Goal: Task Accomplishment & Management: Use online tool/utility

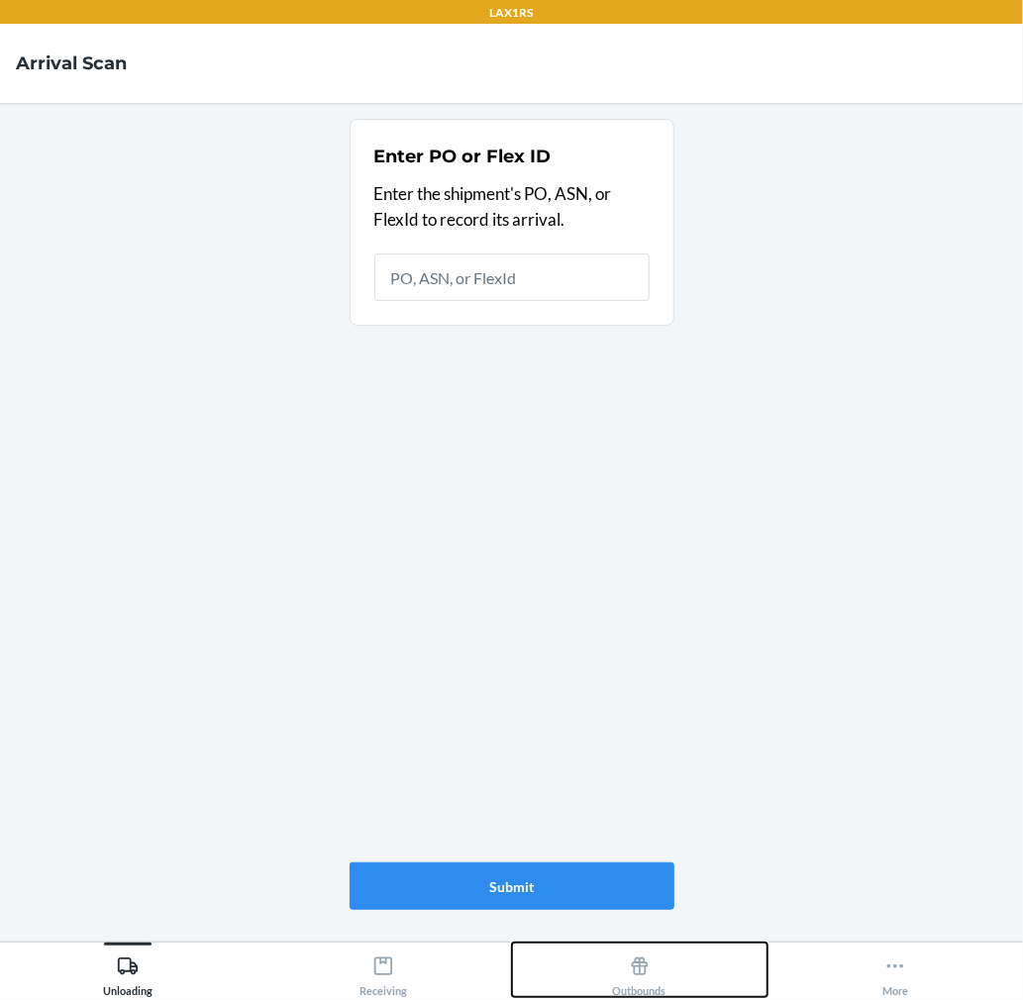
click at [638, 971] on icon at bounding box center [640, 967] width 22 height 22
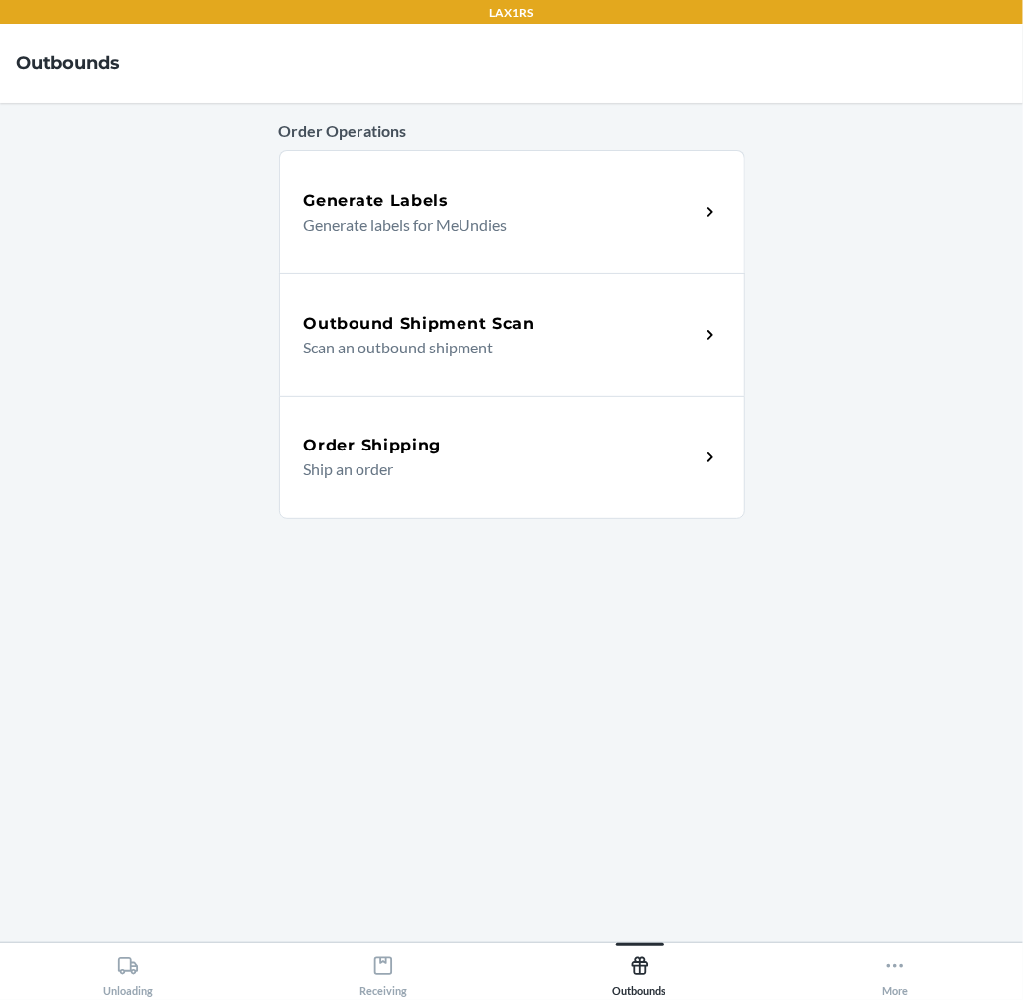
click at [565, 345] on p "Scan an outbound shipment" at bounding box center [493, 348] width 379 height 24
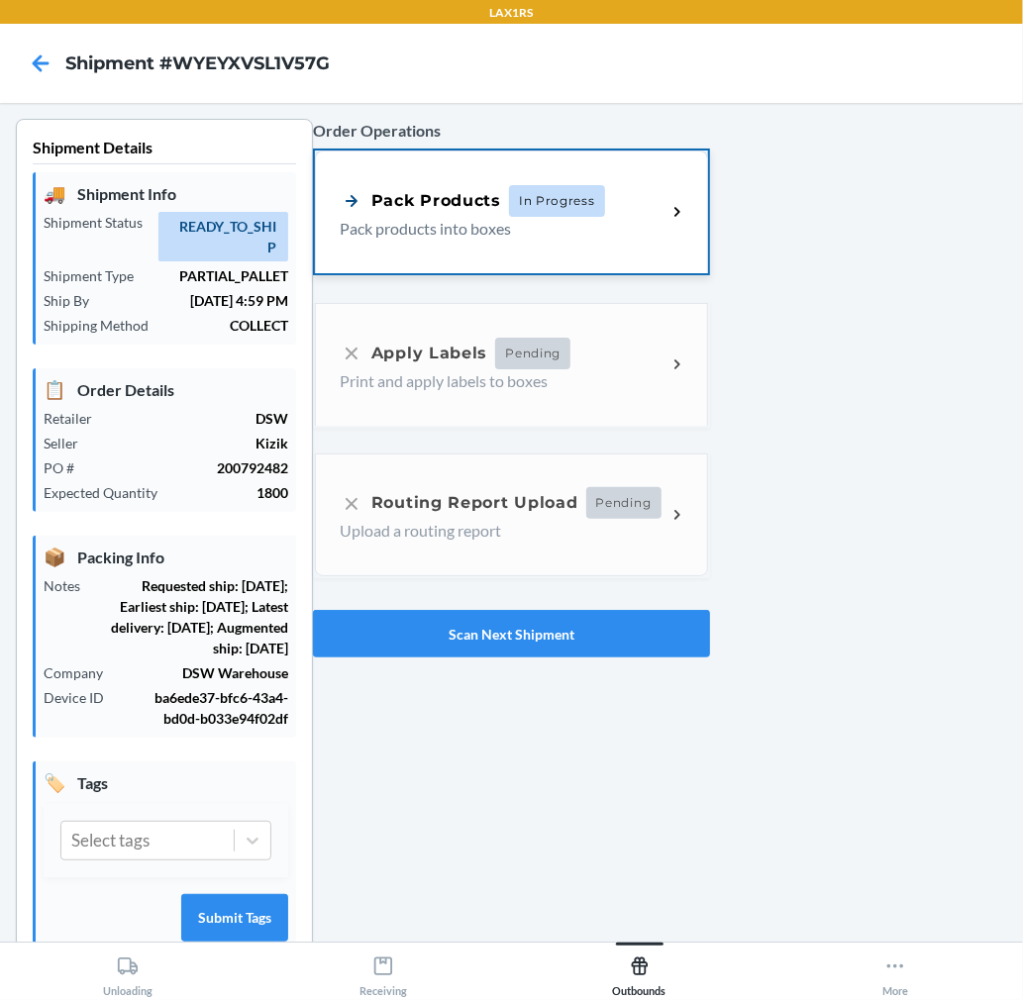
click at [483, 229] on p "Pack products into boxes" at bounding box center [495, 229] width 311 height 24
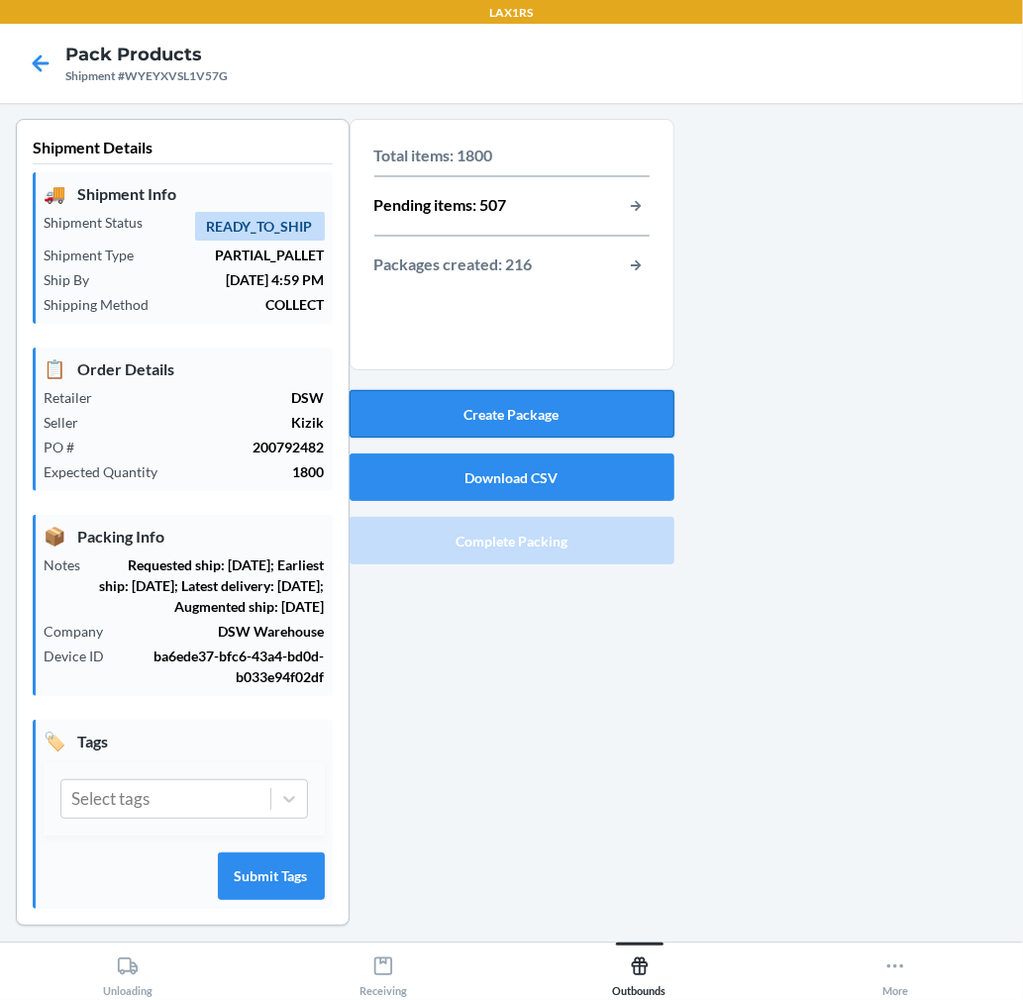
click at [531, 406] on button "Create Package" at bounding box center [512, 414] width 325 height 48
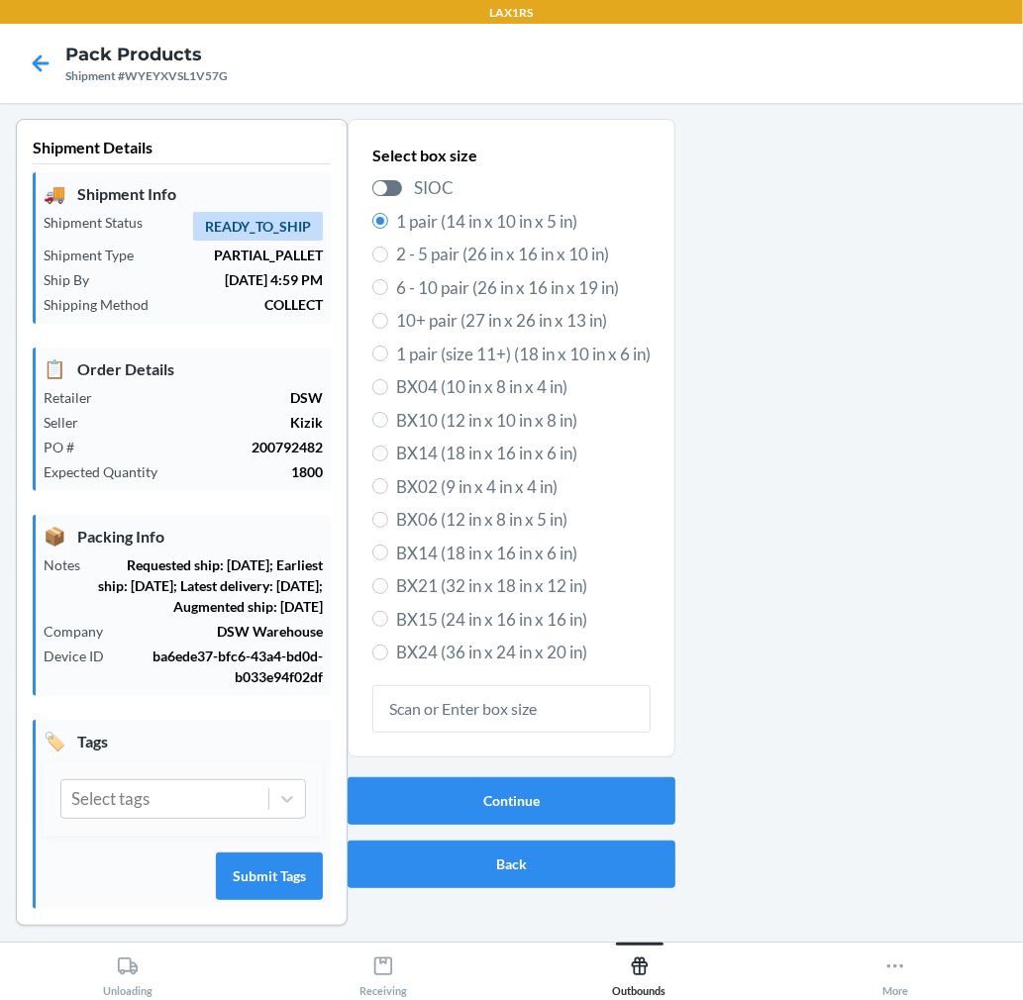
click at [517, 293] on span "6 - 10 pair (26 in x 16 in x 19 in)" at bounding box center [523, 288] width 254 height 26
click at [388, 293] on input "6 - 10 pair (26 in x 16 in x 19 in)" at bounding box center [380, 287] width 16 height 16
radio input "true"
radio input "false"
click at [552, 796] on button "Continue" at bounding box center [512, 801] width 328 height 48
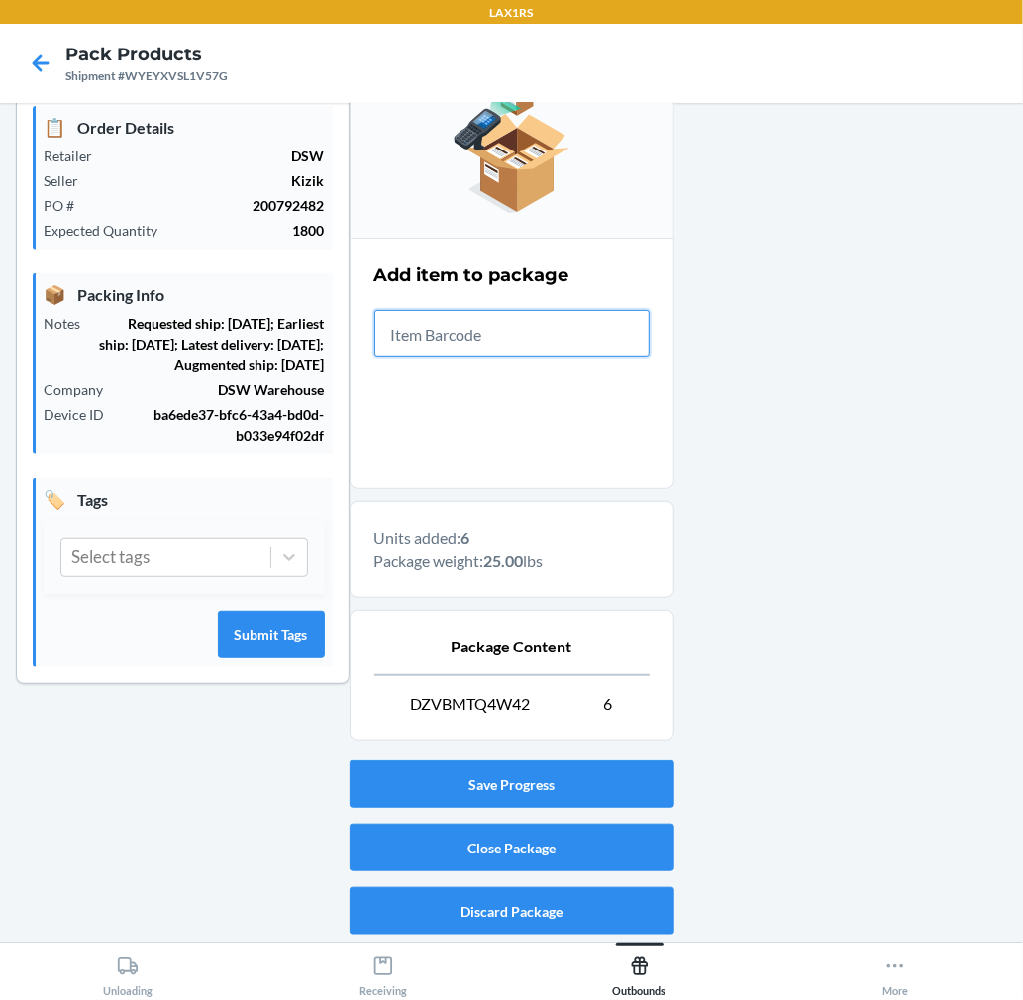
scroll to position [243, 0]
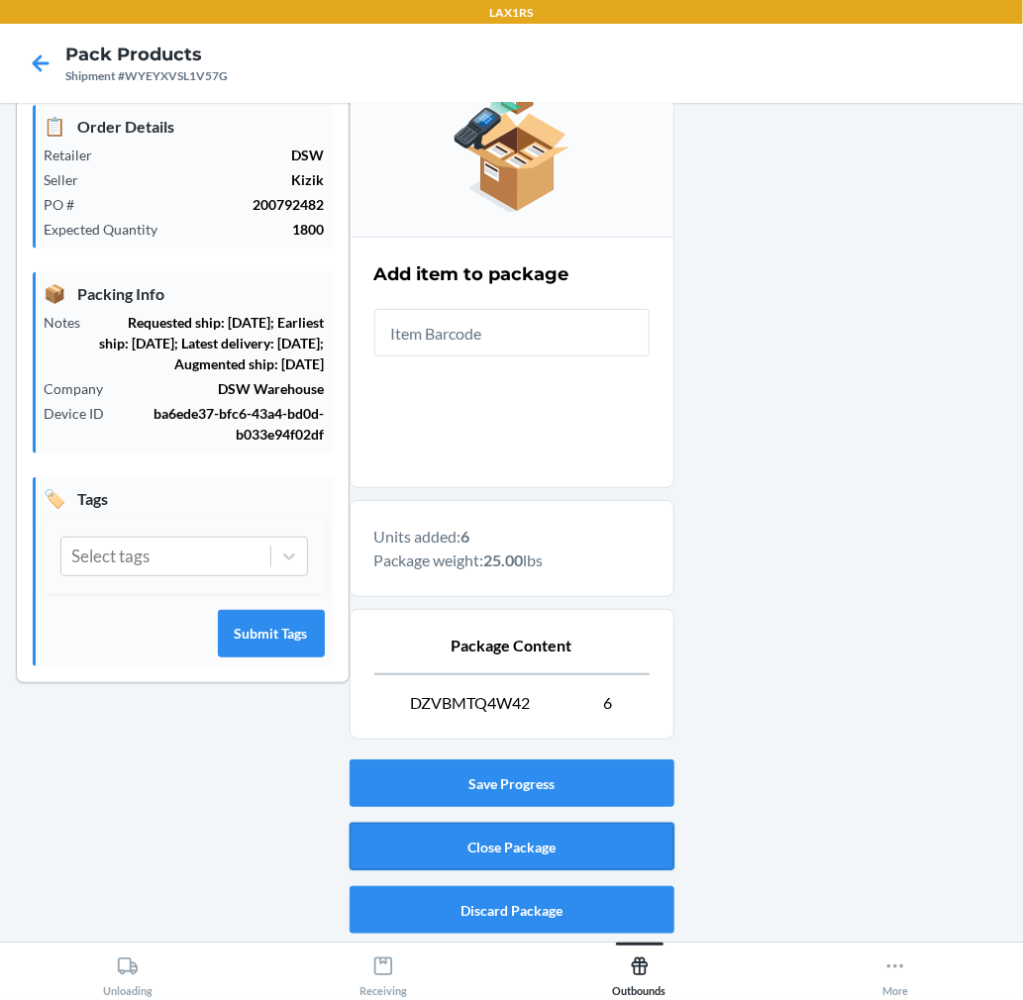
click at [622, 837] on button "Close Package" at bounding box center [512, 847] width 325 height 48
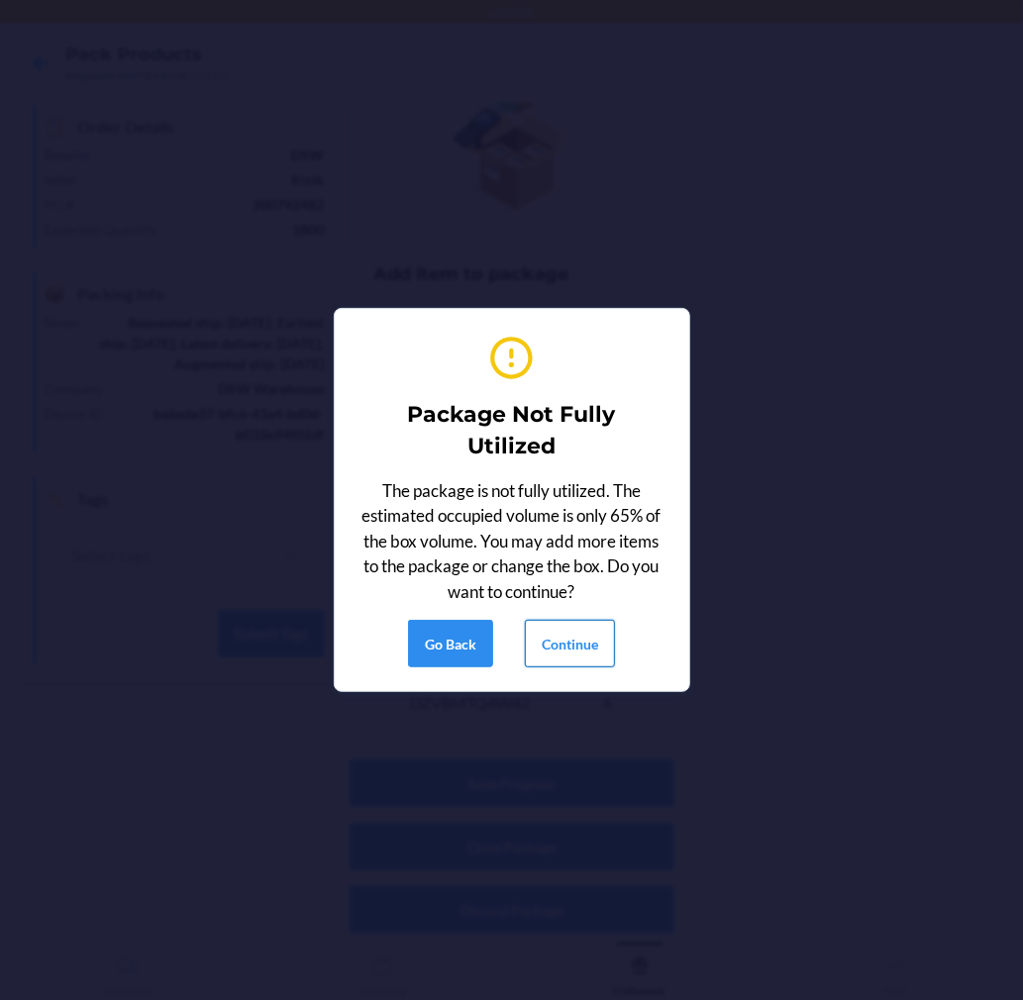
click at [577, 652] on button "Continue" at bounding box center [570, 644] width 90 height 48
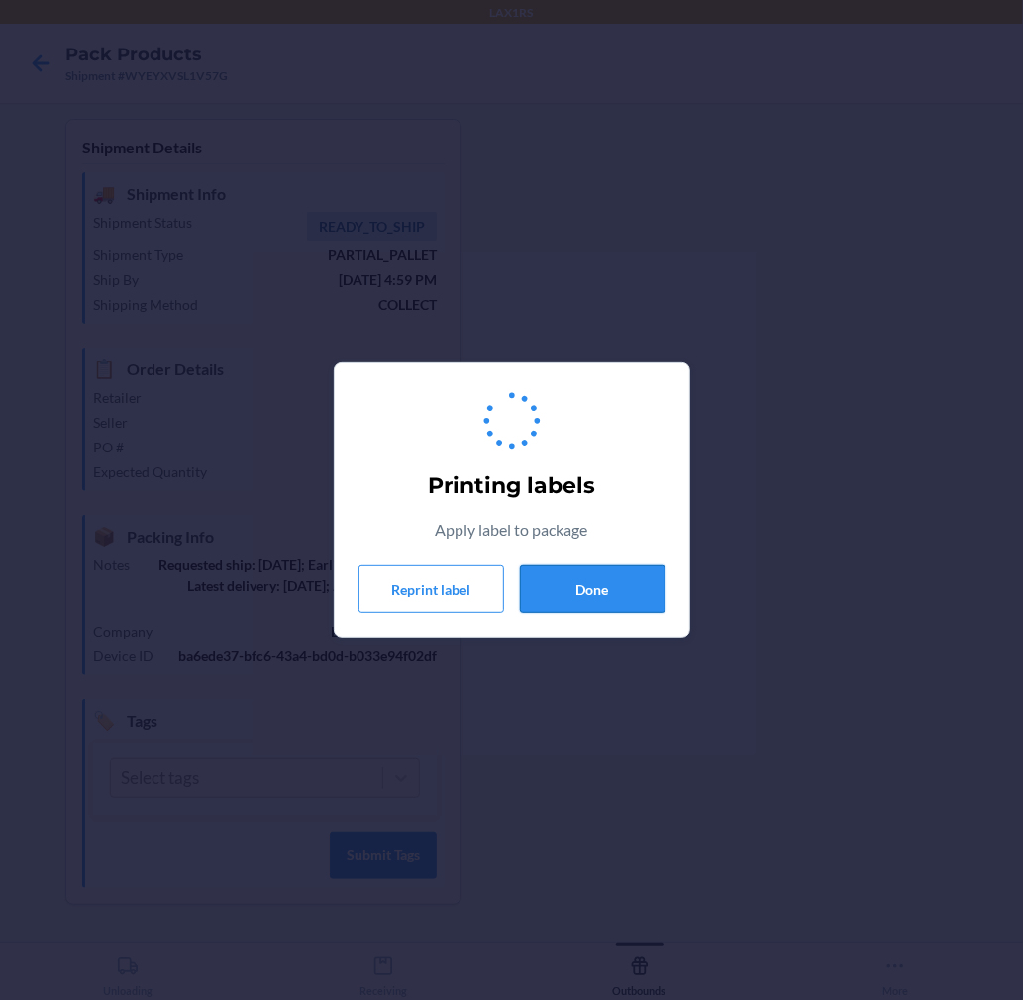
click at [590, 601] on button "Done" at bounding box center [593, 589] width 146 height 48
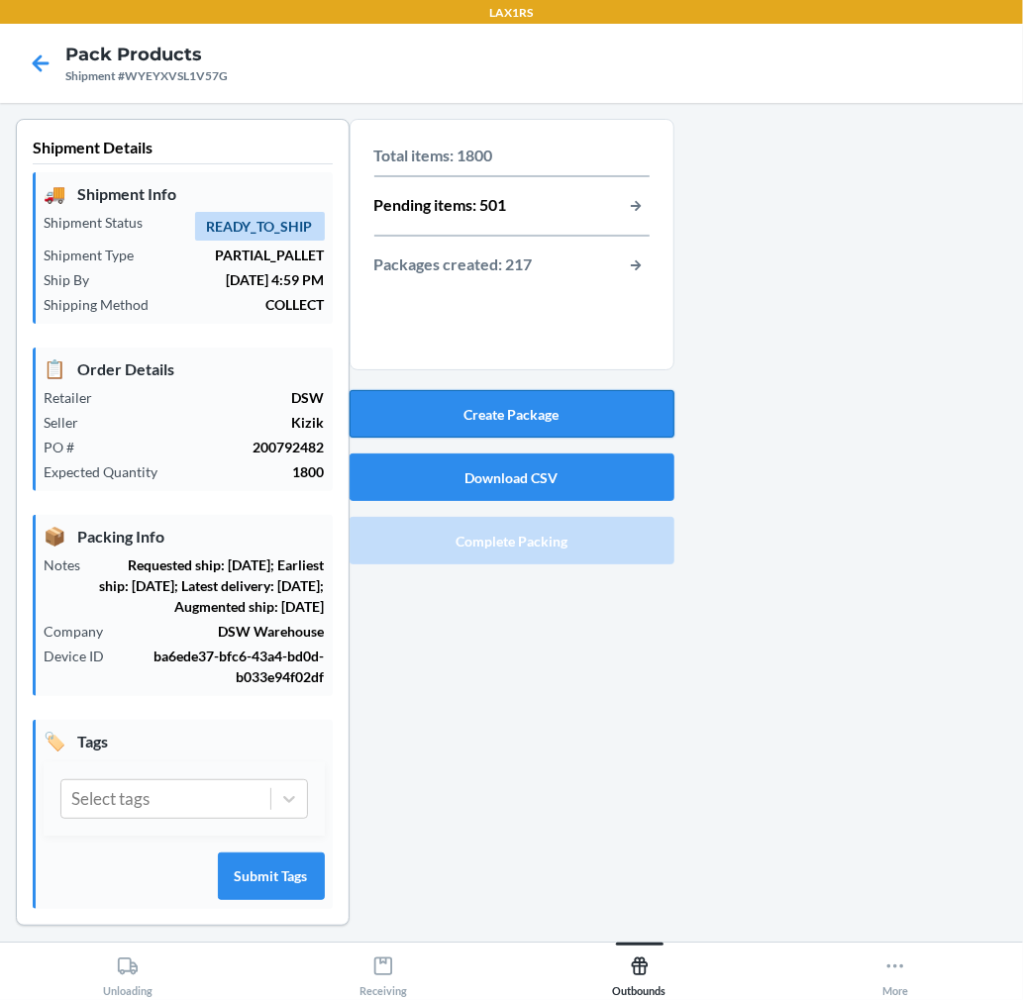
click at [585, 417] on button "Create Package" at bounding box center [512, 414] width 325 height 48
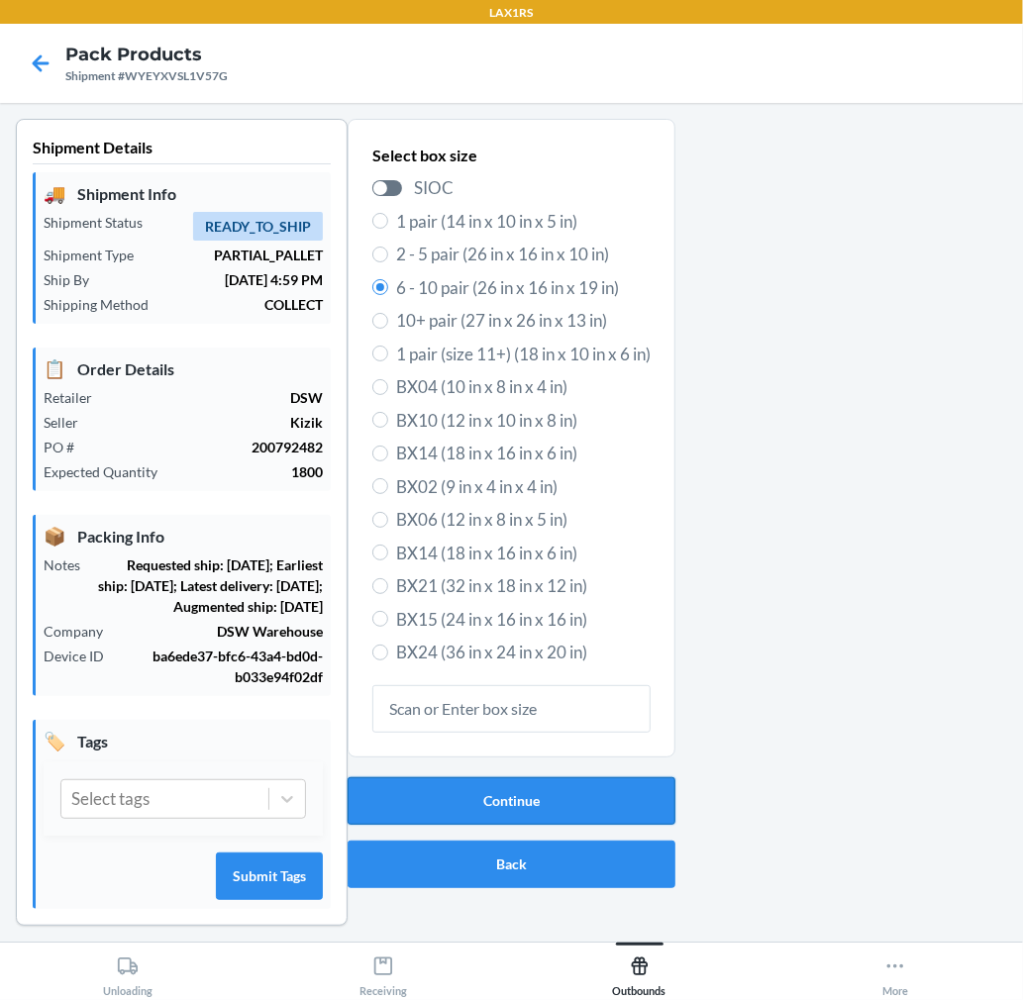
click at [413, 799] on button "Continue" at bounding box center [512, 801] width 328 height 48
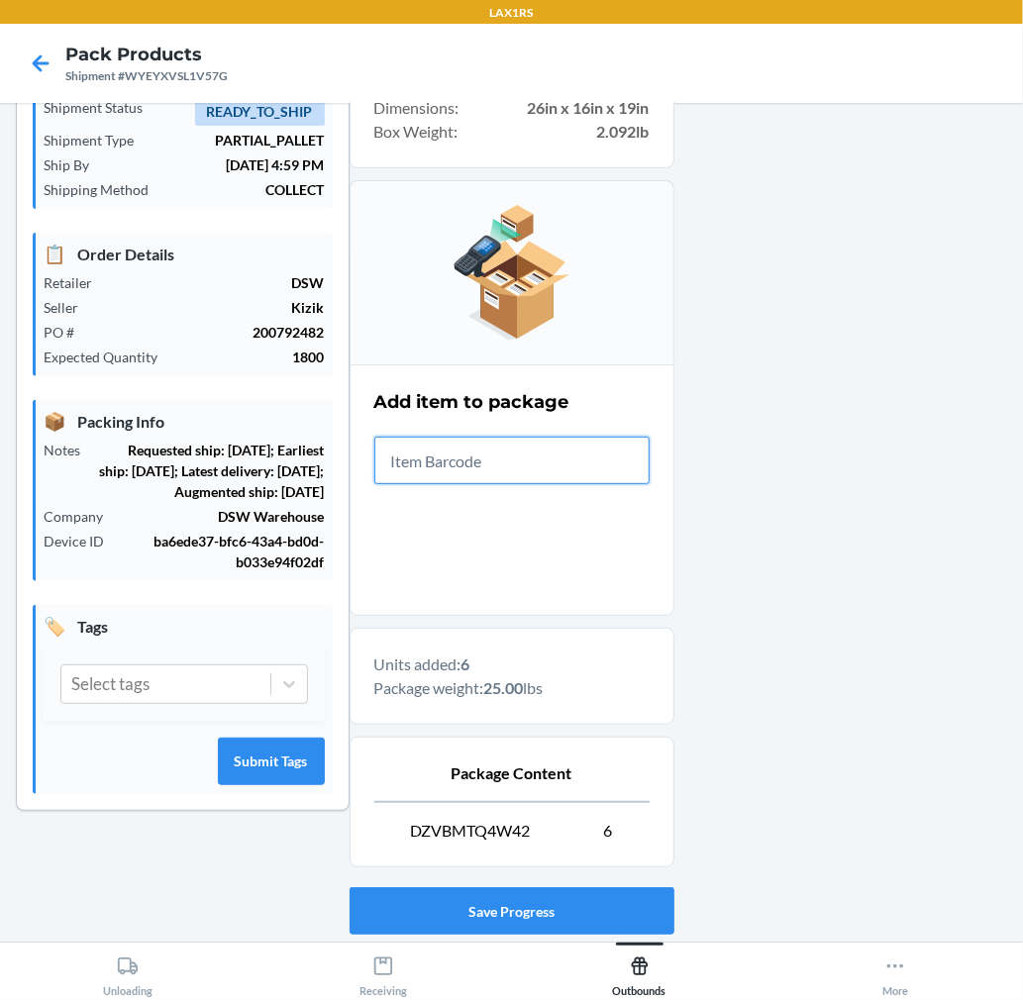
scroll to position [243, 0]
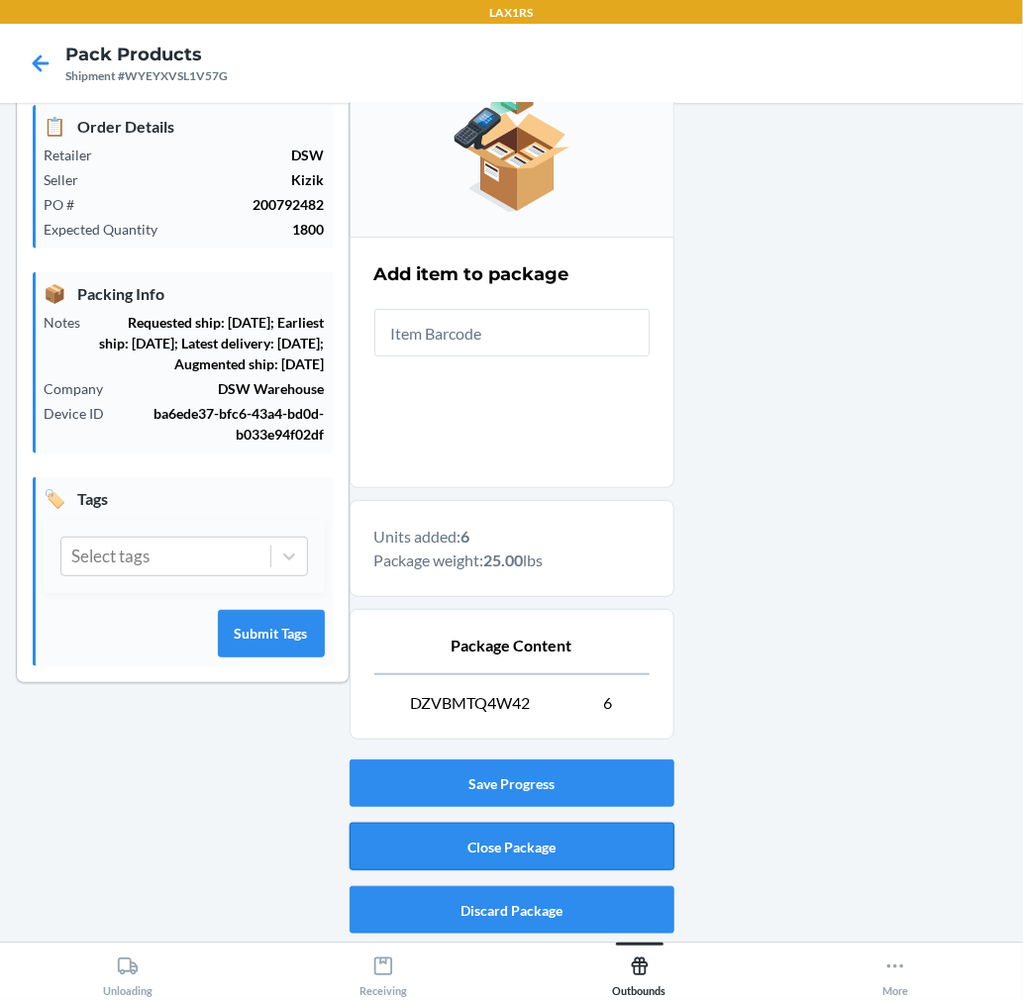
click at [602, 829] on button "Close Package" at bounding box center [512, 847] width 325 height 48
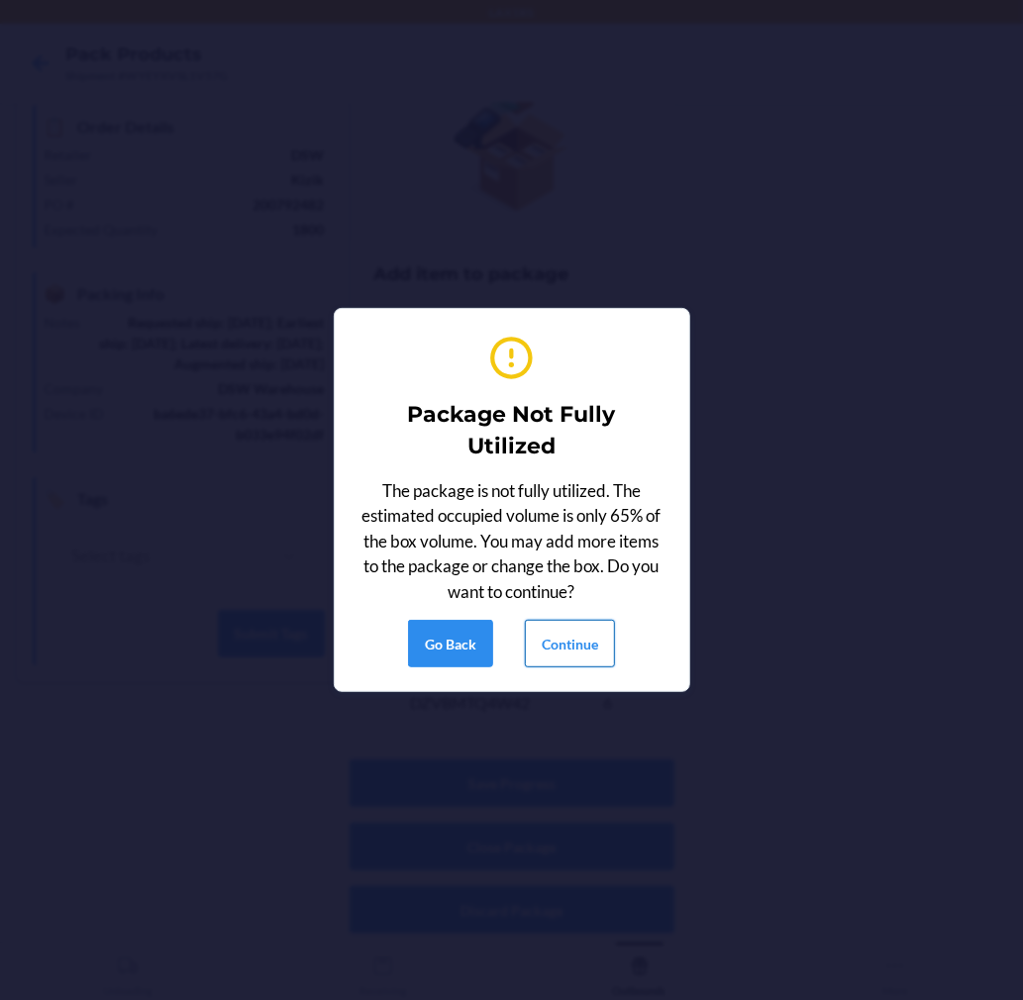
click at [580, 635] on button "Continue" at bounding box center [570, 644] width 90 height 48
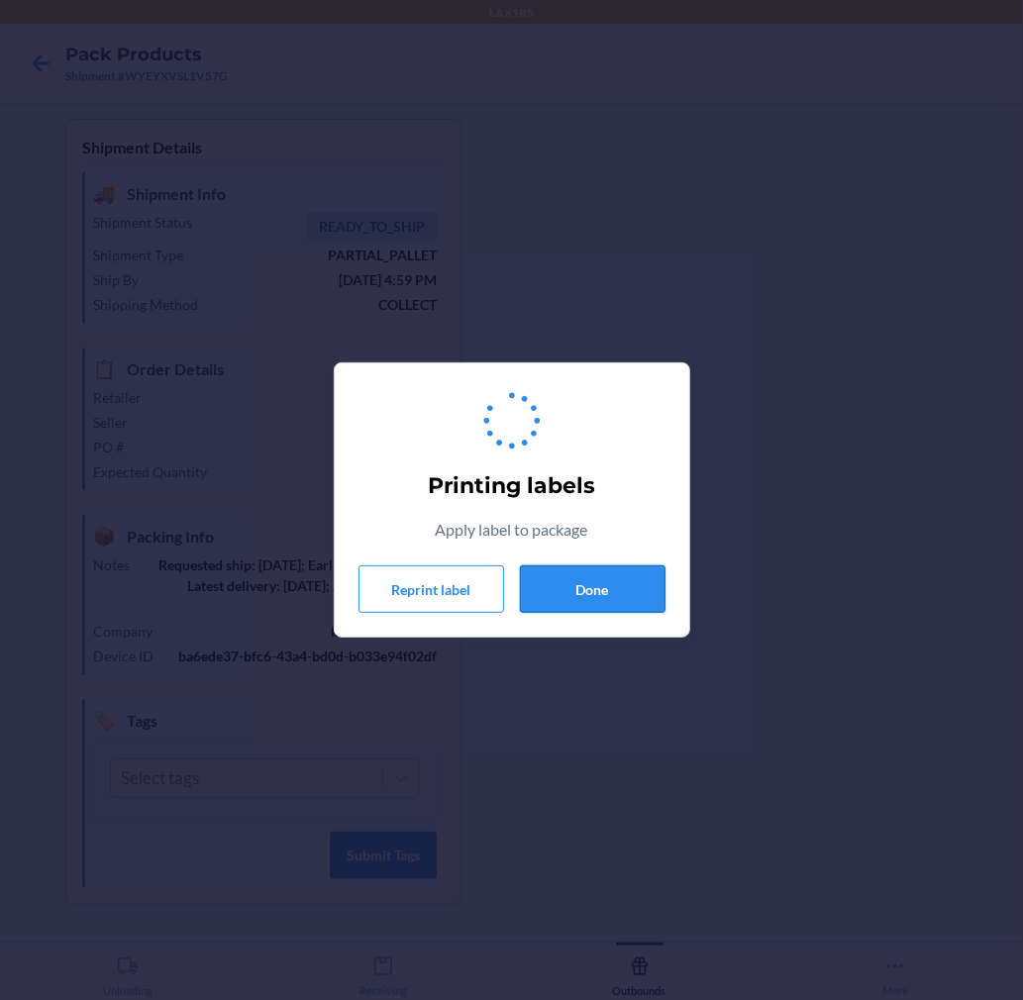
click at [591, 606] on button "Done" at bounding box center [593, 589] width 146 height 48
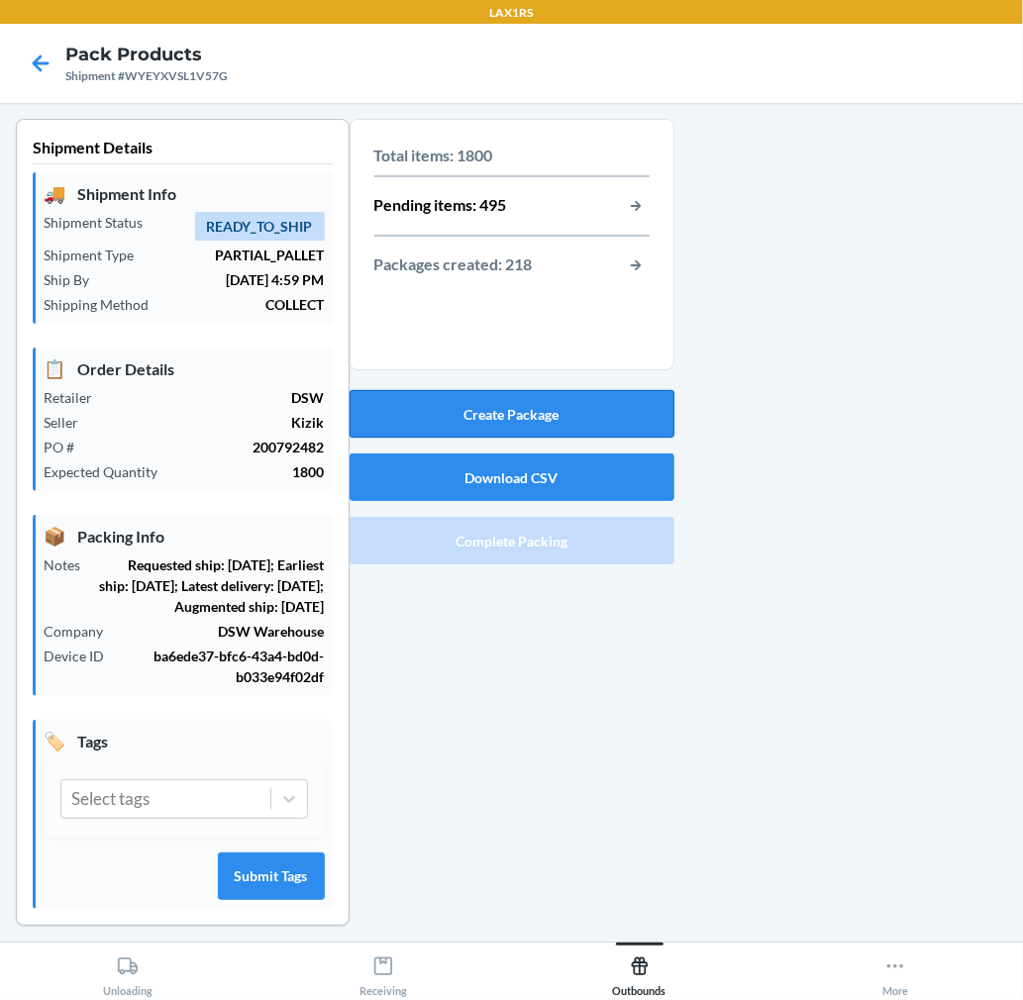
click at [629, 419] on button "Create Package" at bounding box center [512, 414] width 325 height 48
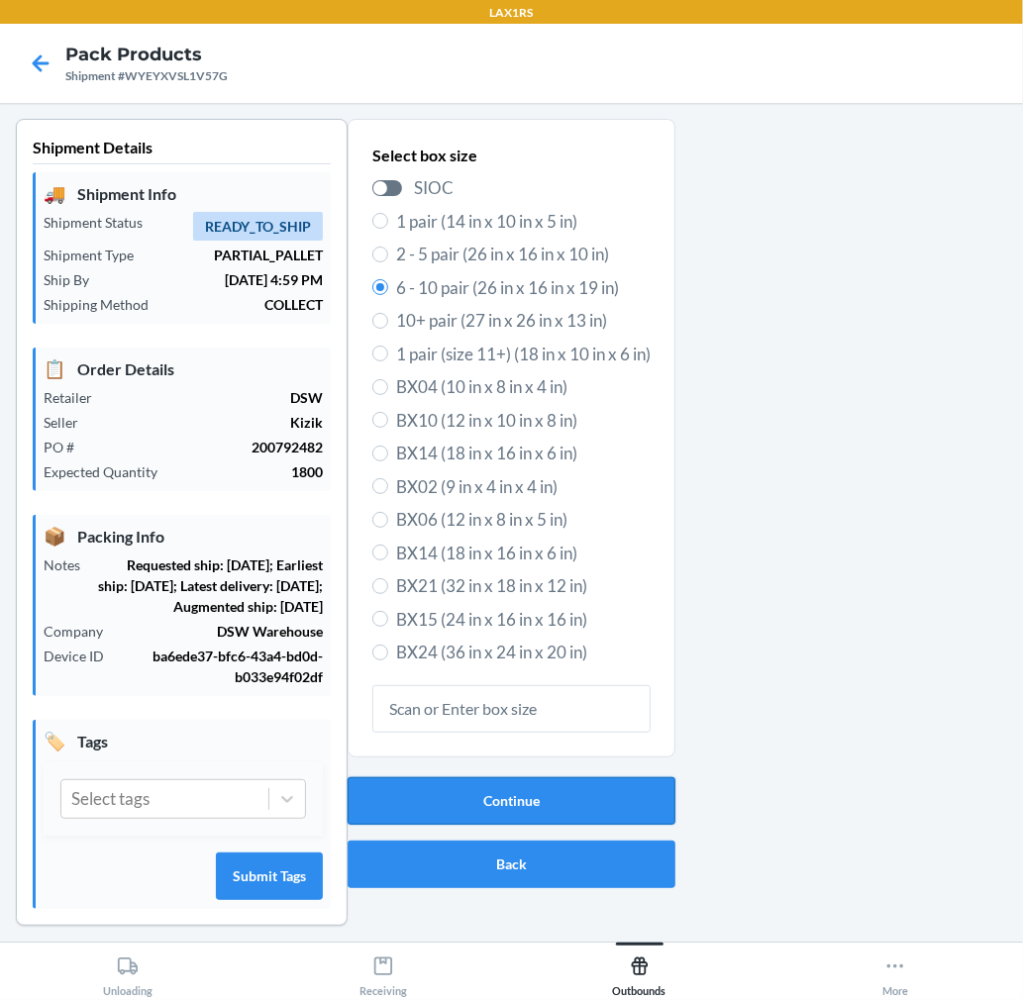
click at [485, 806] on button "Continue" at bounding box center [512, 801] width 328 height 48
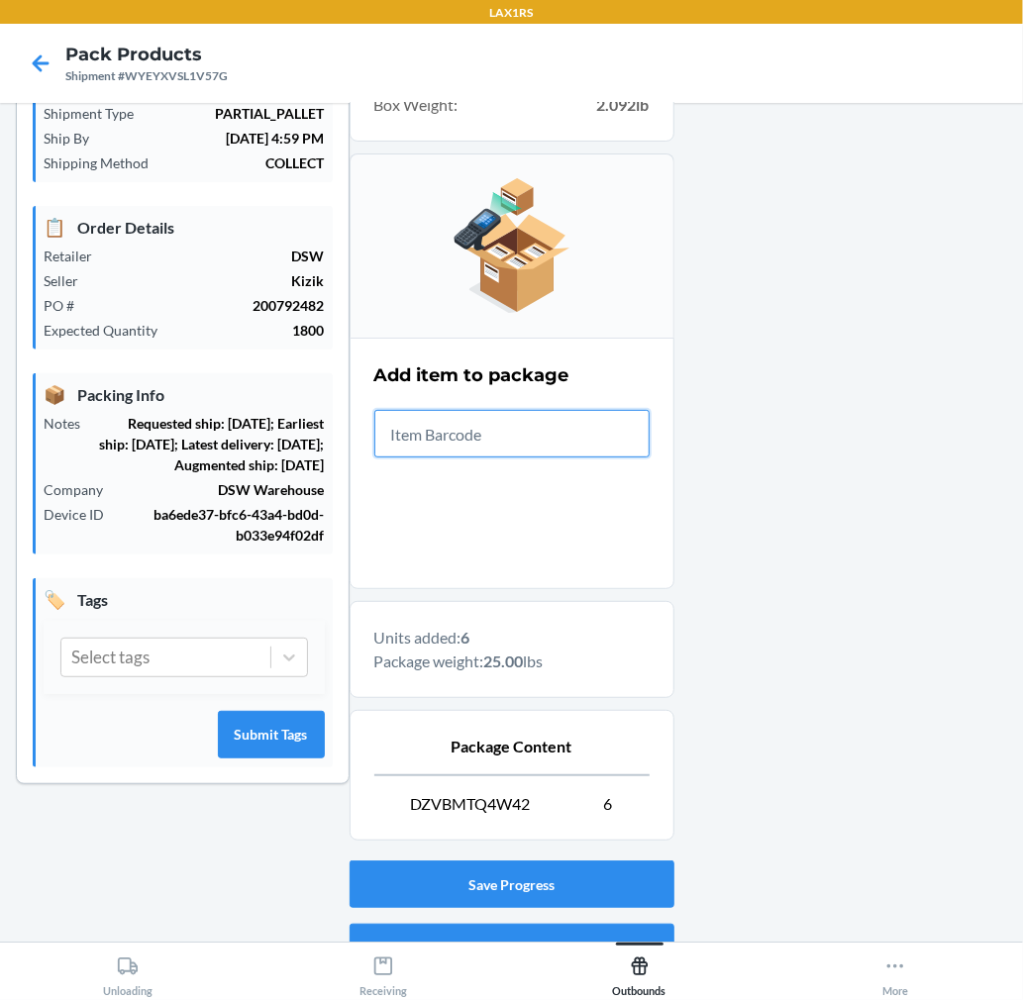
scroll to position [243, 0]
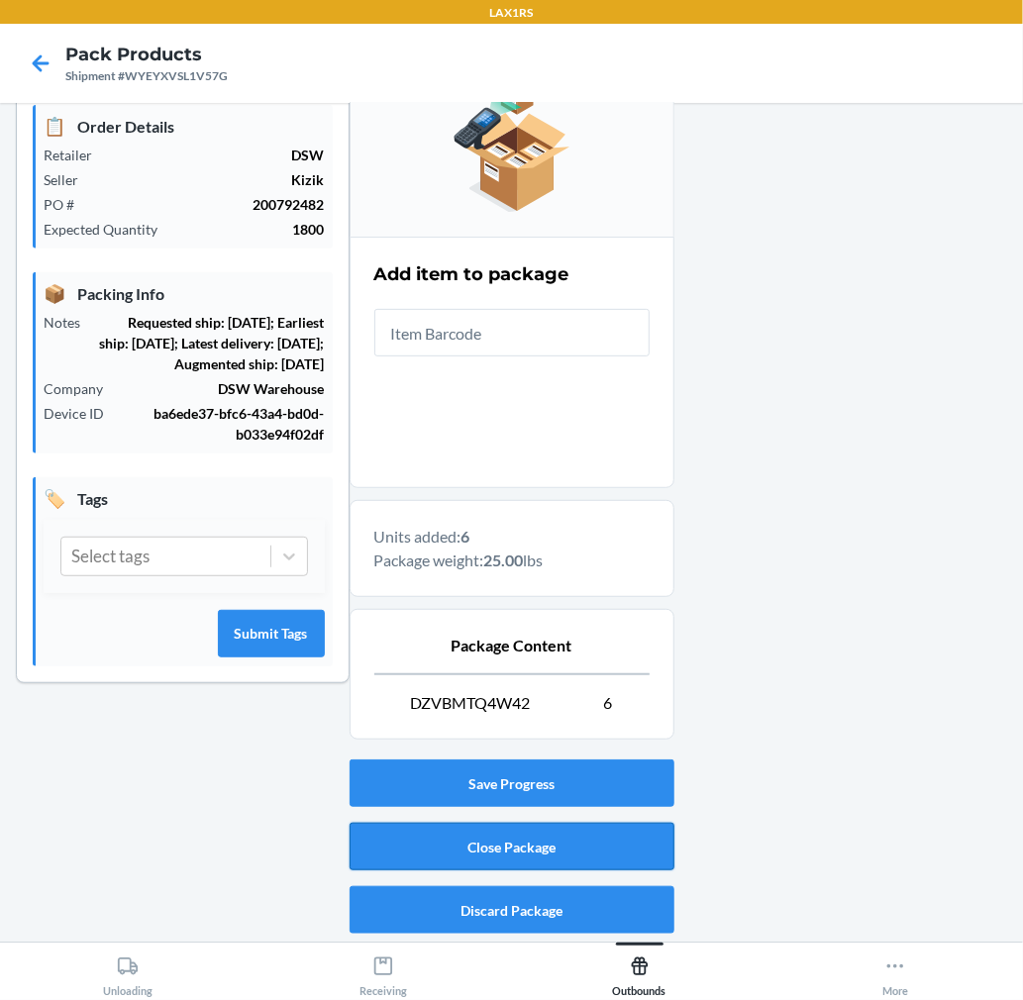
click at [612, 853] on button "Close Package" at bounding box center [512, 847] width 325 height 48
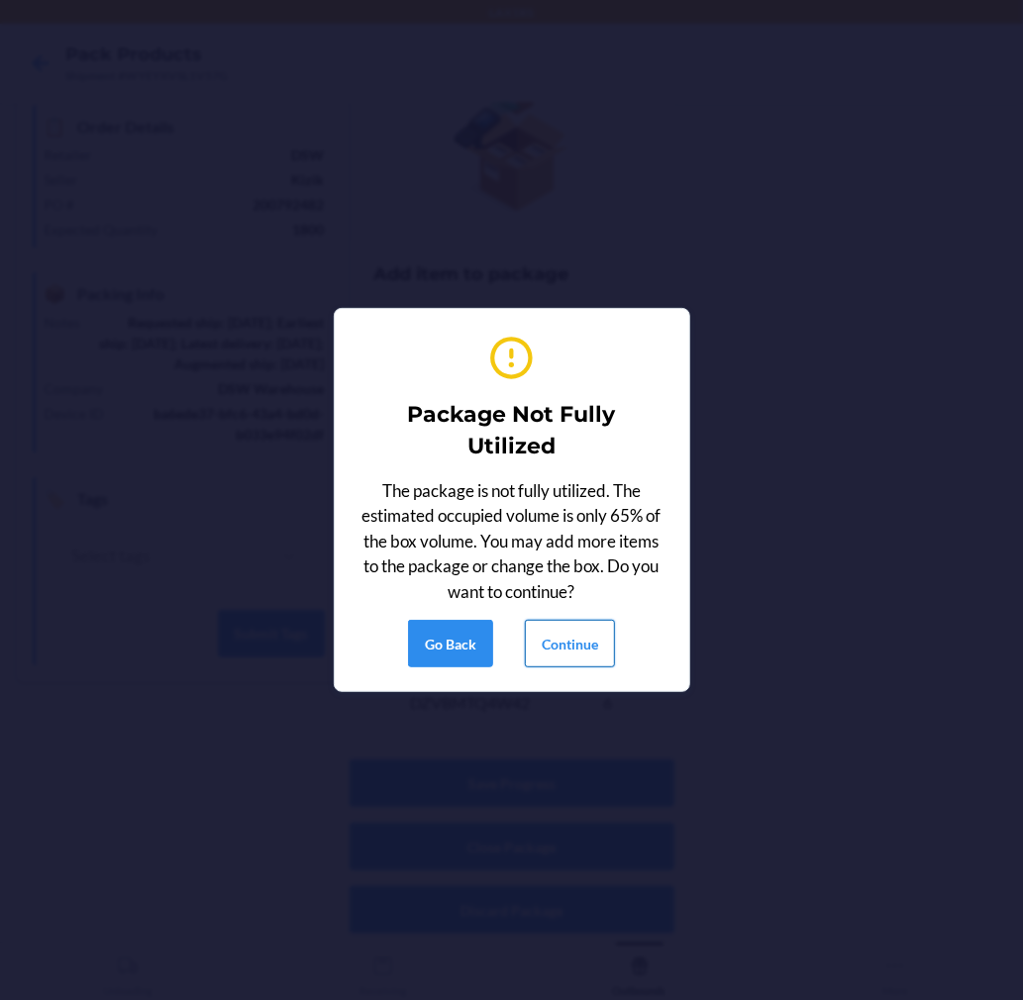
click at [592, 646] on button "Continue" at bounding box center [570, 644] width 90 height 48
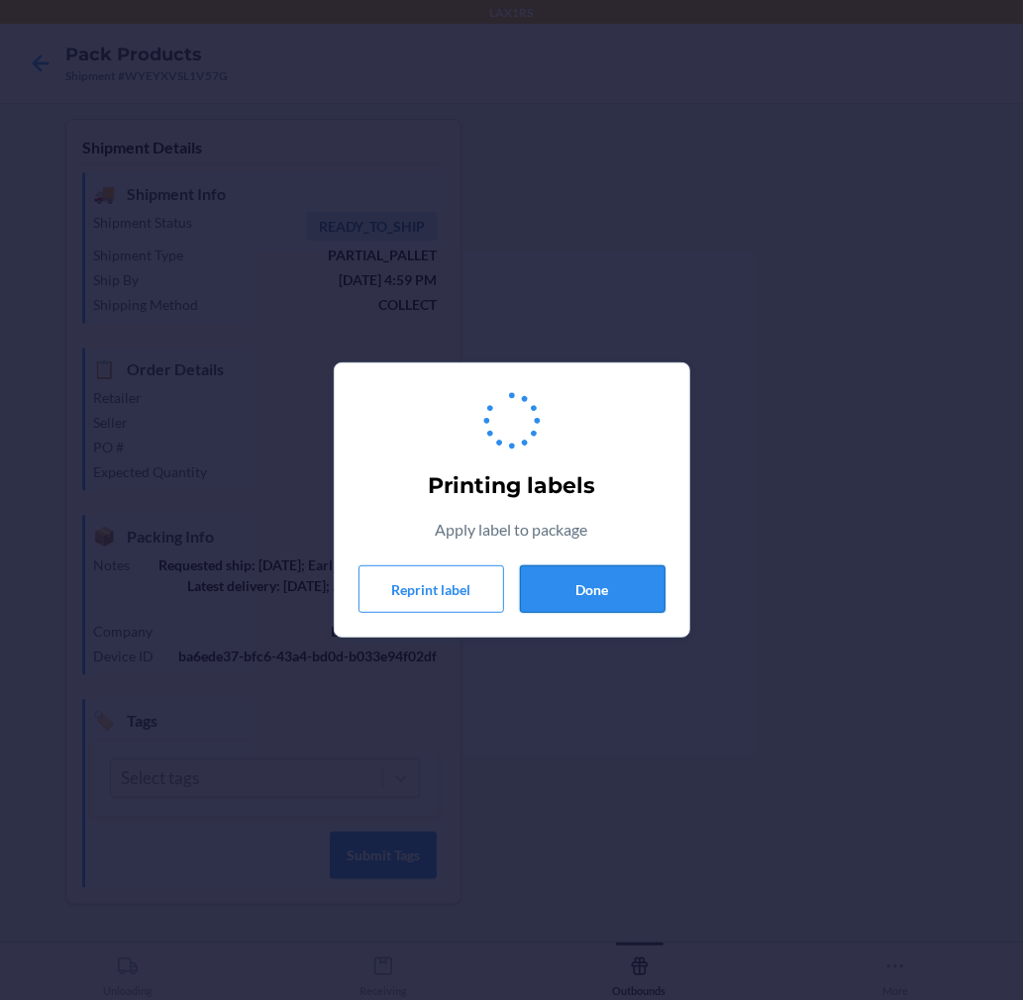
click at [604, 597] on button "Done" at bounding box center [593, 589] width 146 height 48
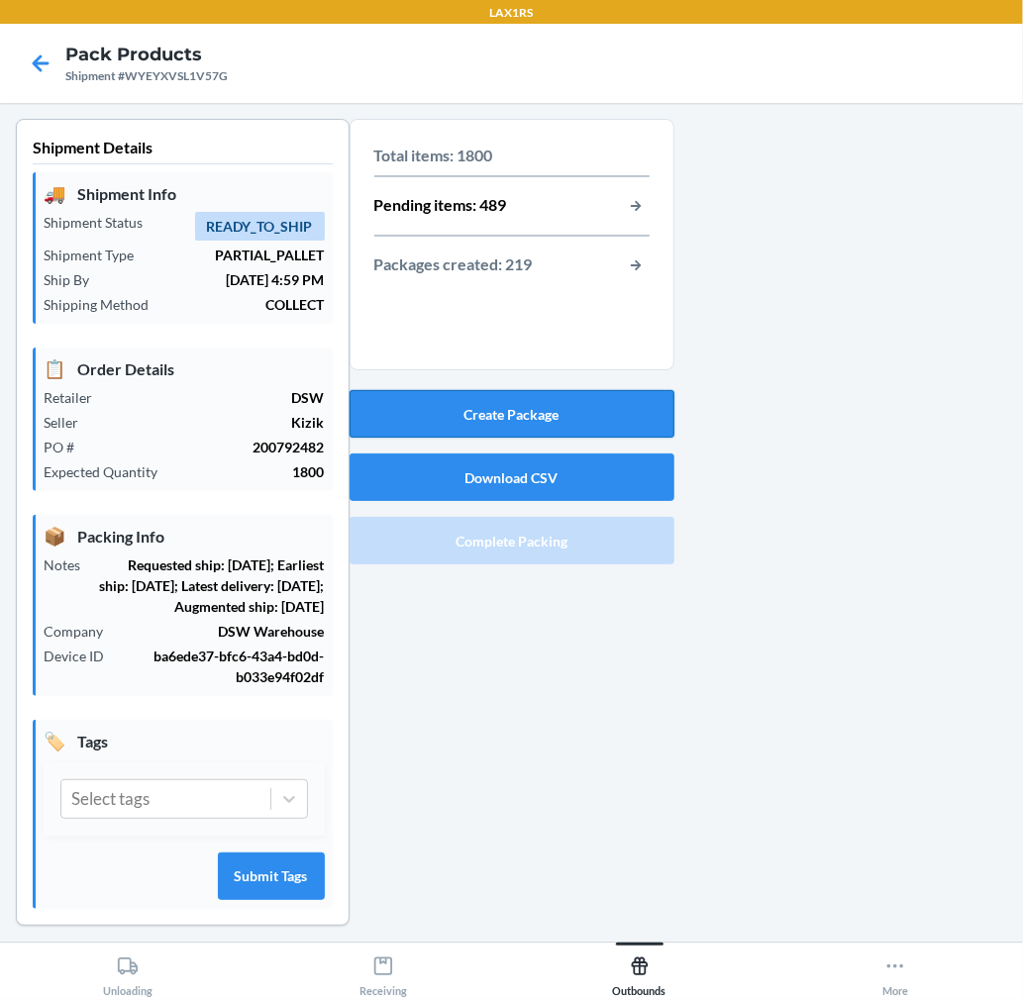
click at [605, 420] on button "Create Package" at bounding box center [512, 414] width 325 height 48
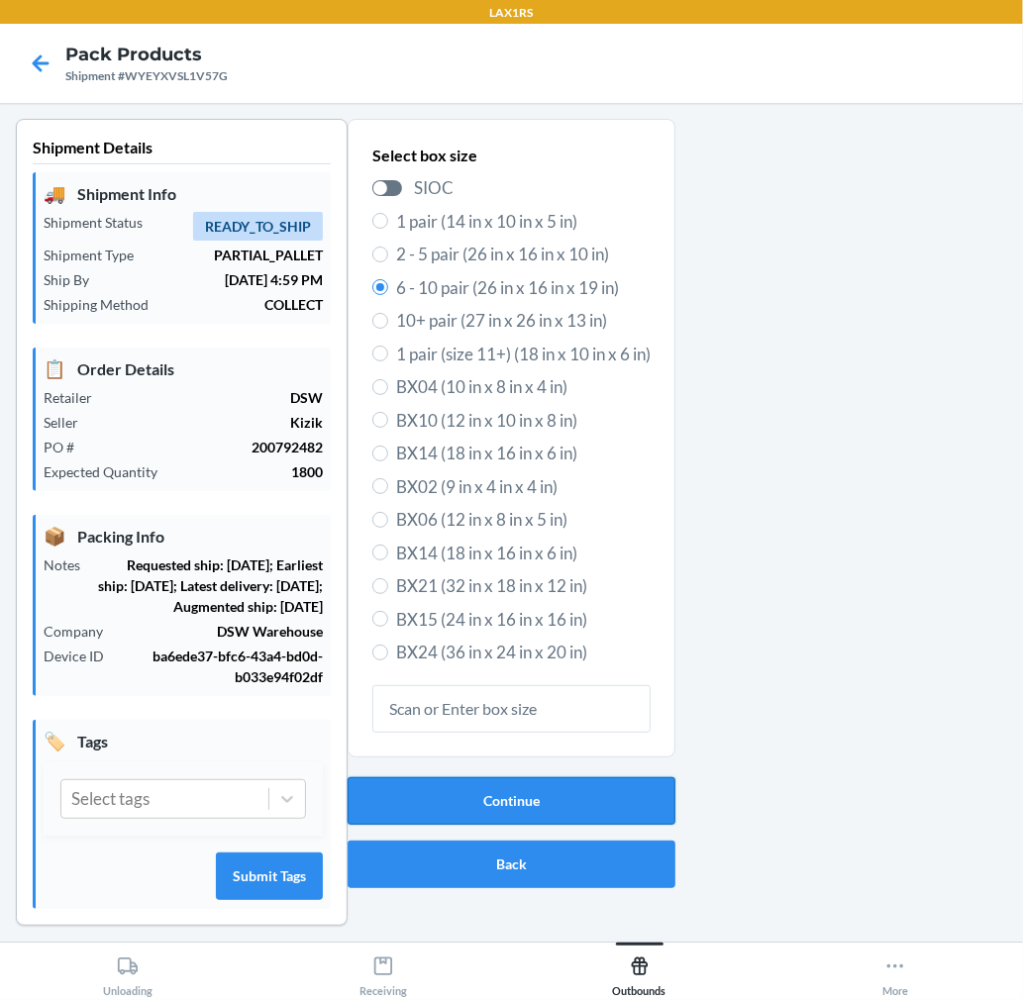
click at [499, 789] on button "Continue" at bounding box center [512, 801] width 328 height 48
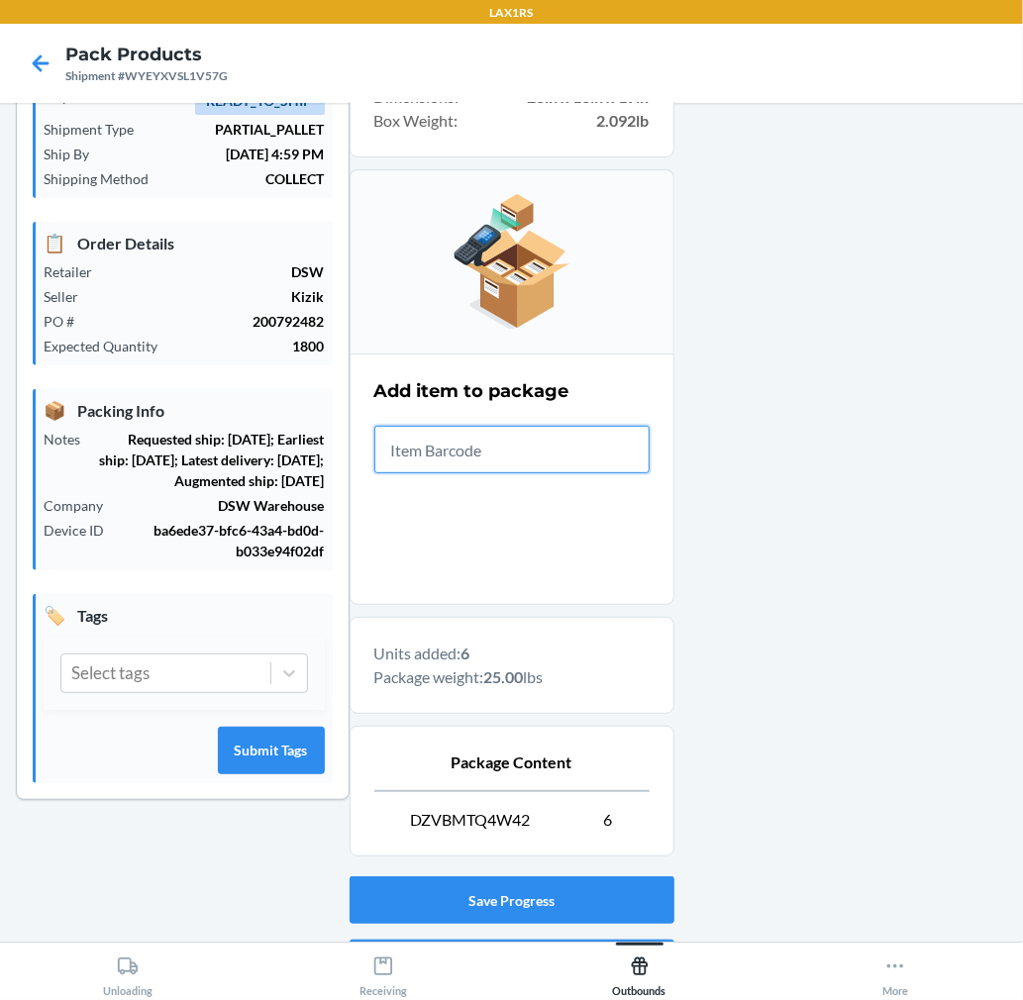
scroll to position [243, 0]
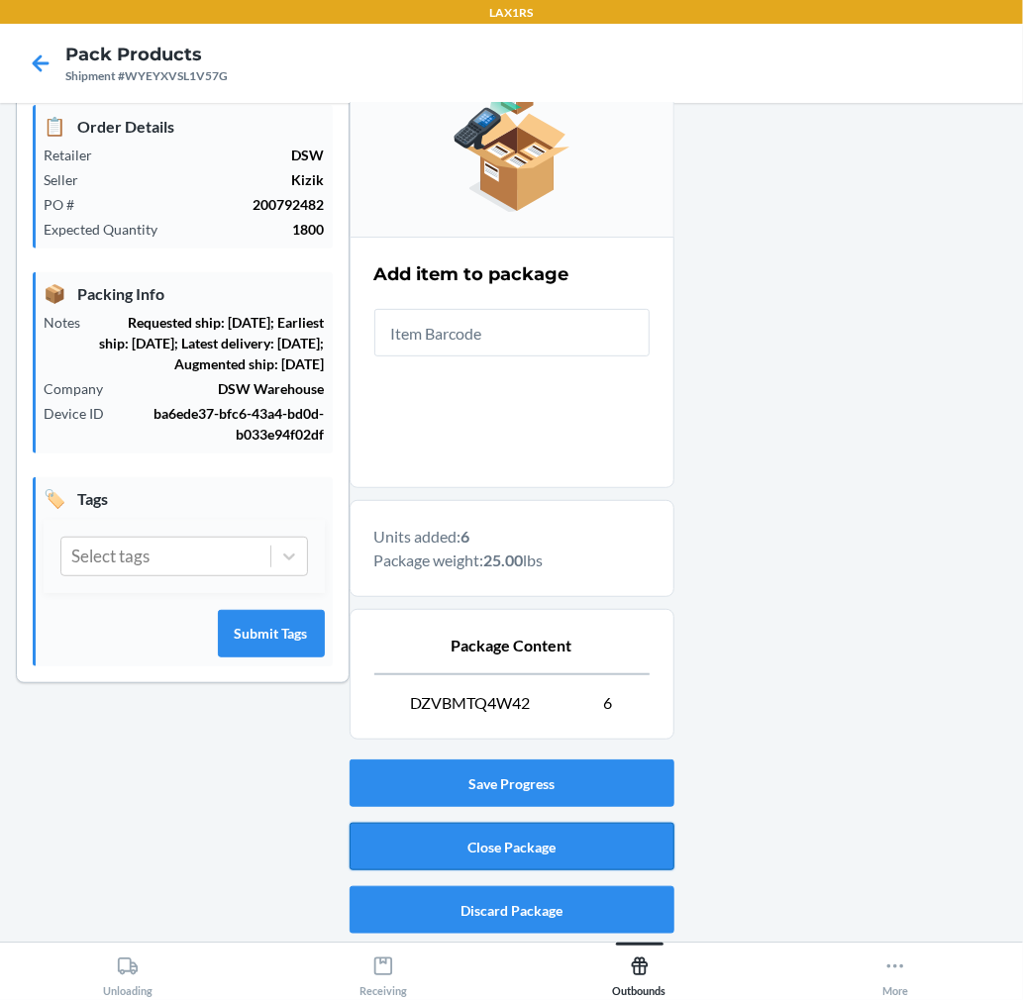
click at [628, 834] on button "Close Package" at bounding box center [512, 847] width 325 height 48
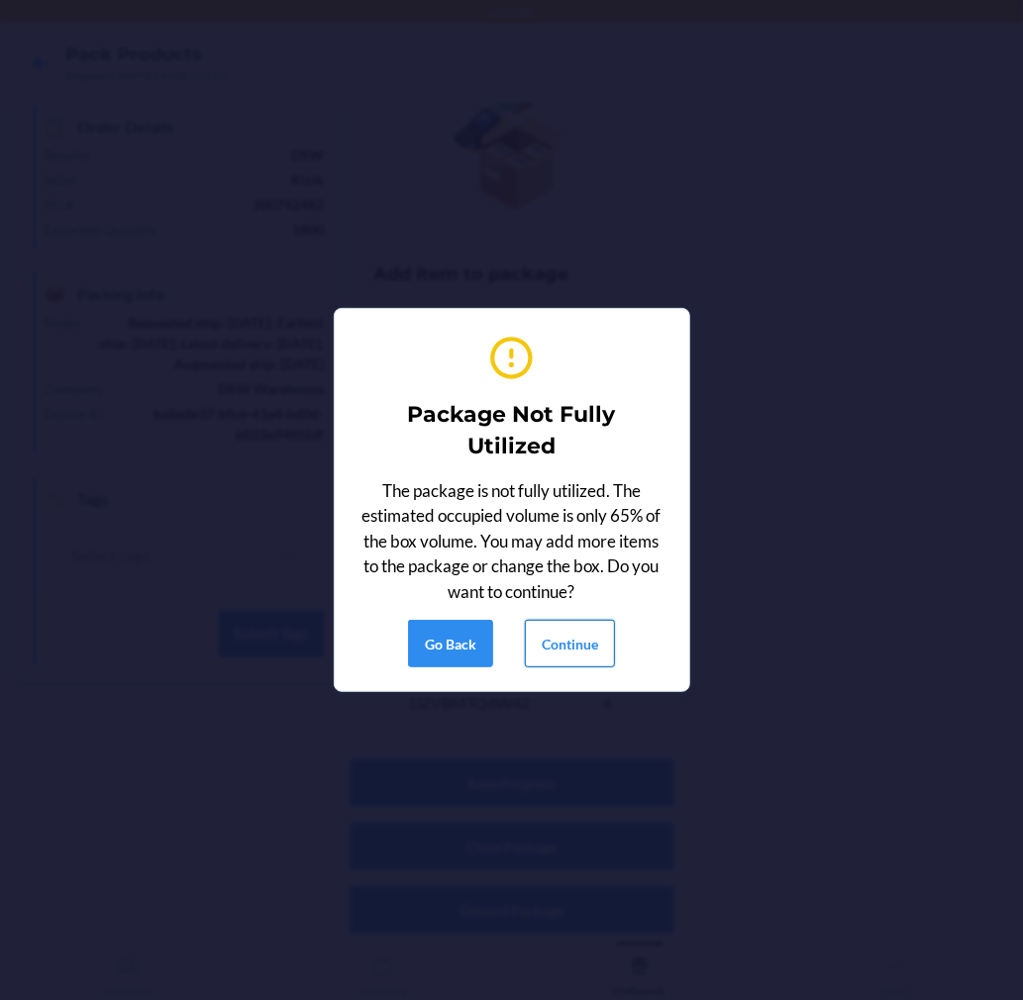
click at [566, 638] on button "Continue" at bounding box center [570, 644] width 90 height 48
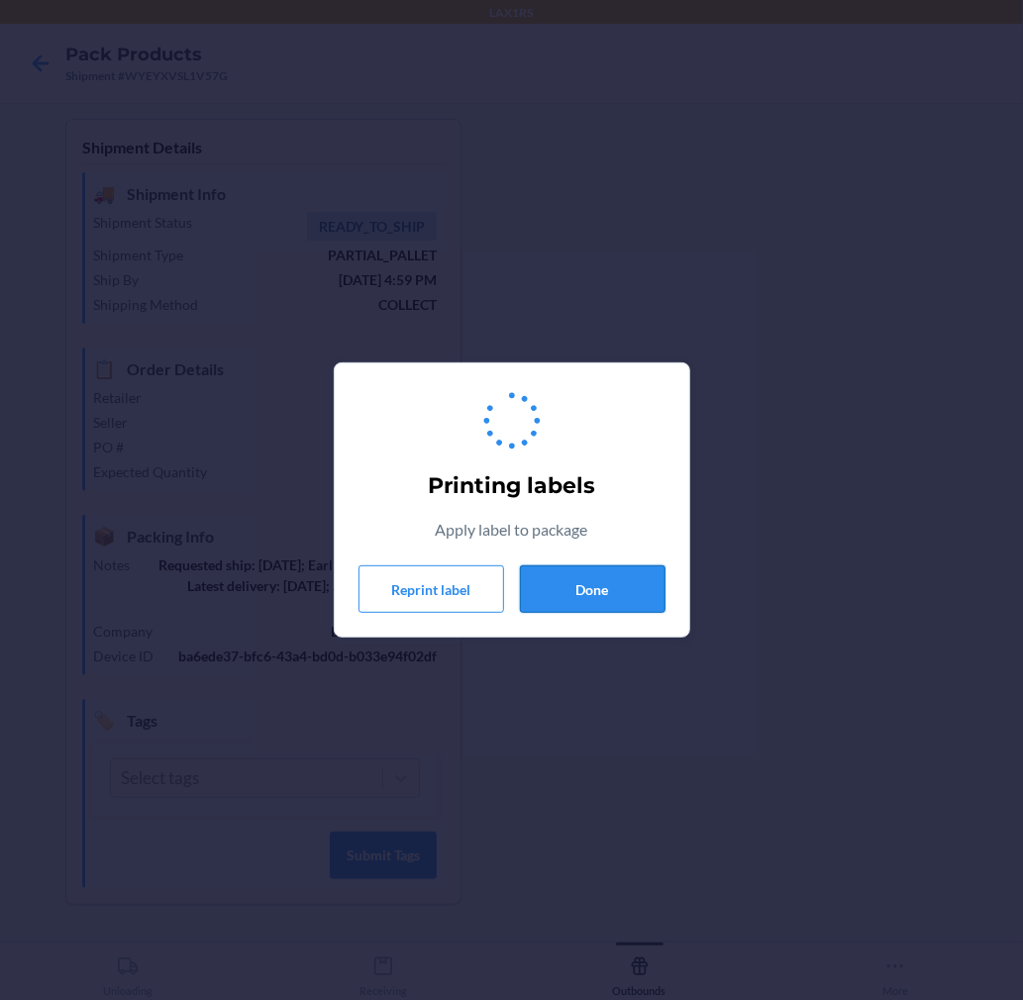
click at [582, 601] on button "Done" at bounding box center [593, 589] width 146 height 48
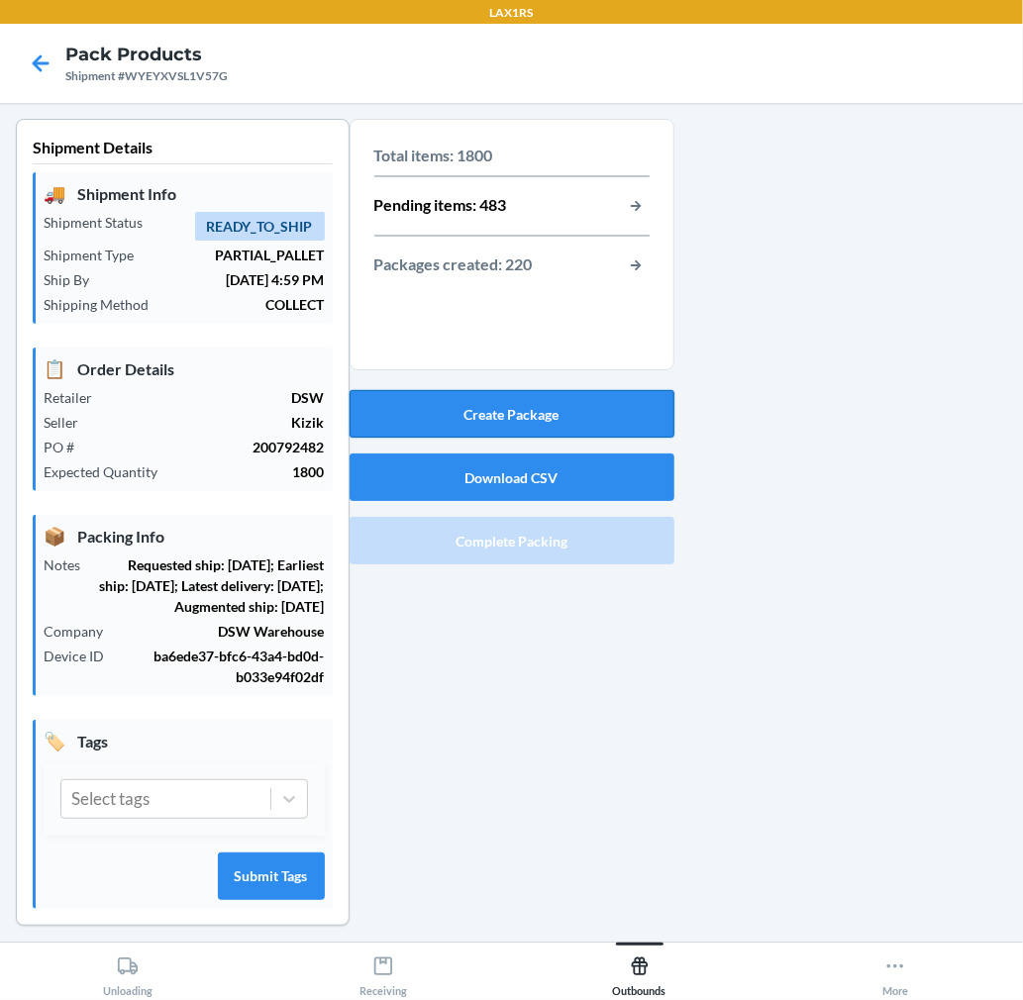
click at [589, 410] on button "Create Package" at bounding box center [512, 414] width 325 height 48
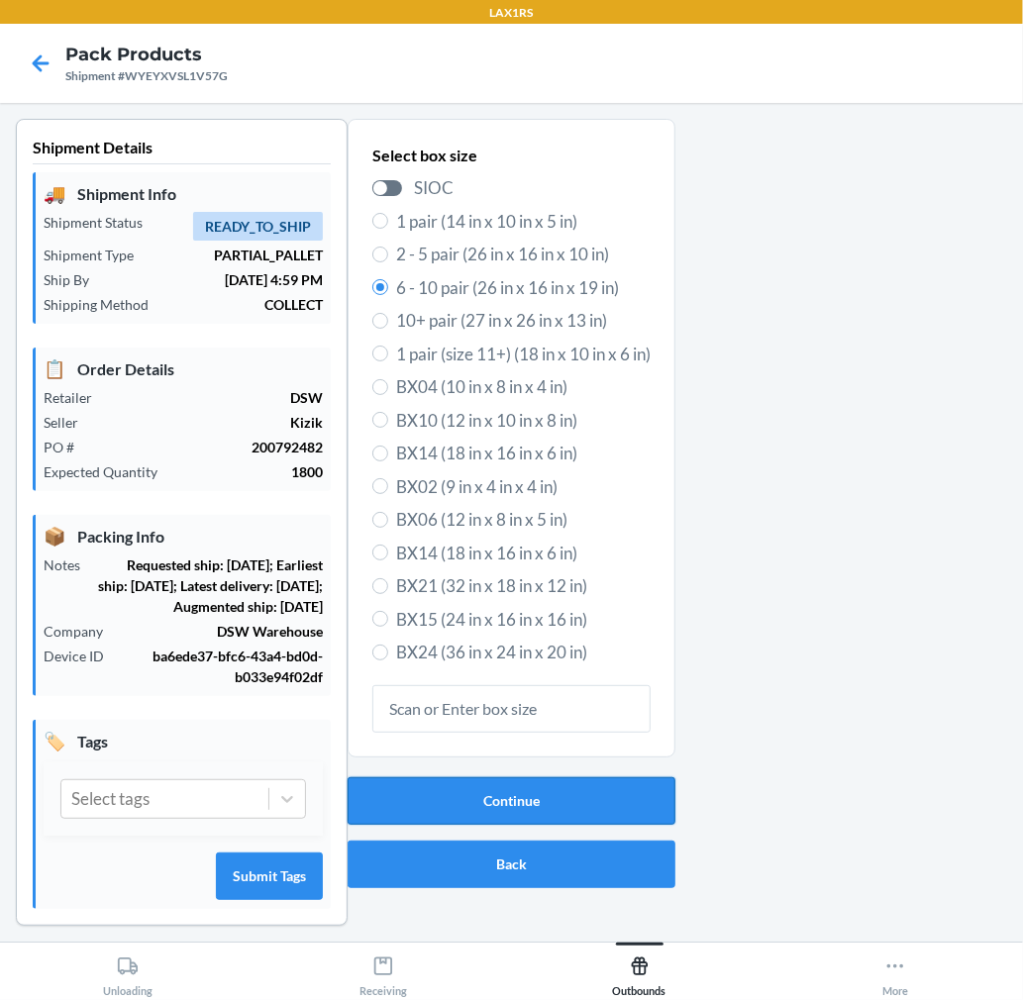
click at [532, 795] on button "Continue" at bounding box center [512, 801] width 328 height 48
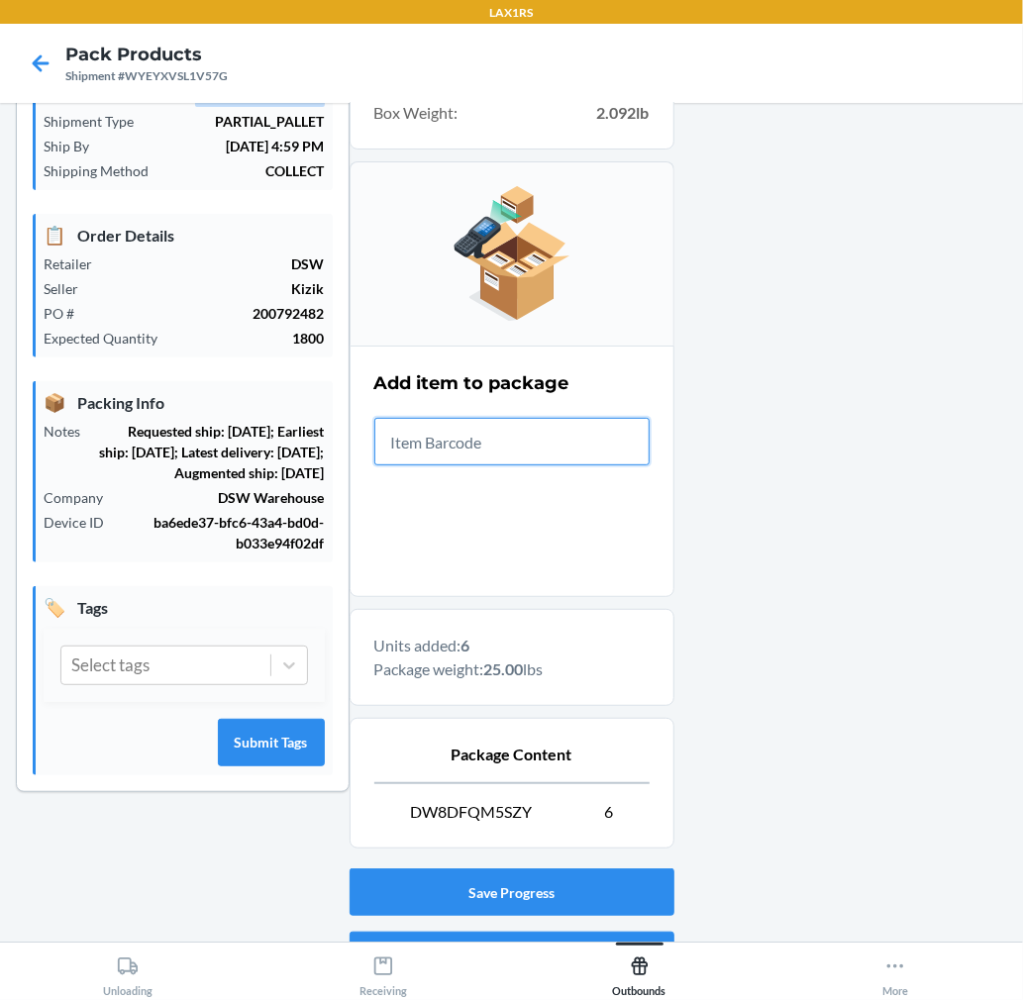
scroll to position [243, 0]
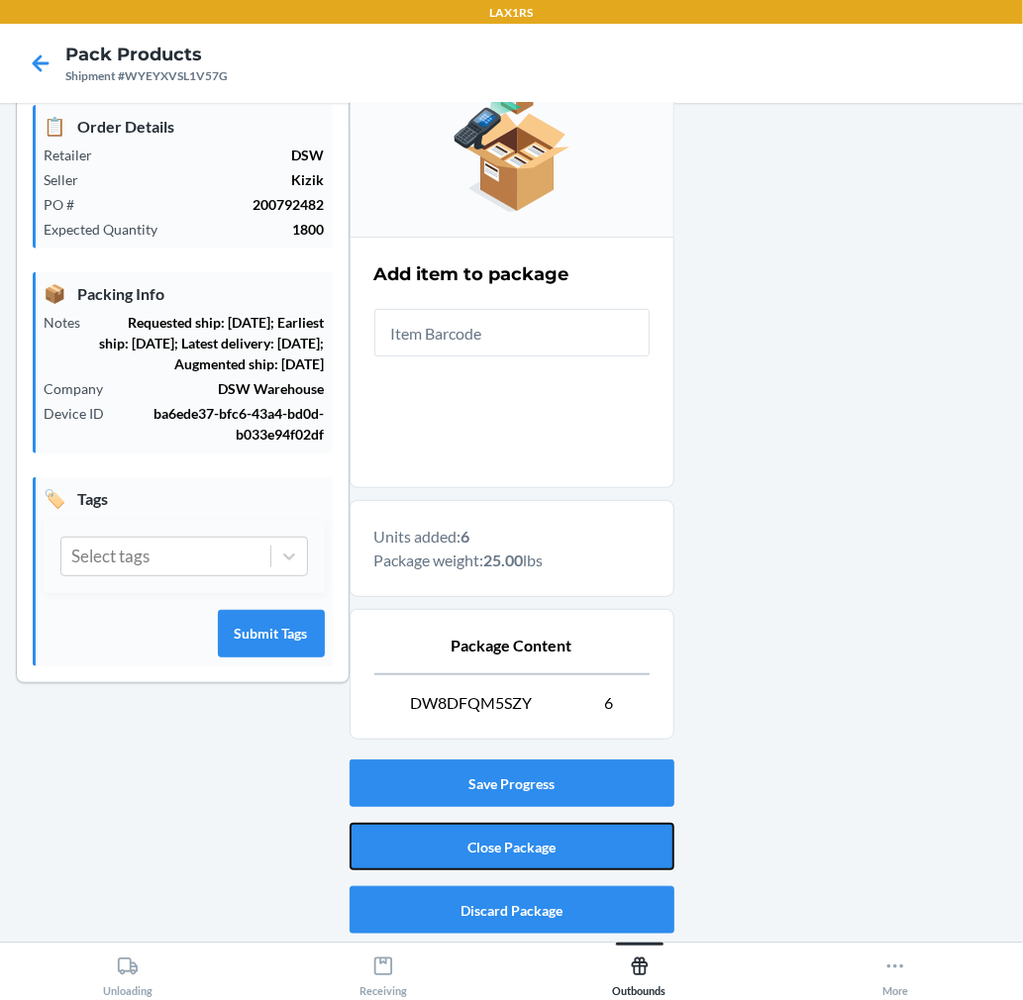
drag, startPoint x: 640, startPoint y: 826, endPoint x: 640, endPoint y: 708, distance: 117.8
click at [640, 822] on div "Save Progress Close Package Discard Package" at bounding box center [512, 847] width 325 height 190
click at [513, 834] on button "Close Package" at bounding box center [512, 847] width 325 height 48
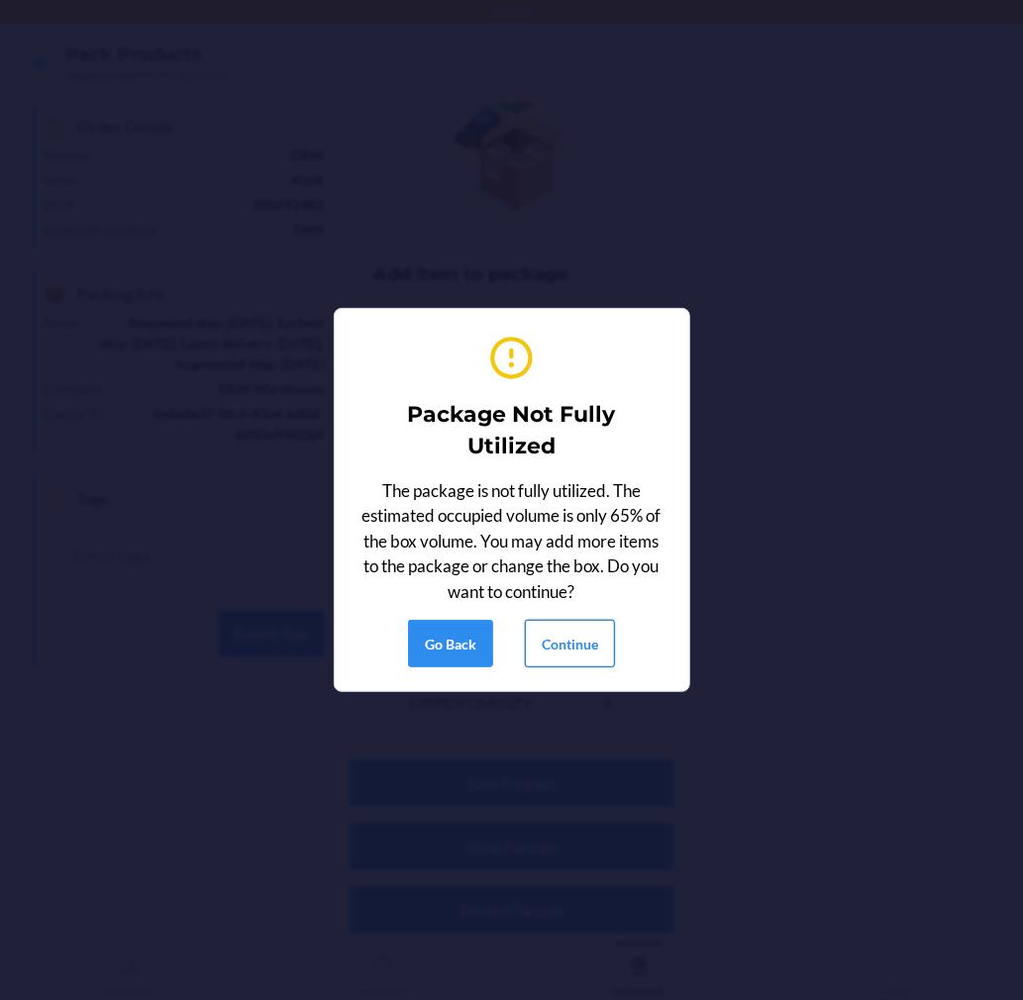
click at [557, 654] on button "Continue" at bounding box center [570, 644] width 90 height 48
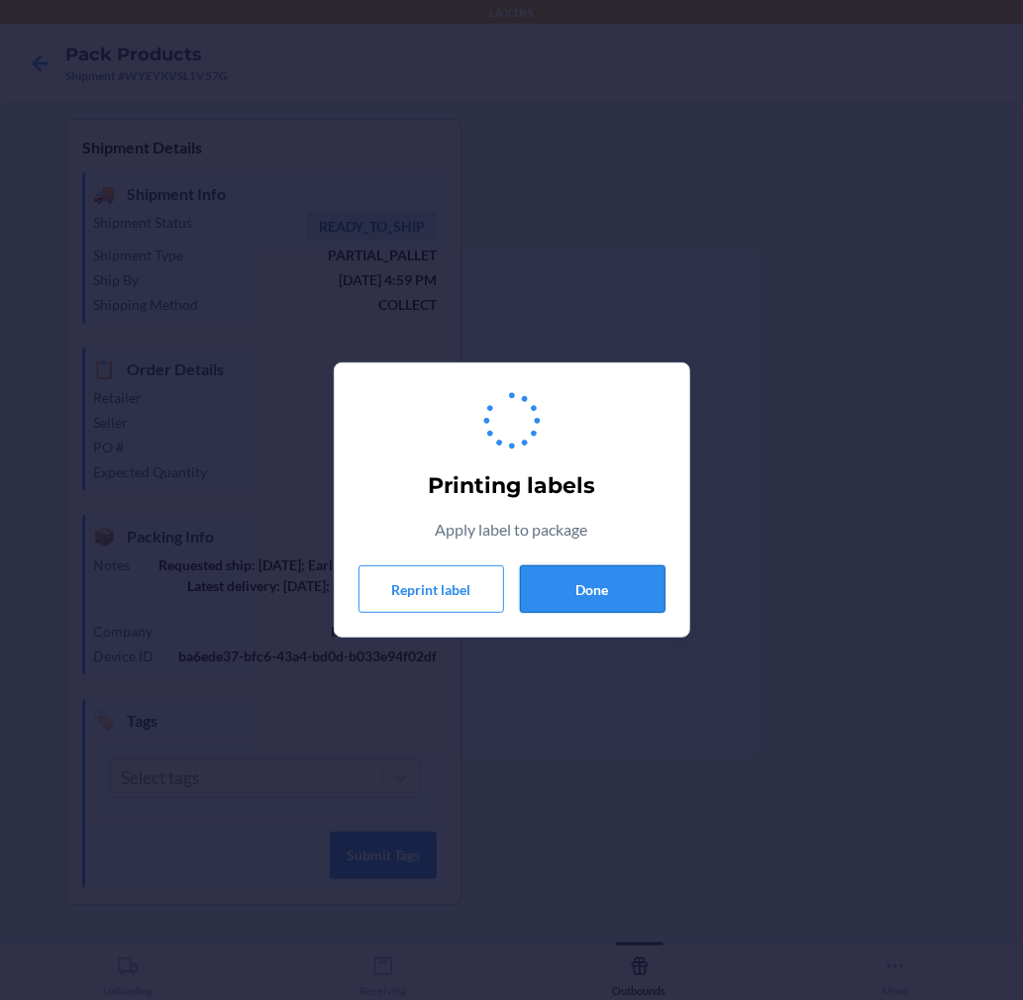
click at [579, 586] on button "Done" at bounding box center [593, 589] width 146 height 48
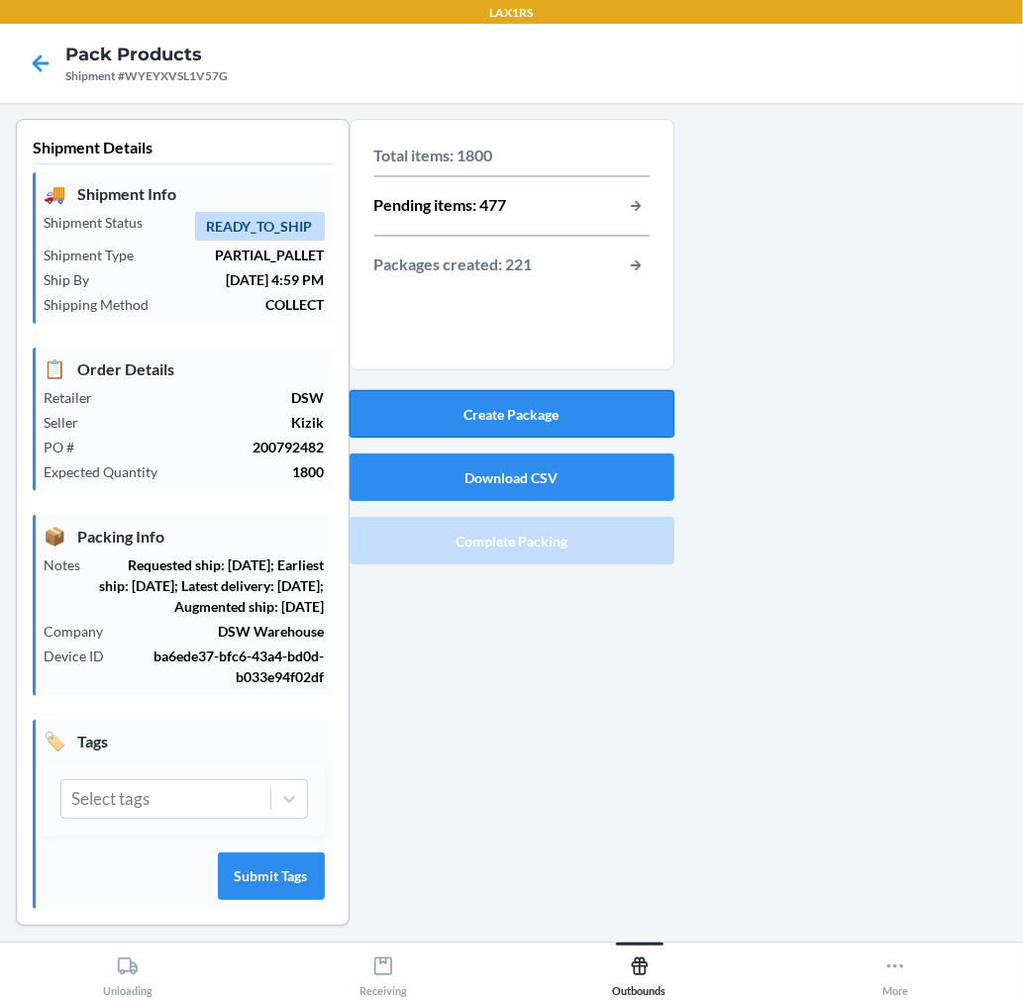
click at [590, 397] on button "Create Package" at bounding box center [512, 414] width 325 height 48
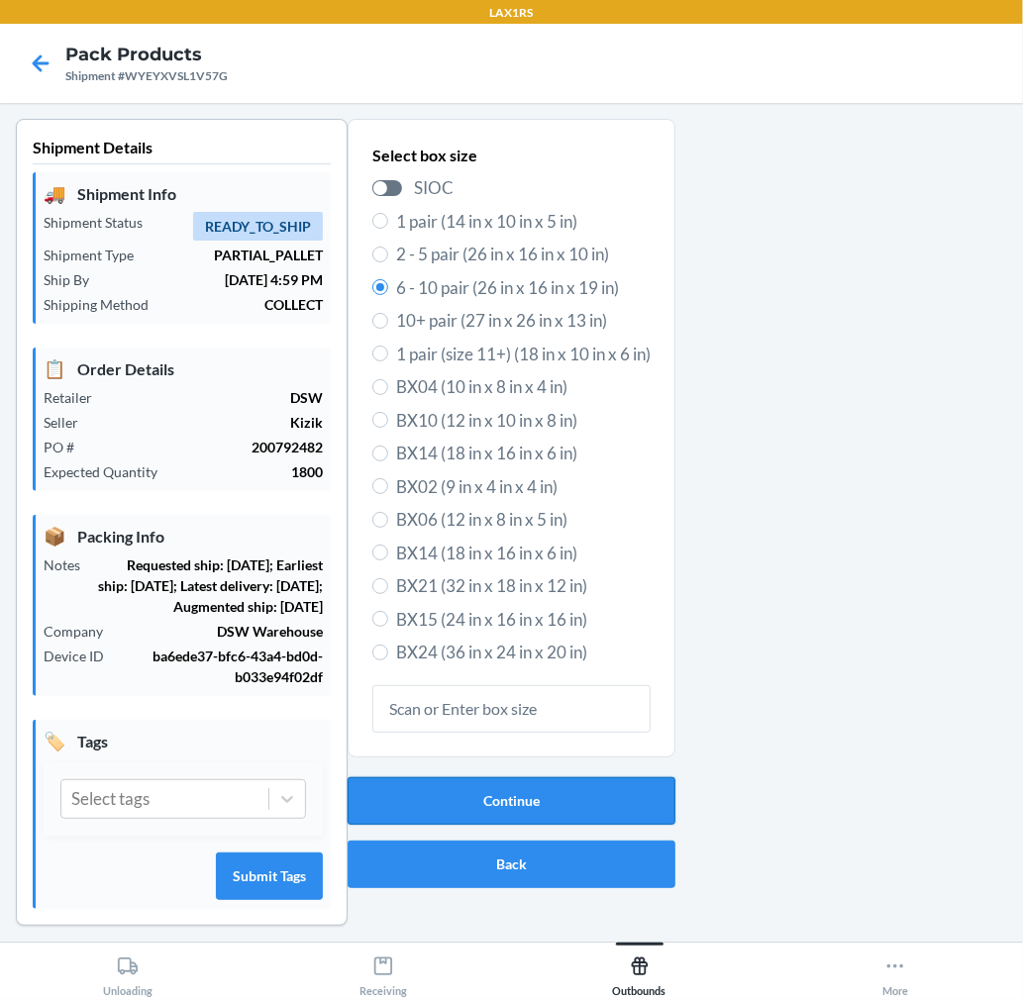
click at [528, 800] on button "Continue" at bounding box center [512, 801] width 328 height 48
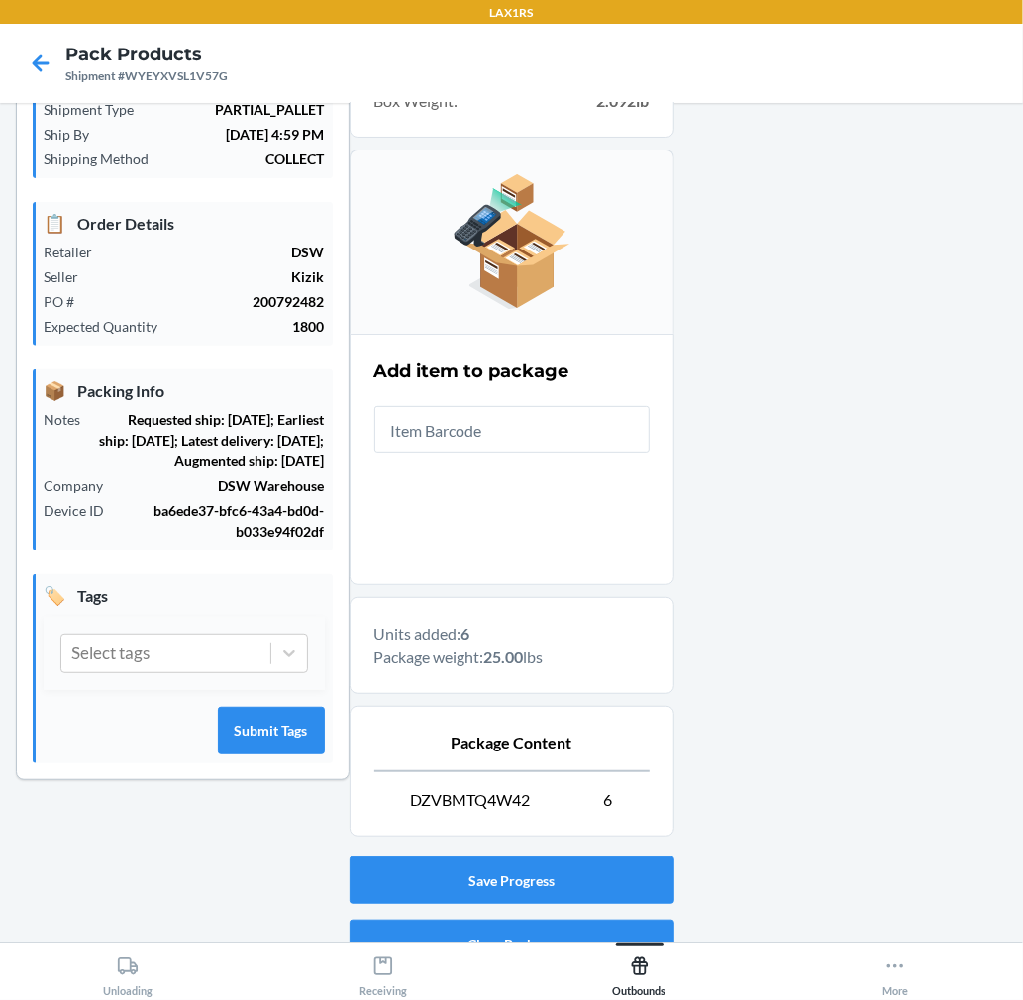
scroll to position [243, 0]
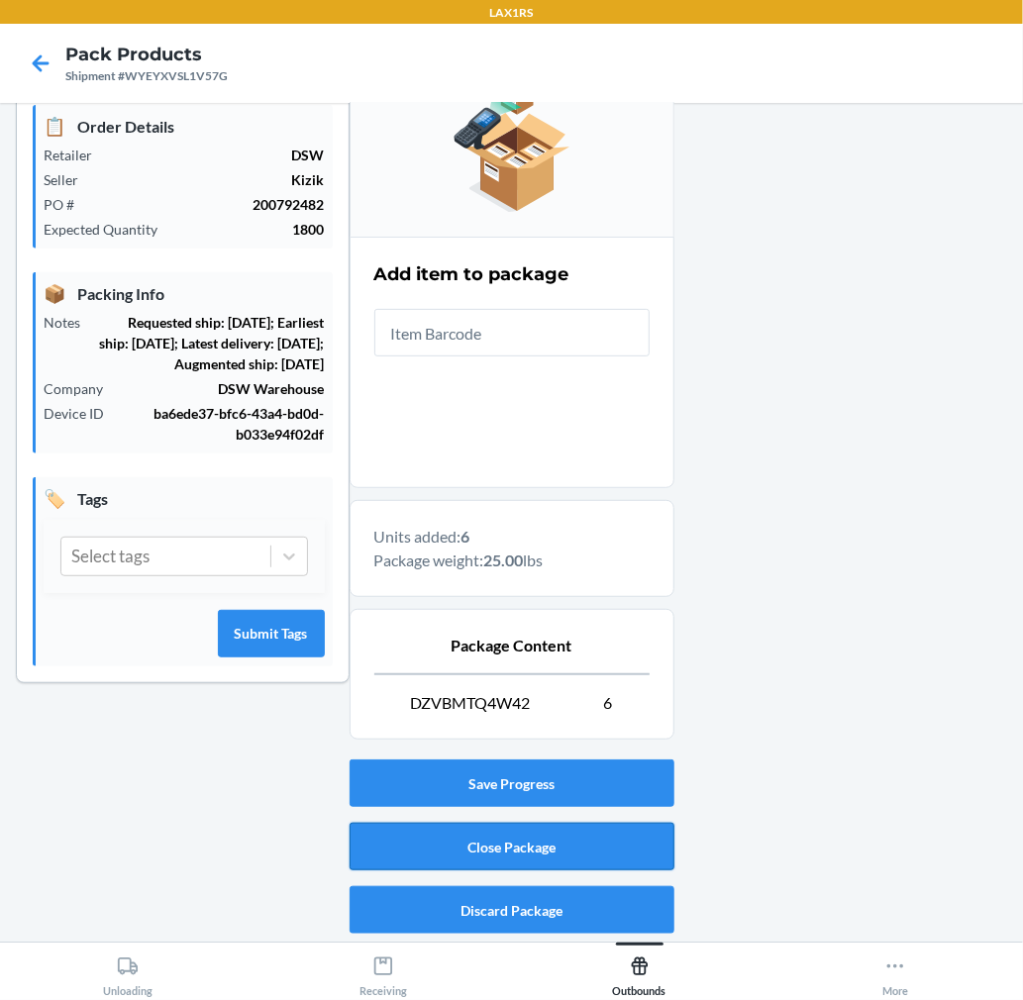
click at [555, 835] on button "Close Package" at bounding box center [512, 847] width 325 height 48
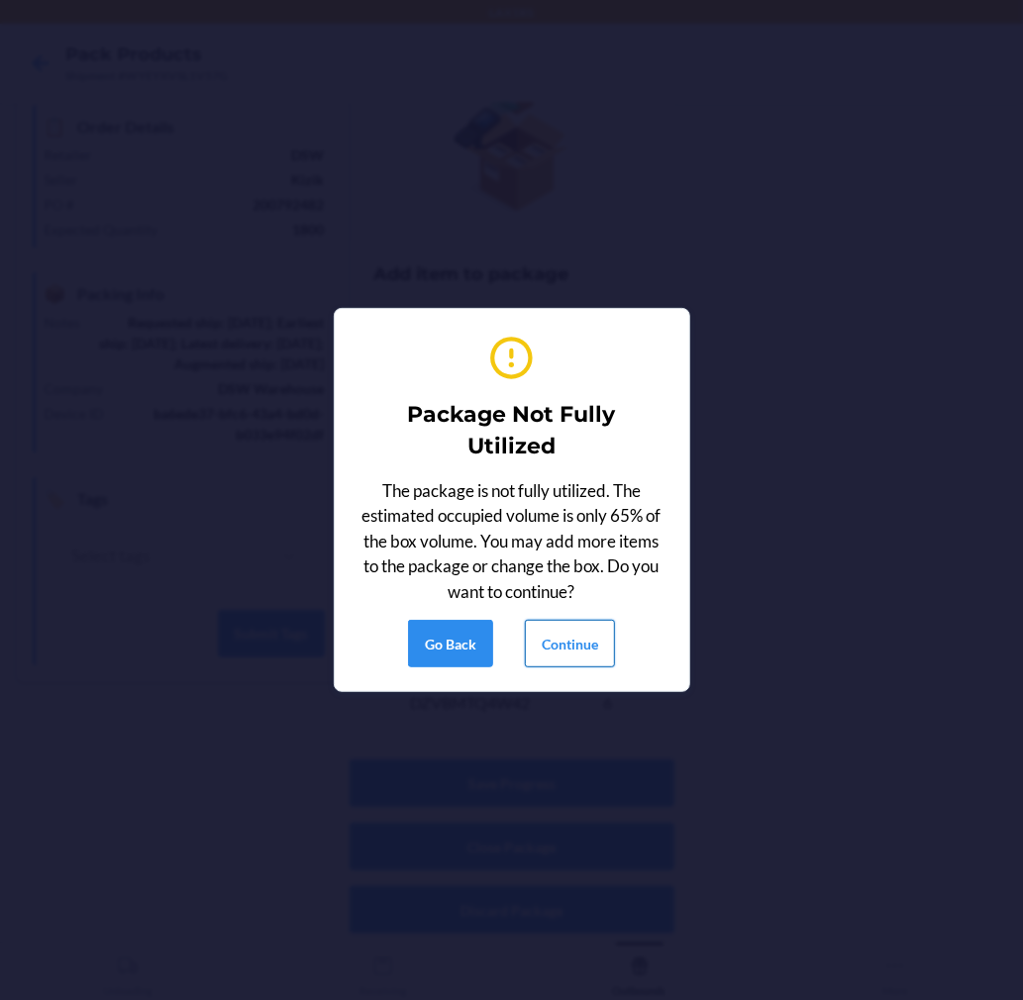
click at [576, 635] on button "Continue" at bounding box center [570, 644] width 90 height 48
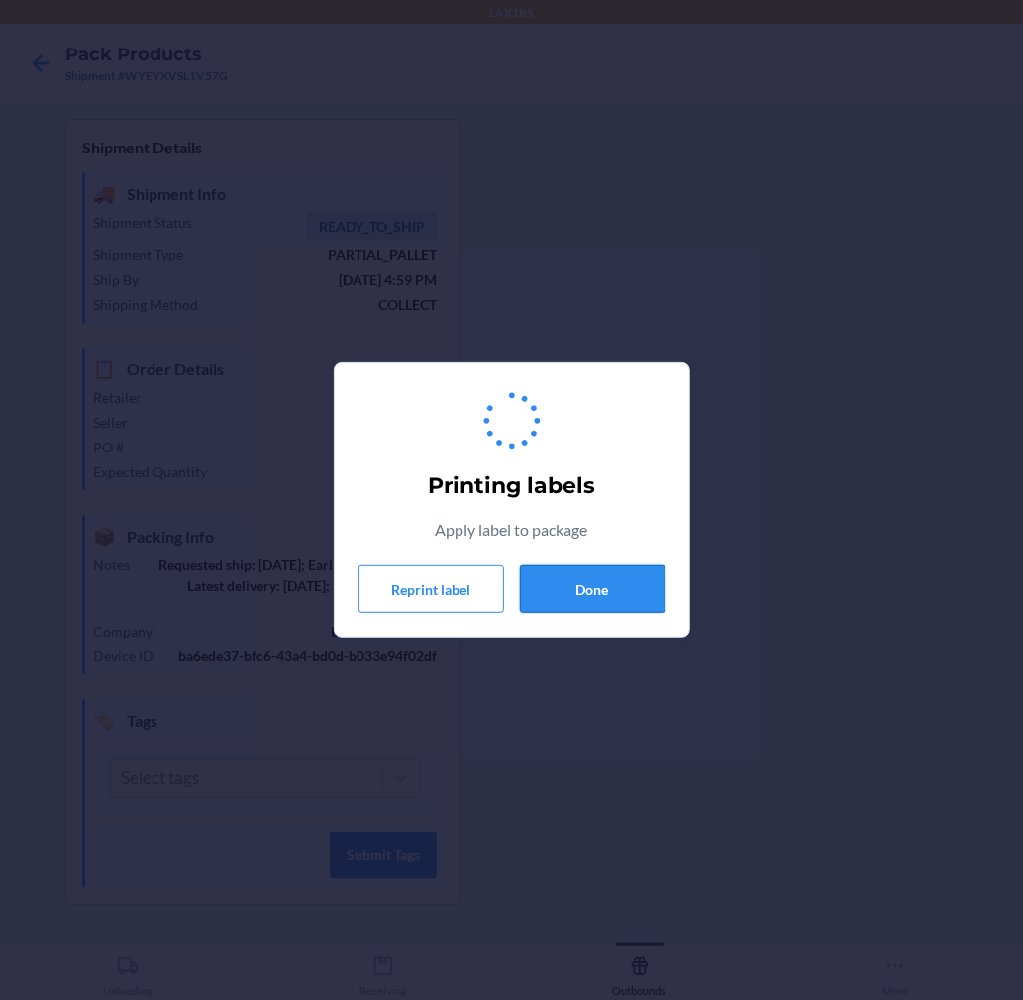
click at [580, 577] on button "Done" at bounding box center [593, 589] width 146 height 48
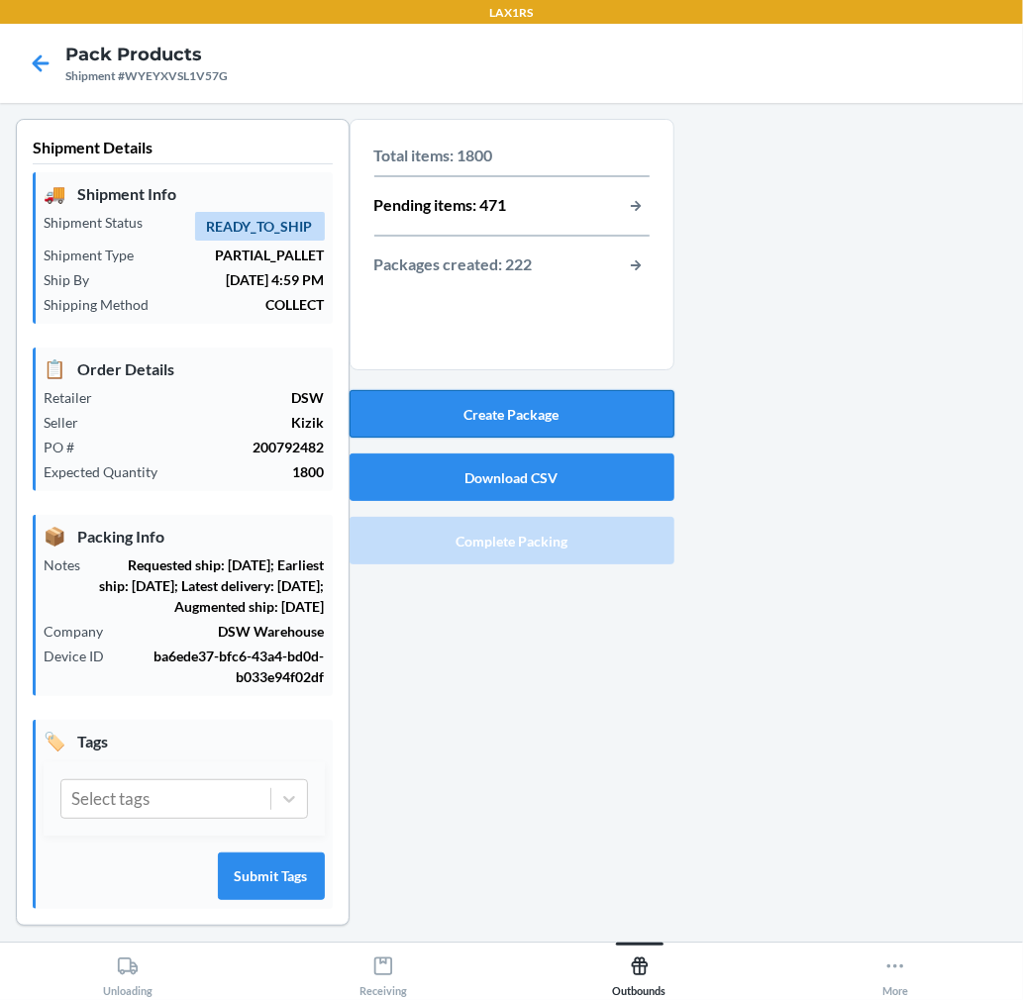
click at [522, 392] on button "Create Package" at bounding box center [512, 414] width 325 height 48
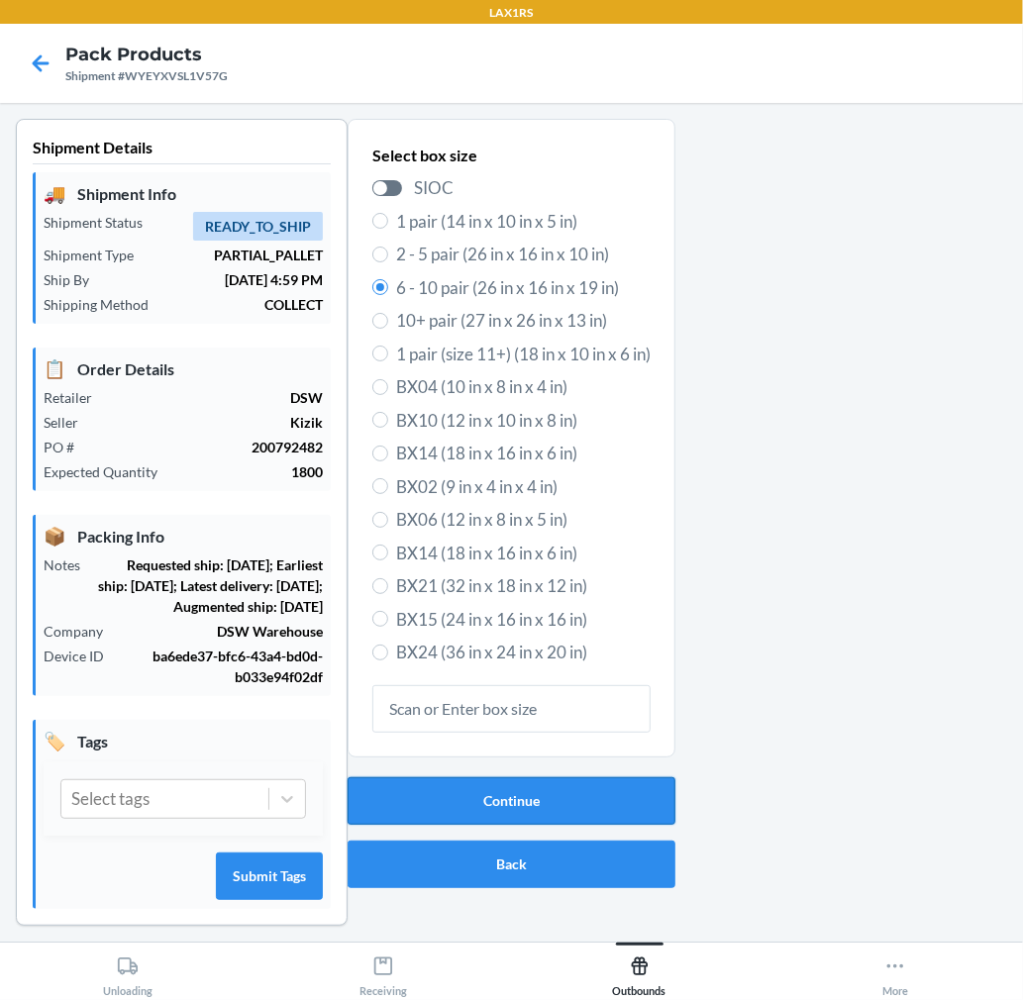
click at [515, 797] on button "Continue" at bounding box center [512, 801] width 328 height 48
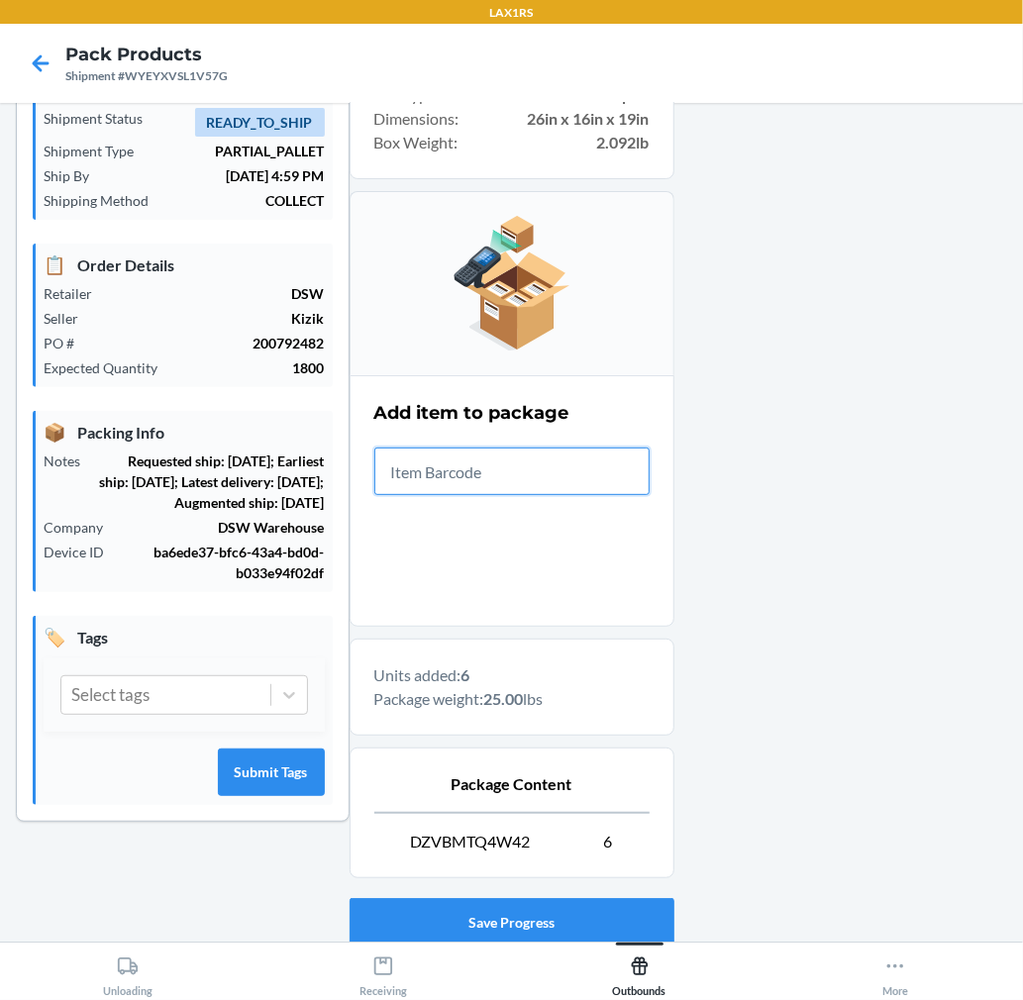
scroll to position [243, 0]
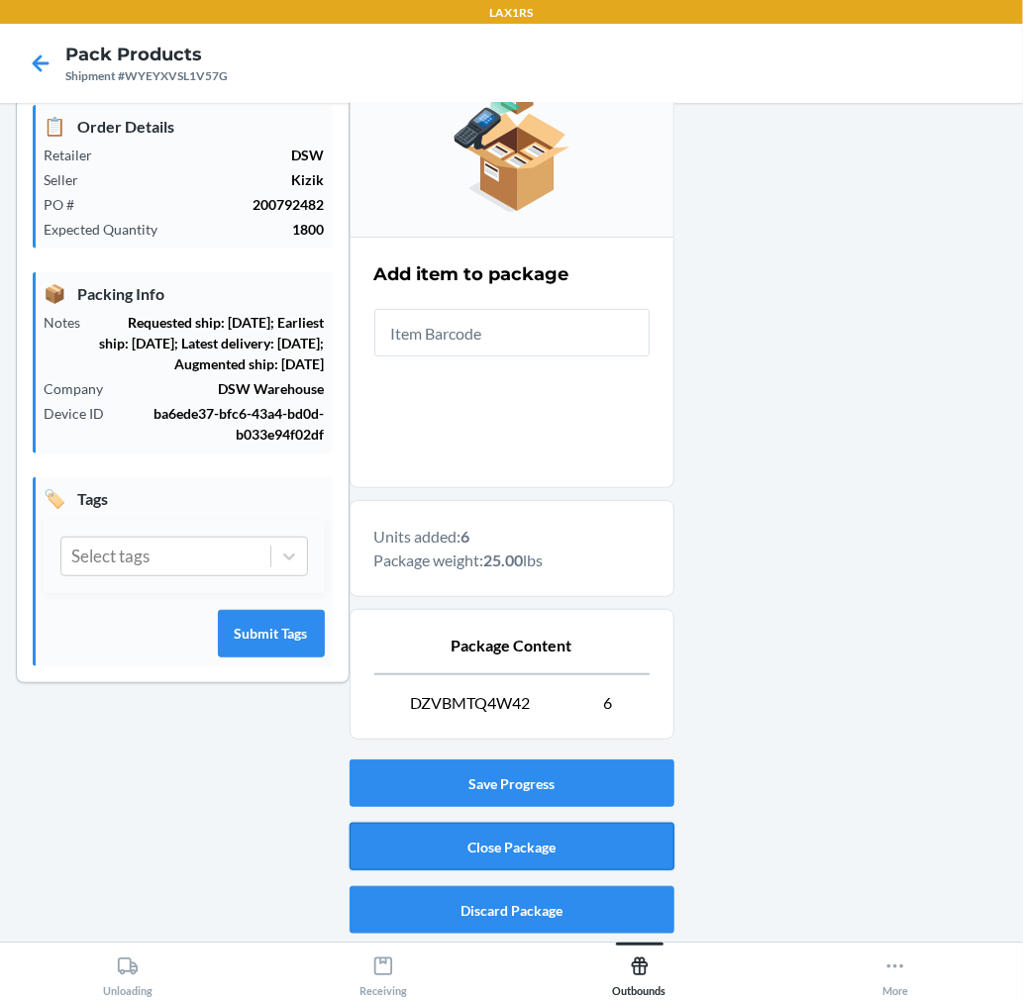
click at [599, 853] on button "Close Package" at bounding box center [512, 847] width 325 height 48
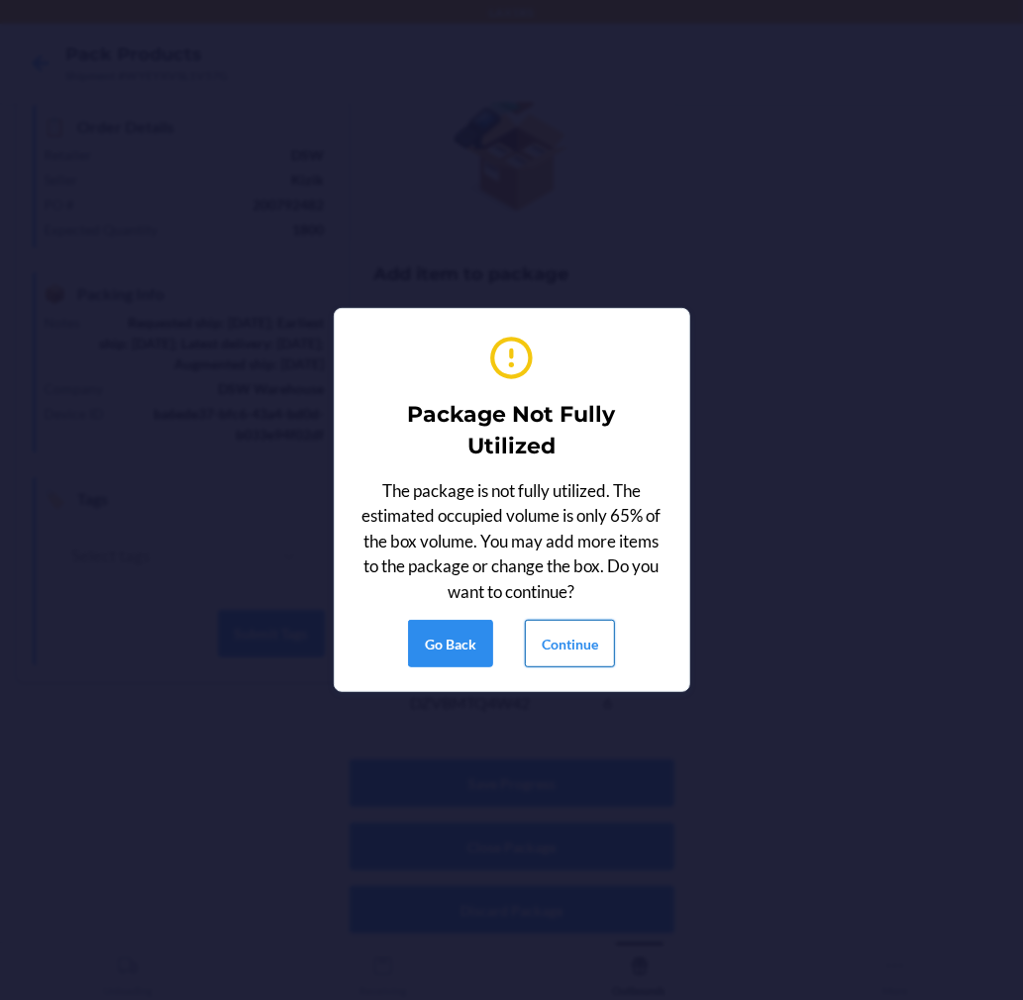
click at [575, 651] on button "Continue" at bounding box center [570, 644] width 90 height 48
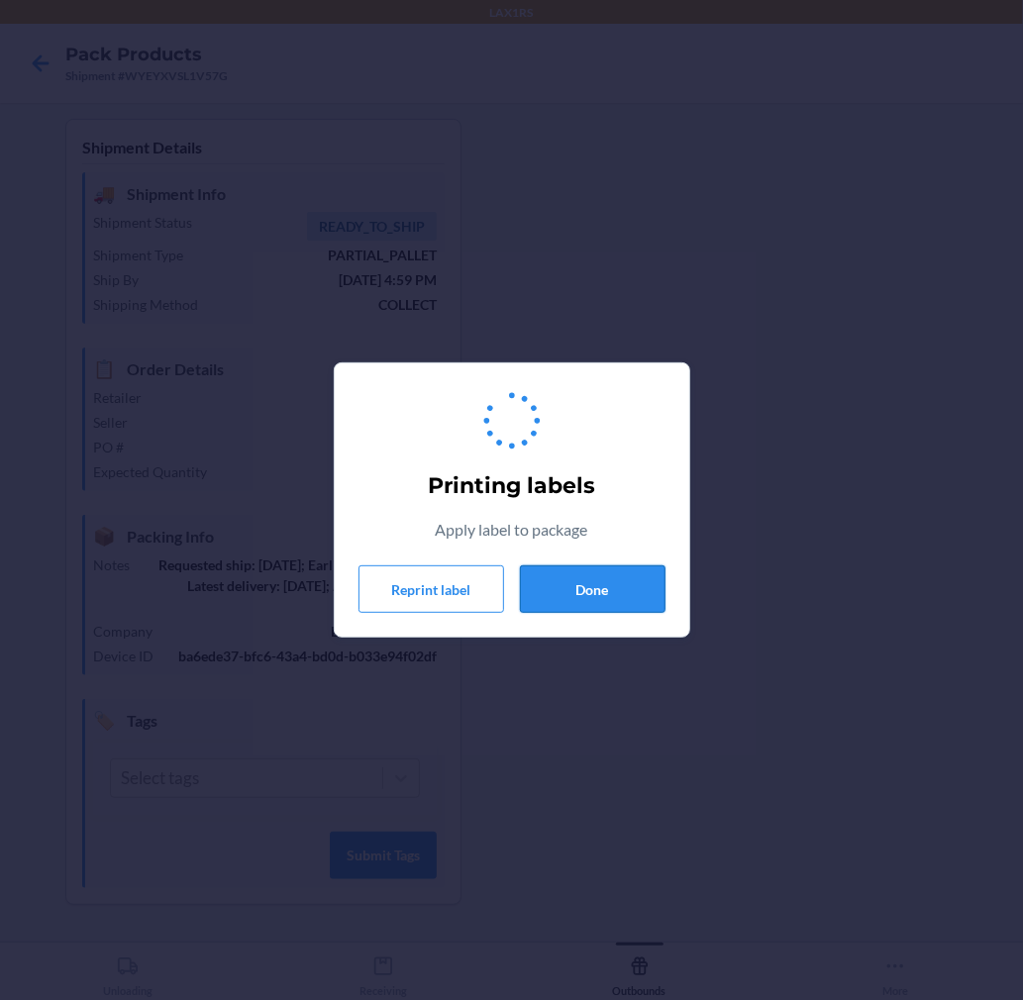
click at [584, 586] on button "Done" at bounding box center [593, 589] width 146 height 48
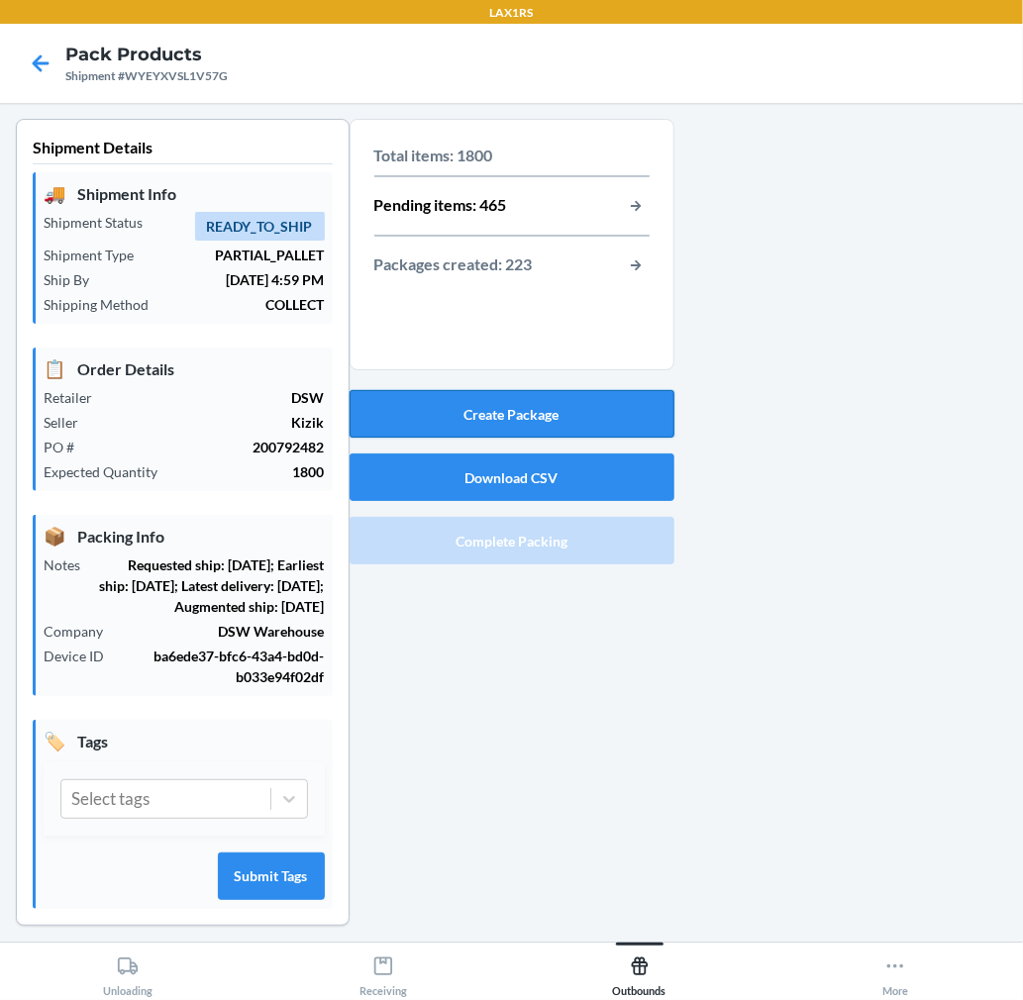
click at [579, 401] on button "Create Package" at bounding box center [512, 414] width 325 height 48
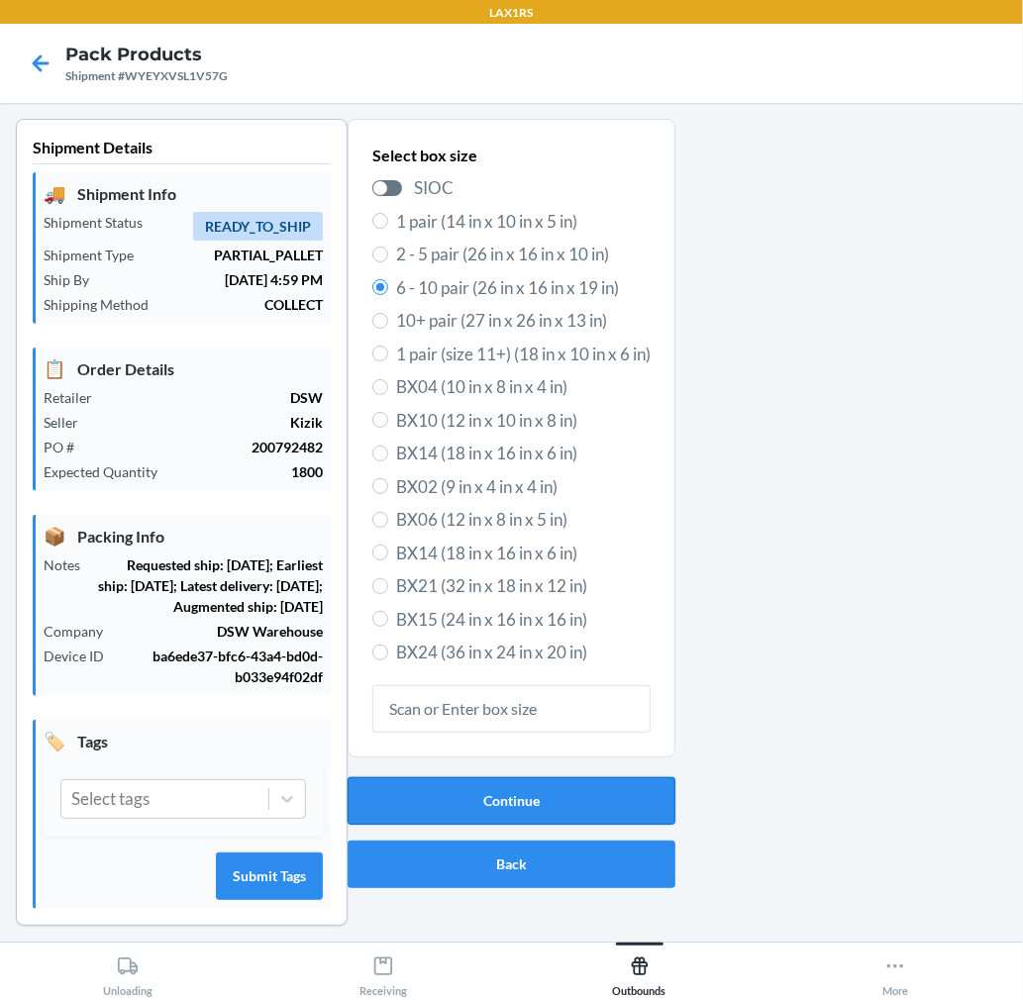
click at [559, 787] on button "Continue" at bounding box center [512, 801] width 328 height 48
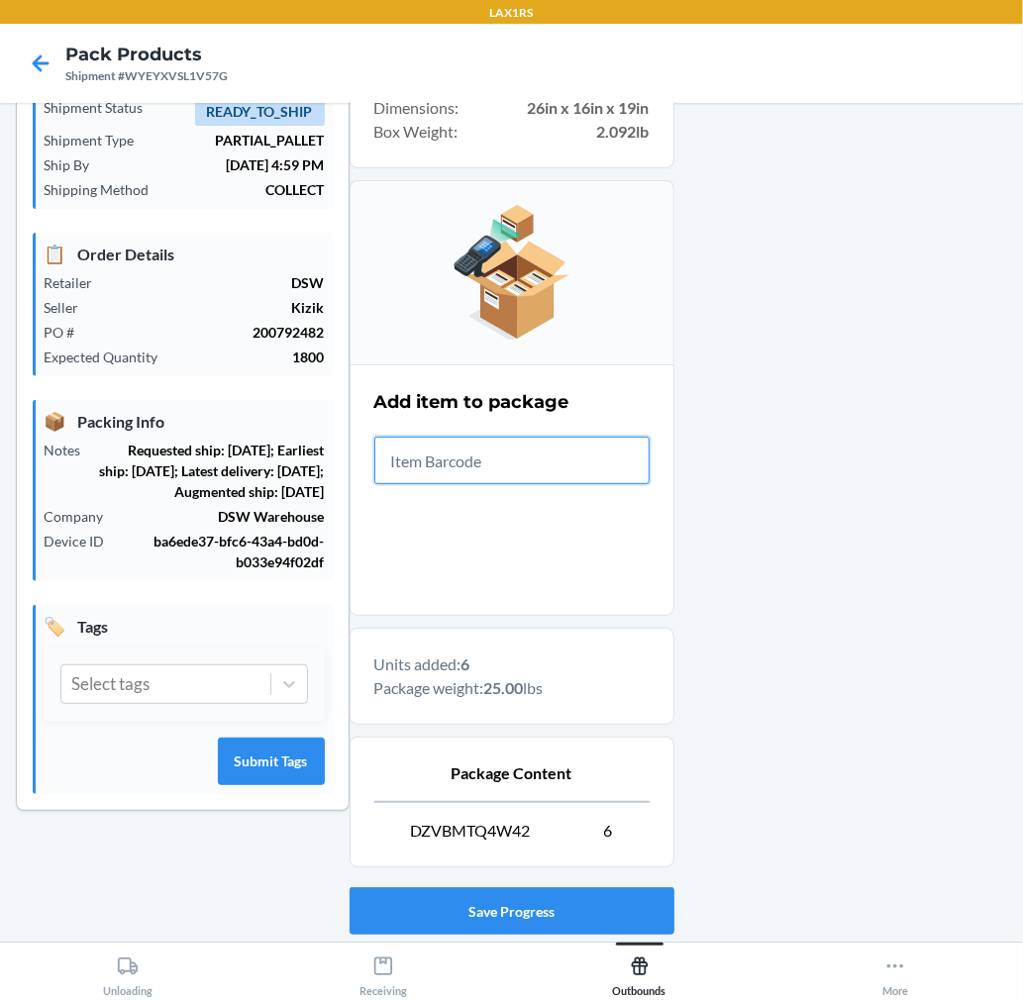
scroll to position [243, 0]
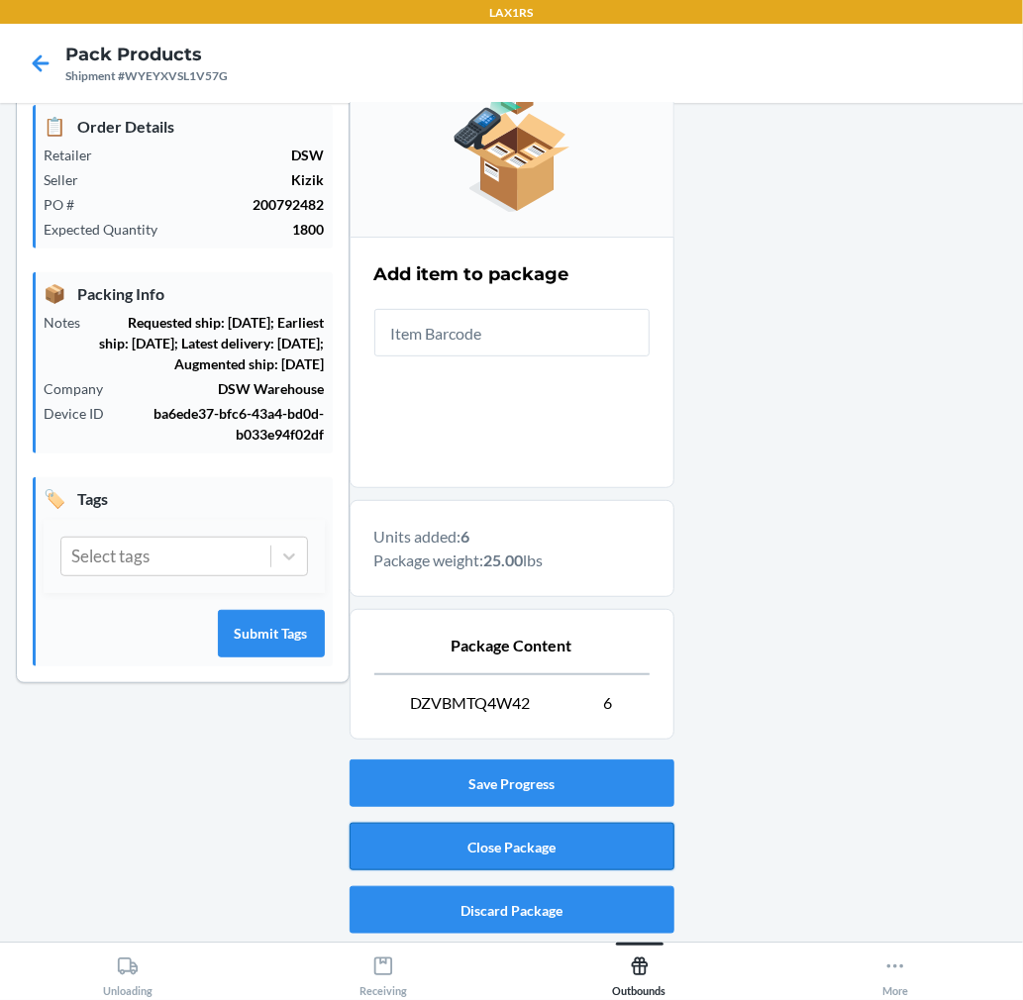
click at [555, 853] on button "Close Package" at bounding box center [512, 847] width 325 height 48
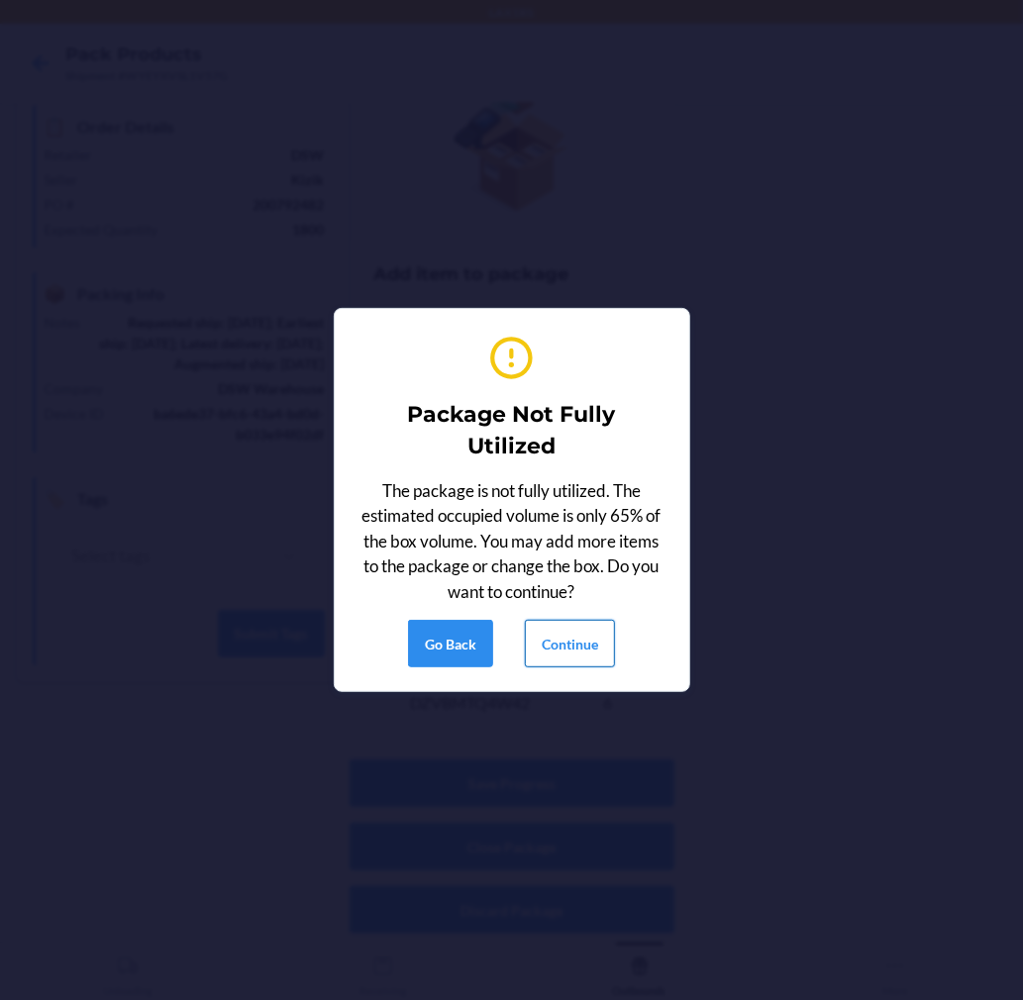
click at [571, 648] on button "Continue" at bounding box center [570, 644] width 90 height 48
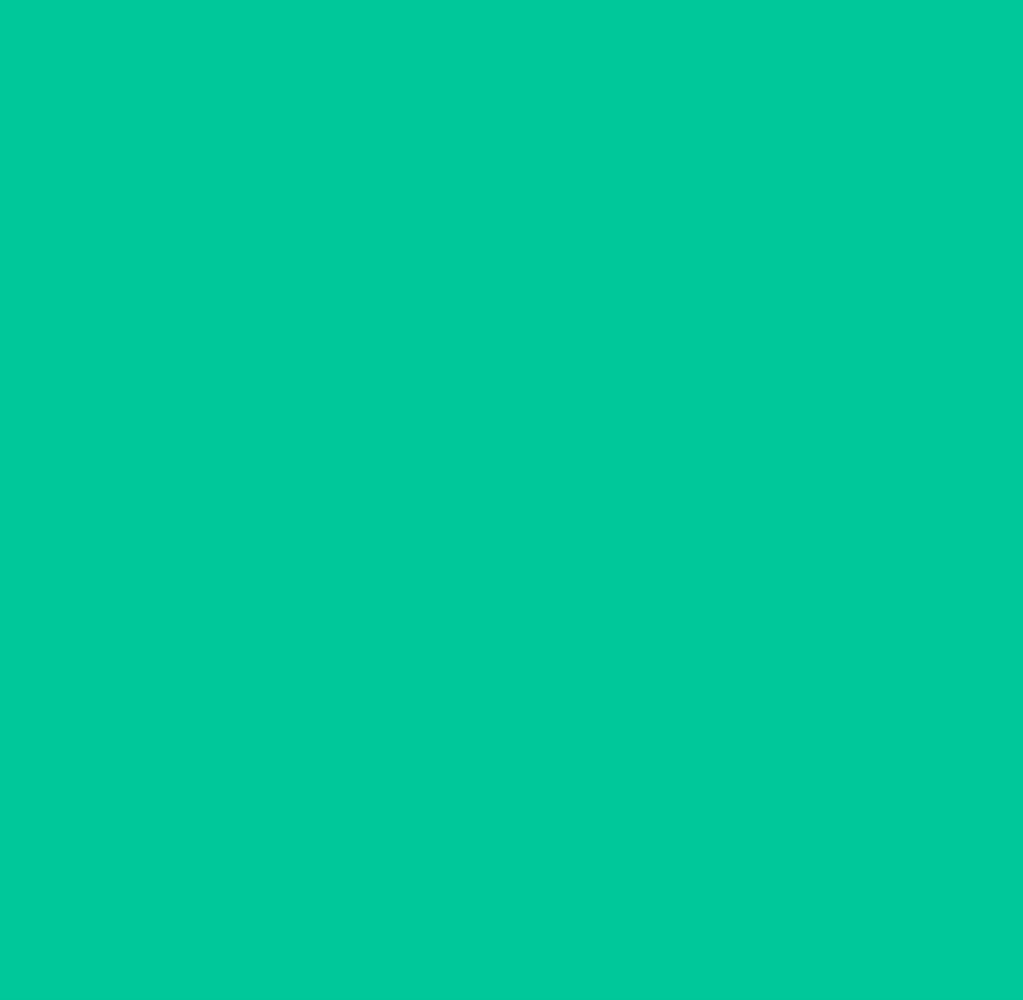
scroll to position [0, 0]
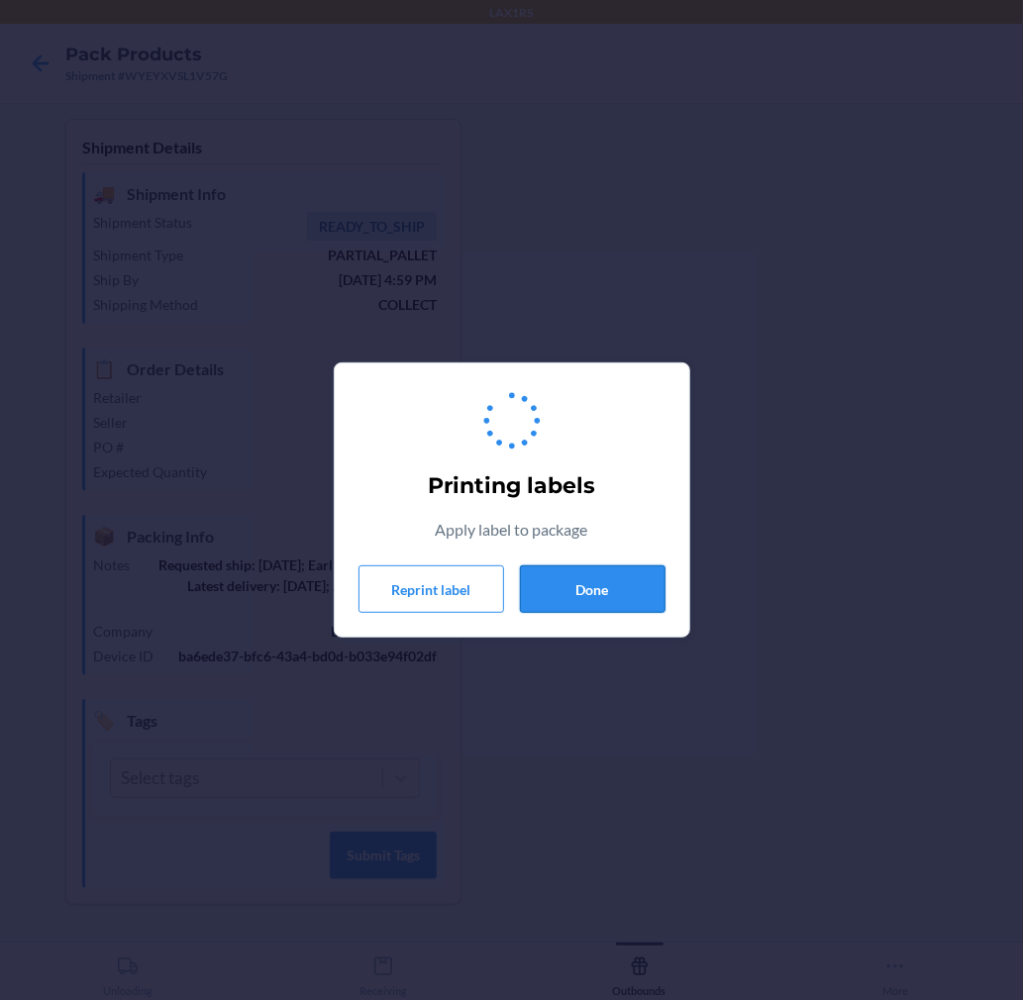
click at [596, 572] on button "Done" at bounding box center [593, 589] width 146 height 48
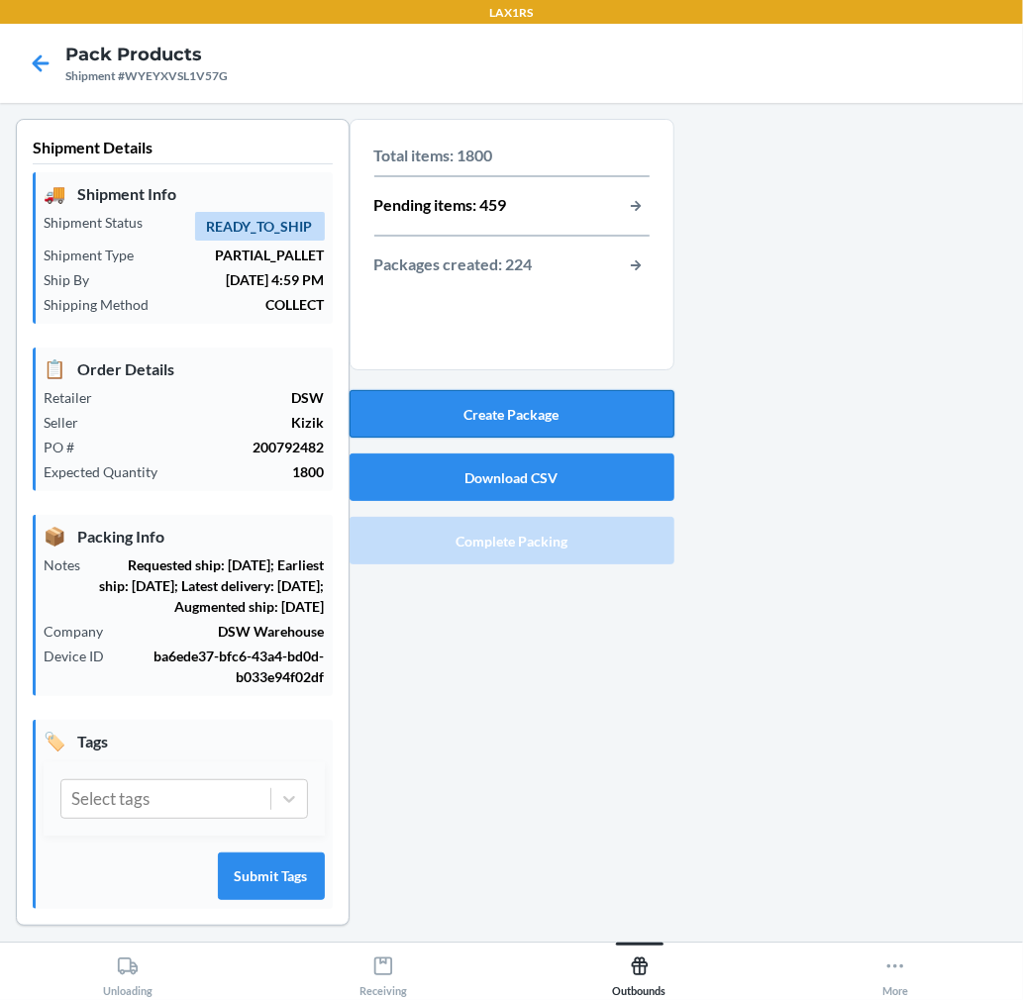
click at [561, 416] on button "Create Package" at bounding box center [512, 414] width 325 height 48
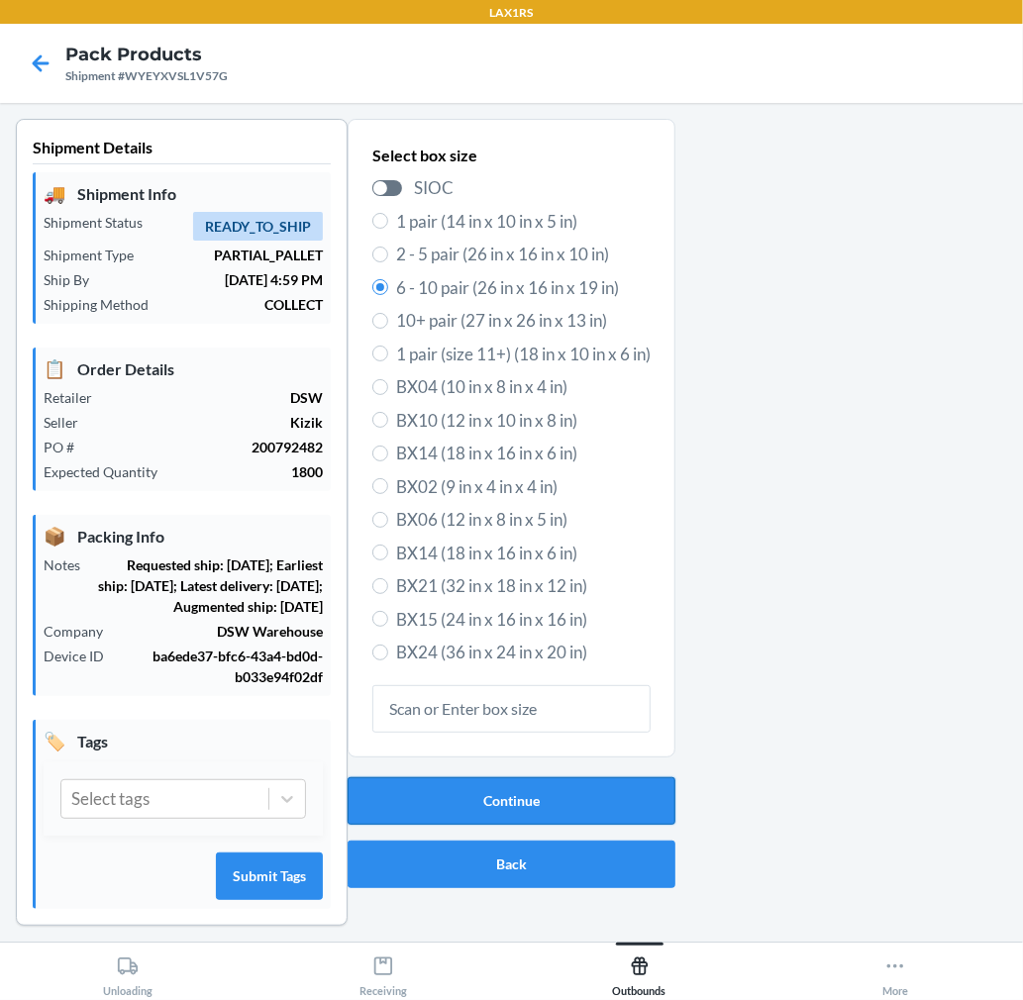
click at [449, 788] on button "Continue" at bounding box center [512, 801] width 328 height 48
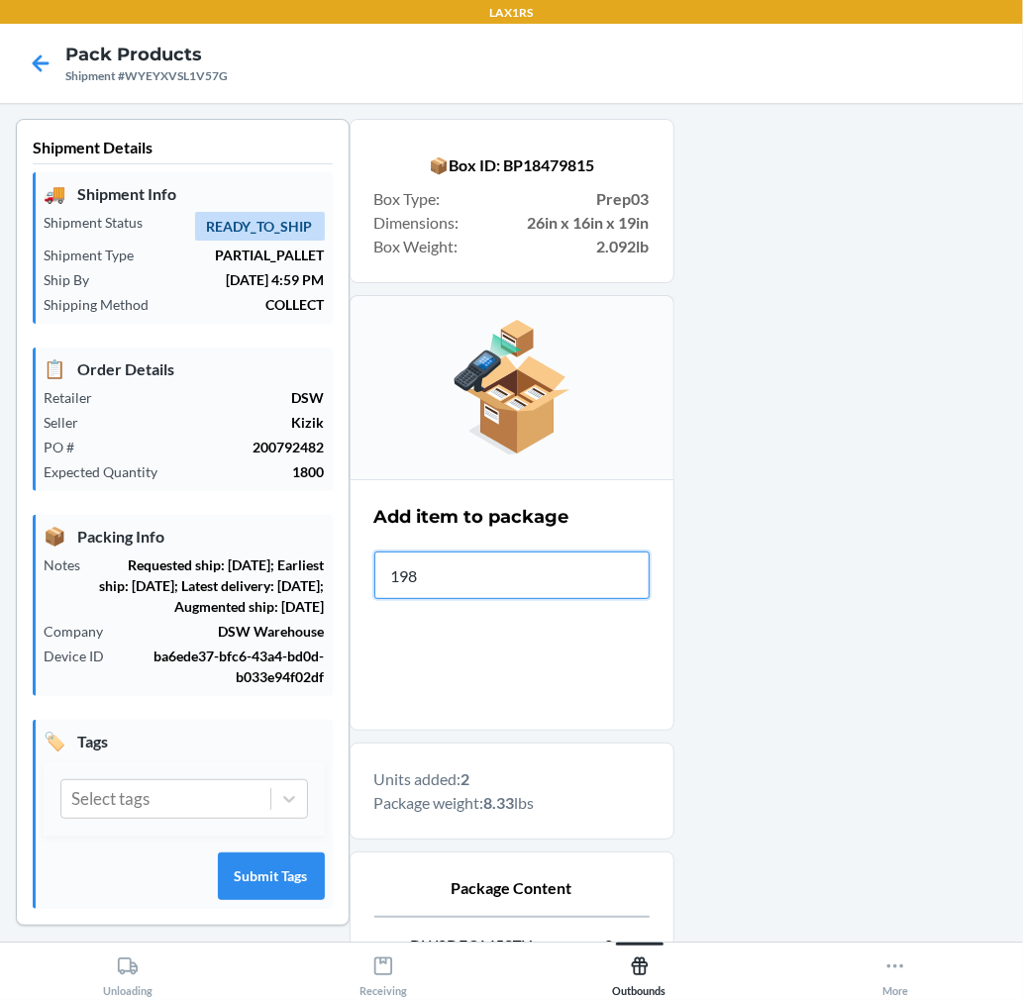
type input "1981"
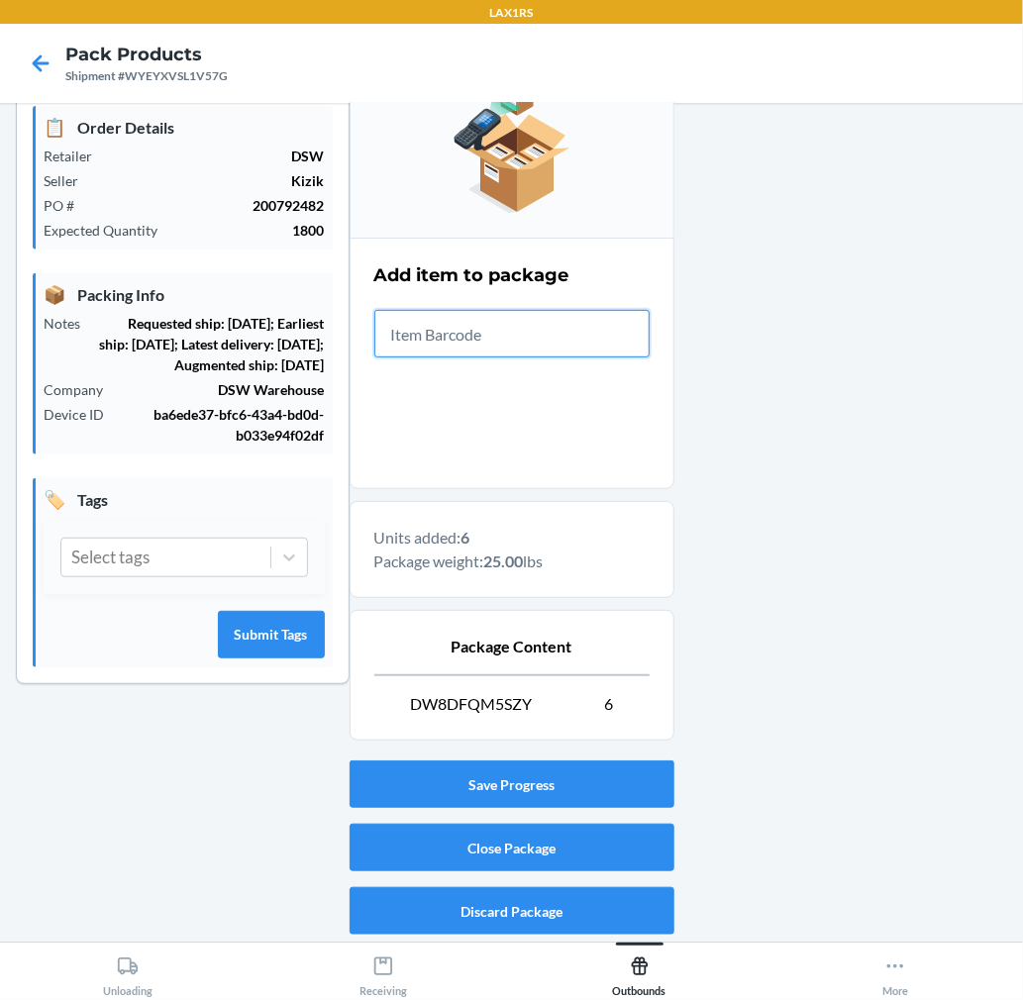
scroll to position [243, 0]
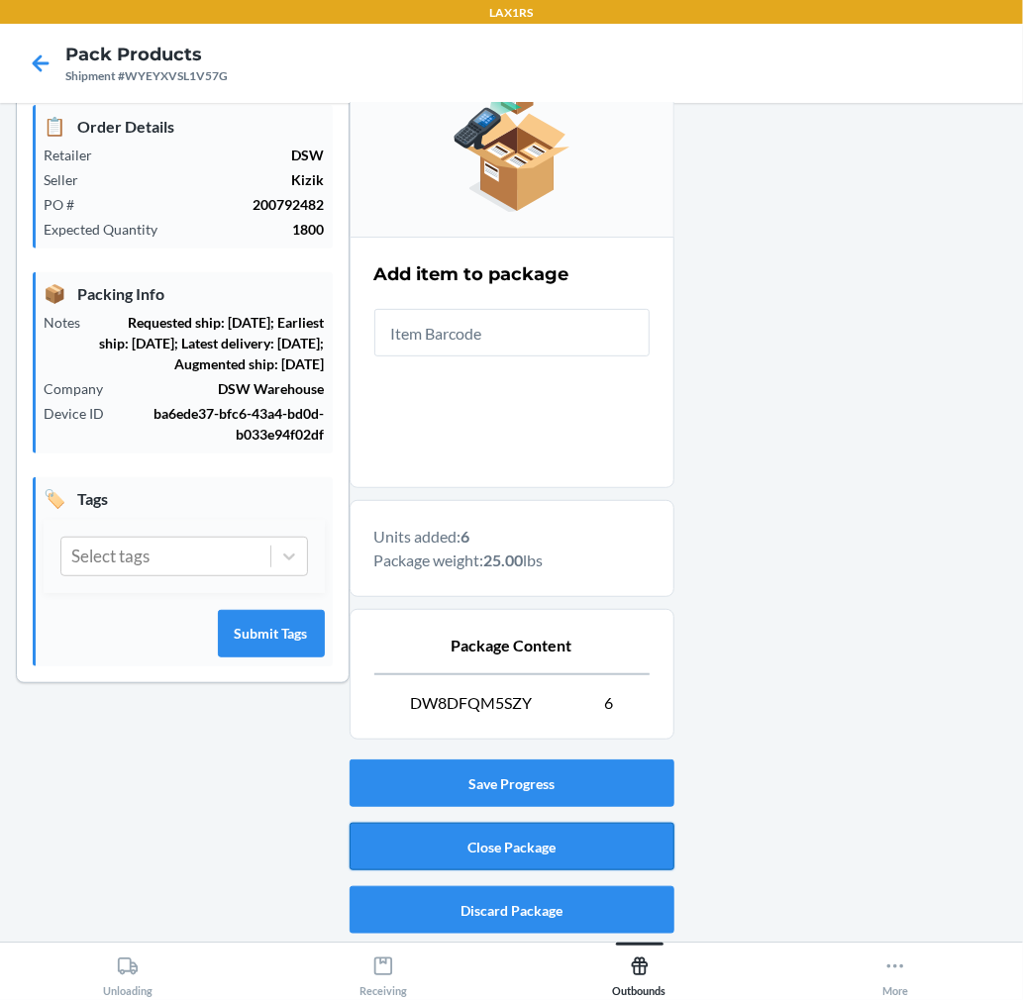
click at [651, 853] on button "Close Package" at bounding box center [512, 847] width 325 height 48
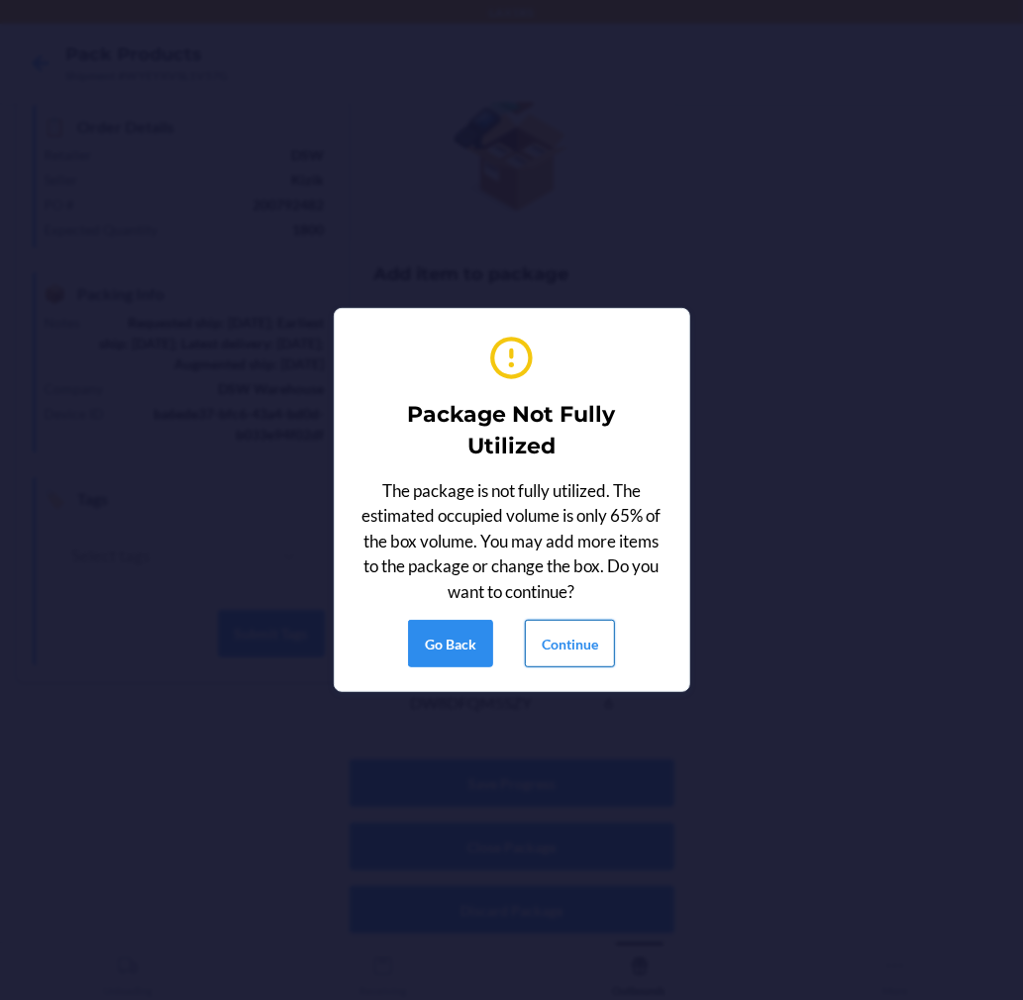
click at [581, 631] on button "Continue" at bounding box center [570, 644] width 90 height 48
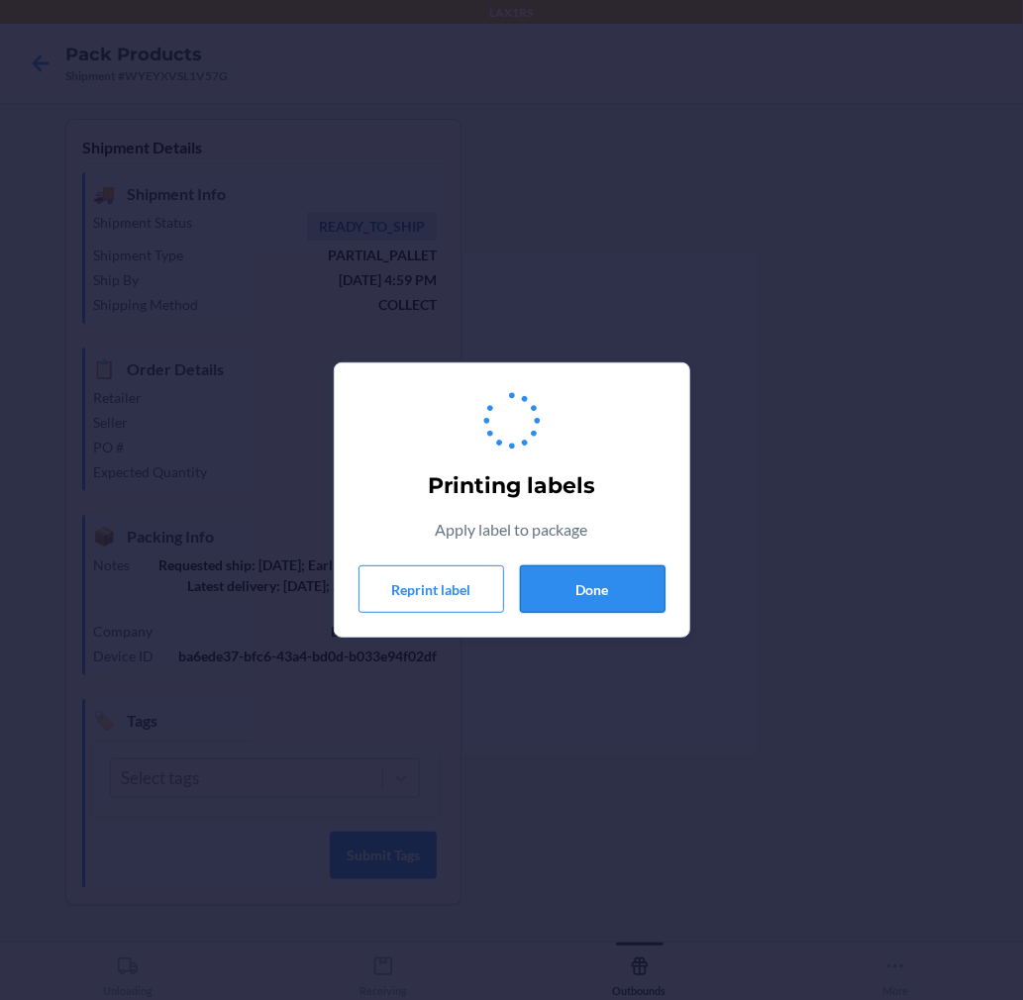
click at [581, 596] on button "Done" at bounding box center [593, 589] width 146 height 48
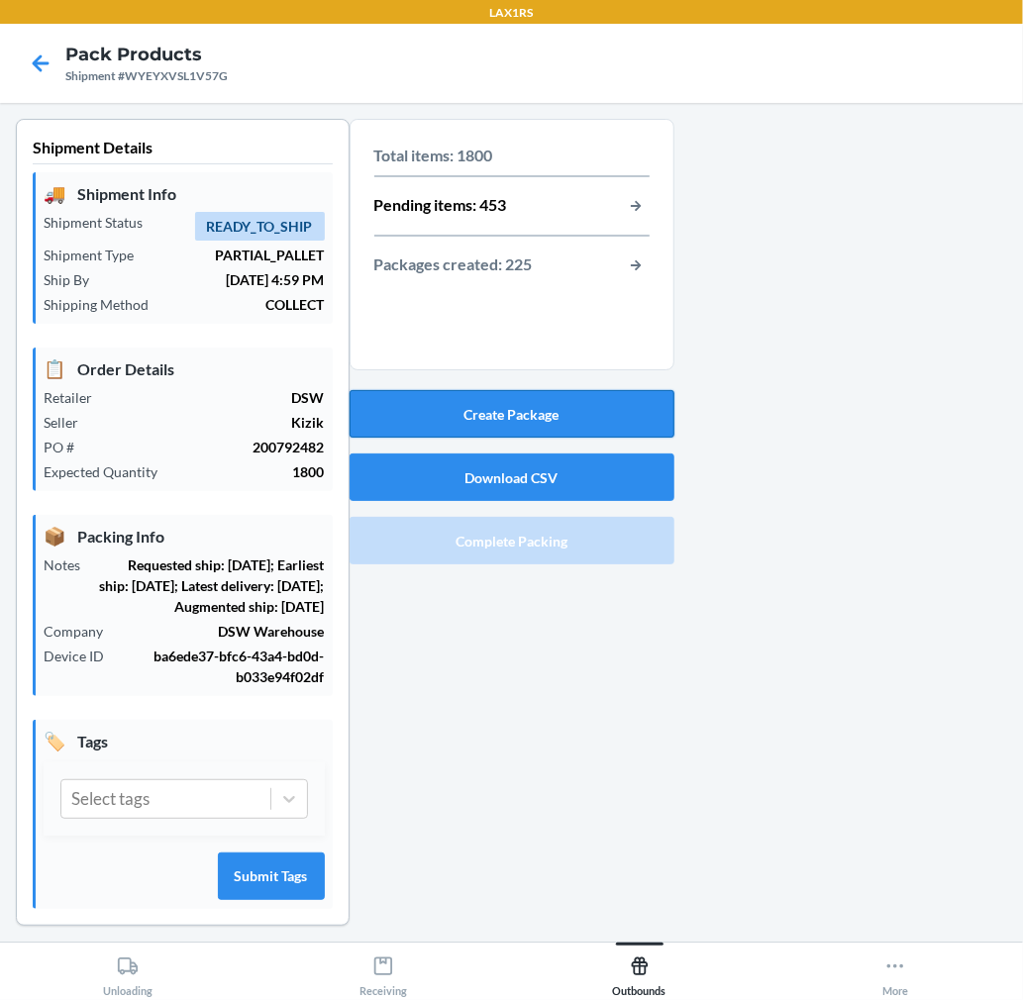
click at [539, 416] on button "Create Package" at bounding box center [512, 414] width 325 height 48
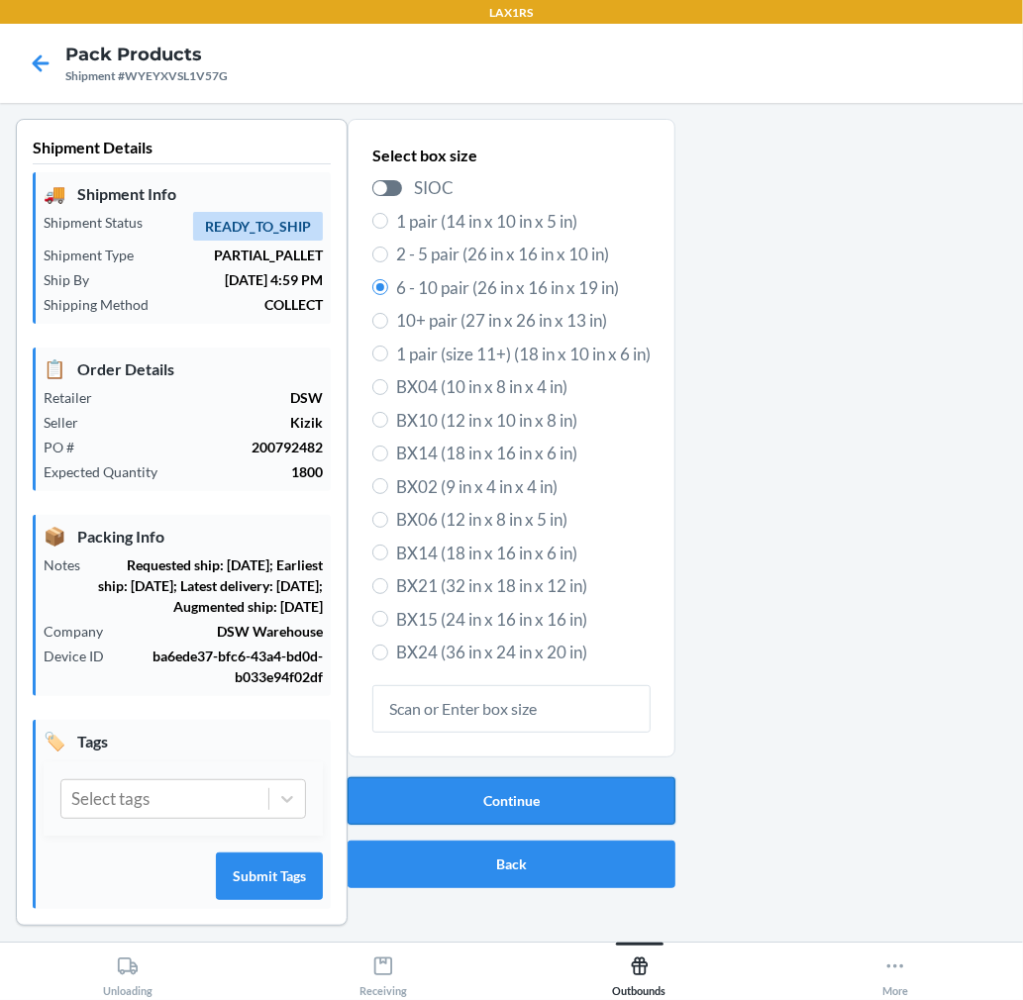
click at [522, 799] on button "Continue" at bounding box center [512, 801] width 328 height 48
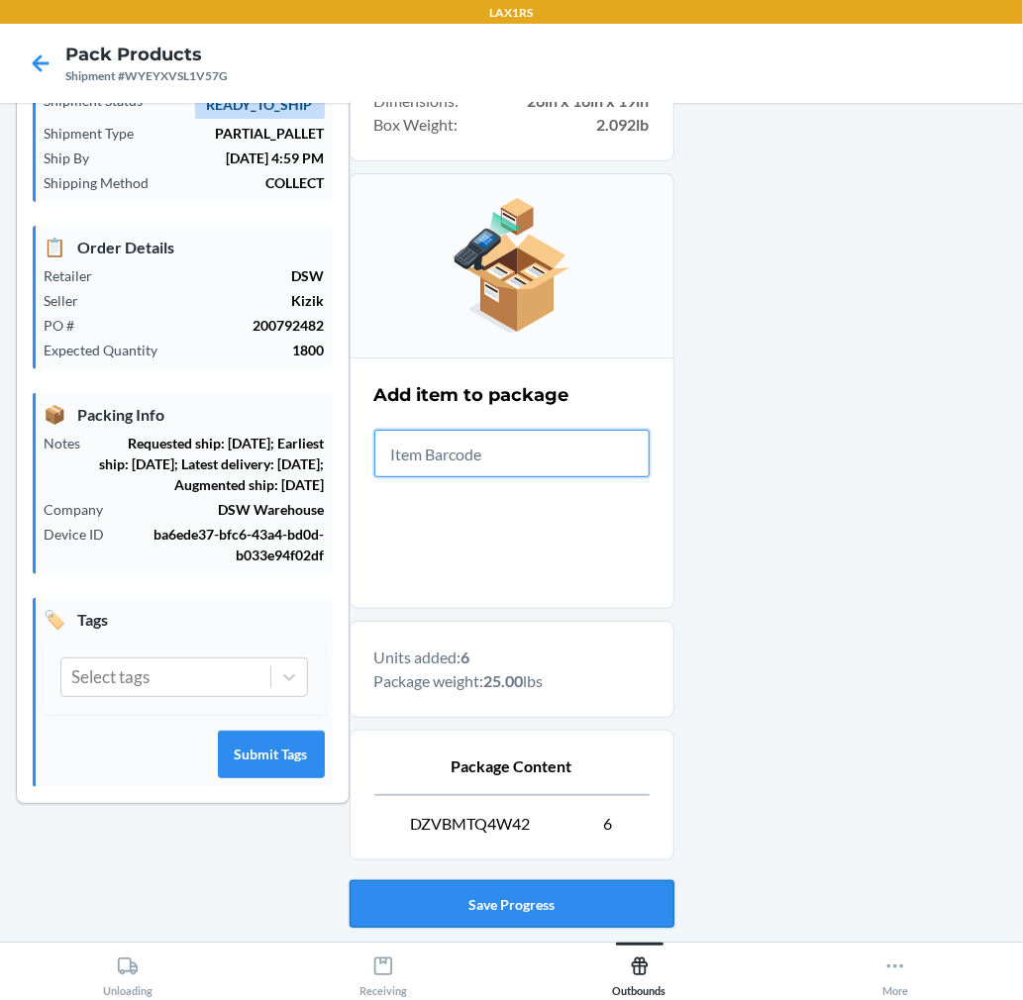
scroll to position [243, 0]
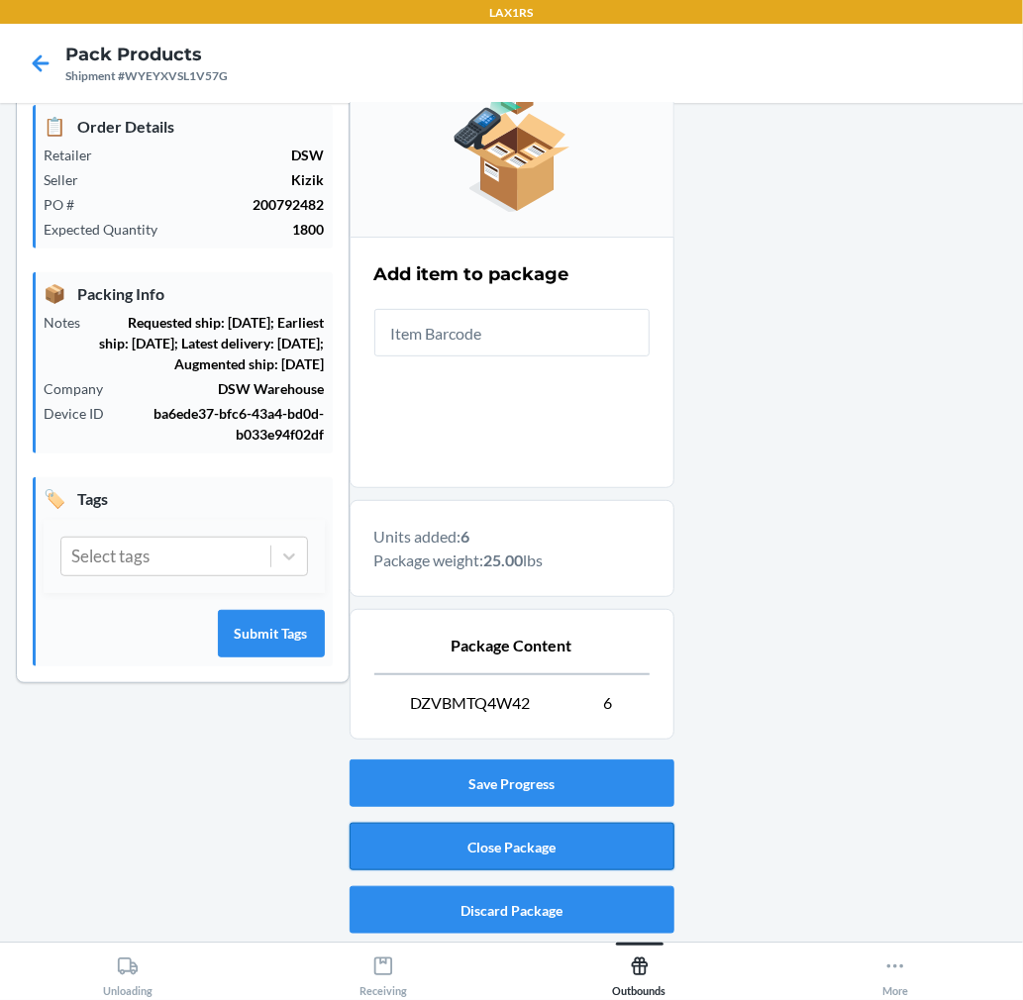
click at [566, 853] on button "Close Package" at bounding box center [512, 847] width 325 height 48
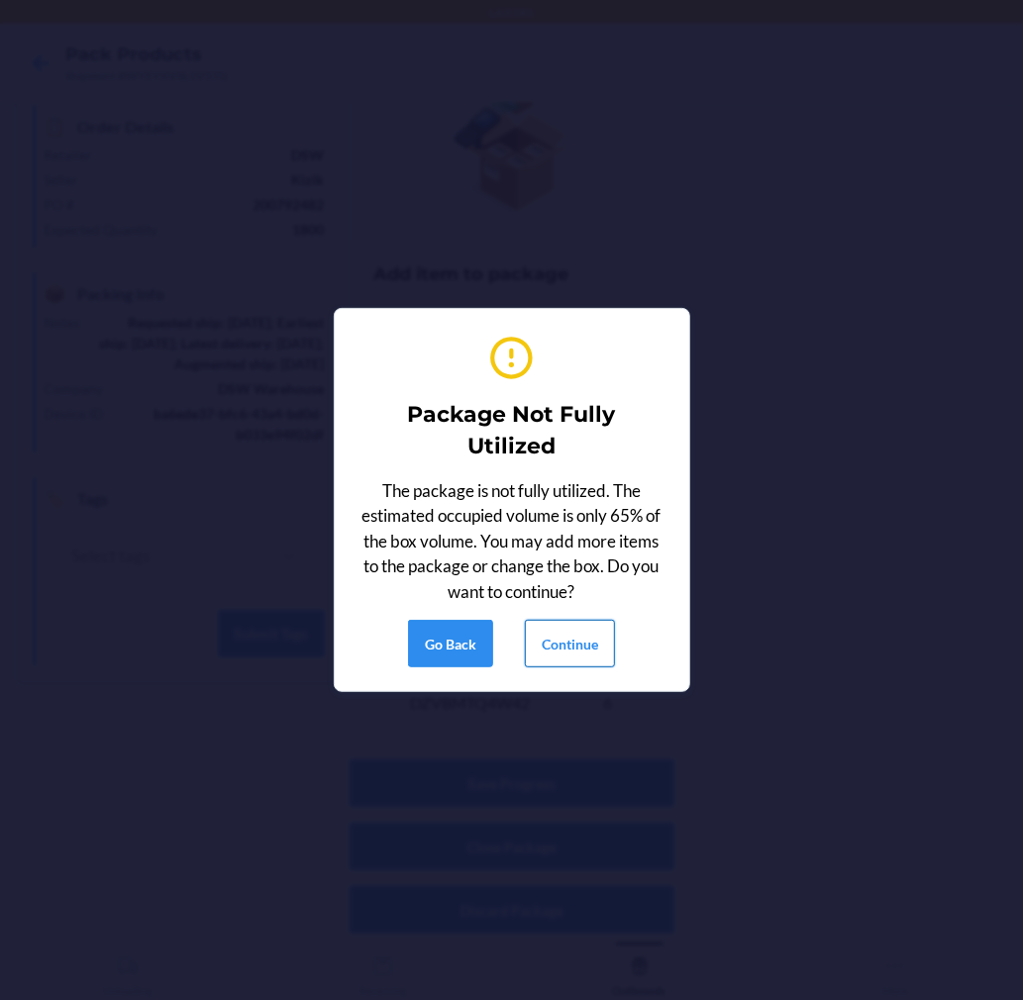
click at [602, 637] on button "Continue" at bounding box center [570, 644] width 90 height 48
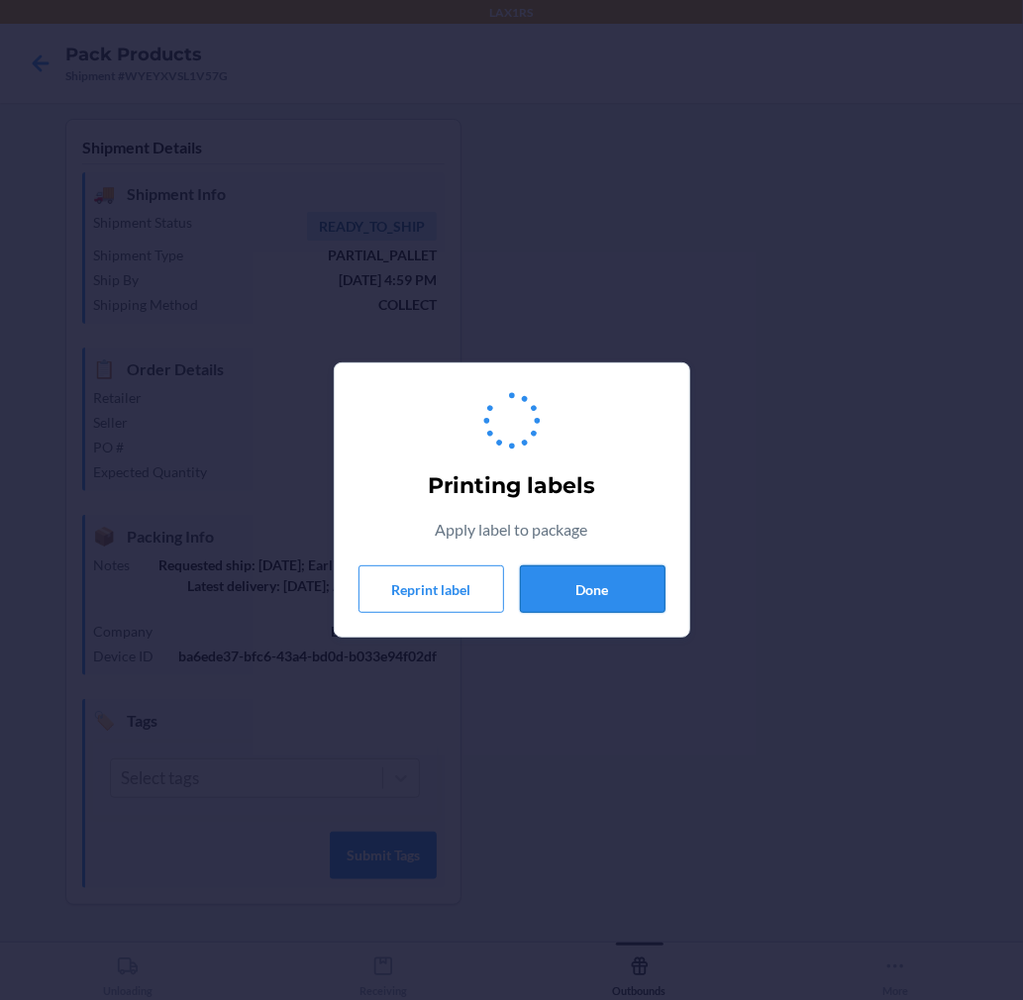
click at [601, 587] on button "Done" at bounding box center [593, 589] width 146 height 48
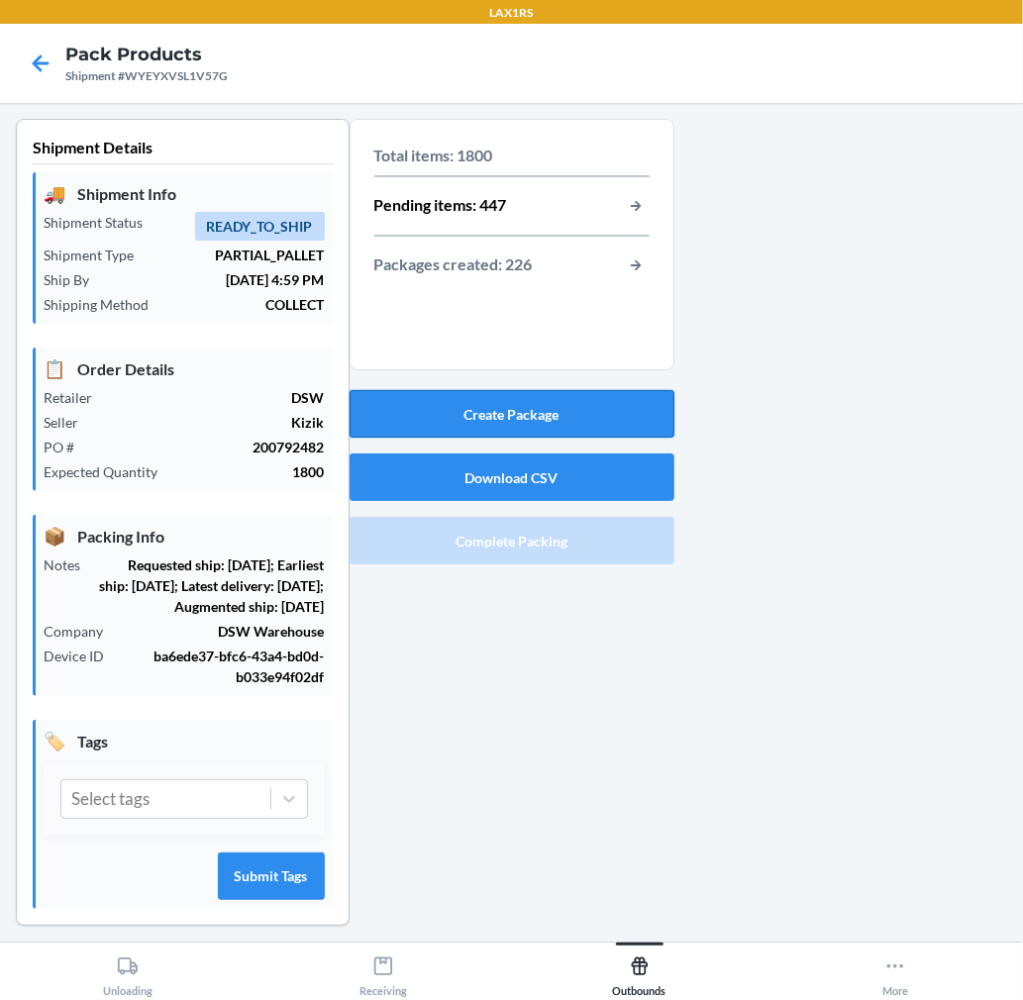
click at [567, 394] on button "Create Package" at bounding box center [512, 414] width 325 height 48
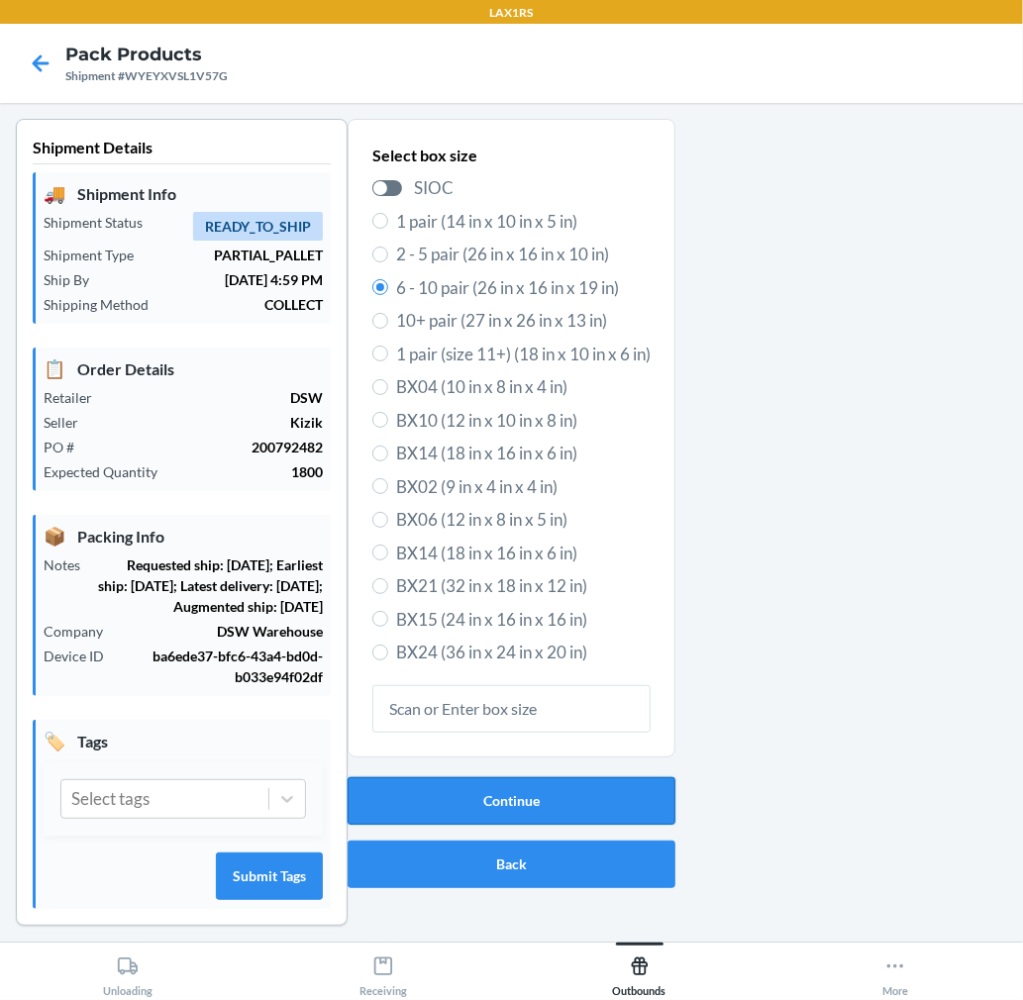
click at [589, 817] on button "Continue" at bounding box center [512, 801] width 328 height 48
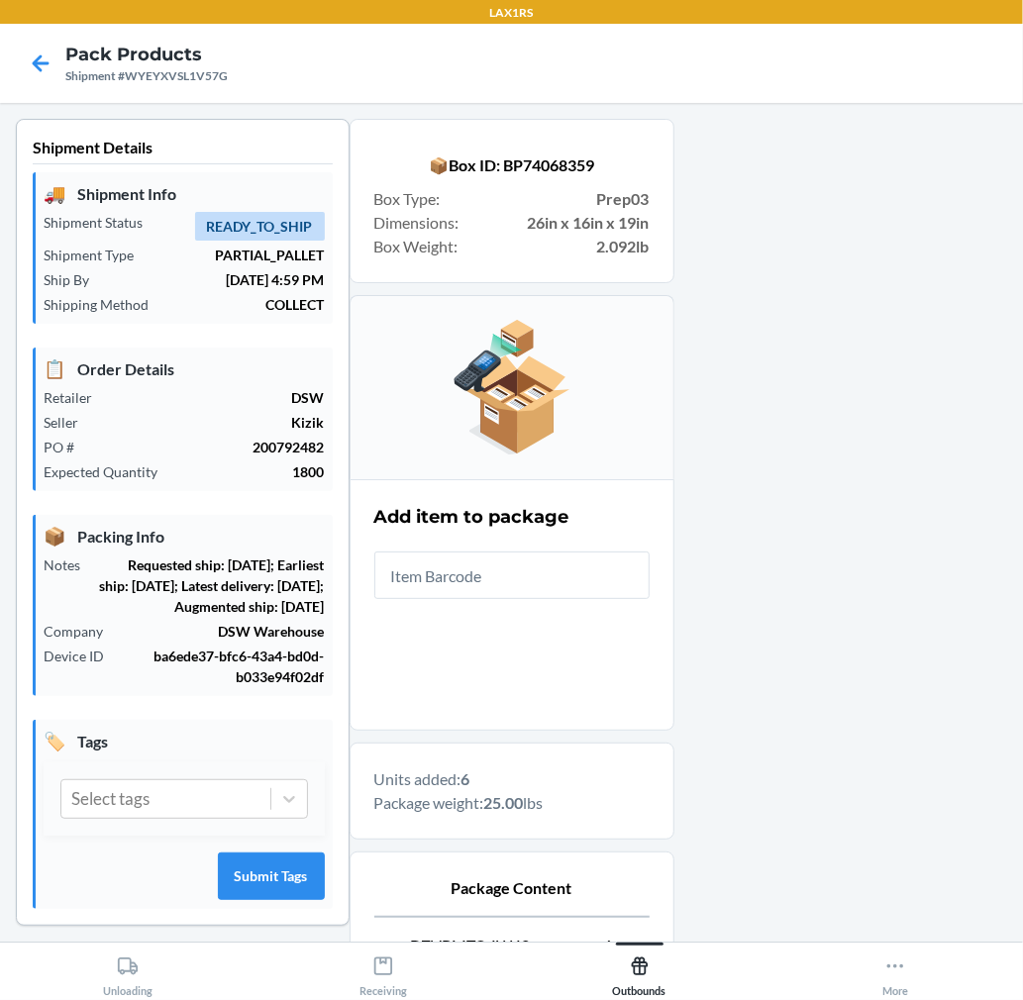
scroll to position [243, 0]
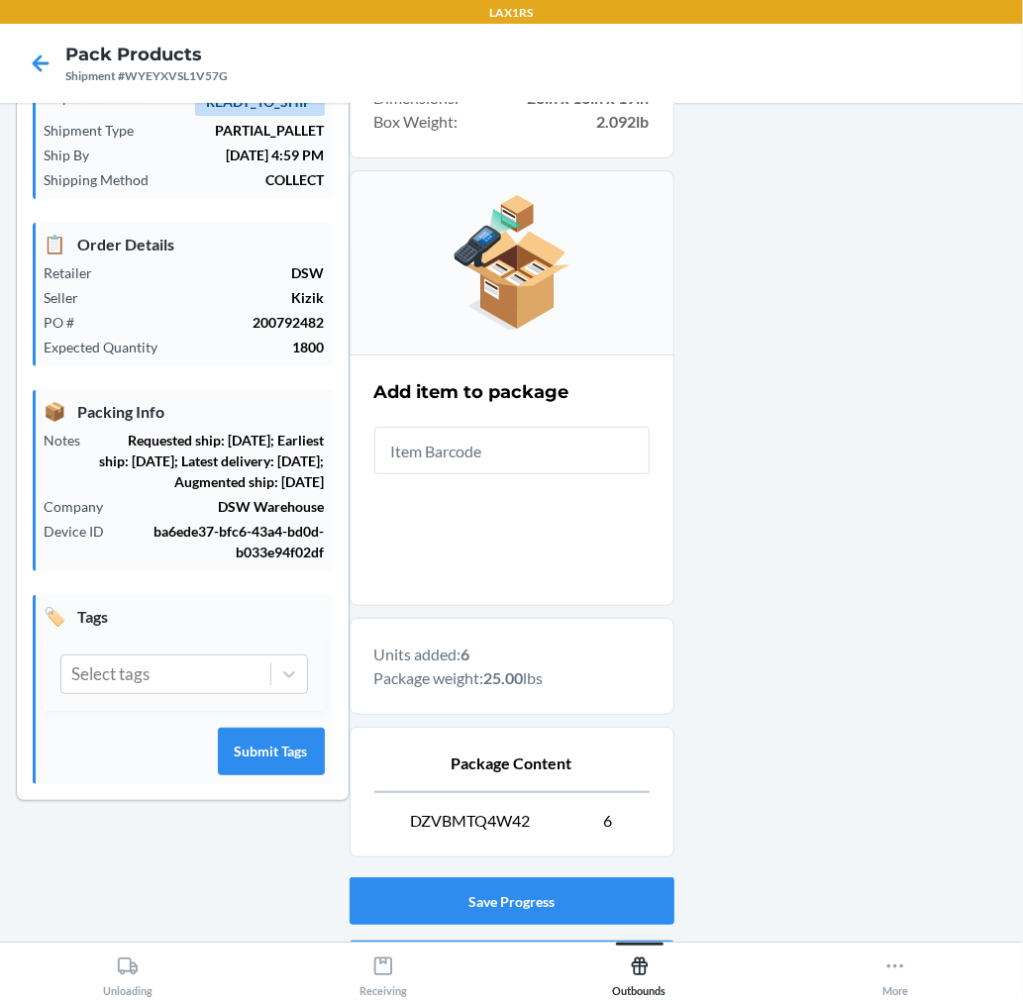
drag, startPoint x: 704, startPoint y: 571, endPoint x: 718, endPoint y: 595, distance: 27.5
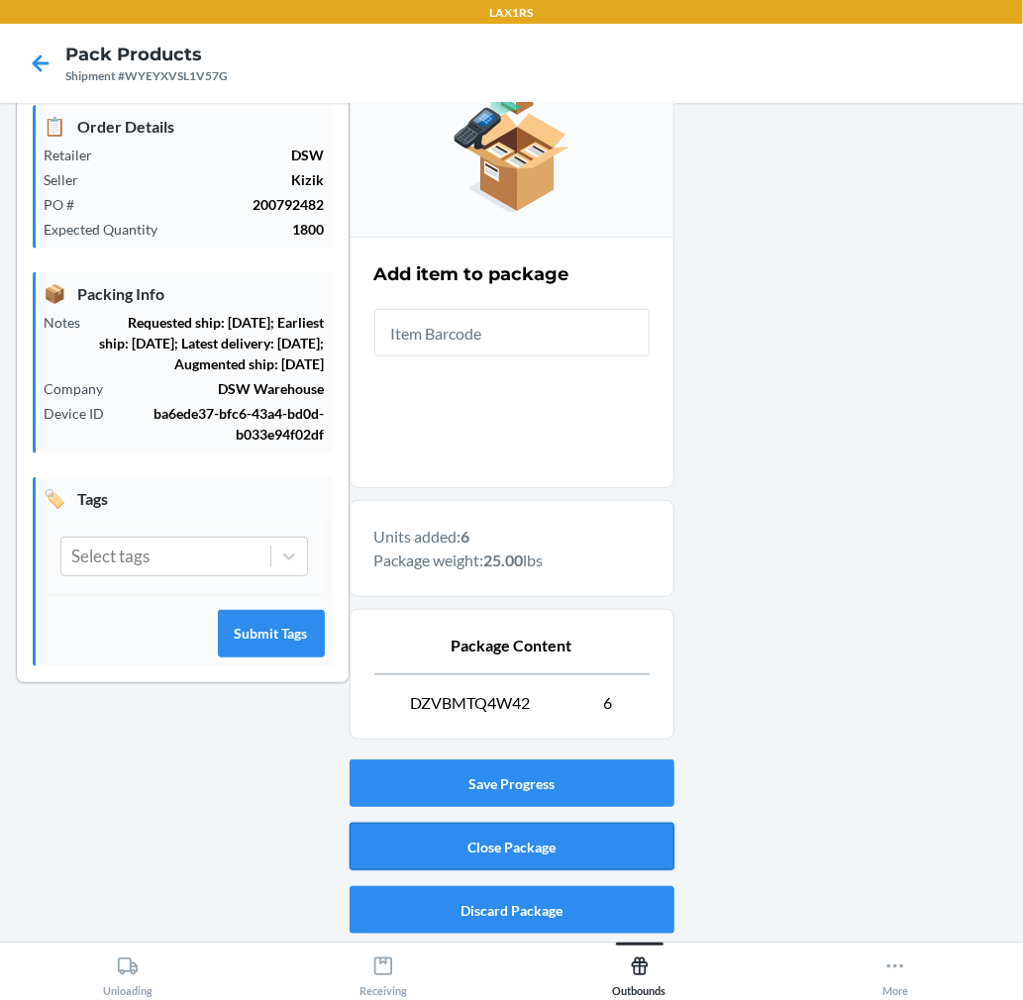
drag, startPoint x: 718, startPoint y: 595, endPoint x: 607, endPoint y: 850, distance: 277.6
click at [607, 850] on button "Close Package" at bounding box center [512, 847] width 325 height 48
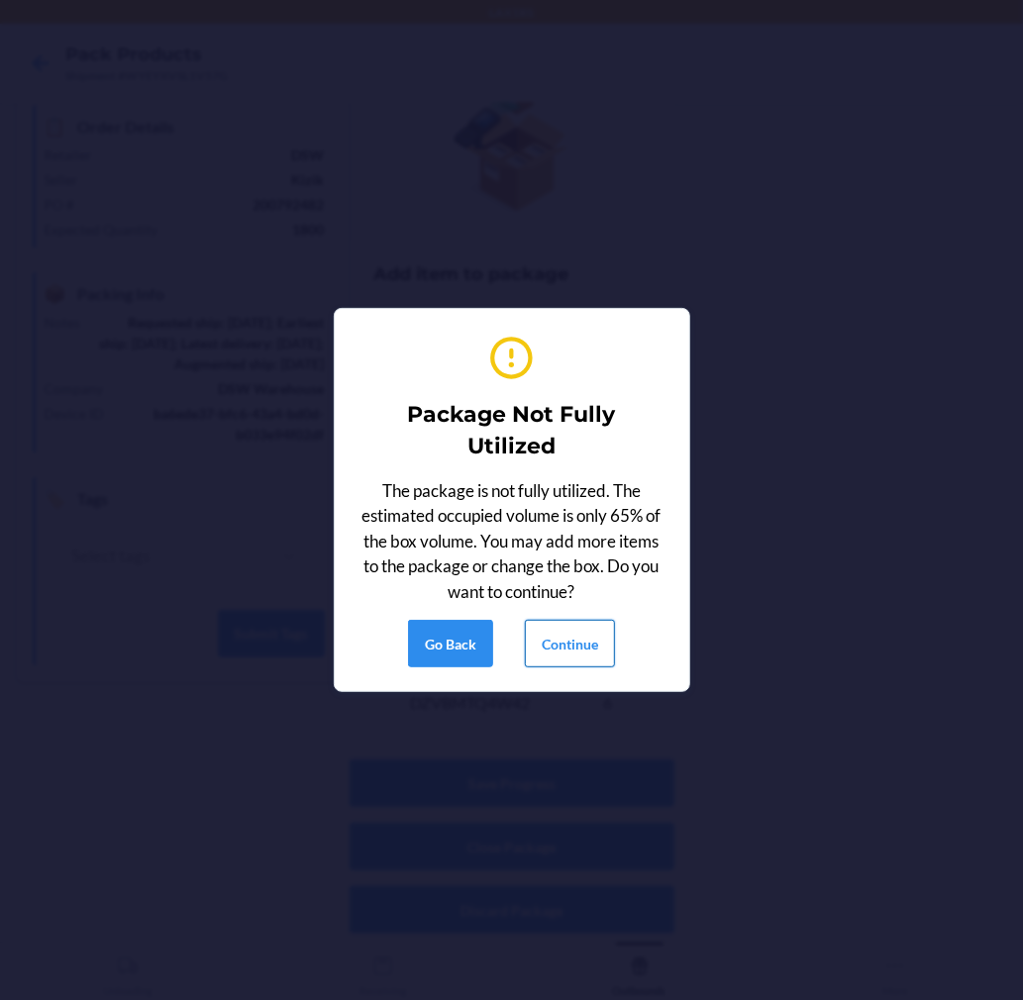
click at [592, 638] on button "Continue" at bounding box center [570, 644] width 90 height 48
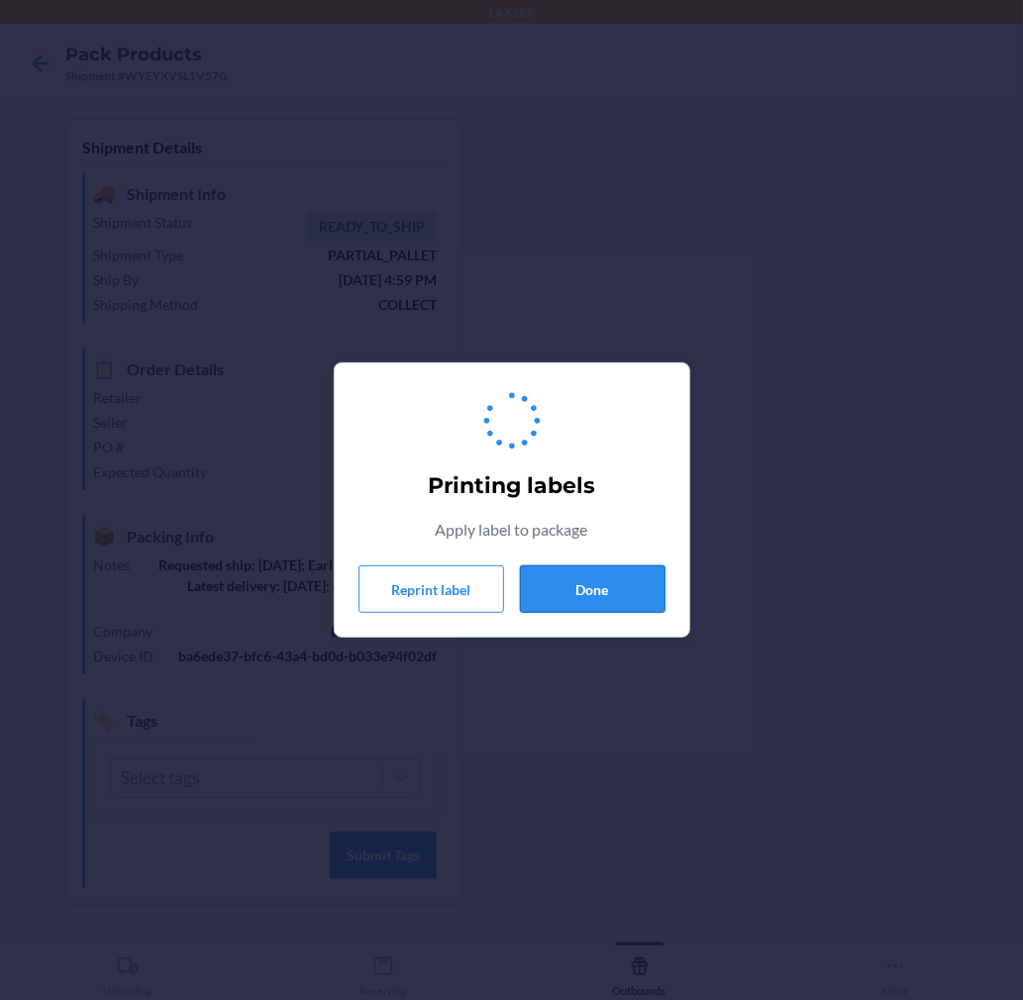
click at [591, 579] on button "Done" at bounding box center [593, 589] width 146 height 48
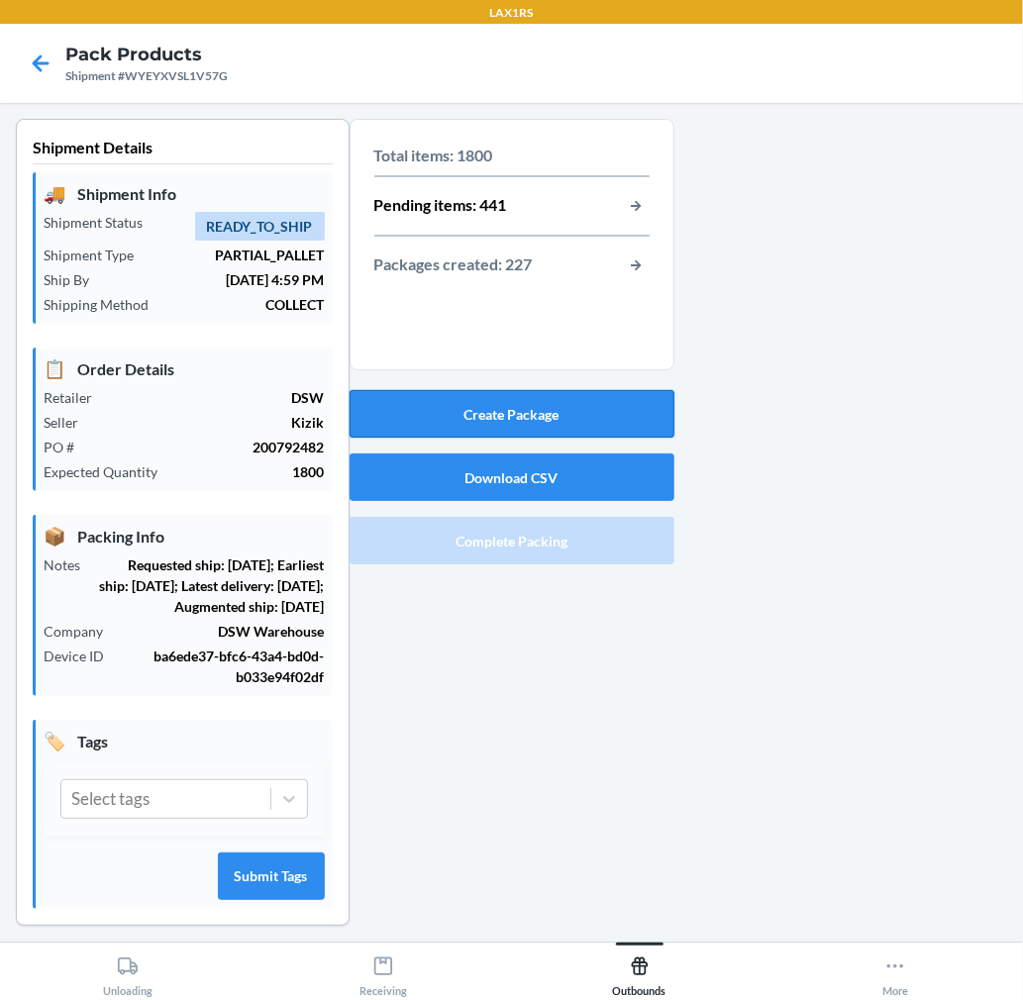
click at [611, 427] on button "Create Package" at bounding box center [512, 414] width 325 height 48
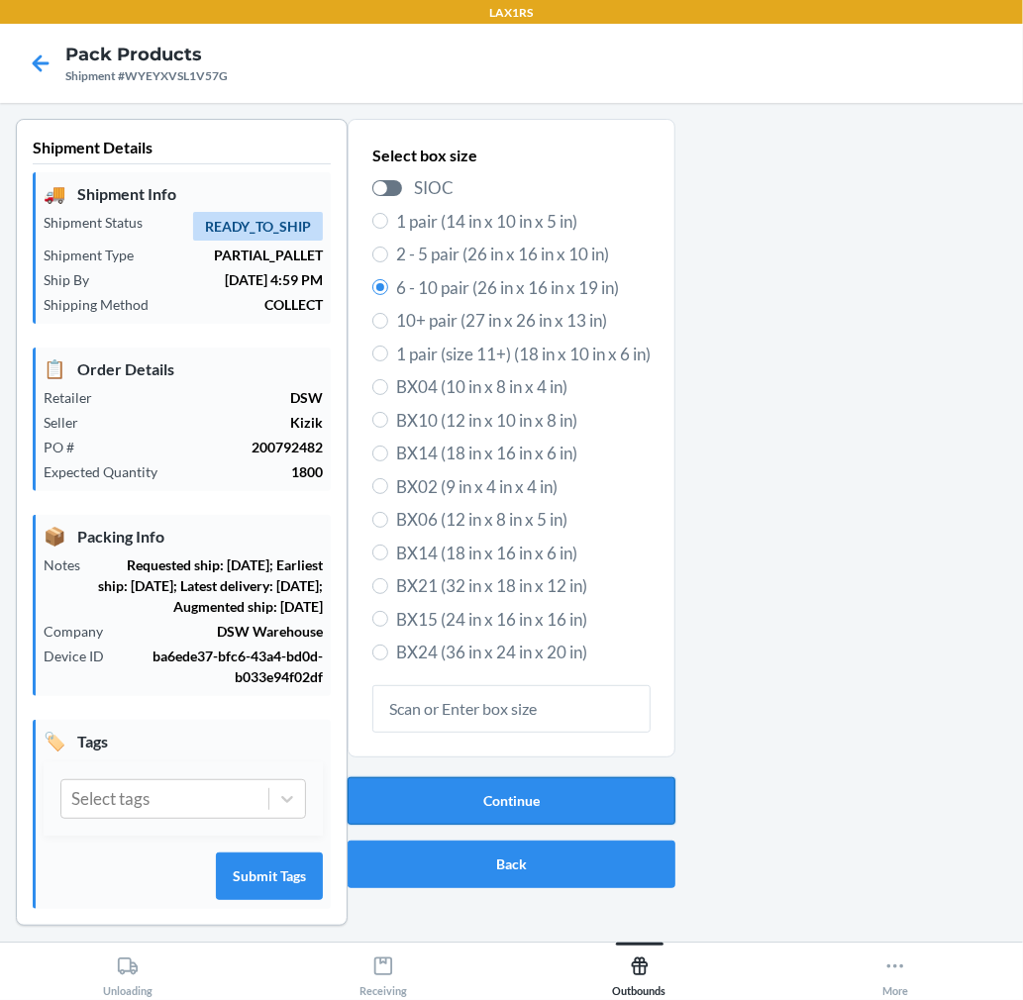
click at [584, 804] on button "Continue" at bounding box center [512, 801] width 328 height 48
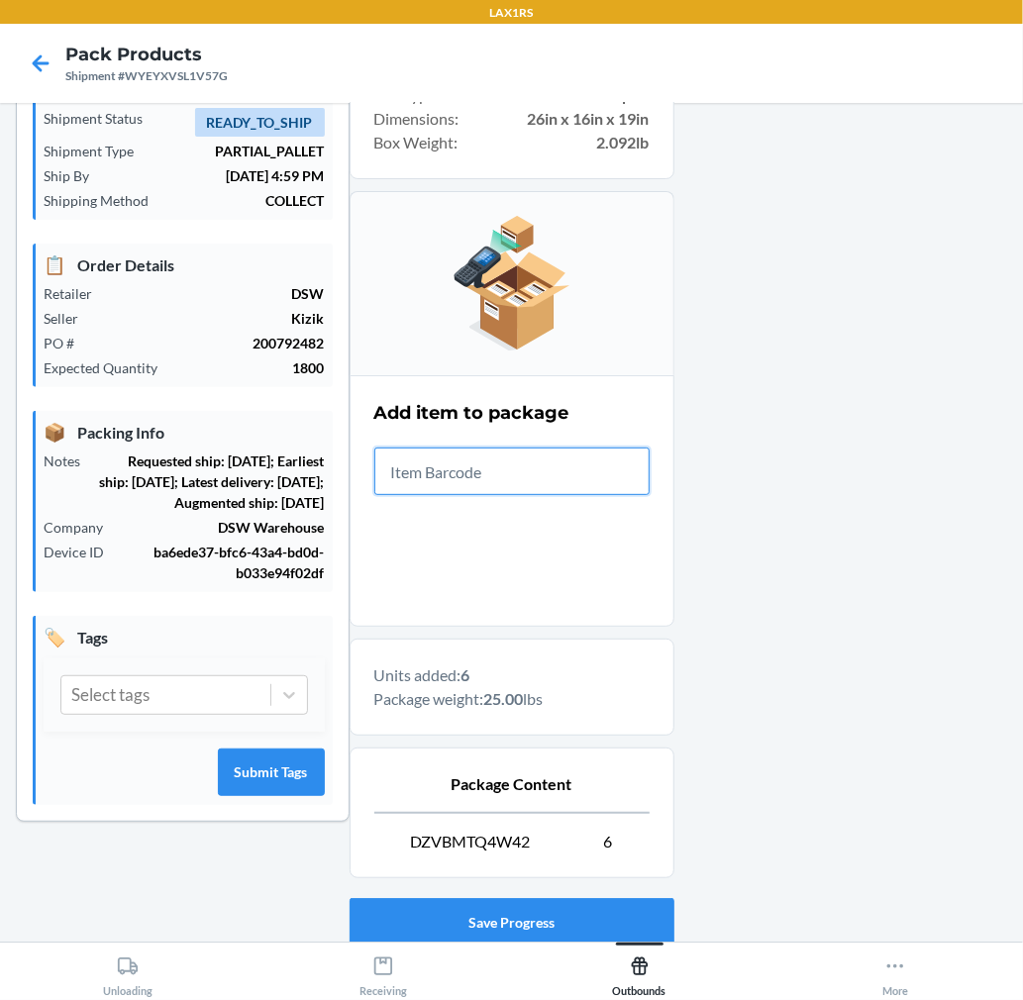
scroll to position [243, 0]
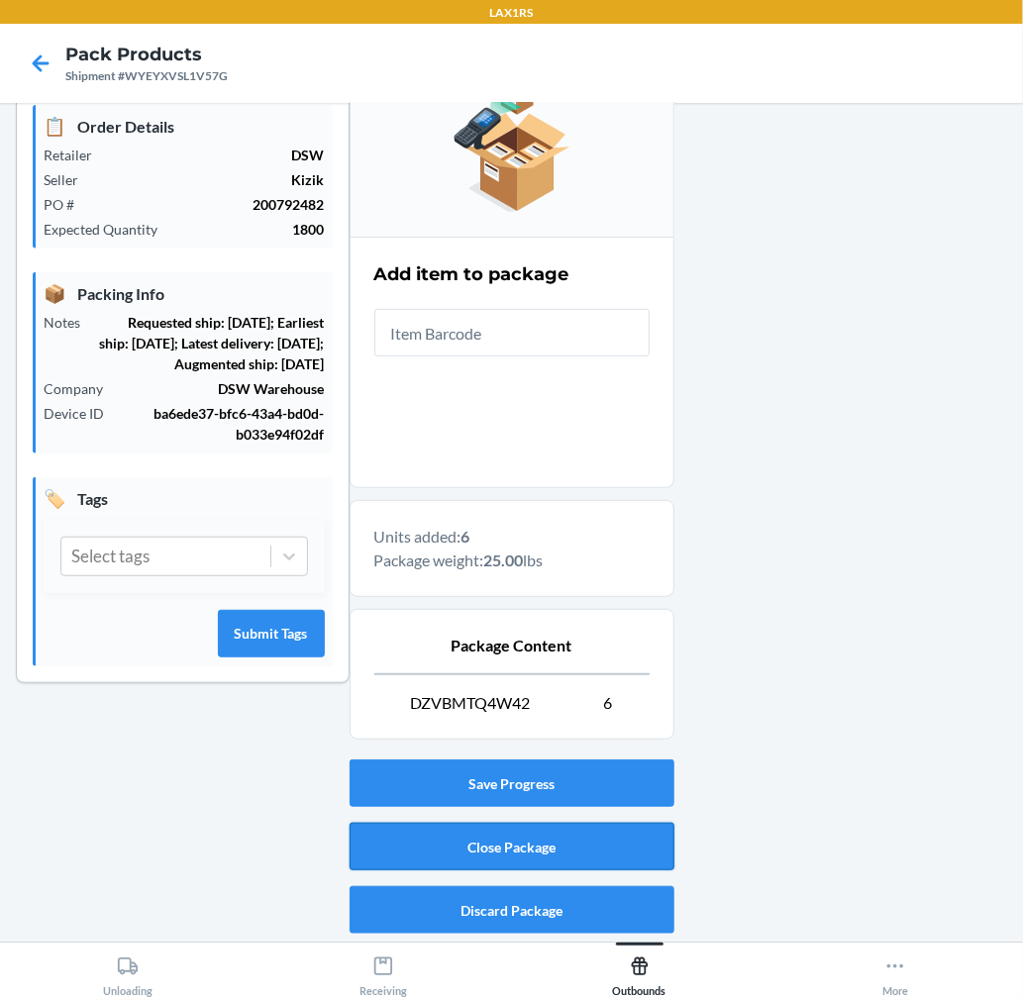
click at [592, 840] on button "Close Package" at bounding box center [512, 847] width 325 height 48
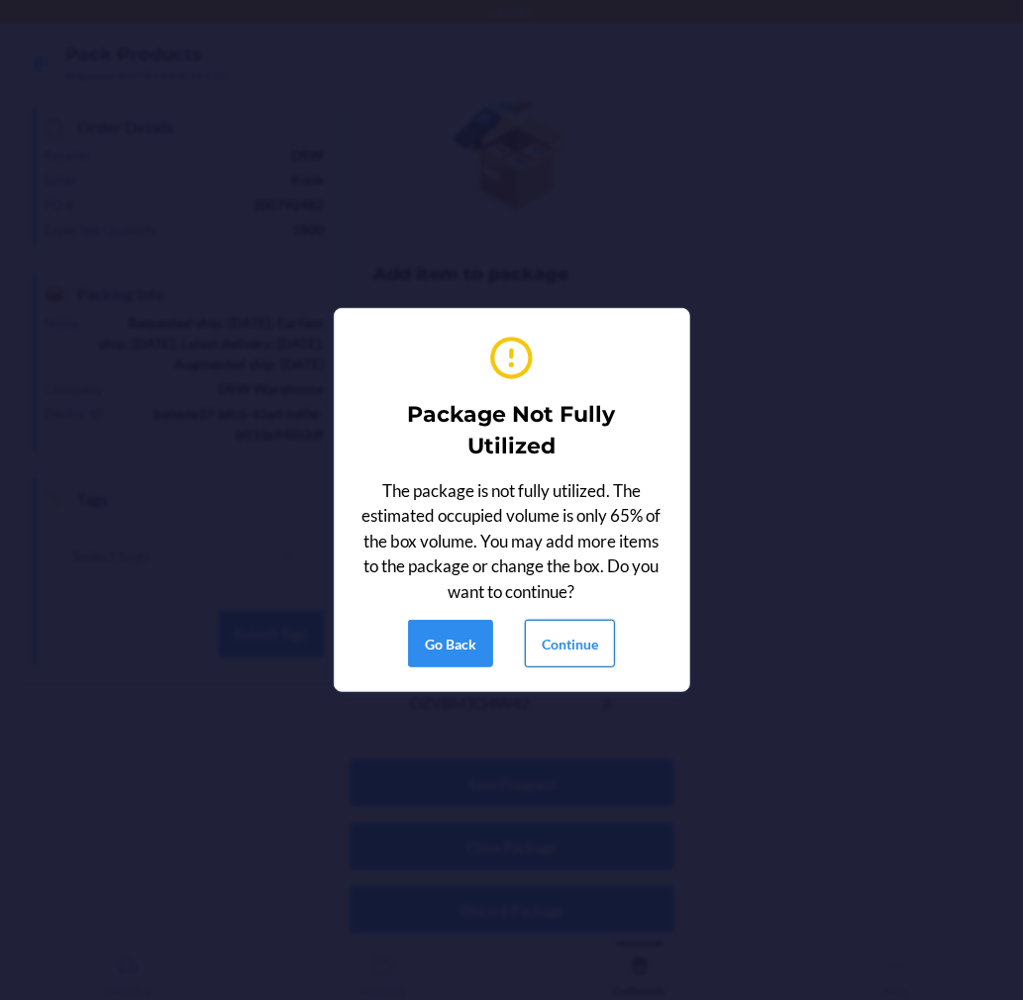
click at [581, 641] on button "Continue" at bounding box center [570, 644] width 90 height 48
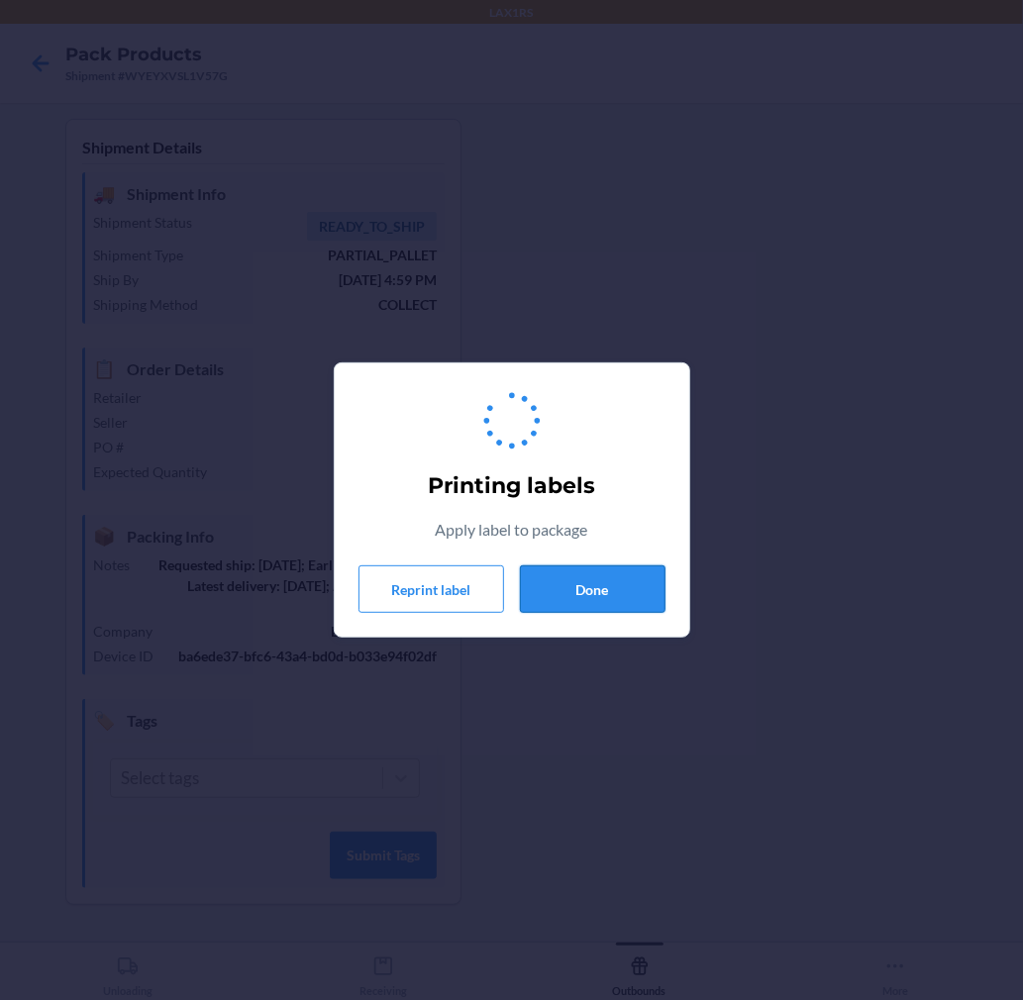
click at [599, 587] on button "Done" at bounding box center [593, 589] width 146 height 48
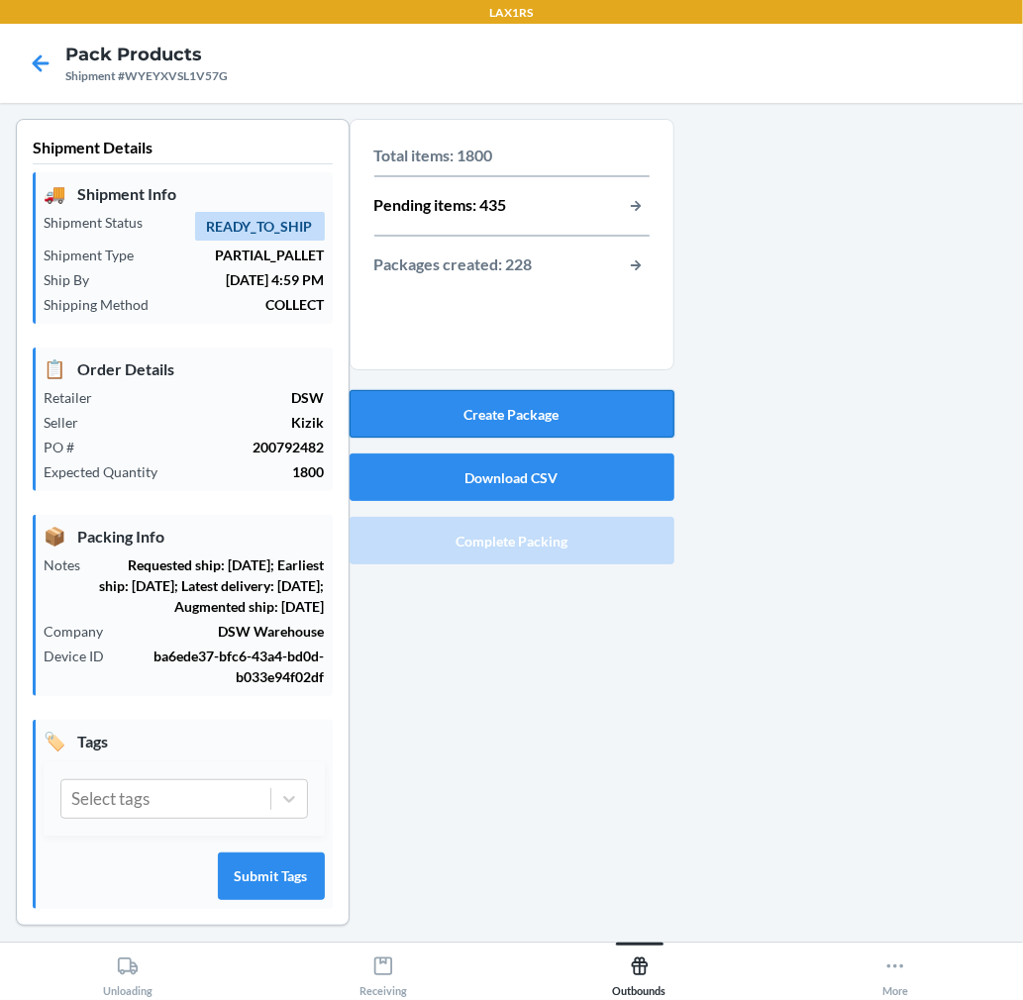
click at [580, 416] on button "Create Package" at bounding box center [512, 414] width 325 height 48
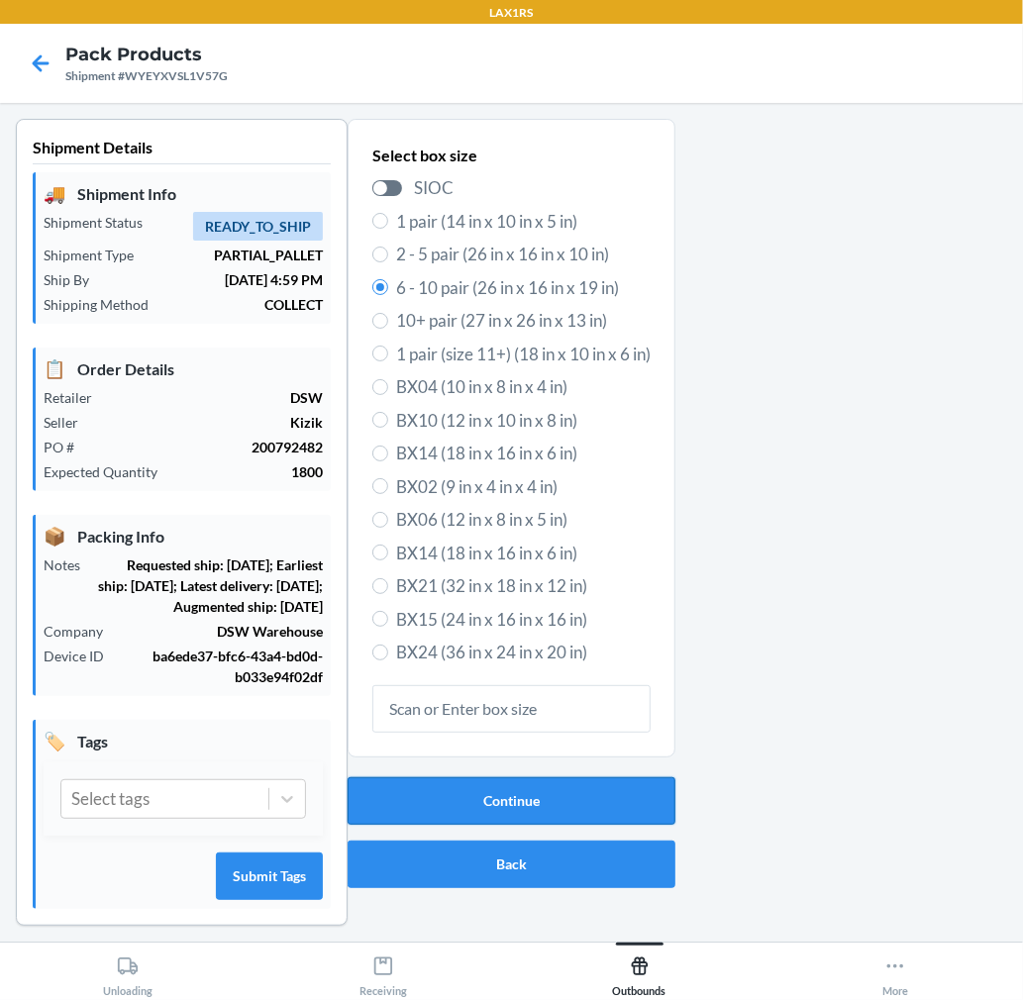
click at [566, 782] on button "Continue" at bounding box center [512, 801] width 328 height 48
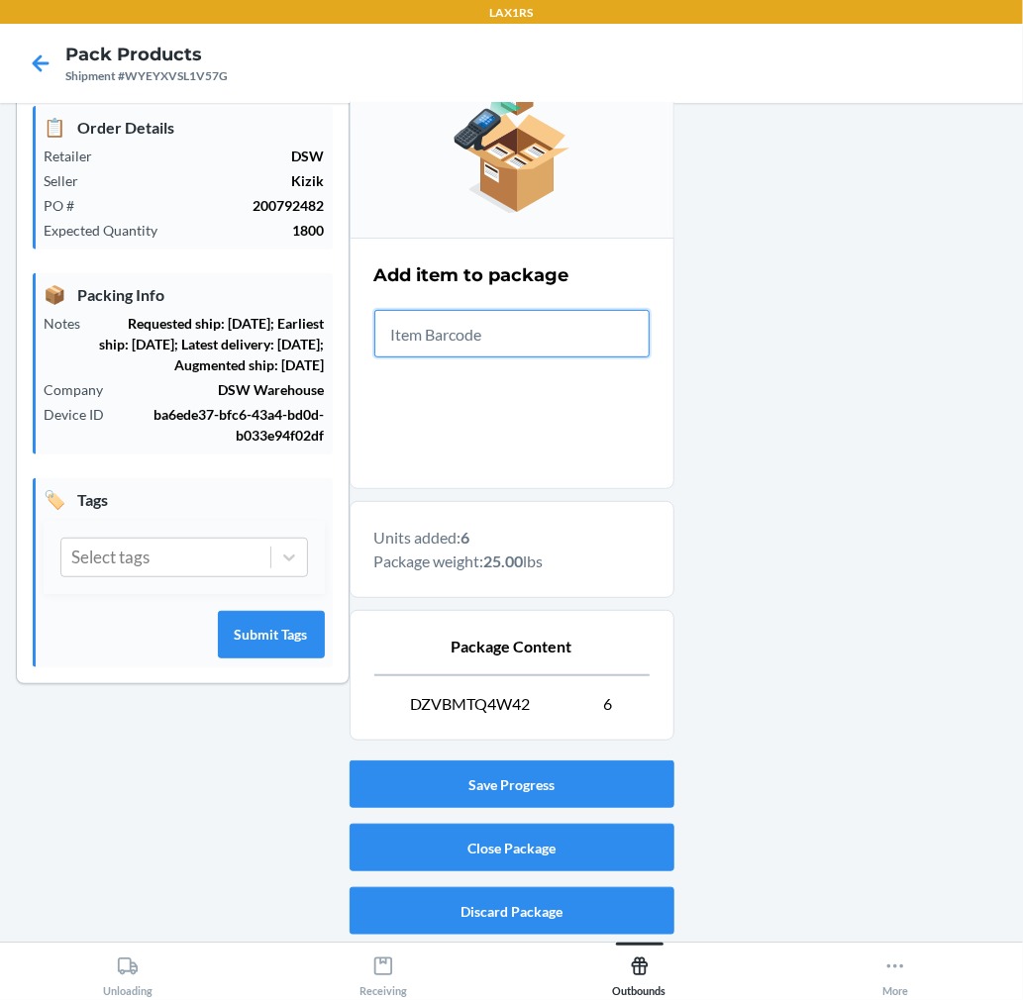
scroll to position [243, 0]
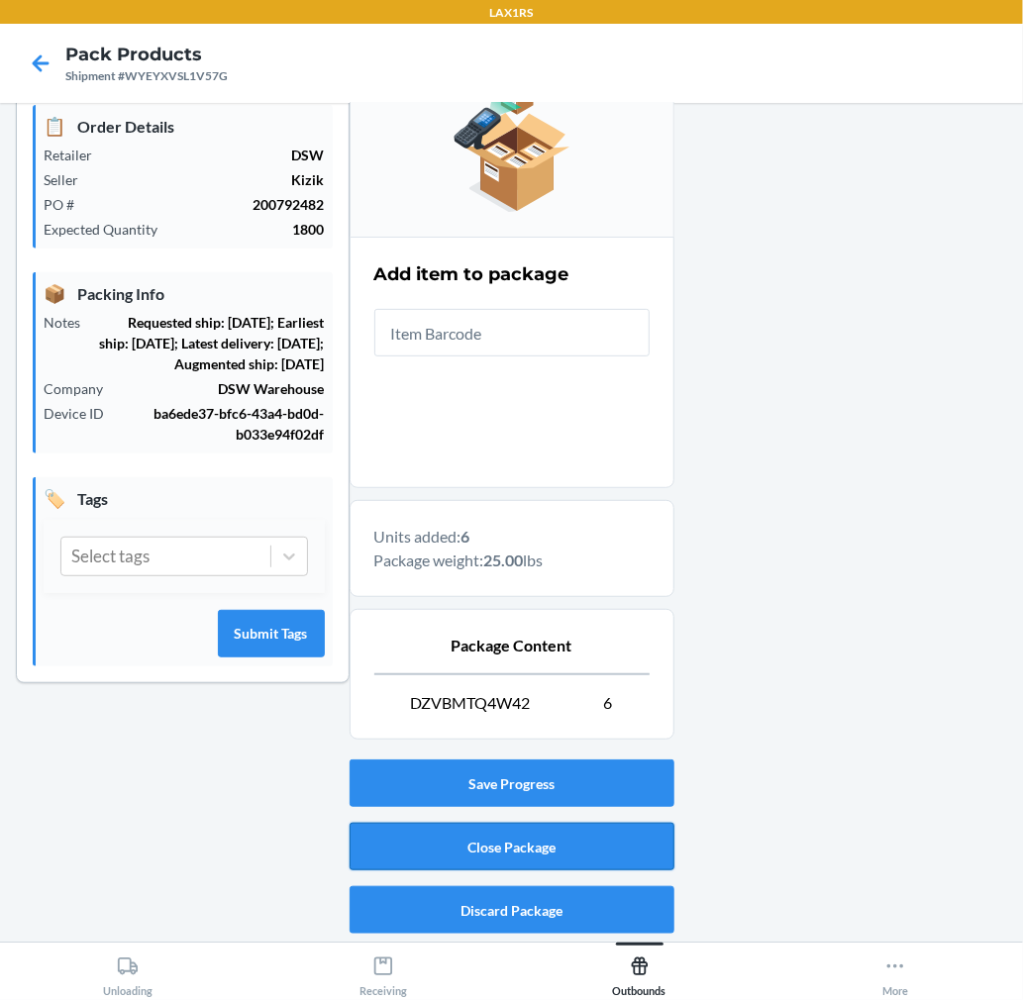
click at [619, 843] on button "Close Package" at bounding box center [512, 847] width 325 height 48
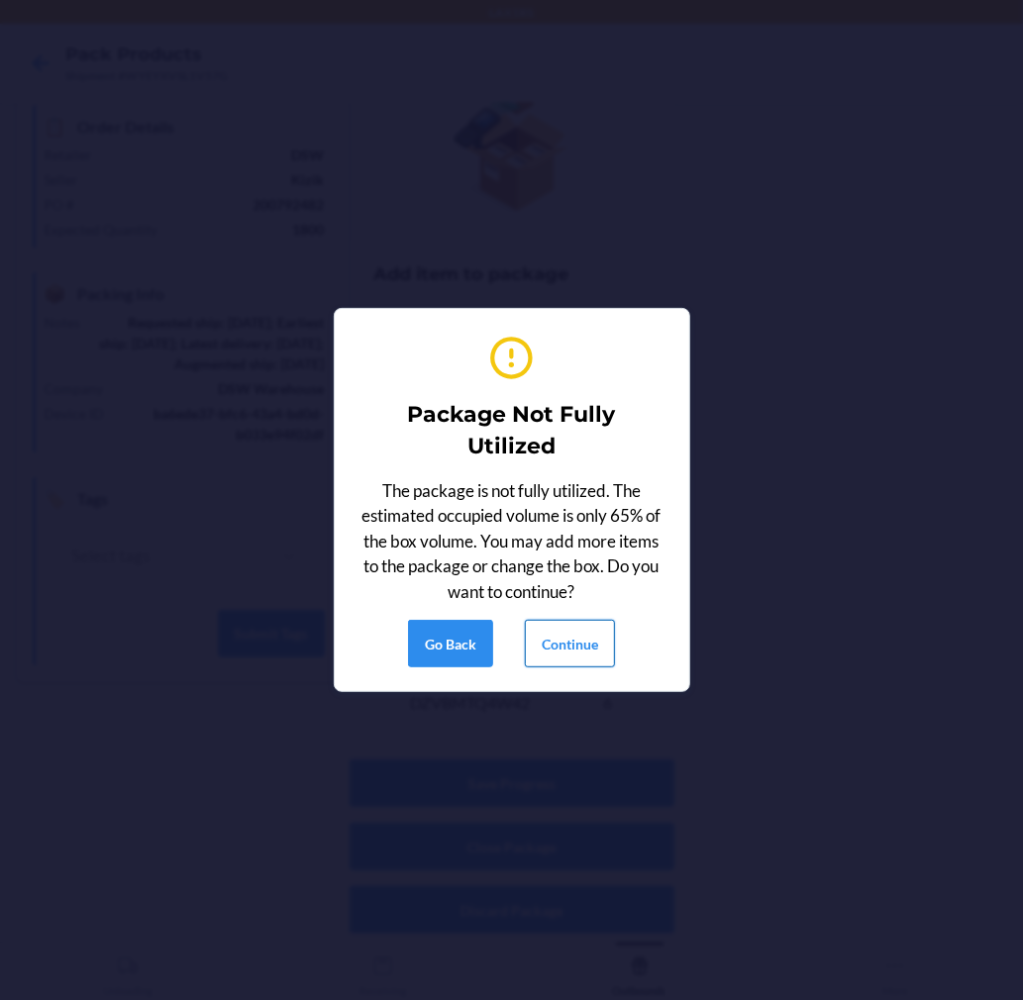
click at [574, 658] on button "Continue" at bounding box center [570, 644] width 90 height 48
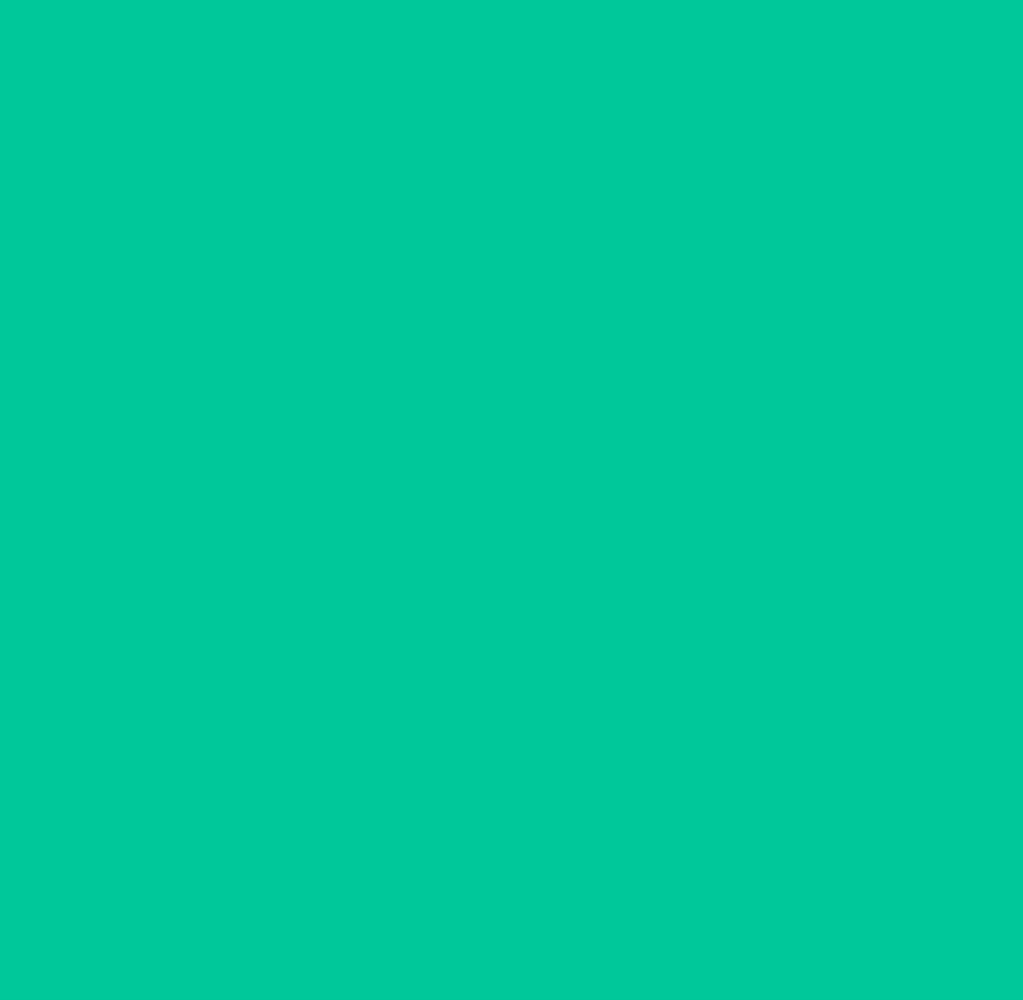
scroll to position [0, 0]
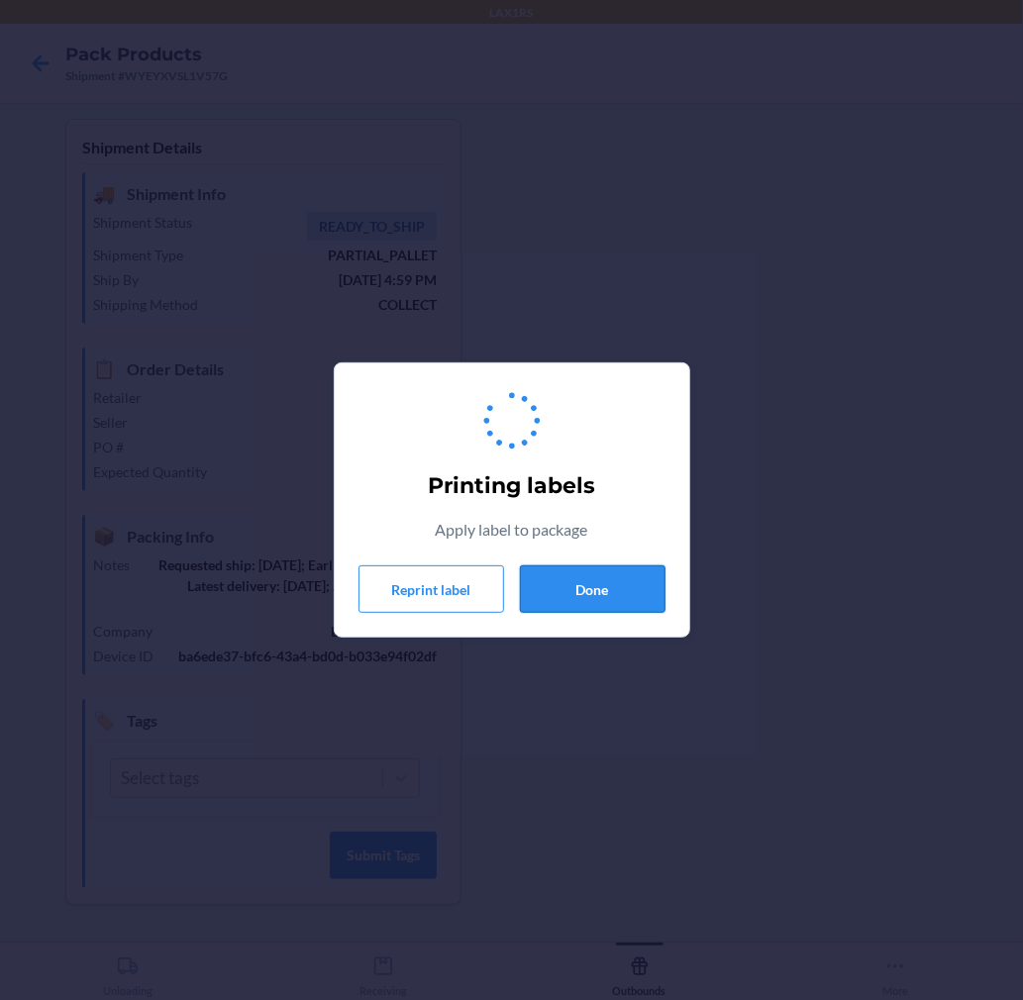
click at [602, 582] on button "Done" at bounding box center [593, 589] width 146 height 48
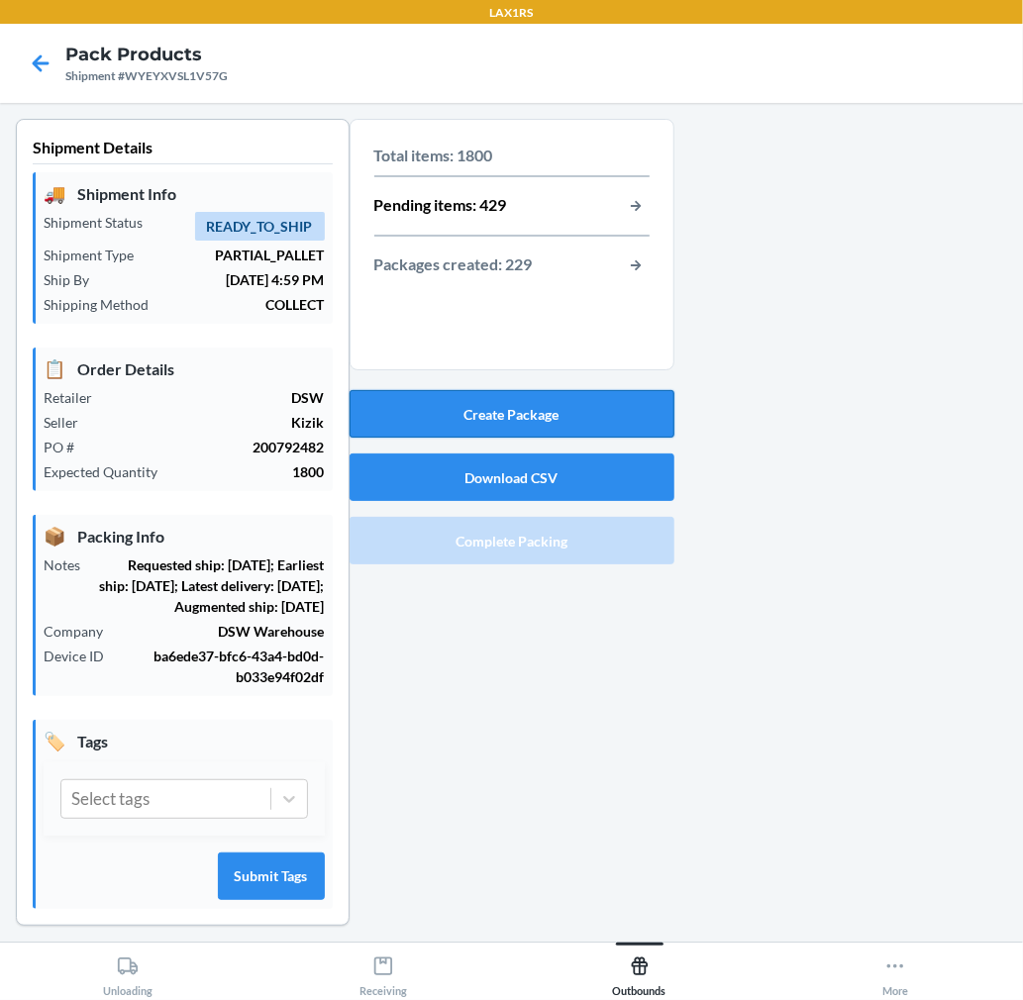
click at [599, 418] on button "Create Package" at bounding box center [512, 414] width 325 height 48
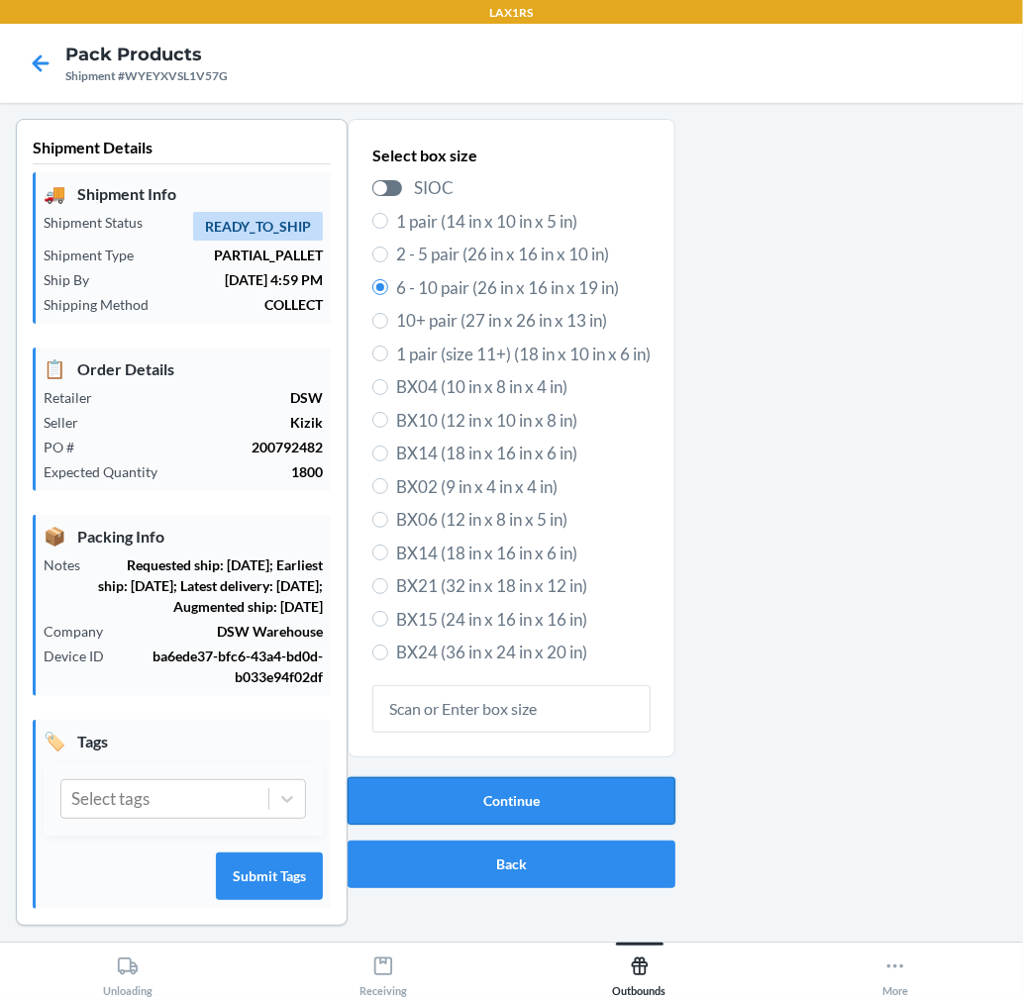
click at [595, 800] on button "Continue" at bounding box center [512, 801] width 328 height 48
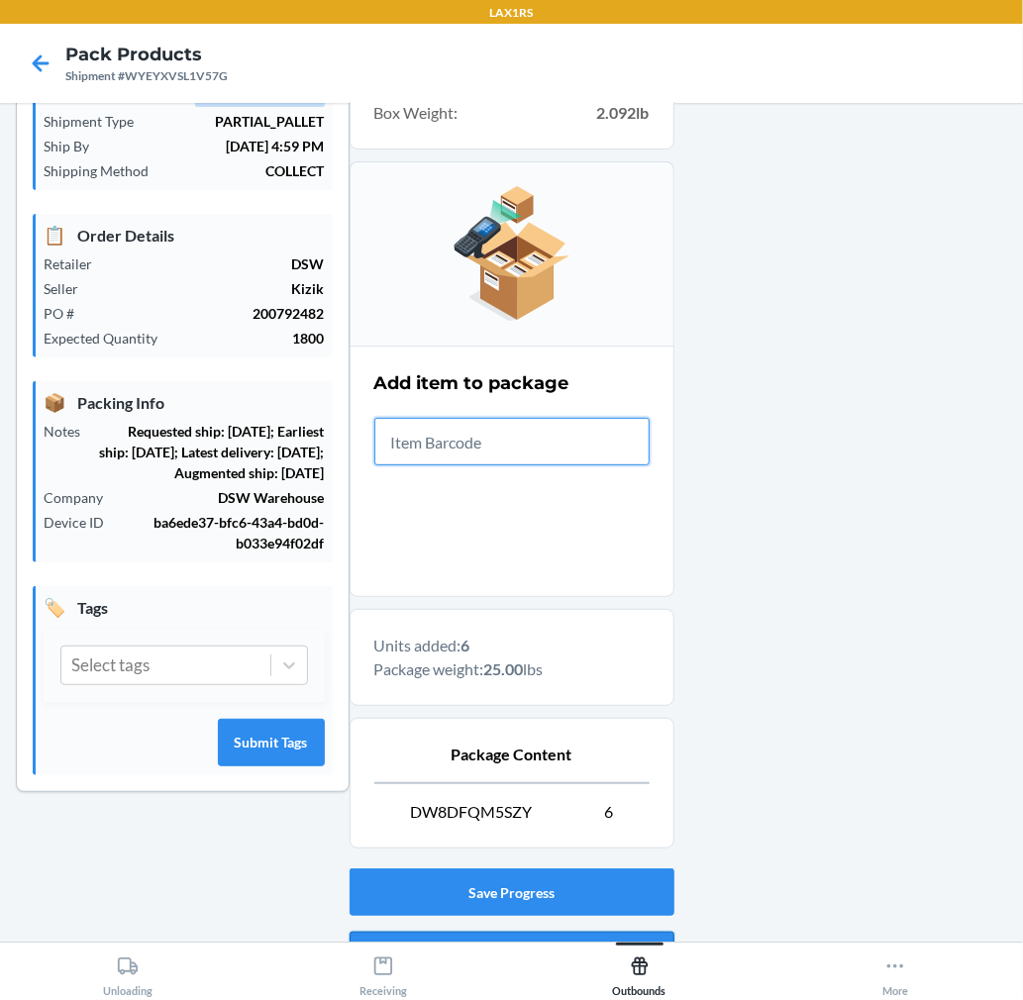
scroll to position [243, 0]
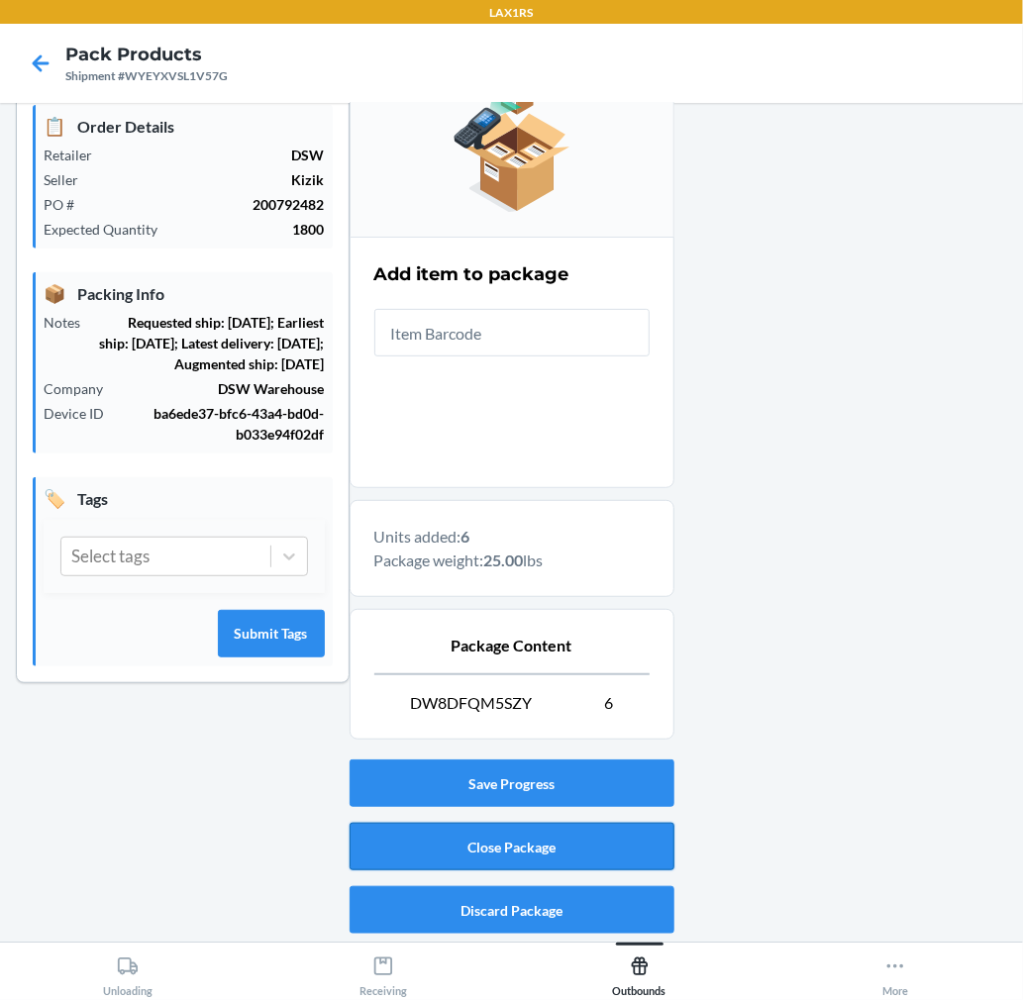
click at [630, 858] on button "Close Package" at bounding box center [512, 847] width 325 height 48
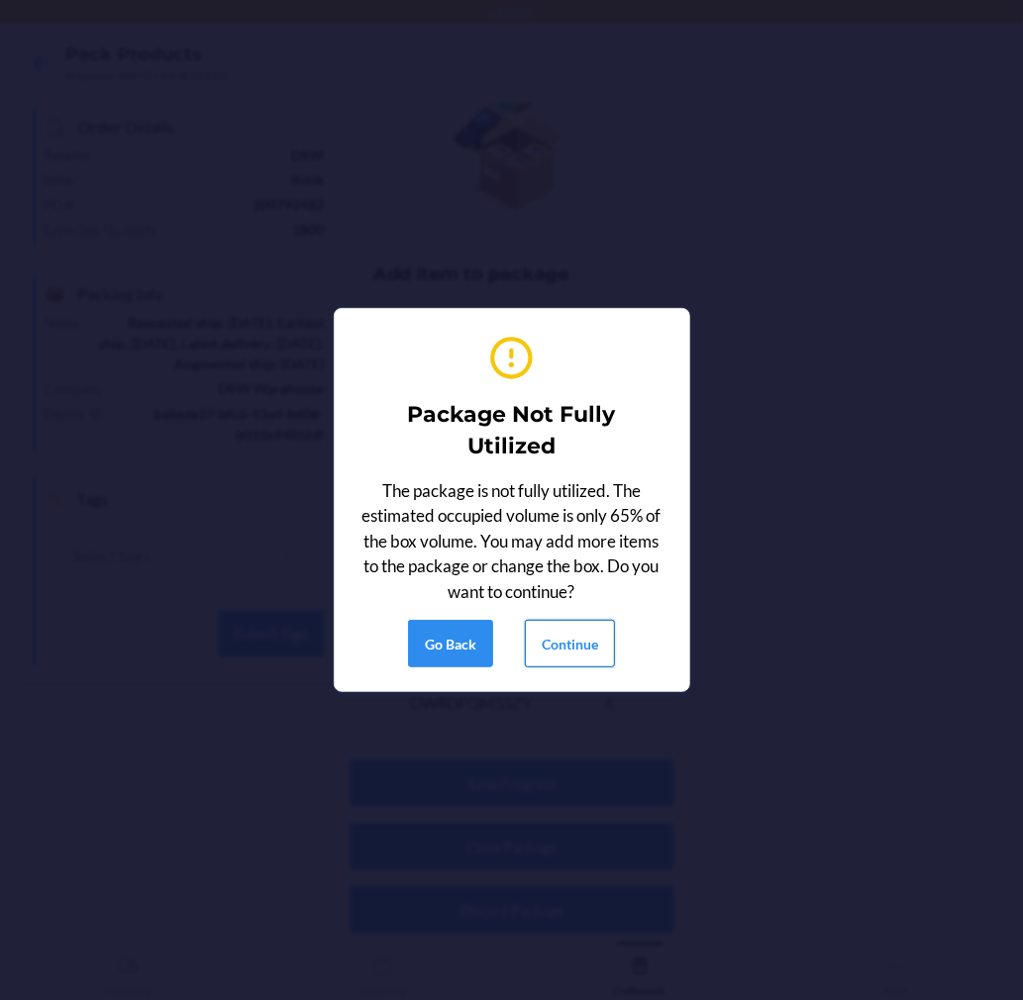
click at [585, 635] on button "Continue" at bounding box center [570, 644] width 90 height 48
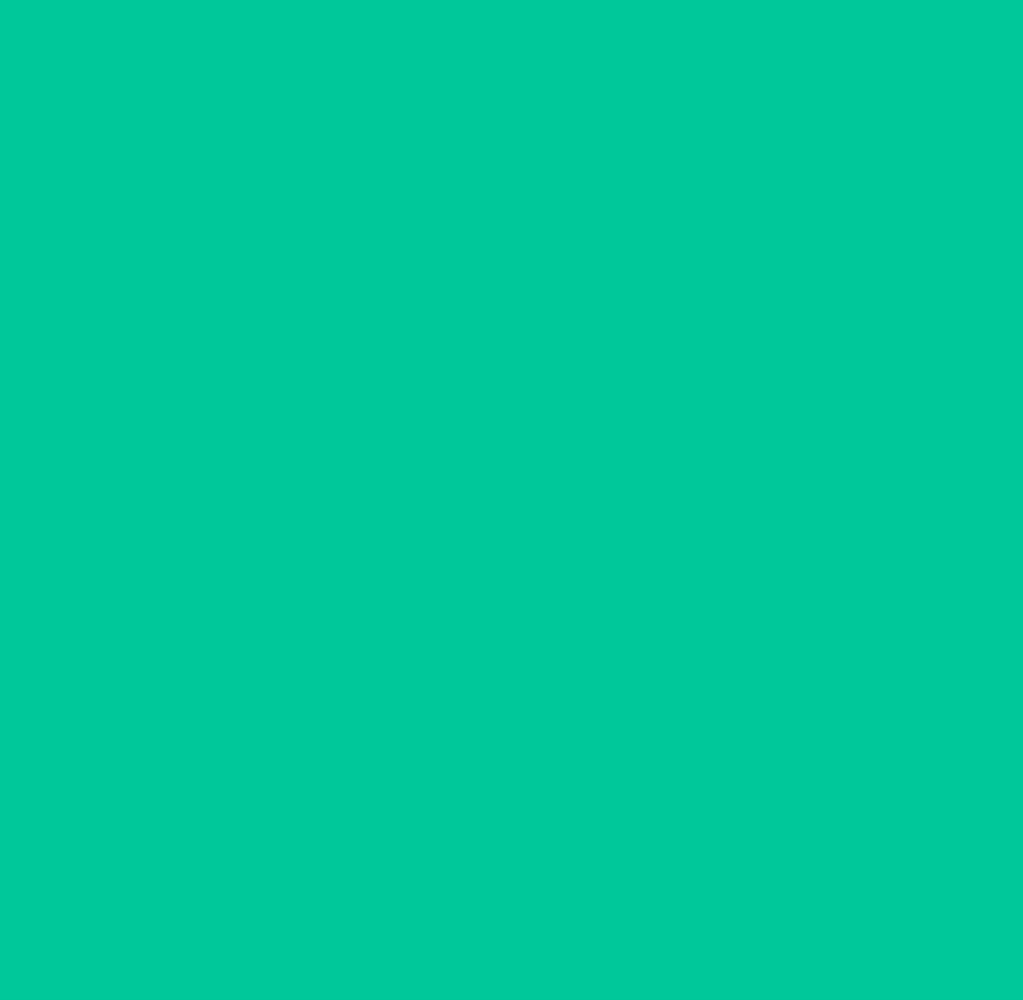
scroll to position [0, 0]
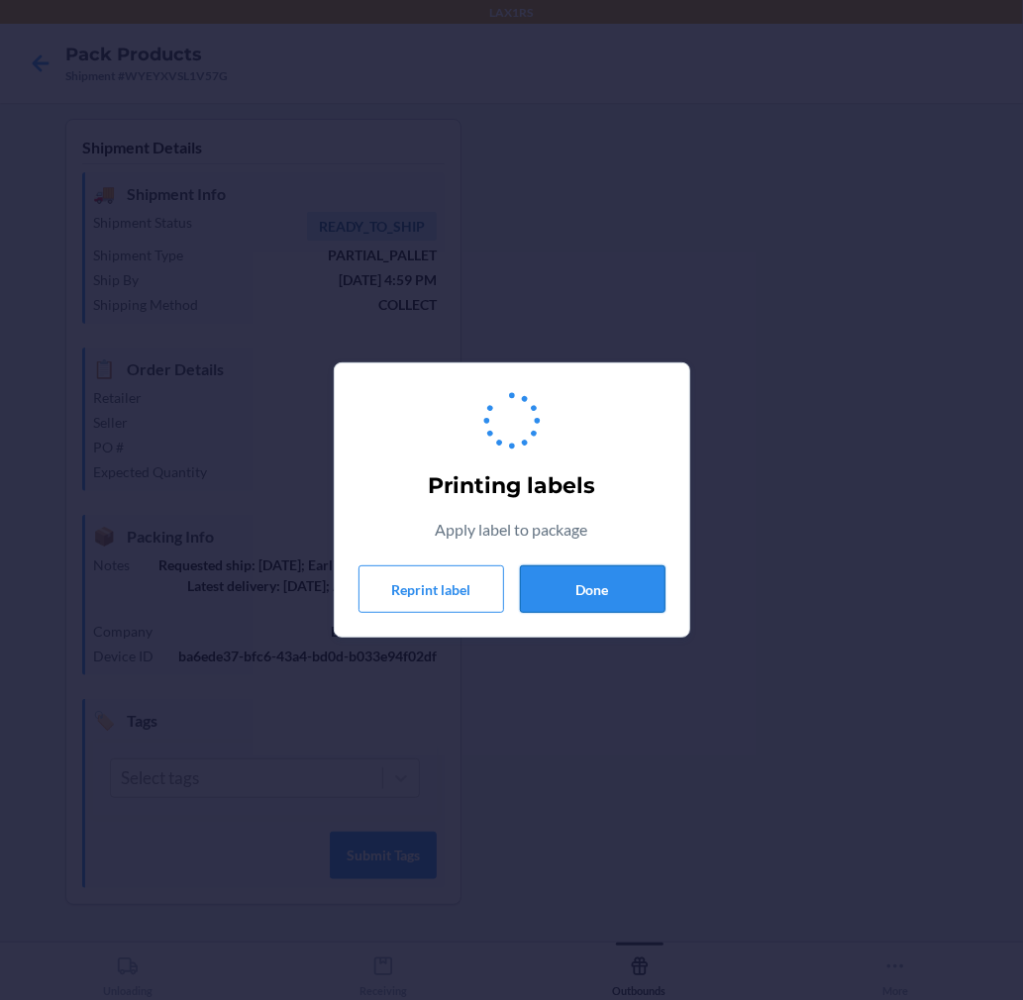
click at [582, 597] on button "Done" at bounding box center [593, 589] width 146 height 48
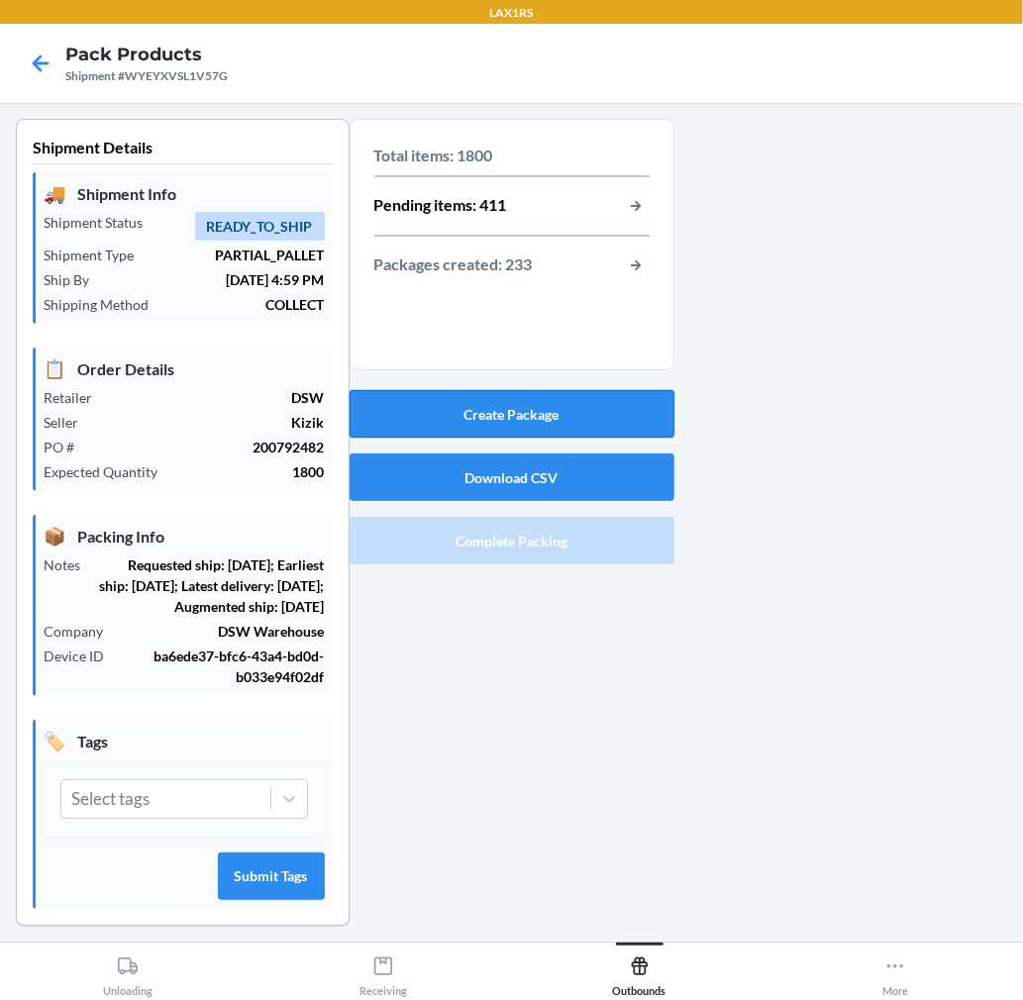
click at [571, 426] on button "Create Package" at bounding box center [512, 414] width 325 height 48
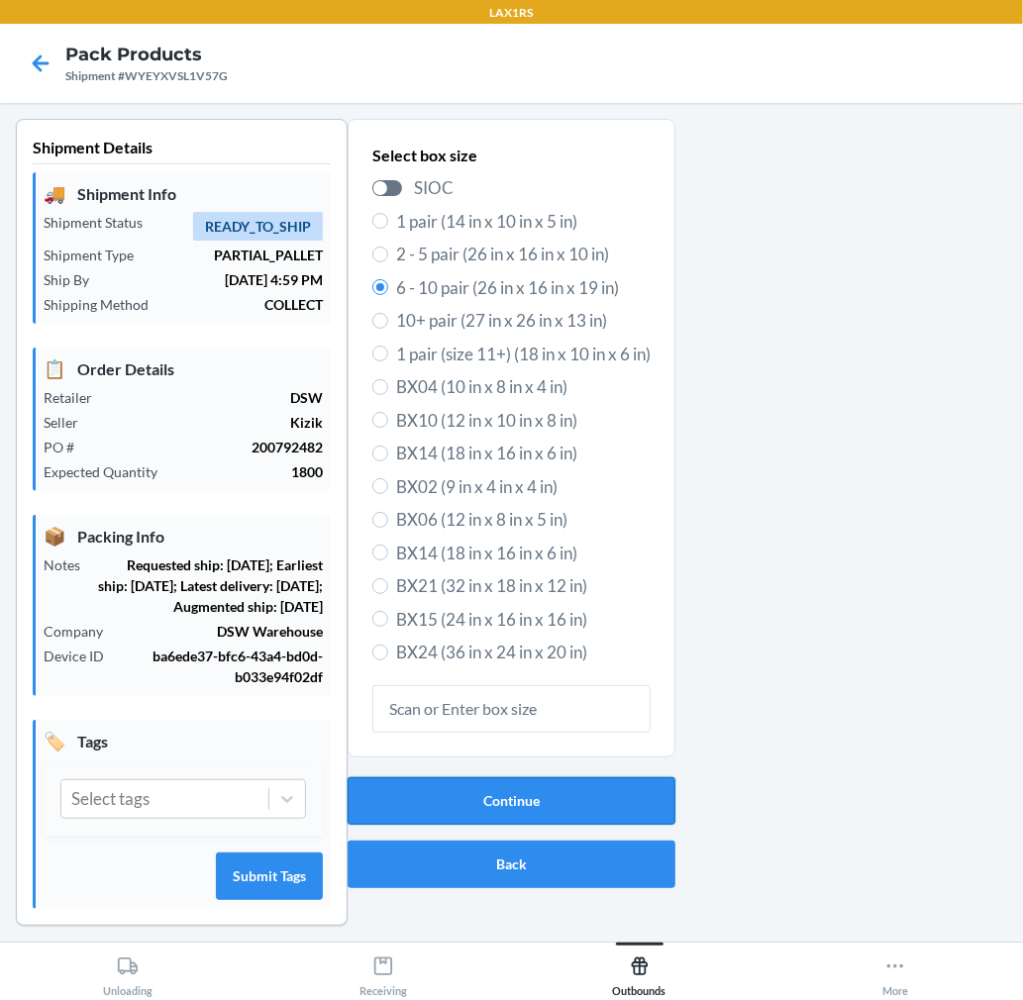
click at [567, 788] on button "Continue" at bounding box center [512, 801] width 328 height 48
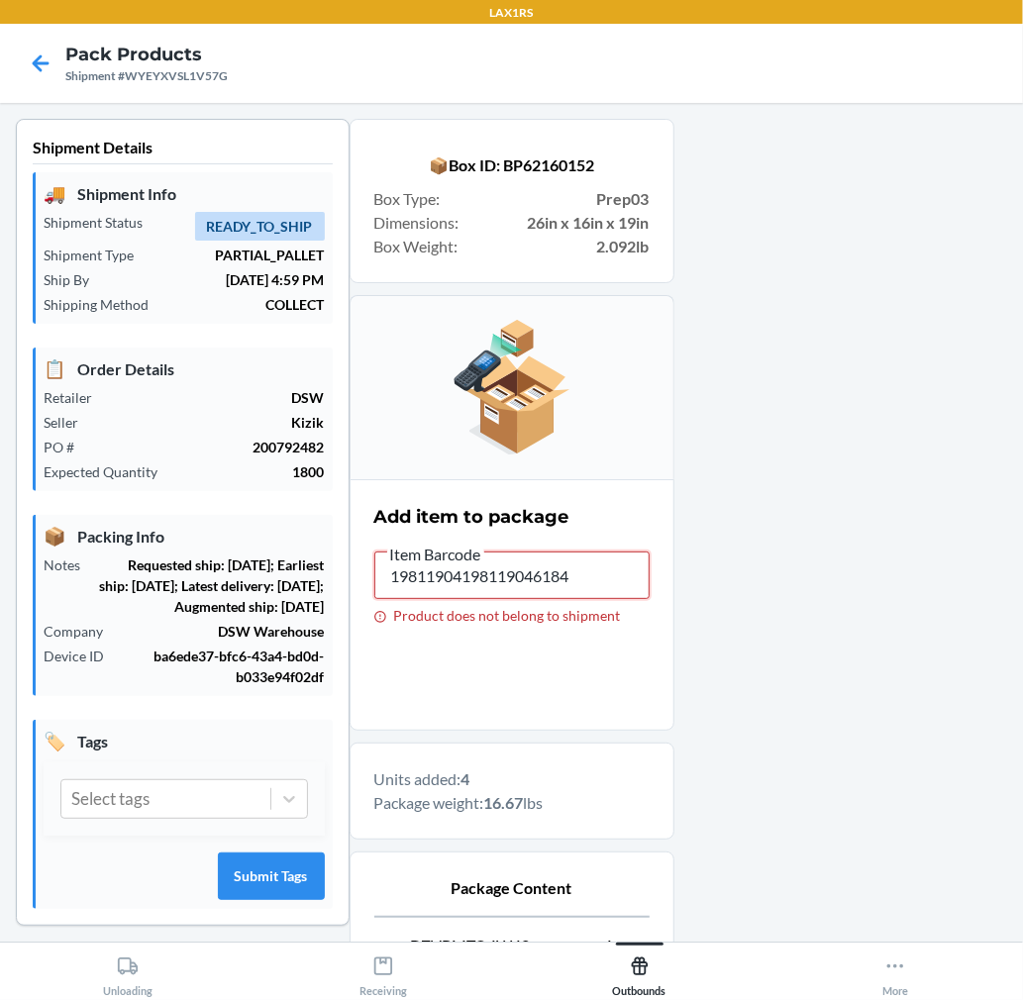
click at [574, 572] on input "19811904198119046184" at bounding box center [511, 576] width 275 height 48
drag, startPoint x: 574, startPoint y: 572, endPoint x: 452, endPoint y: 577, distance: 122.9
click at [452, 577] on input "19811904198119046184" at bounding box center [511, 576] width 275 height 48
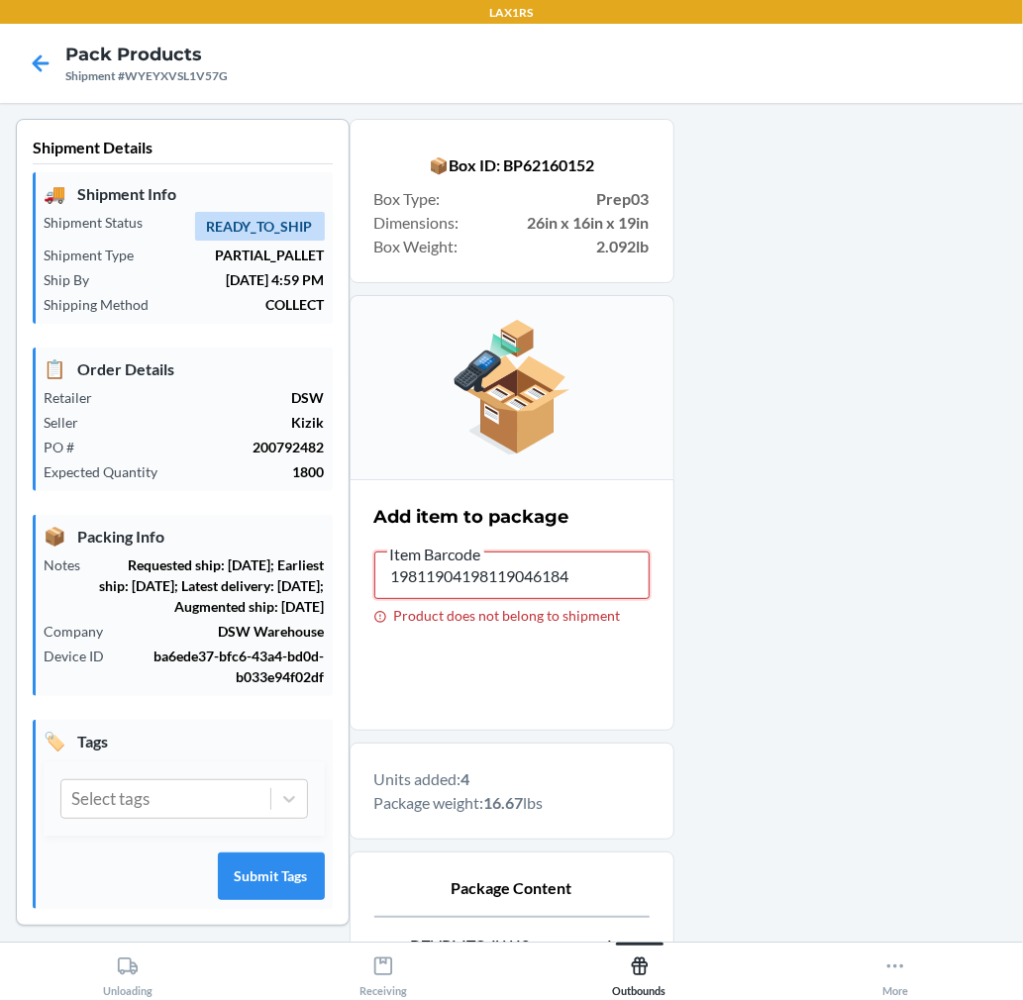
type input "19811904"
click at [578, 591] on input "19811904" at bounding box center [511, 576] width 275 height 48
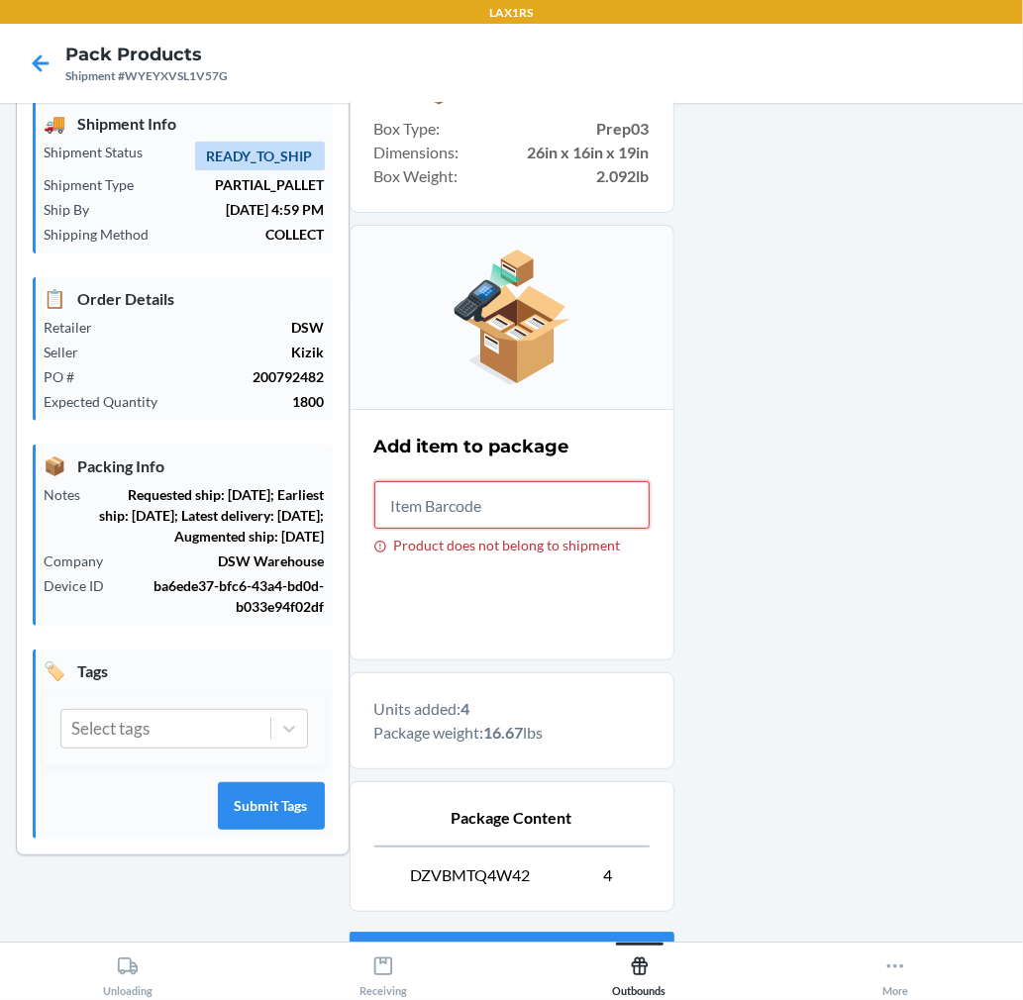
scroll to position [110, 0]
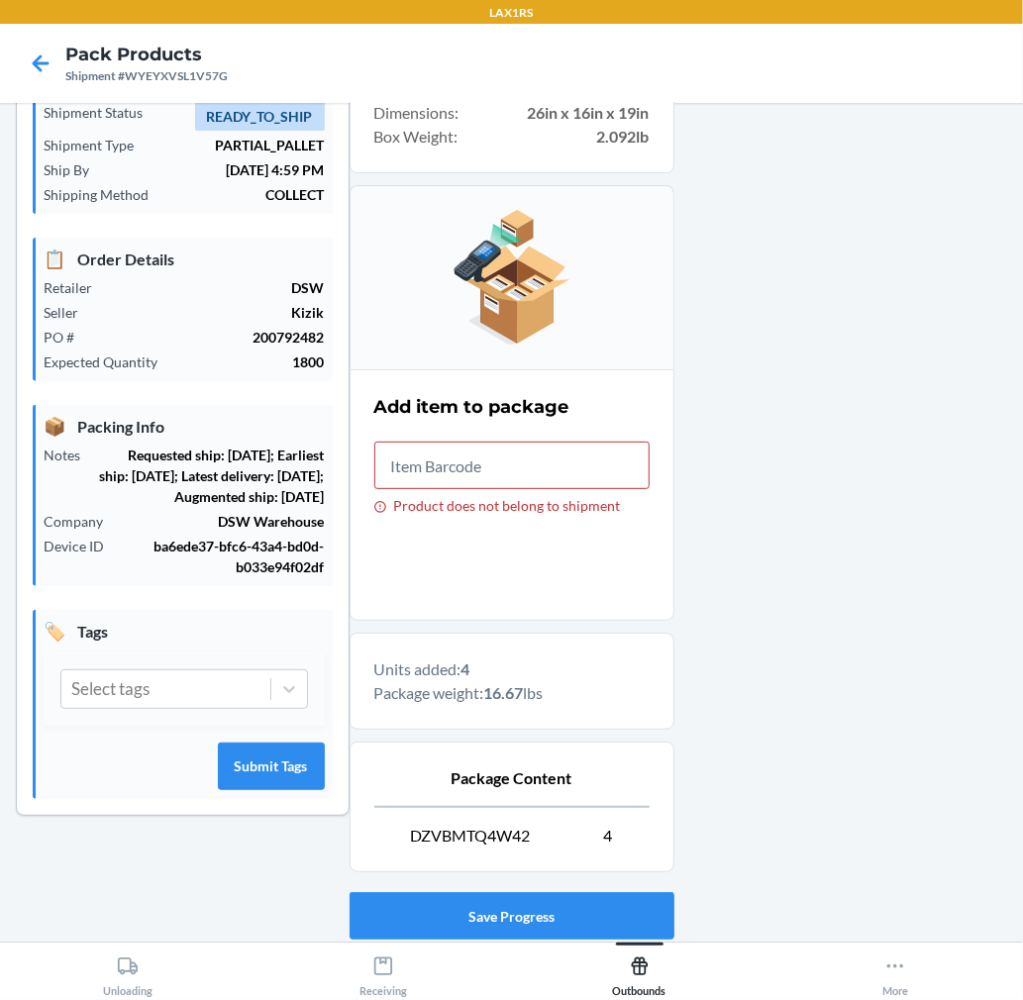
click at [491, 833] on span "DZVBMTQ4W42" at bounding box center [471, 836] width 120 height 24
copy span "DZVBMTQ4W42"
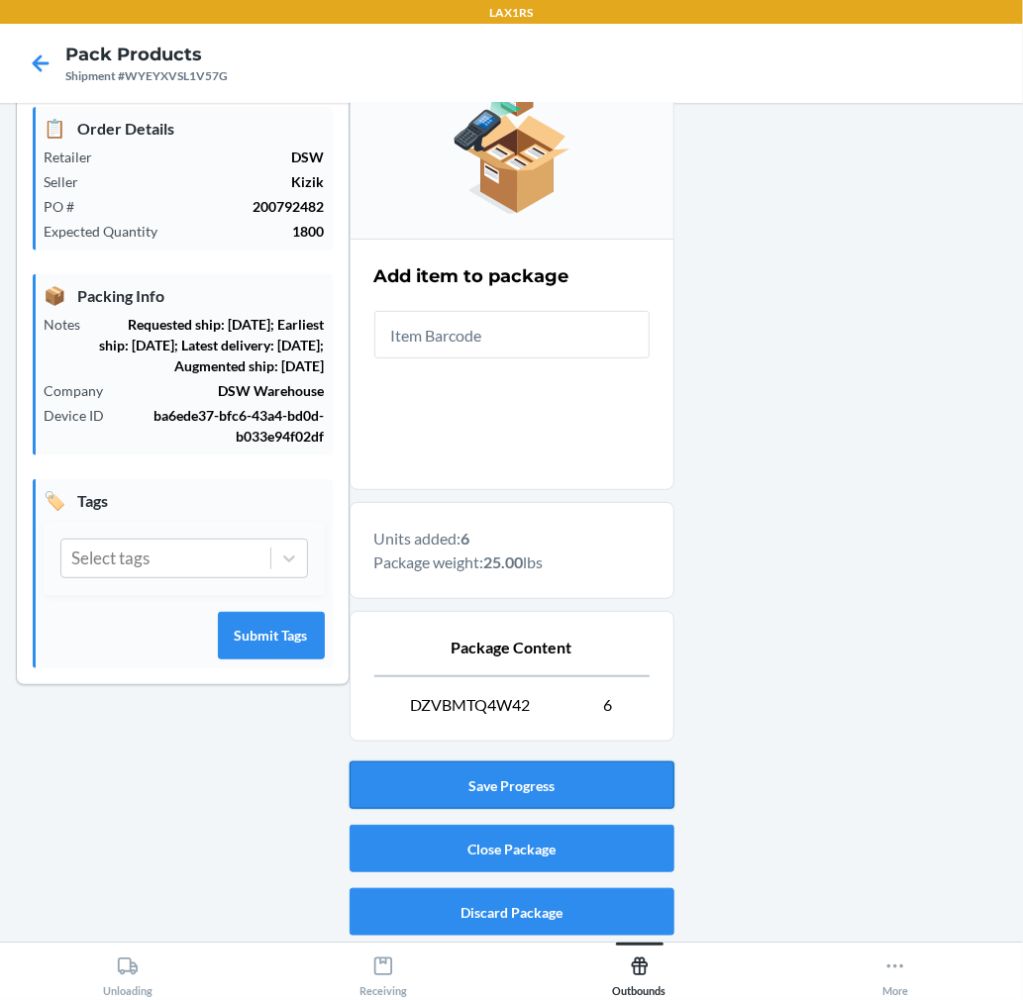
scroll to position [243, 0]
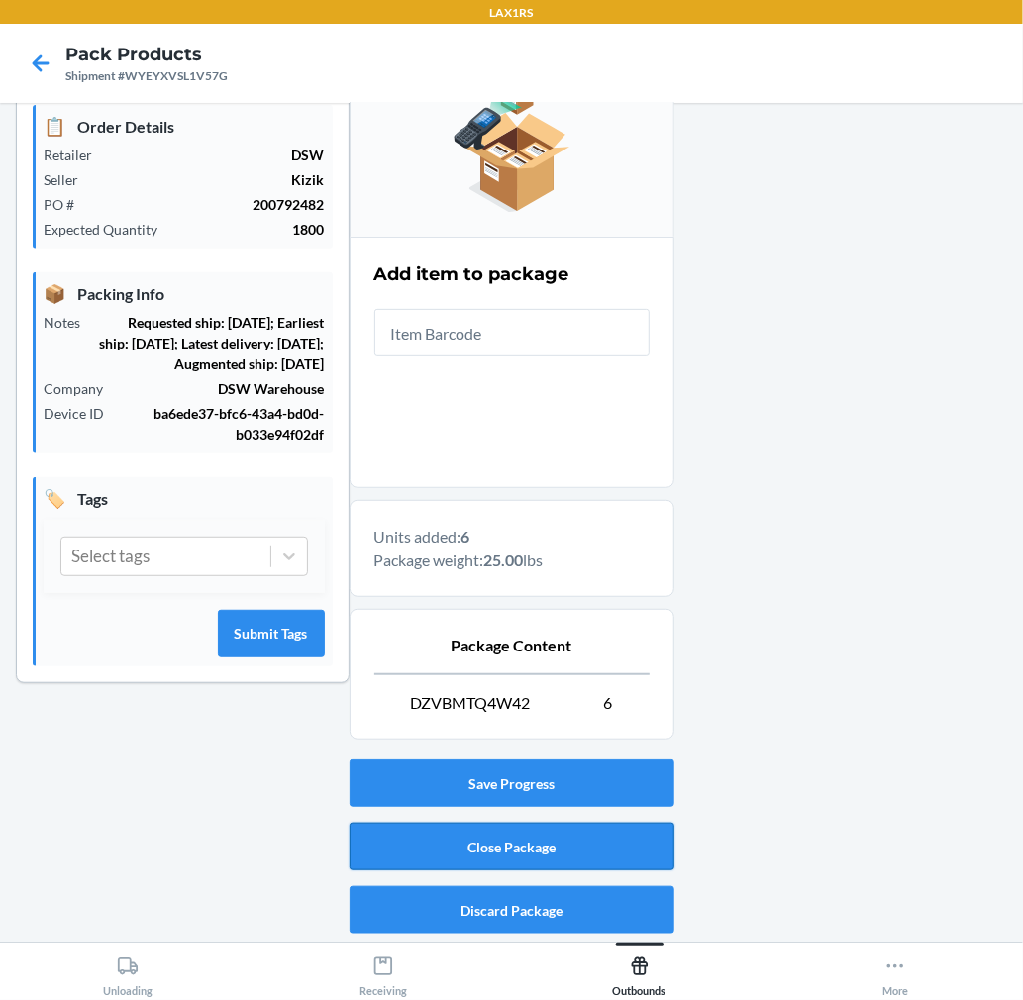
click at [545, 842] on button "Close Package" at bounding box center [512, 847] width 325 height 48
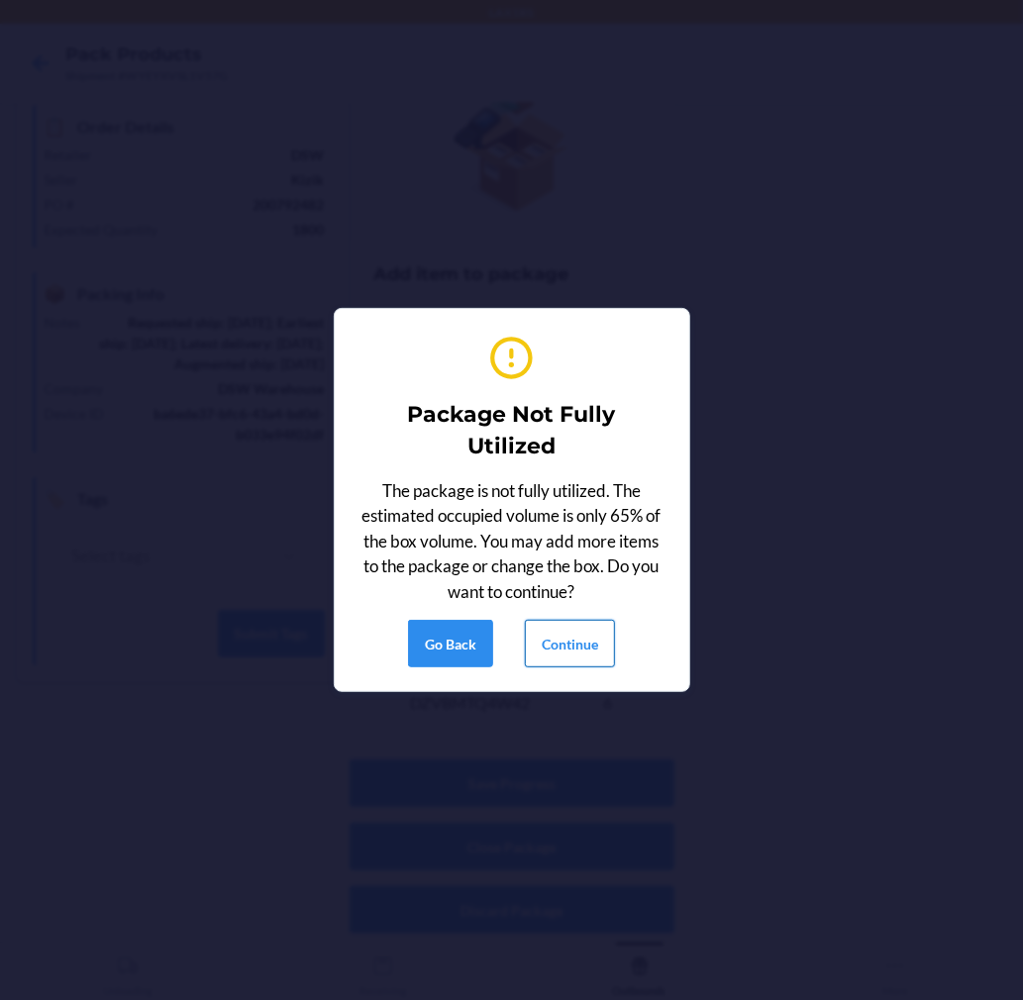
click at [562, 629] on button "Continue" at bounding box center [570, 644] width 90 height 48
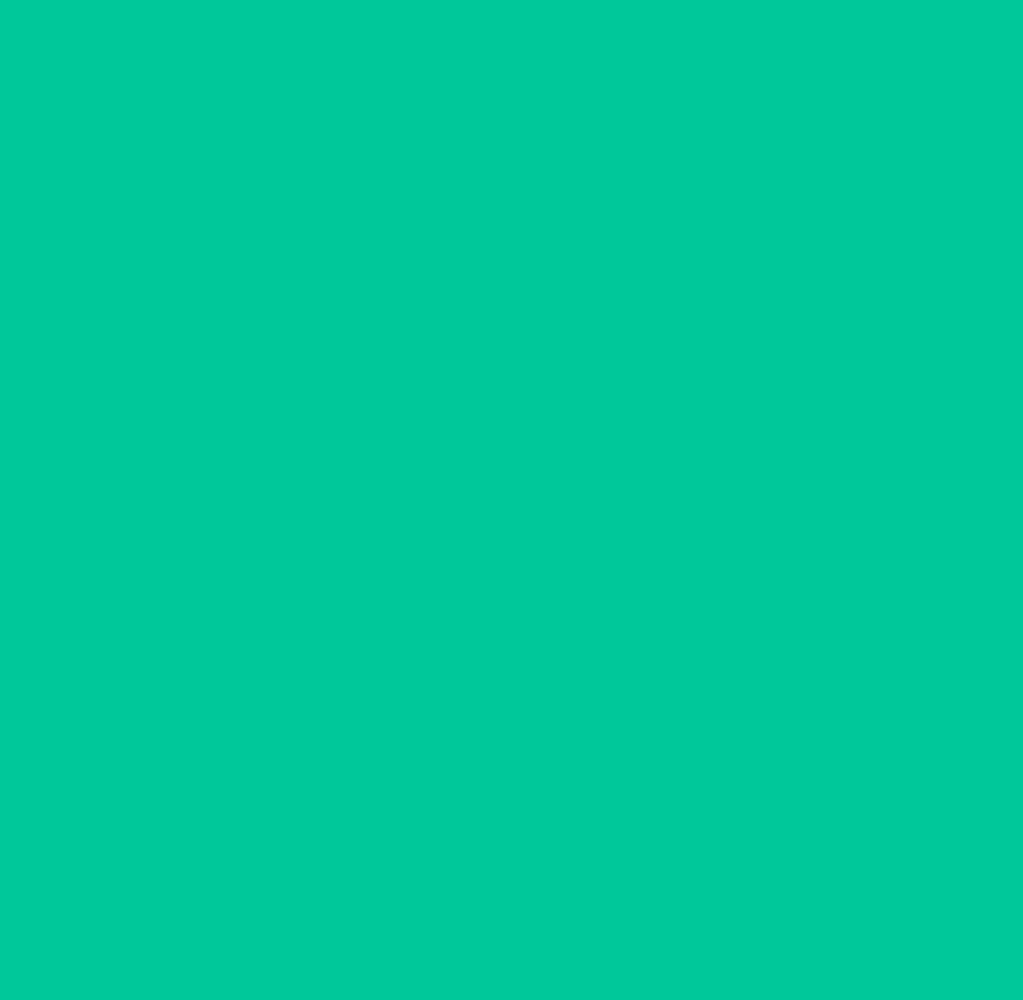
scroll to position [0, 0]
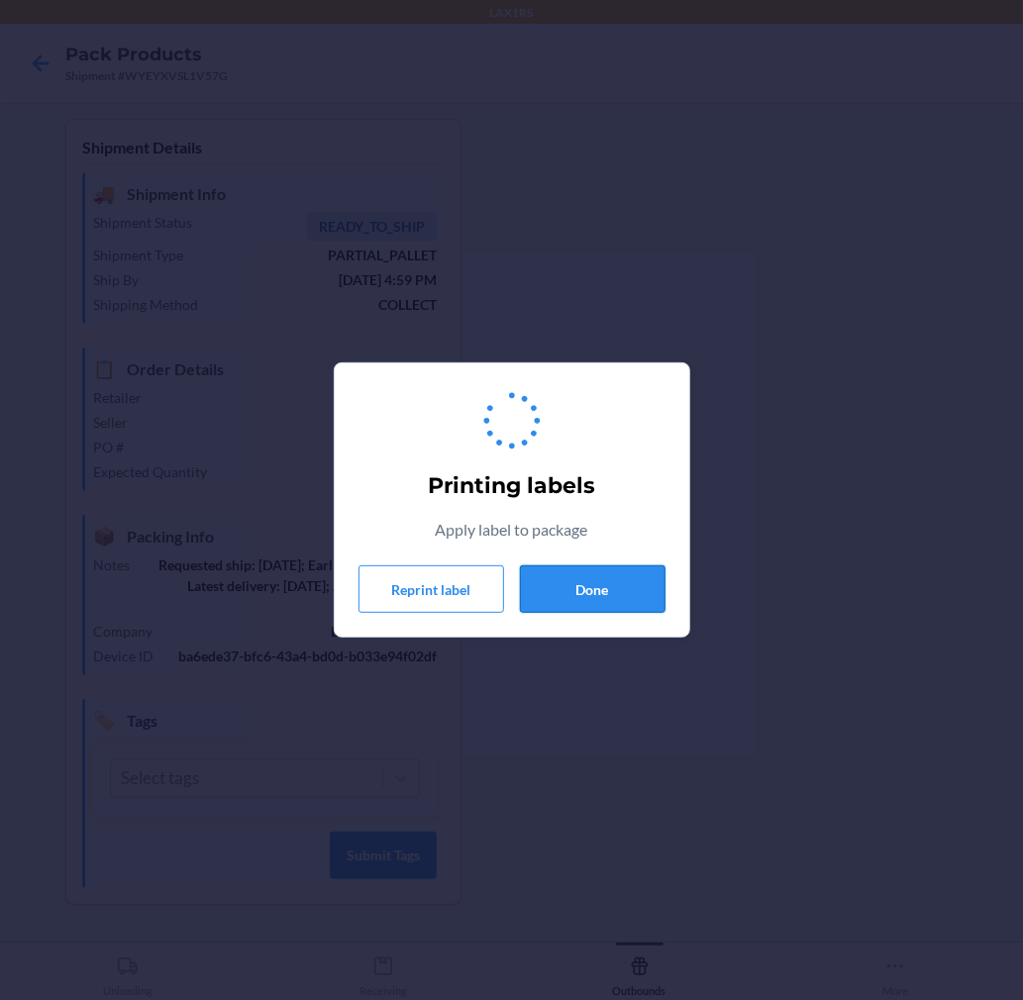
click at [605, 587] on button "Done" at bounding box center [593, 589] width 146 height 48
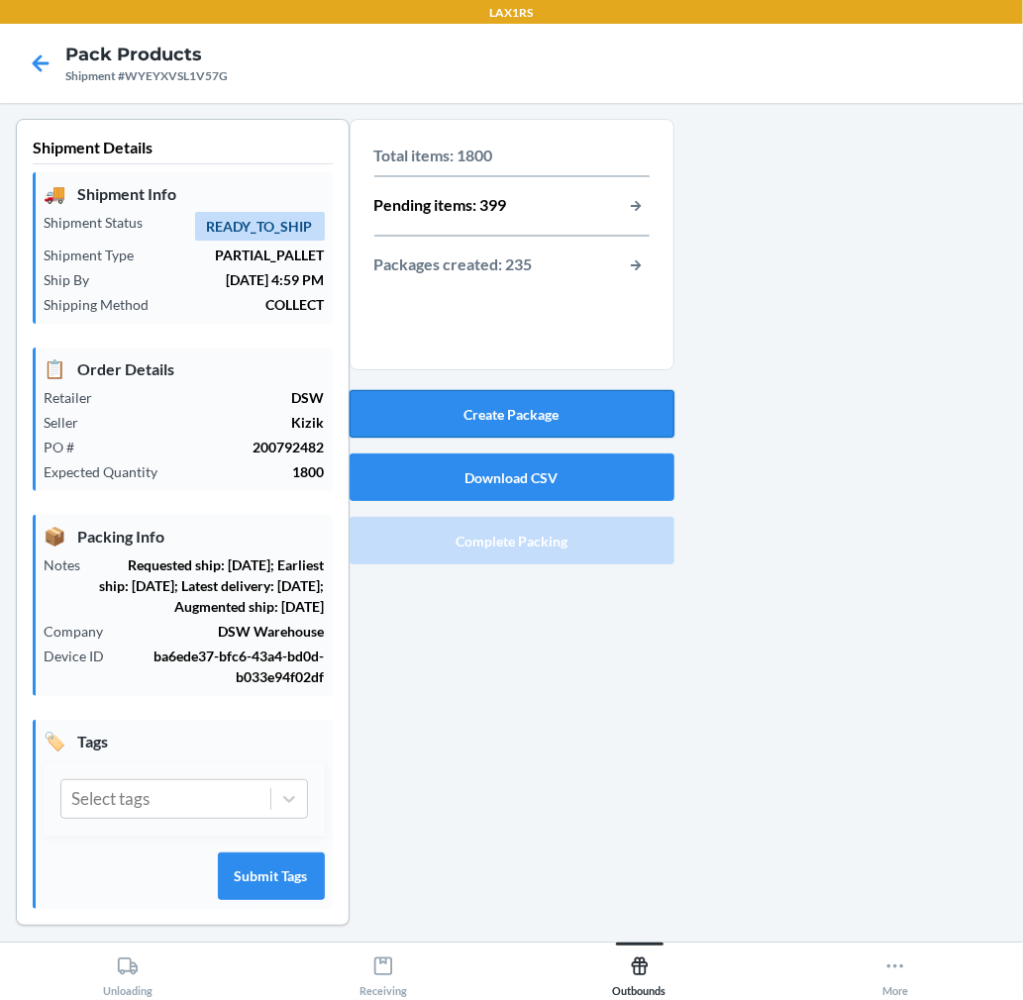
click at [546, 418] on button "Create Package" at bounding box center [512, 414] width 325 height 48
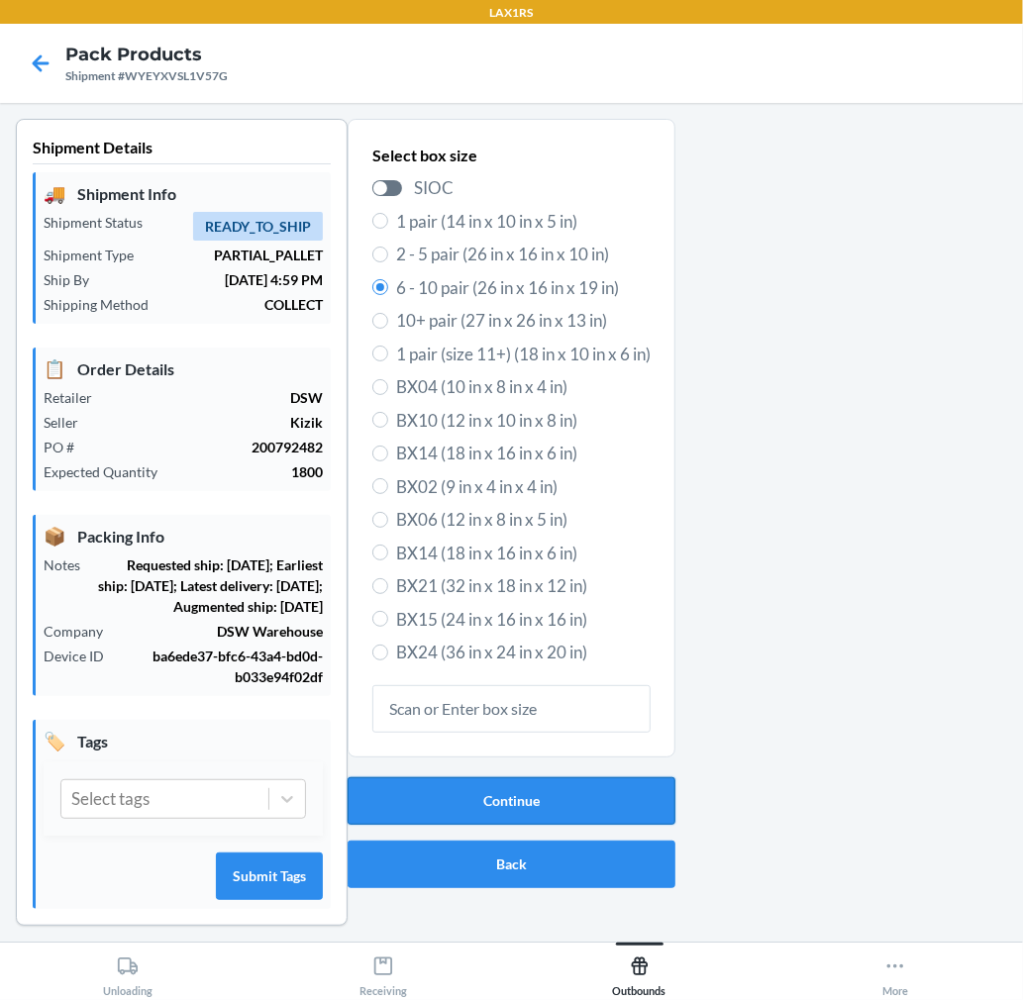
click at [498, 799] on button "Continue" at bounding box center [512, 801] width 328 height 48
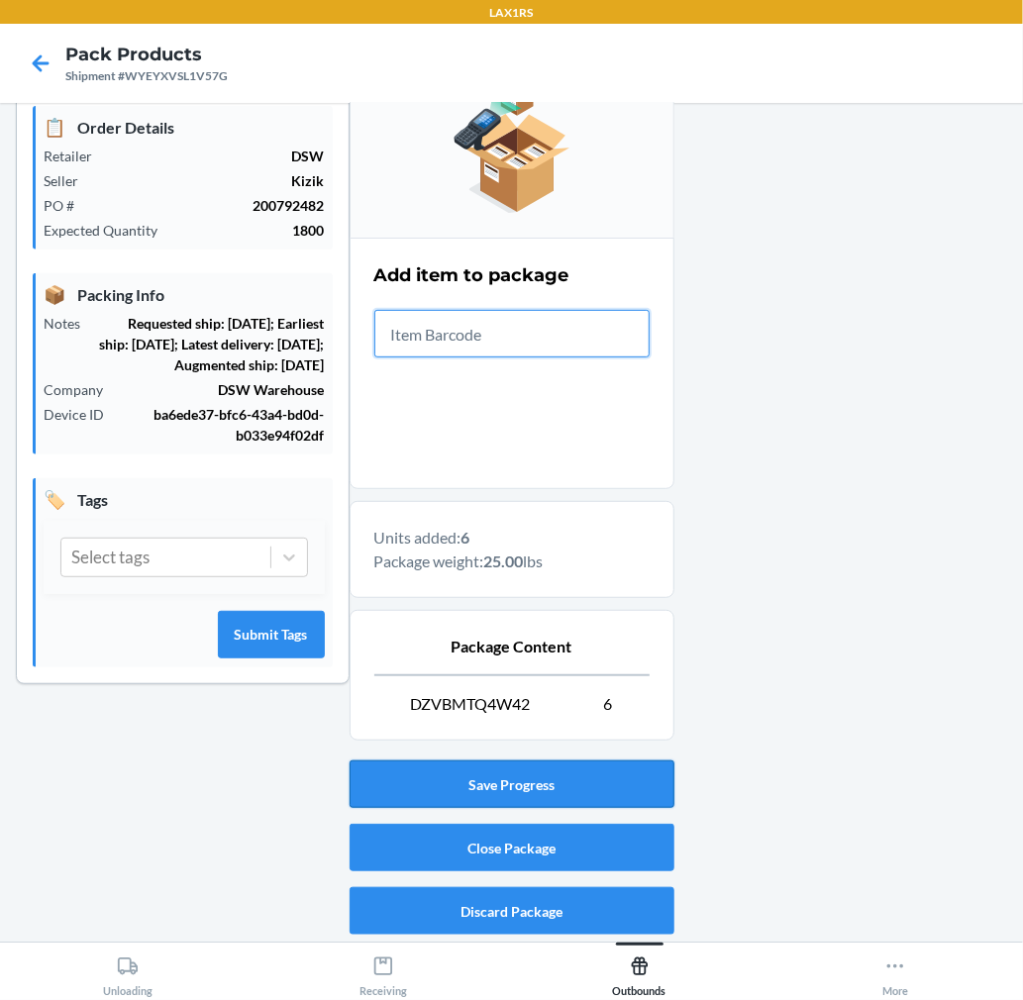
scroll to position [243, 0]
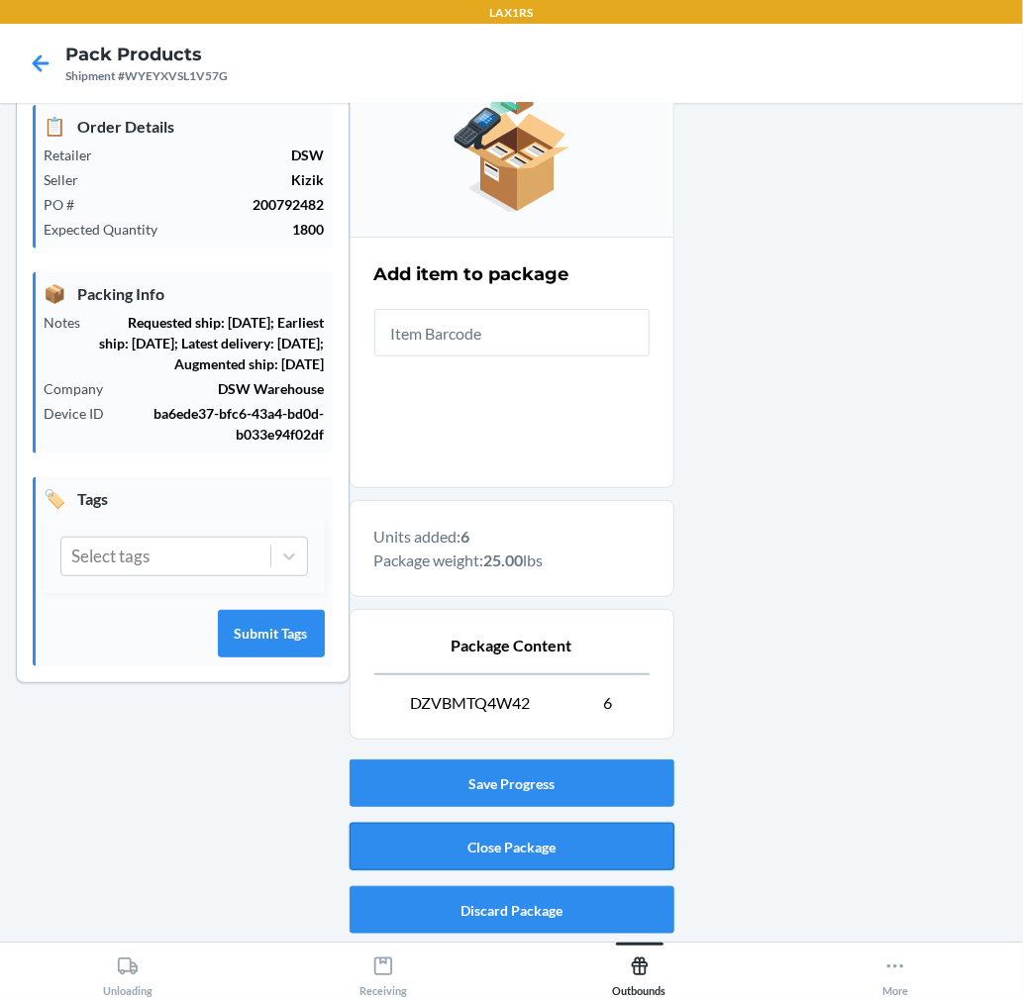
click at [559, 833] on button "Close Package" at bounding box center [512, 847] width 325 height 48
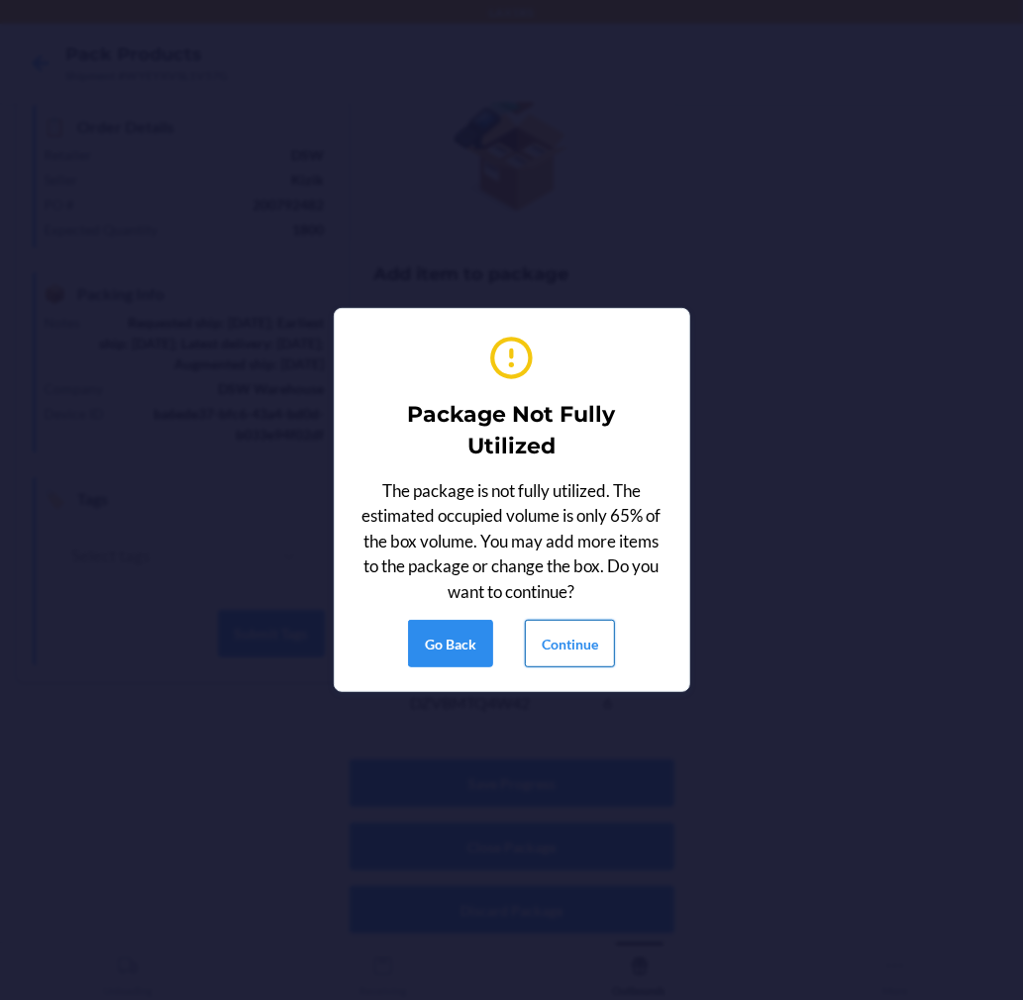
click at [559, 649] on button "Continue" at bounding box center [570, 644] width 90 height 48
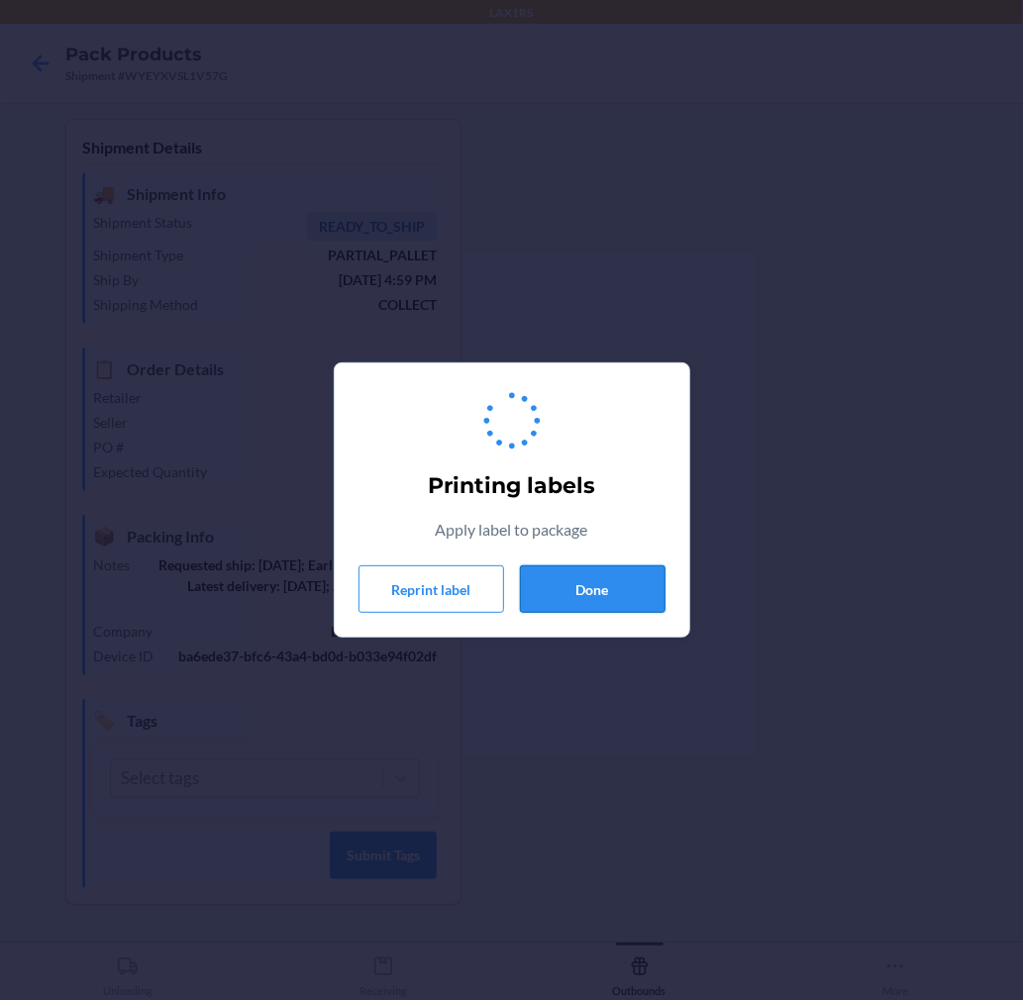
click at [589, 580] on button "Done" at bounding box center [593, 589] width 146 height 48
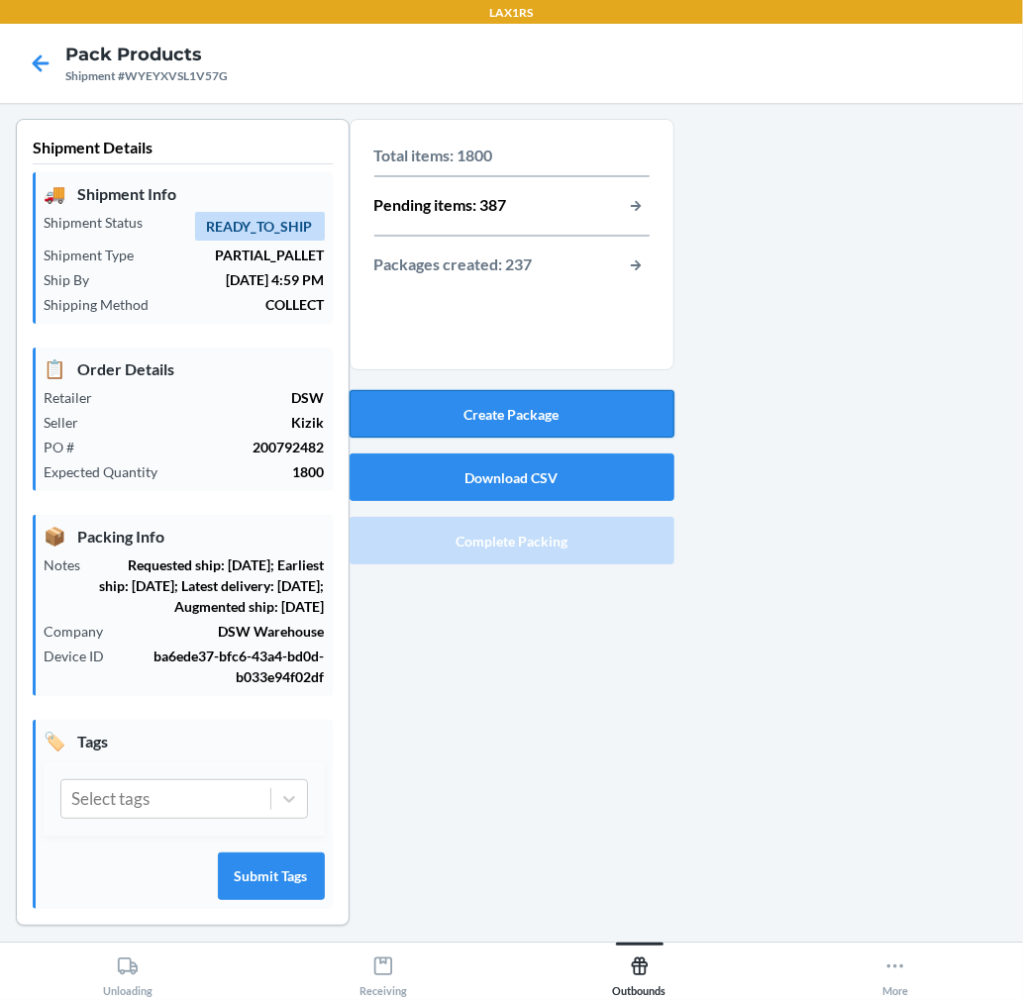
click at [577, 413] on button "Create Package" at bounding box center [512, 414] width 325 height 48
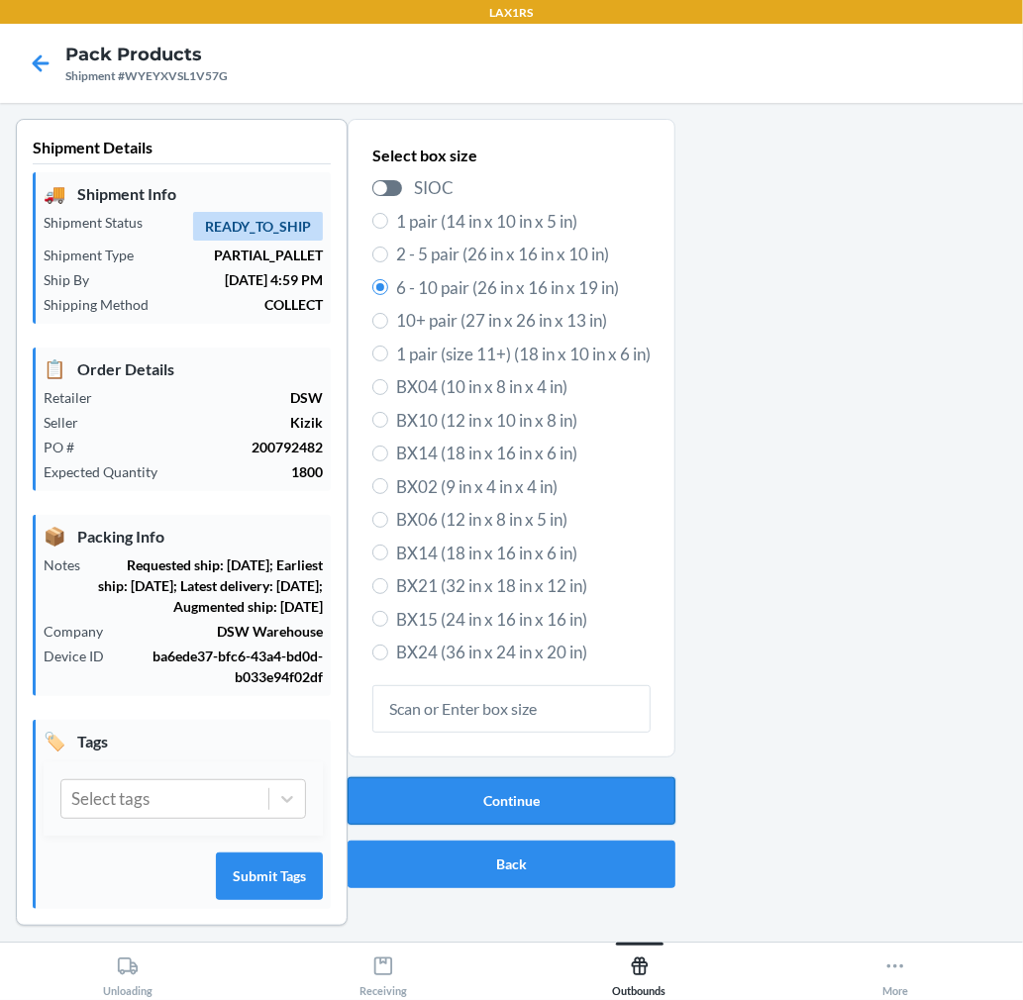
click at [452, 789] on button "Continue" at bounding box center [512, 801] width 328 height 48
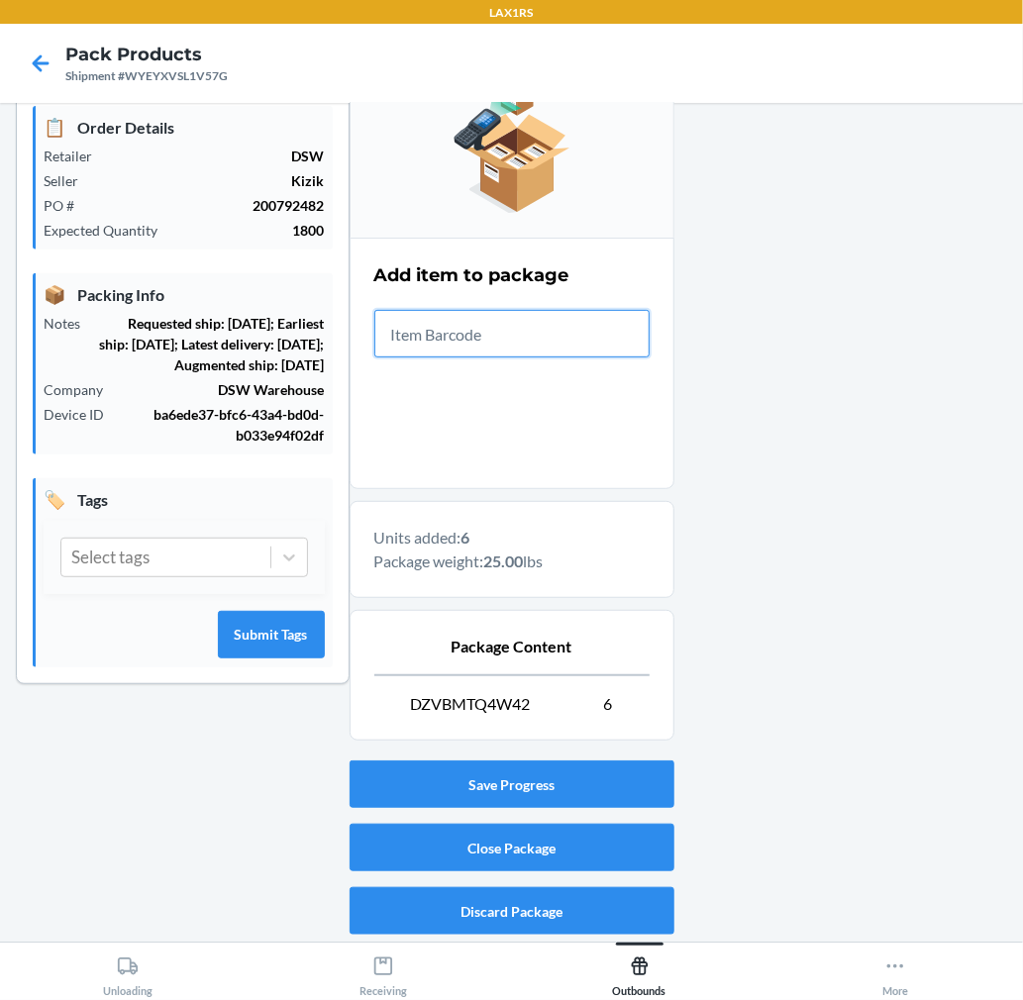
scroll to position [243, 0]
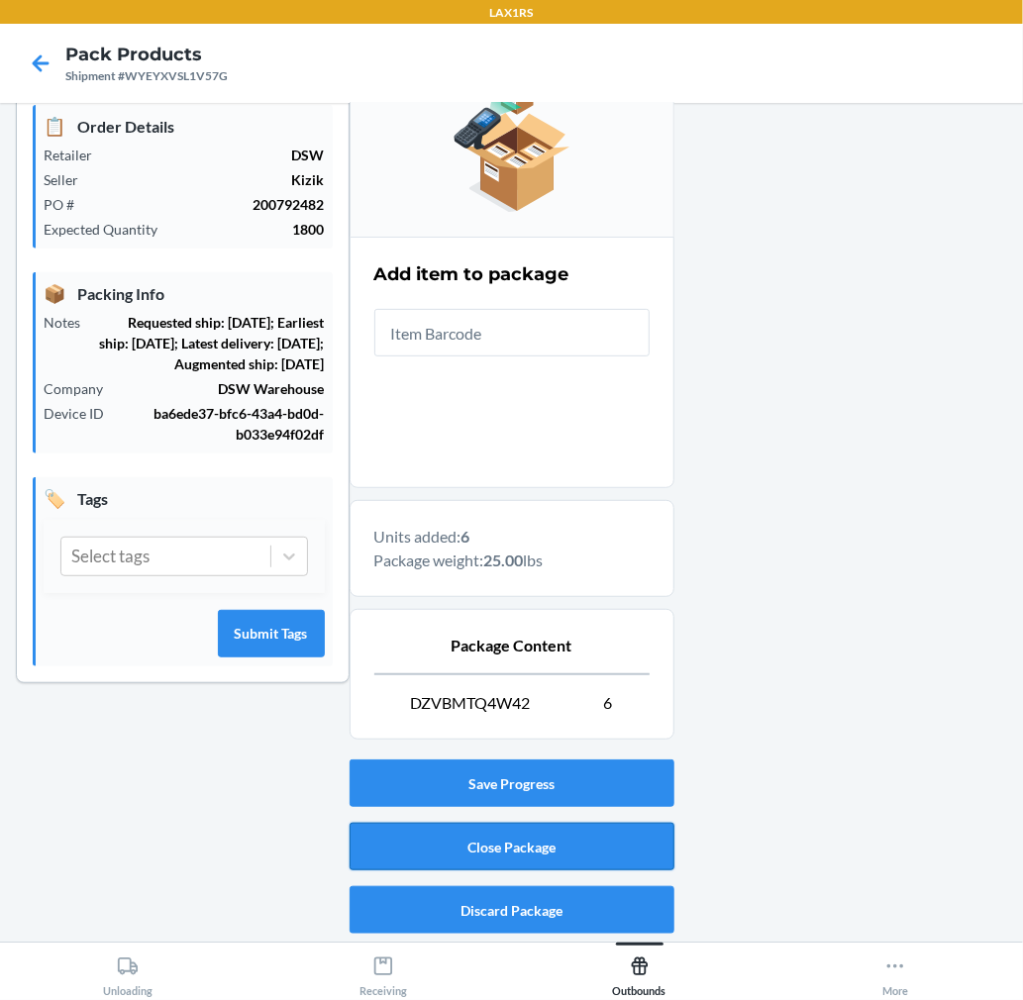
click at [606, 848] on button "Close Package" at bounding box center [512, 847] width 325 height 48
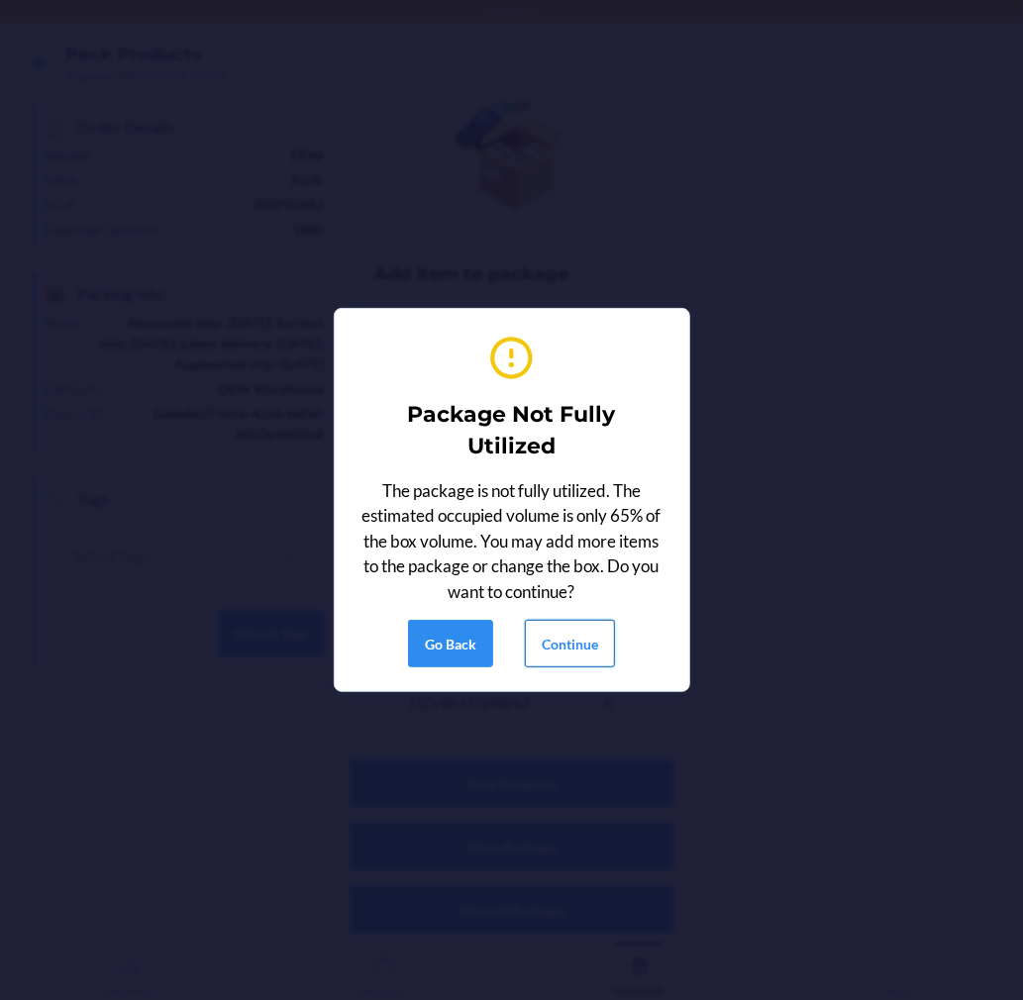
click at [571, 632] on button "Continue" at bounding box center [570, 644] width 90 height 48
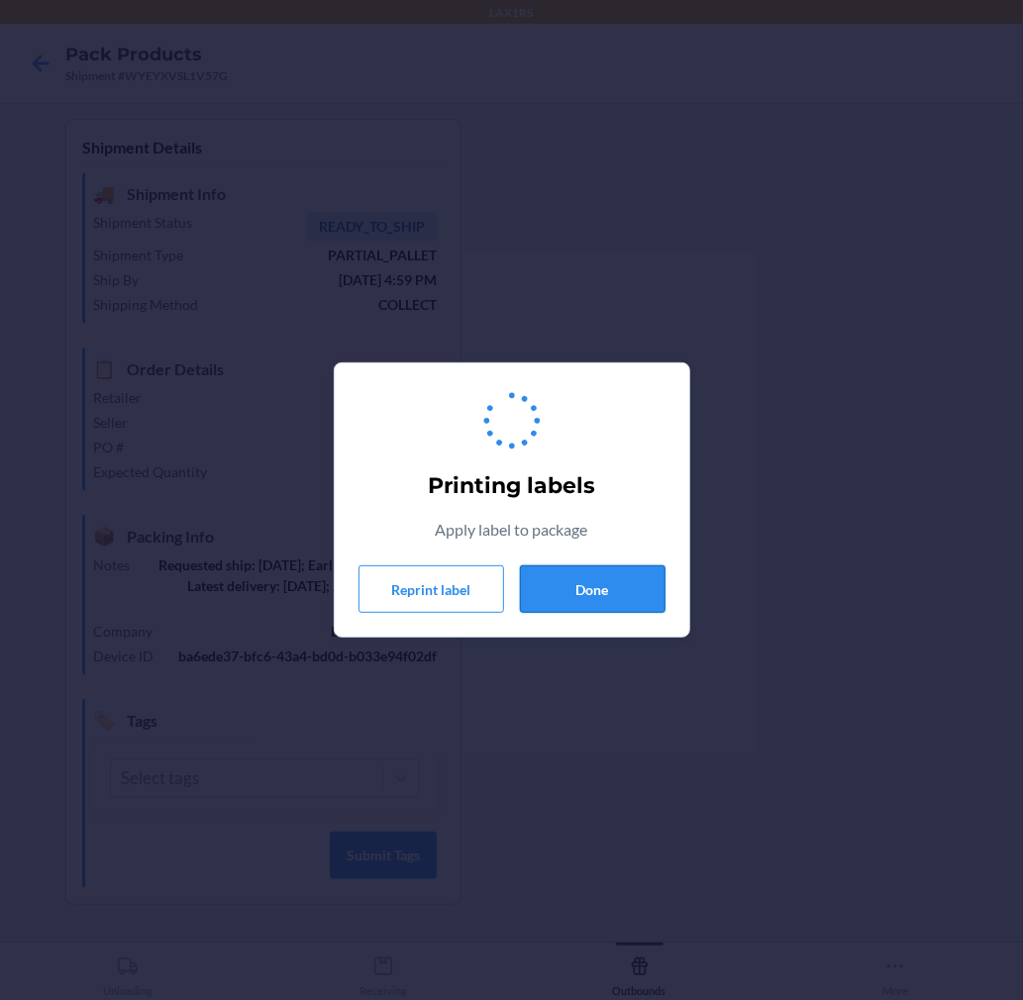
click at [572, 578] on button "Done" at bounding box center [593, 589] width 146 height 48
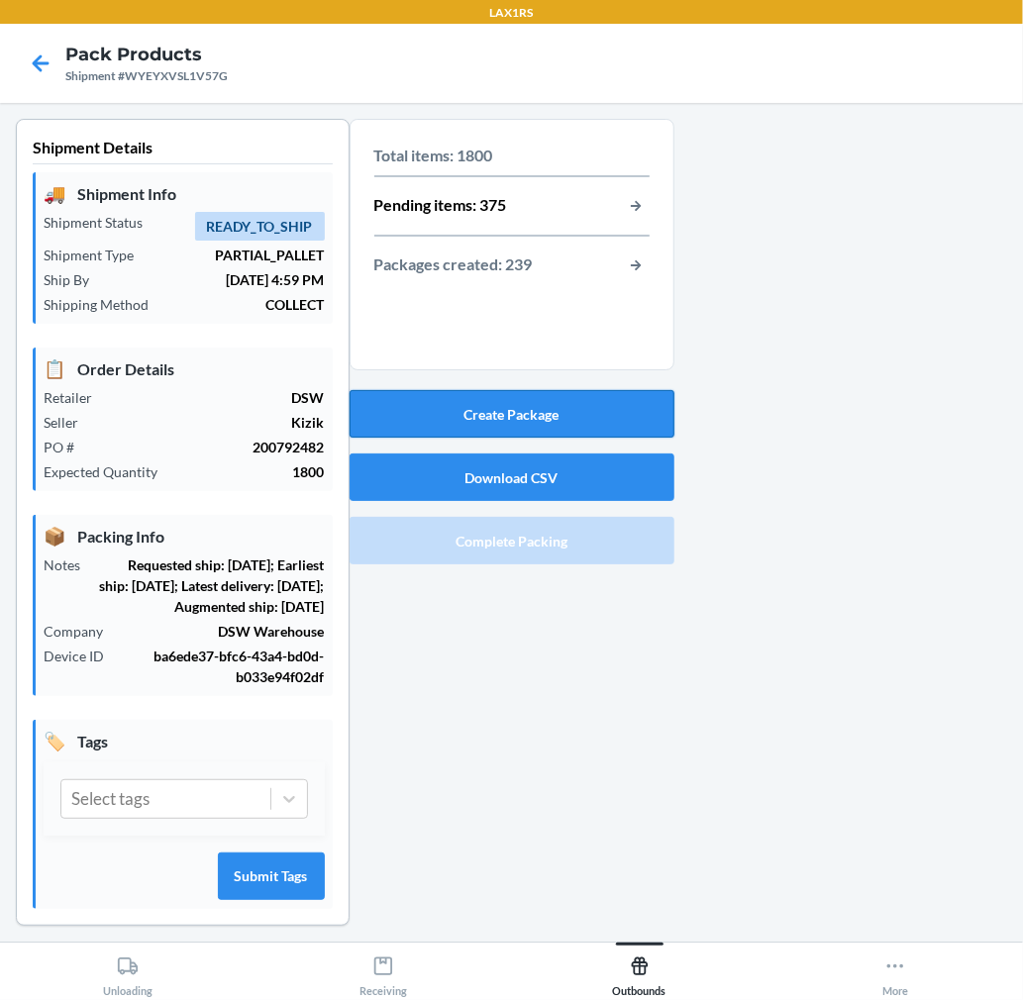
click at [528, 419] on button "Create Package" at bounding box center [512, 414] width 325 height 48
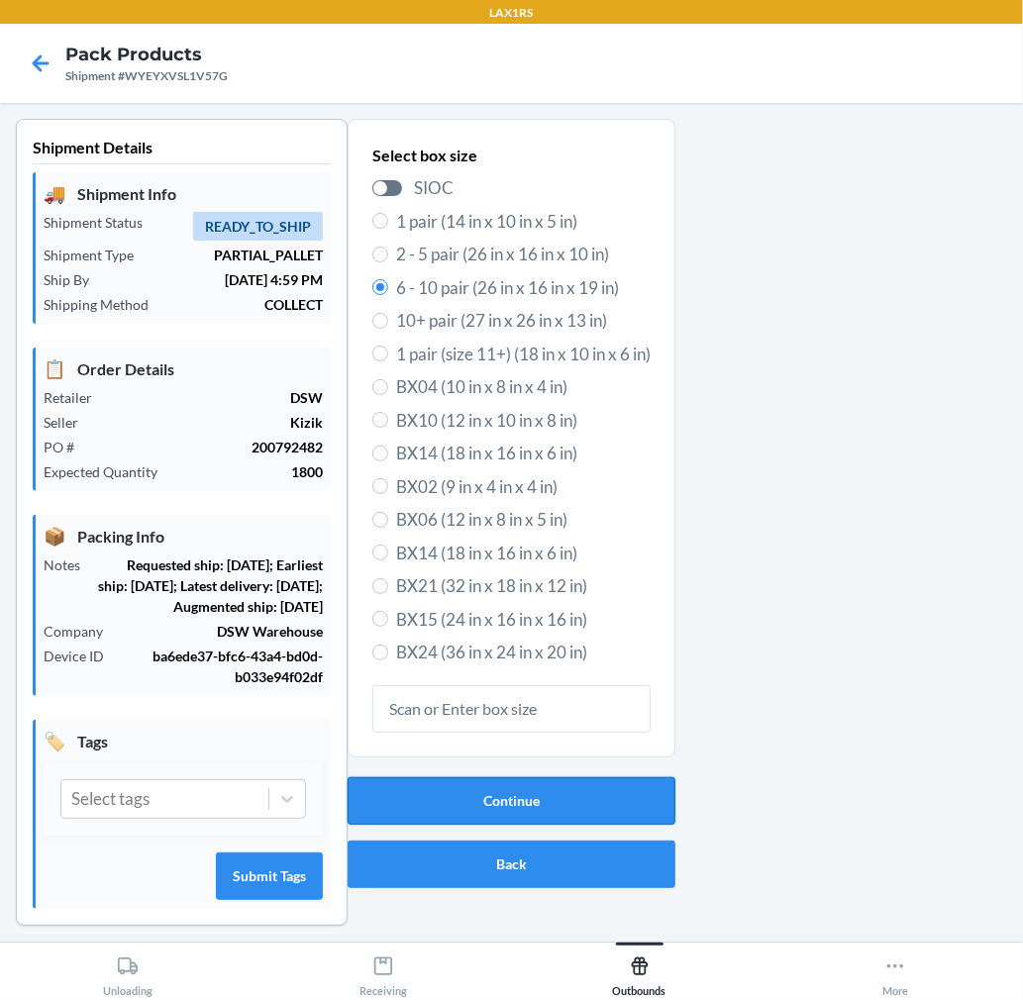
click at [558, 793] on button "Continue" at bounding box center [512, 801] width 328 height 48
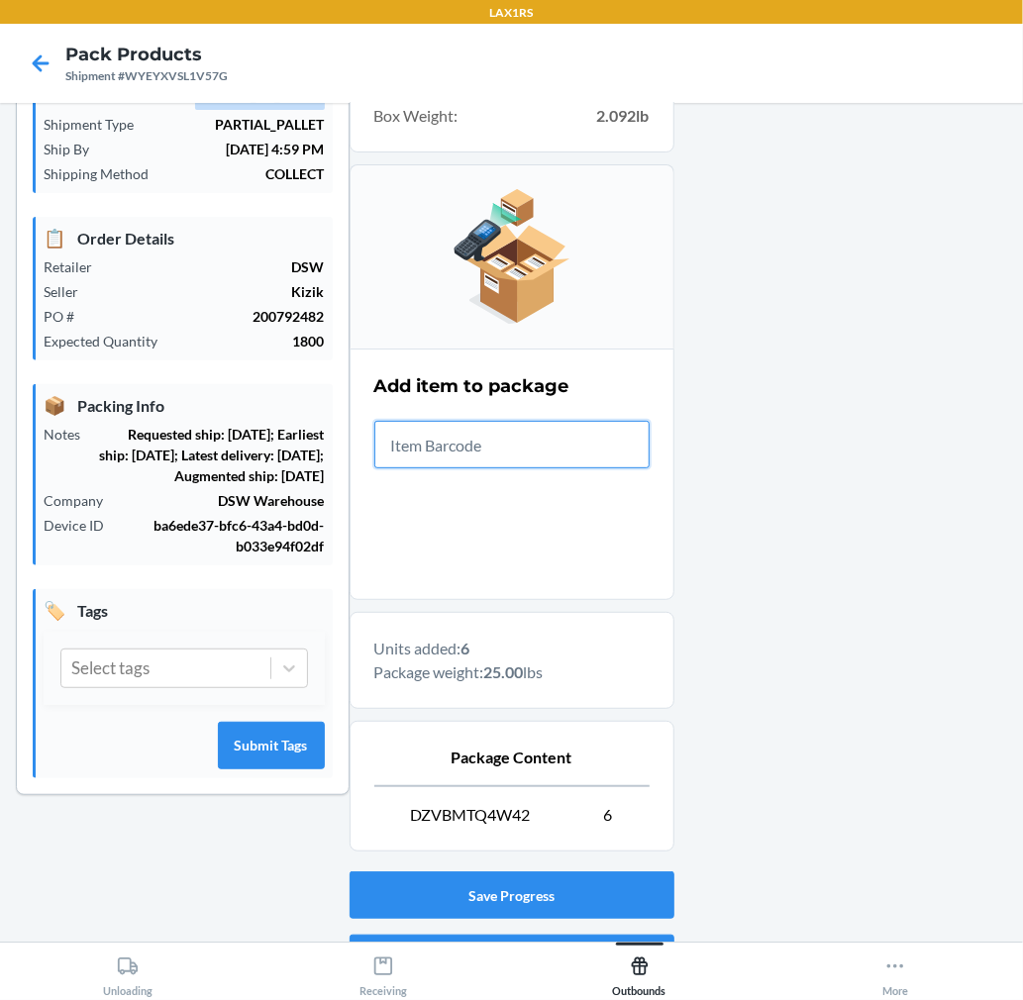
scroll to position [243, 0]
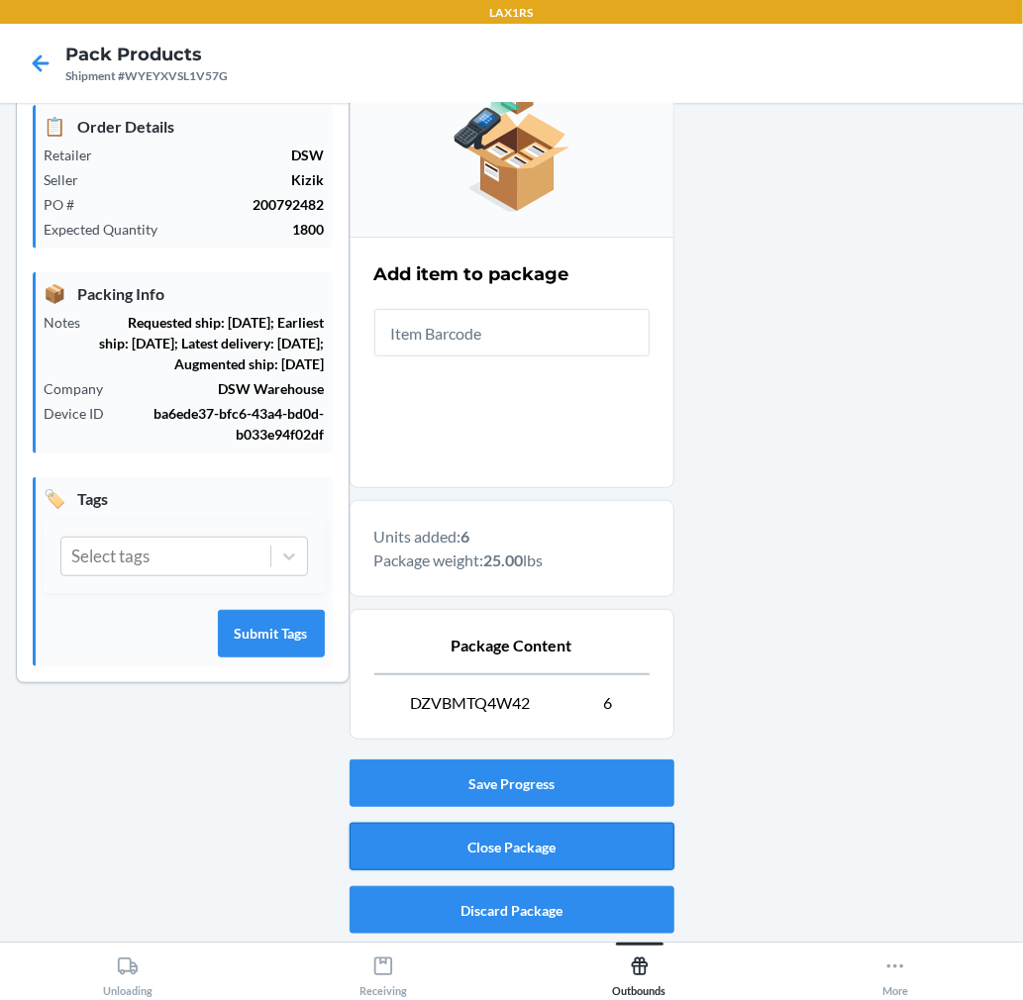
click at [586, 843] on button "Close Package" at bounding box center [512, 847] width 325 height 48
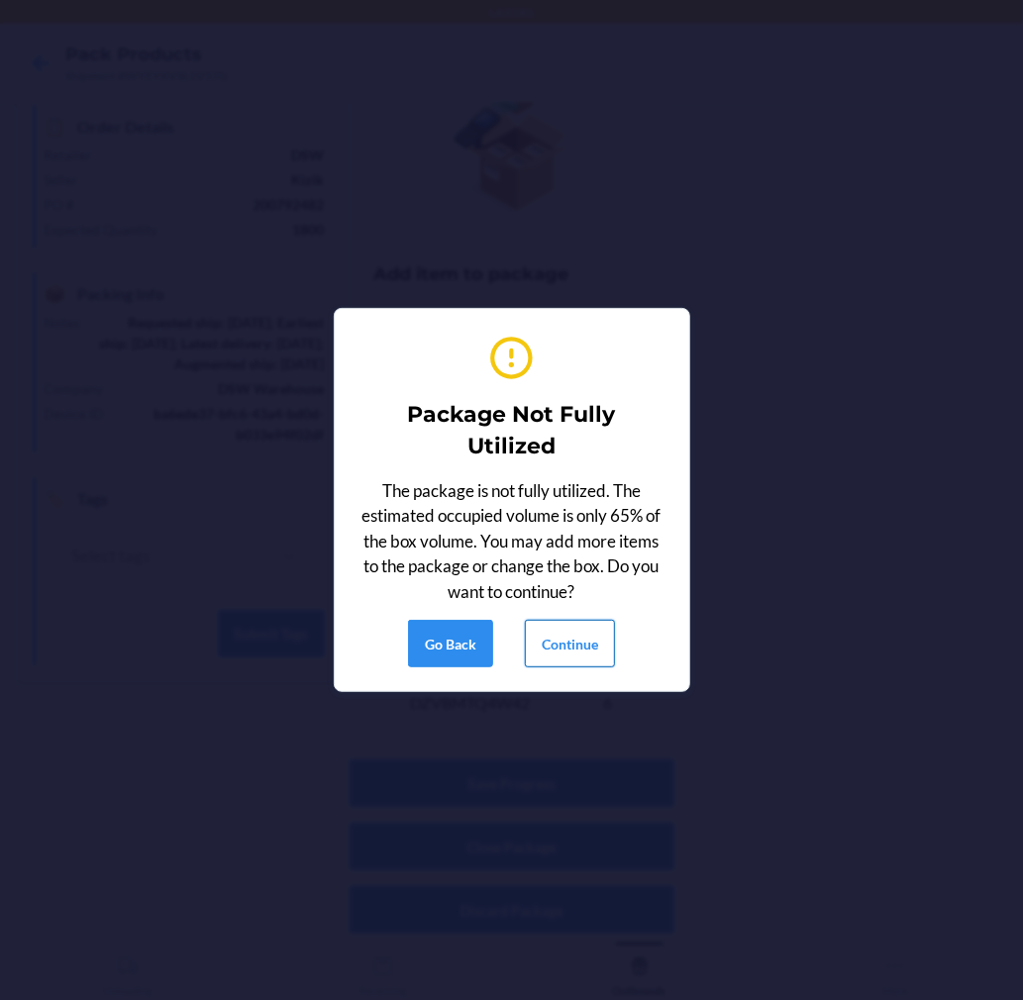
click at [568, 646] on button "Continue" at bounding box center [570, 644] width 90 height 48
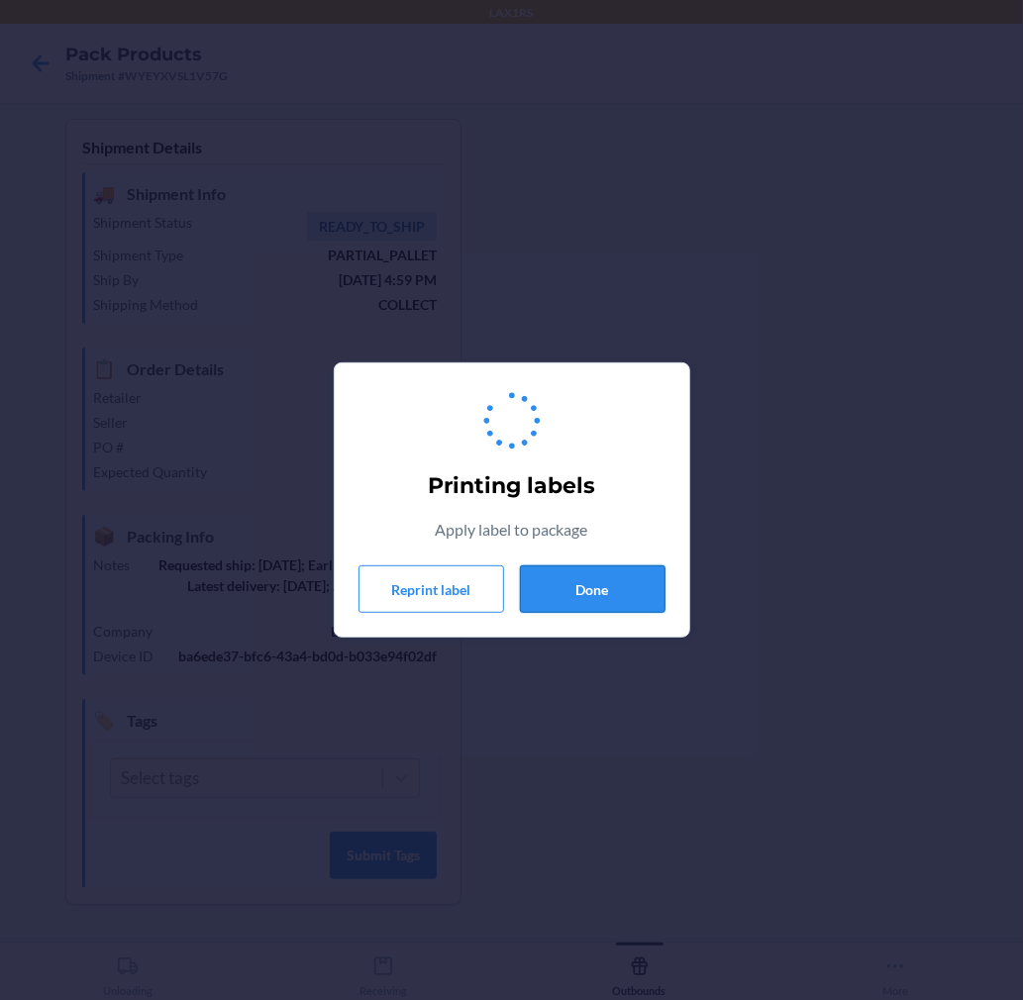
click at [584, 597] on button "Done" at bounding box center [593, 589] width 146 height 48
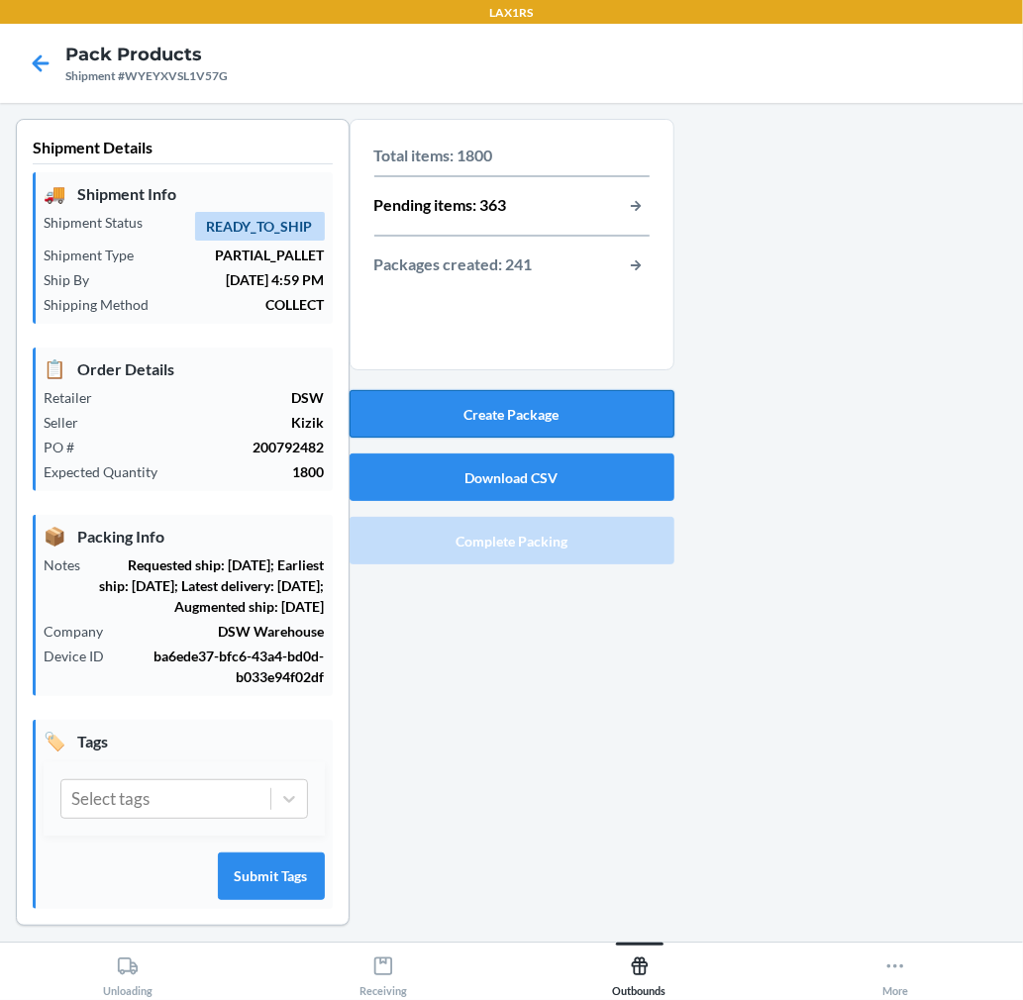
click at [553, 426] on button "Create Package" at bounding box center [512, 414] width 325 height 48
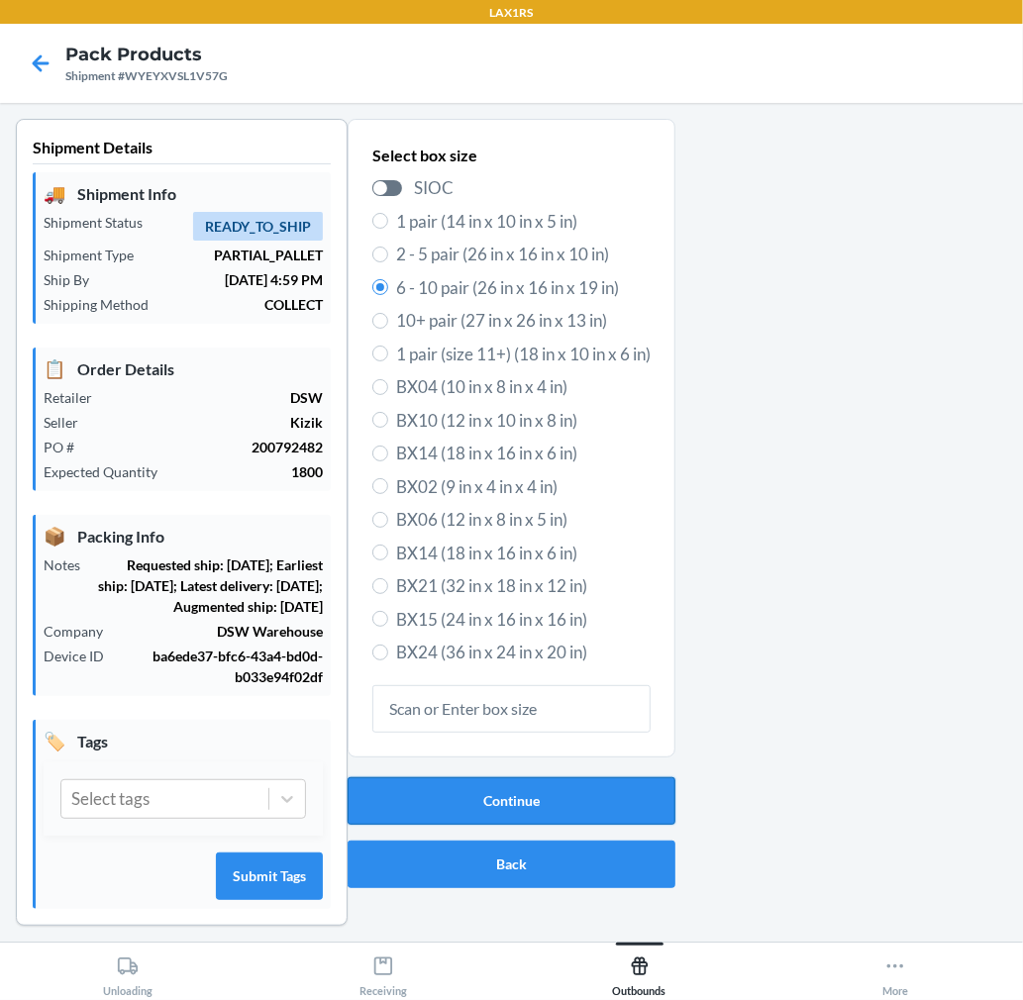
click at [542, 810] on button "Continue" at bounding box center [512, 801] width 328 height 48
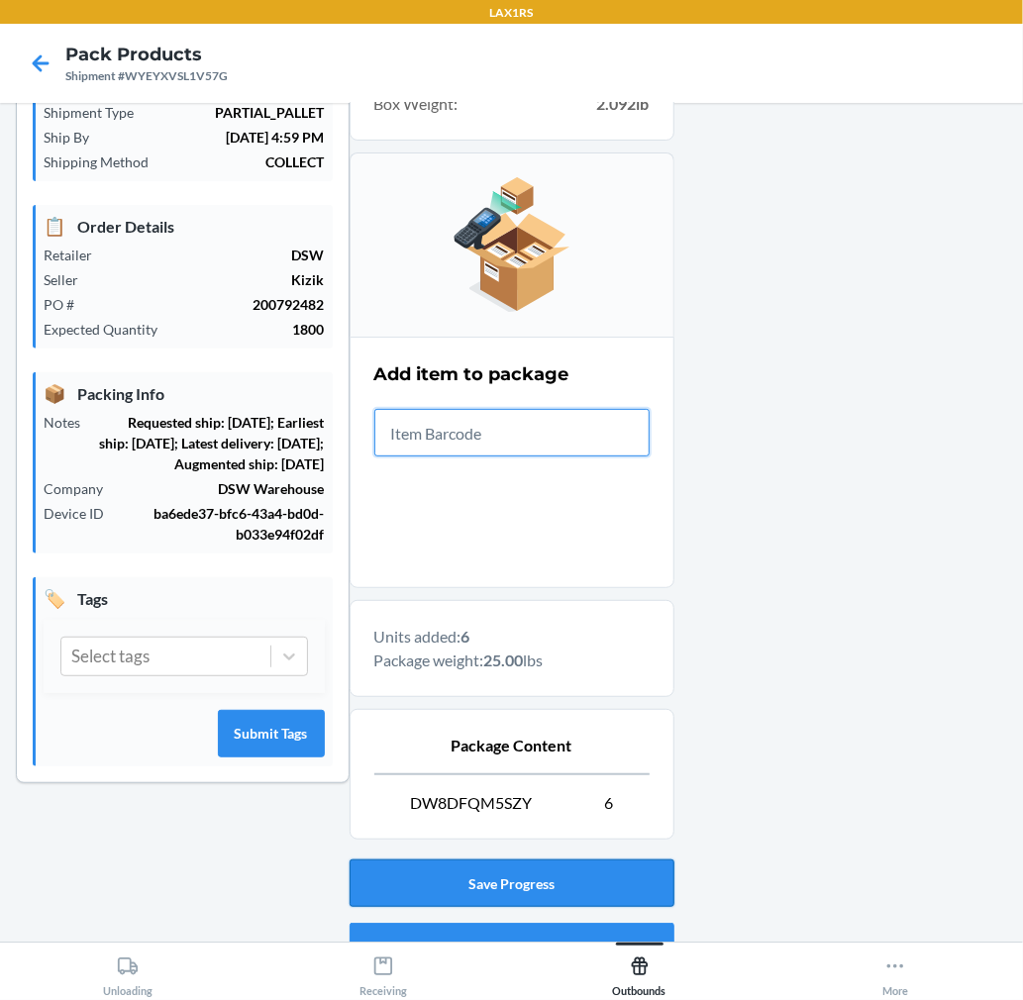
scroll to position [243, 0]
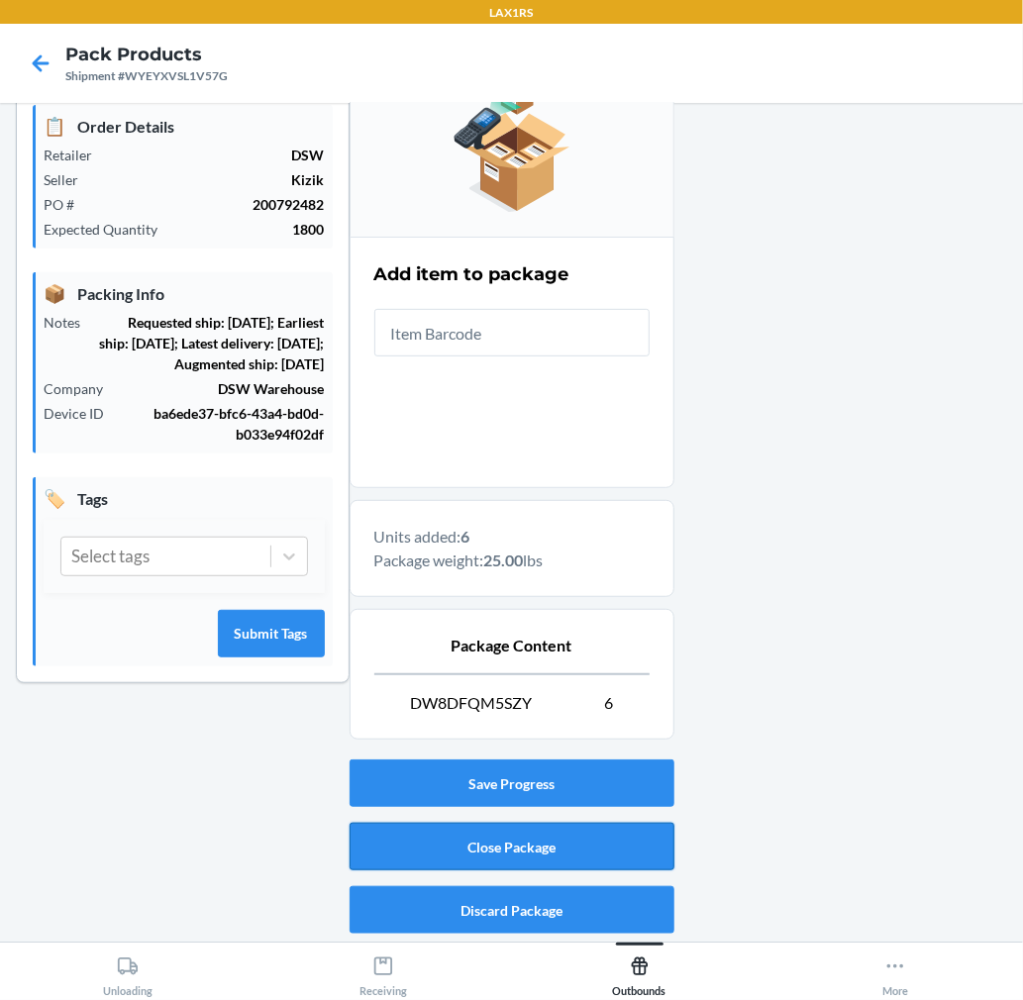
click at [526, 852] on button "Close Package" at bounding box center [512, 847] width 325 height 48
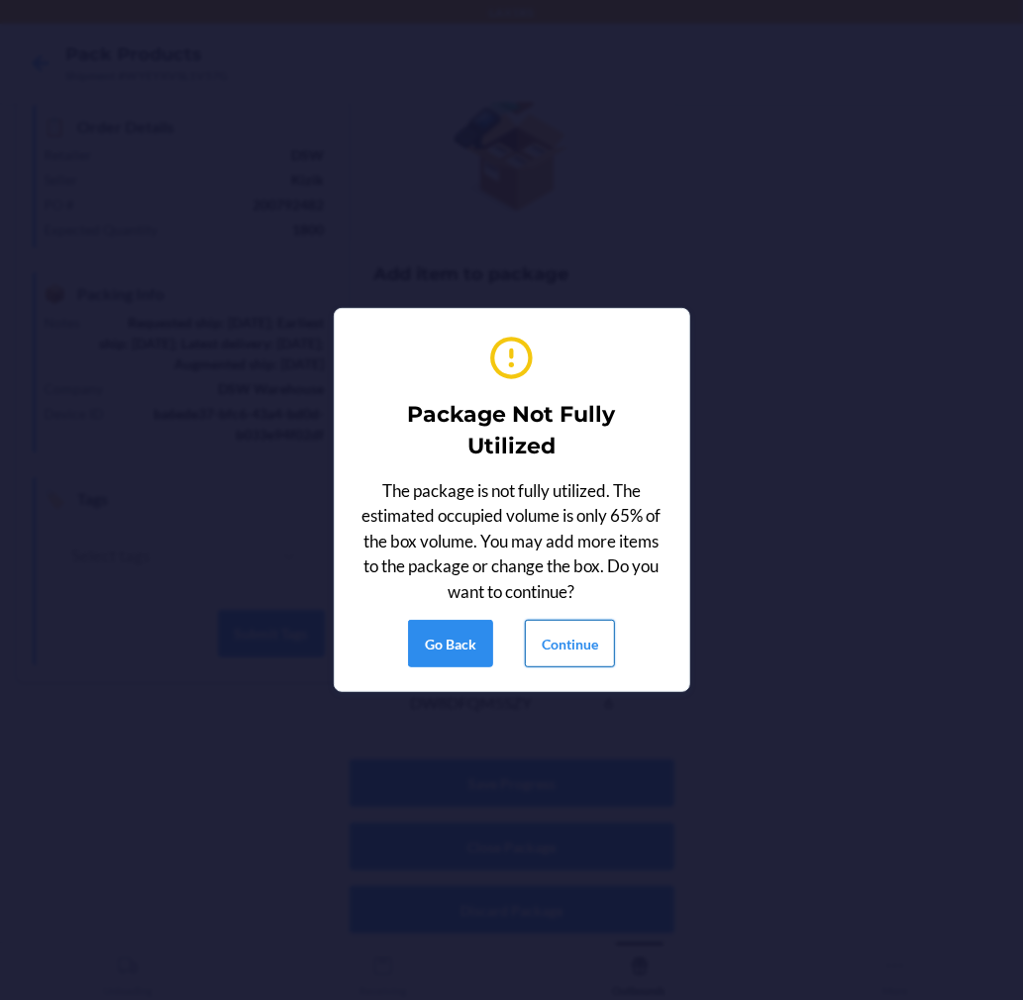
click at [584, 635] on button "Continue" at bounding box center [570, 644] width 90 height 48
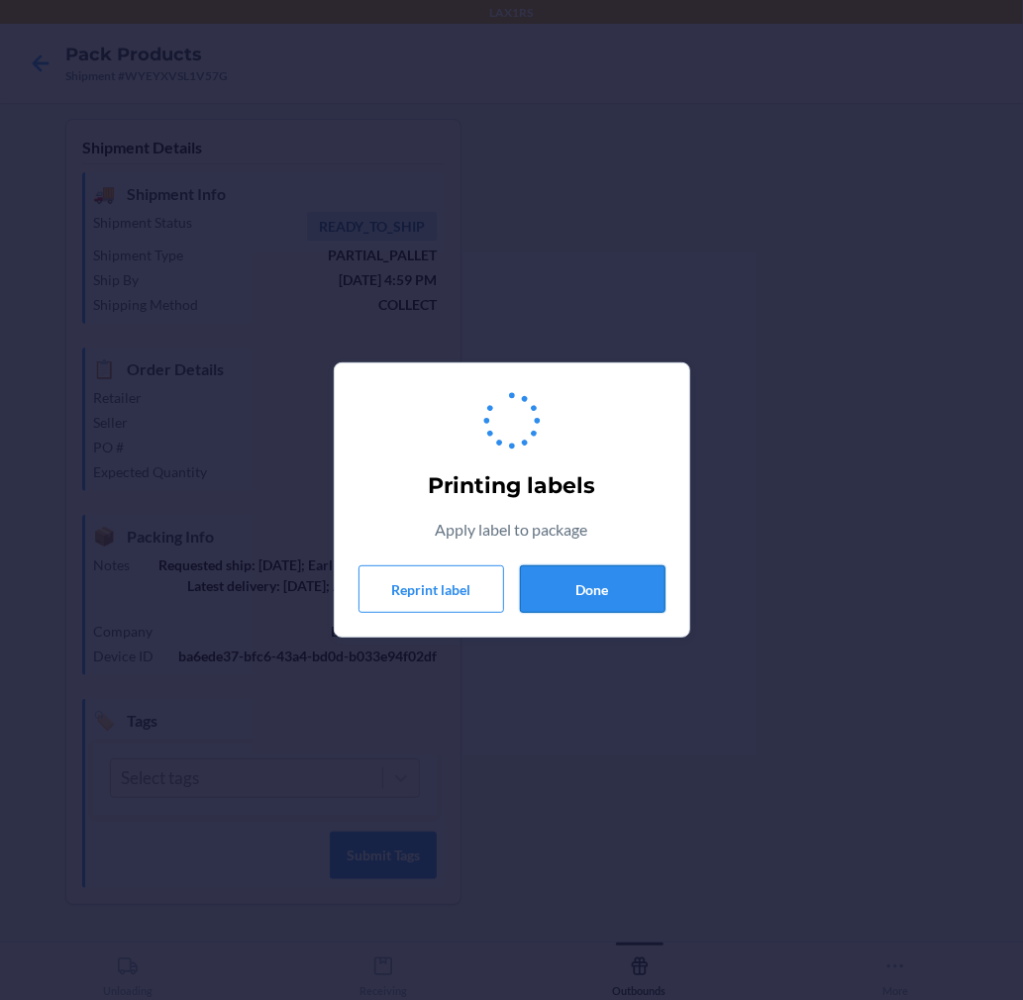
click at [585, 606] on button "Done" at bounding box center [593, 589] width 146 height 48
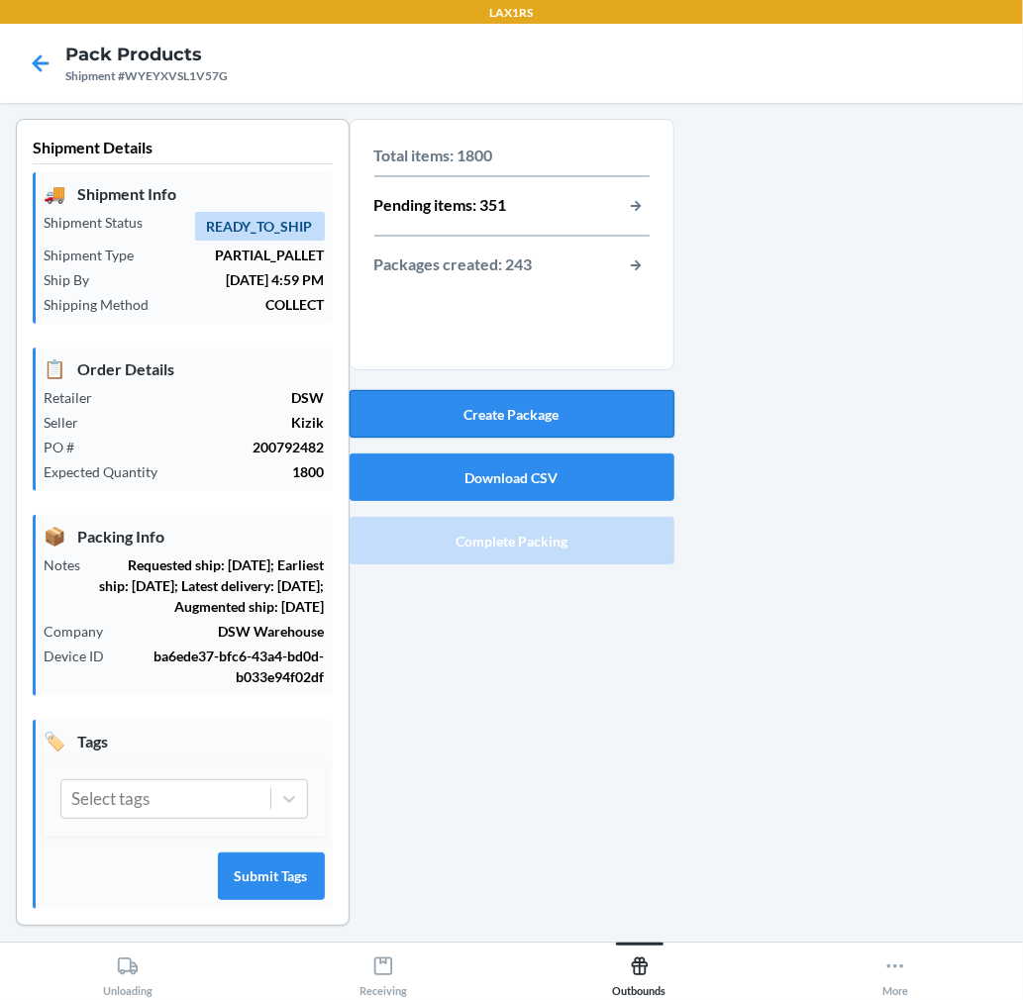
click at [612, 427] on button "Create Package" at bounding box center [512, 414] width 325 height 48
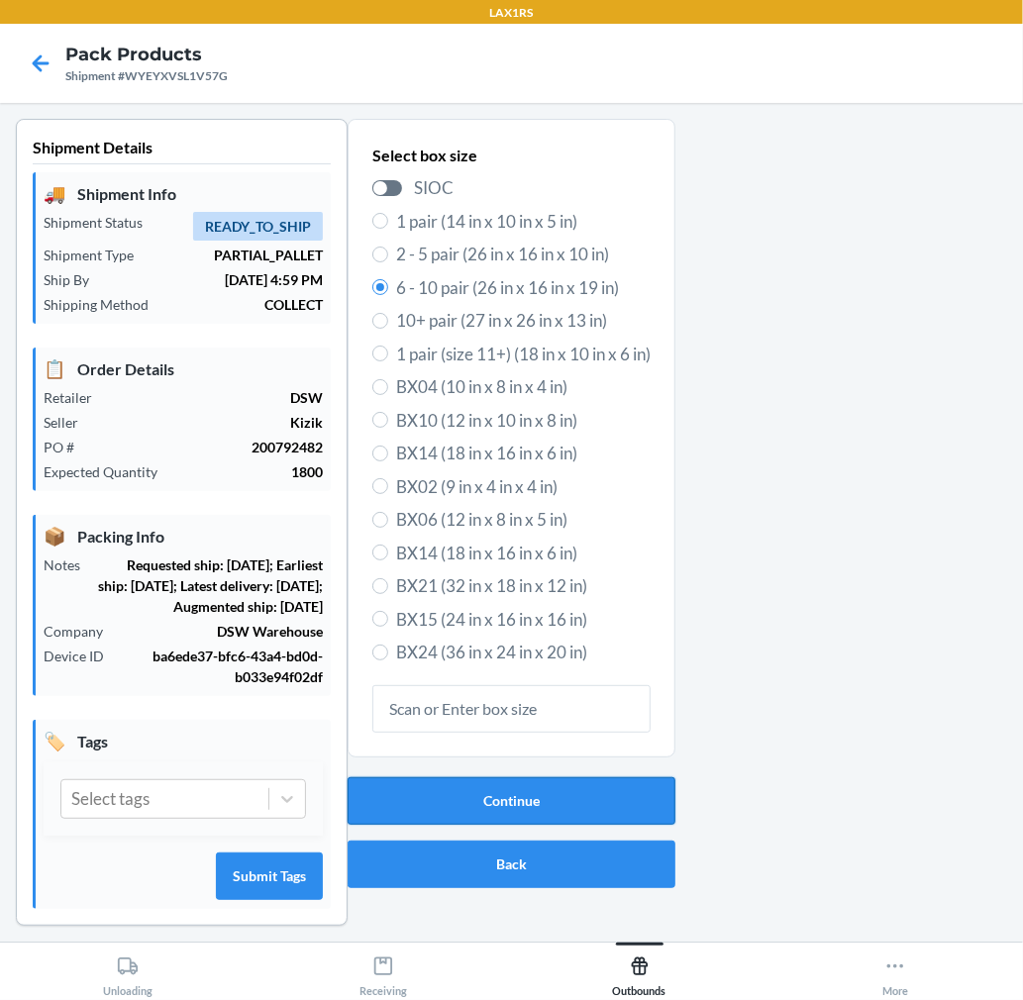
click at [600, 786] on button "Continue" at bounding box center [512, 801] width 328 height 48
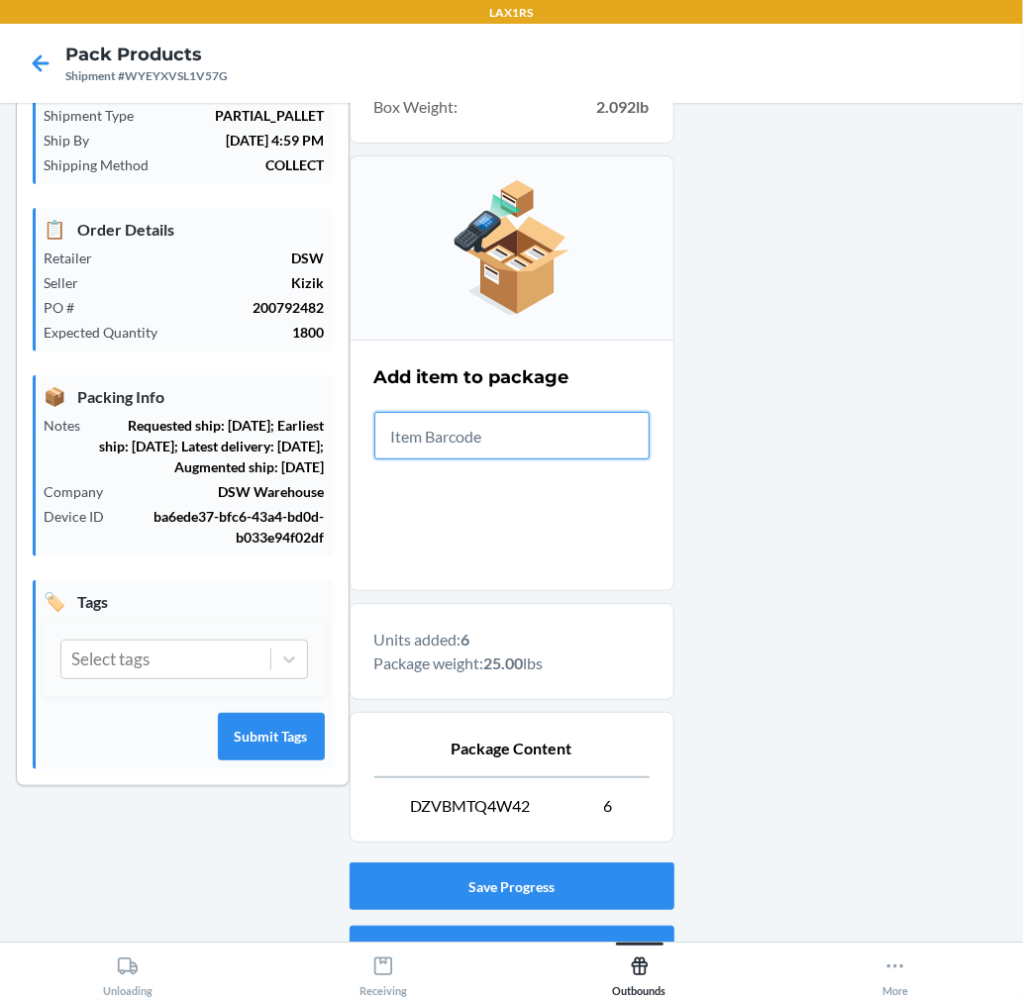
scroll to position [243, 0]
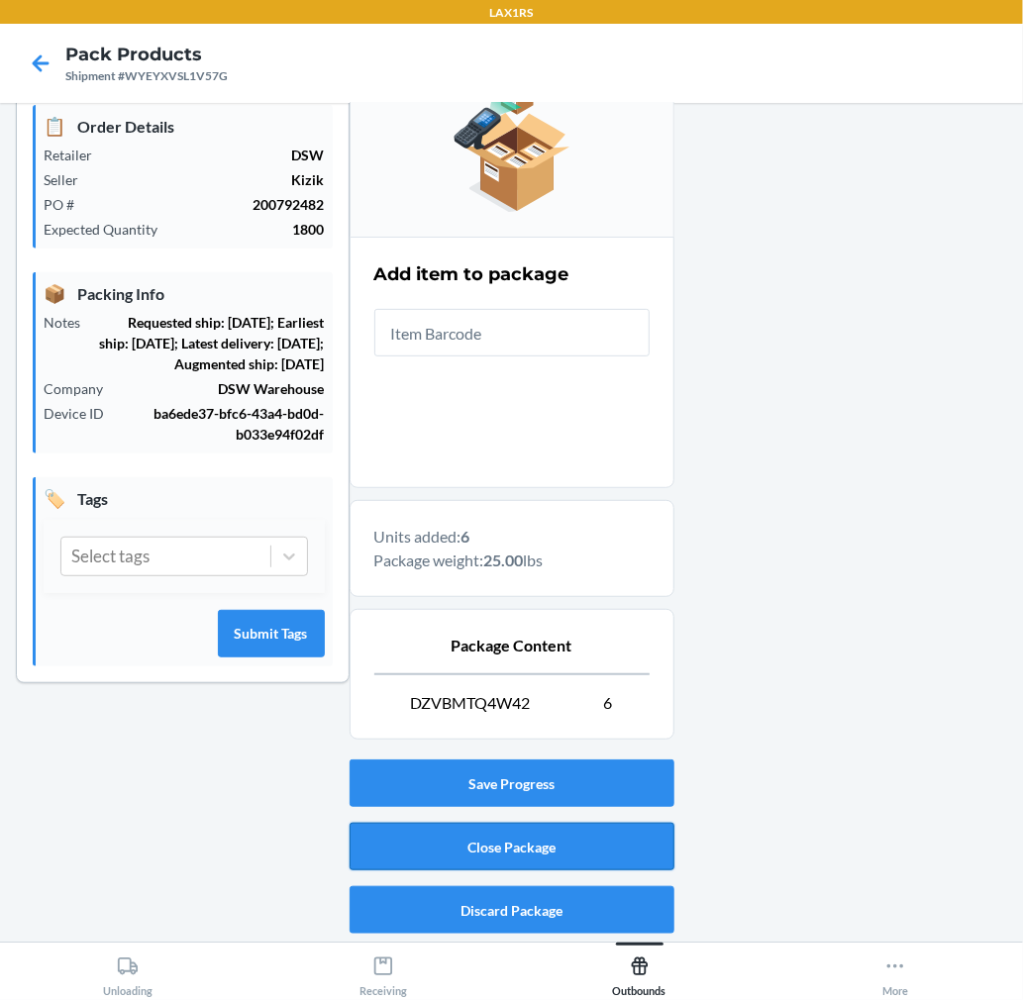
click at [655, 857] on button "Close Package" at bounding box center [512, 847] width 325 height 48
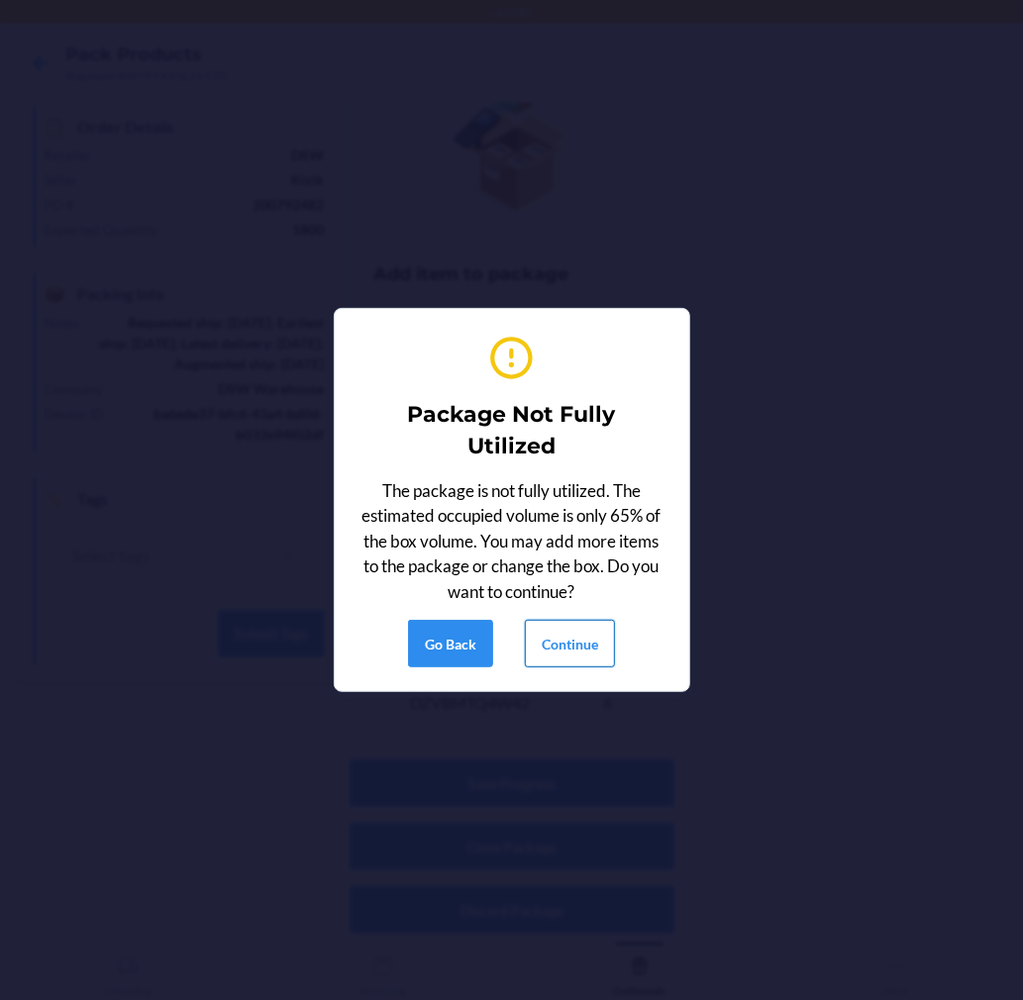
click at [575, 620] on button "Continue" at bounding box center [570, 644] width 90 height 48
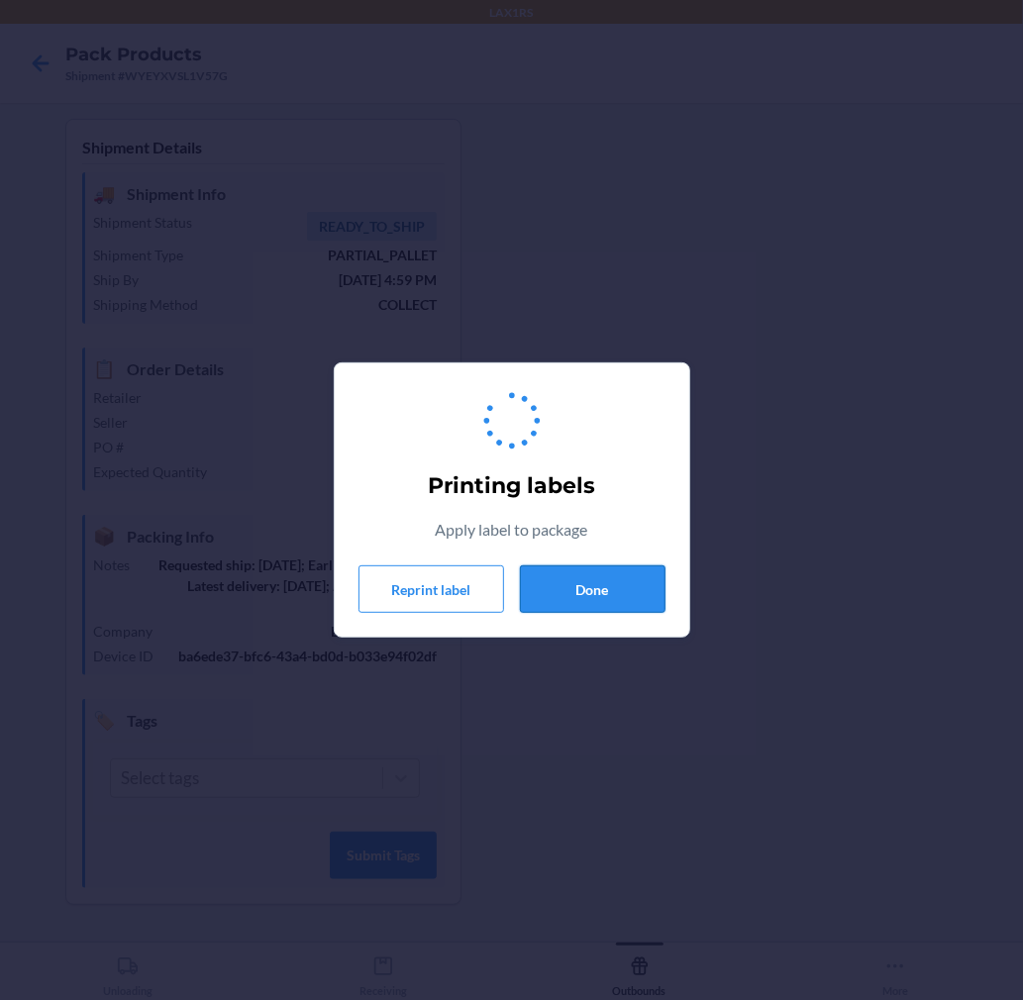
click at [594, 568] on button "Done" at bounding box center [593, 589] width 146 height 48
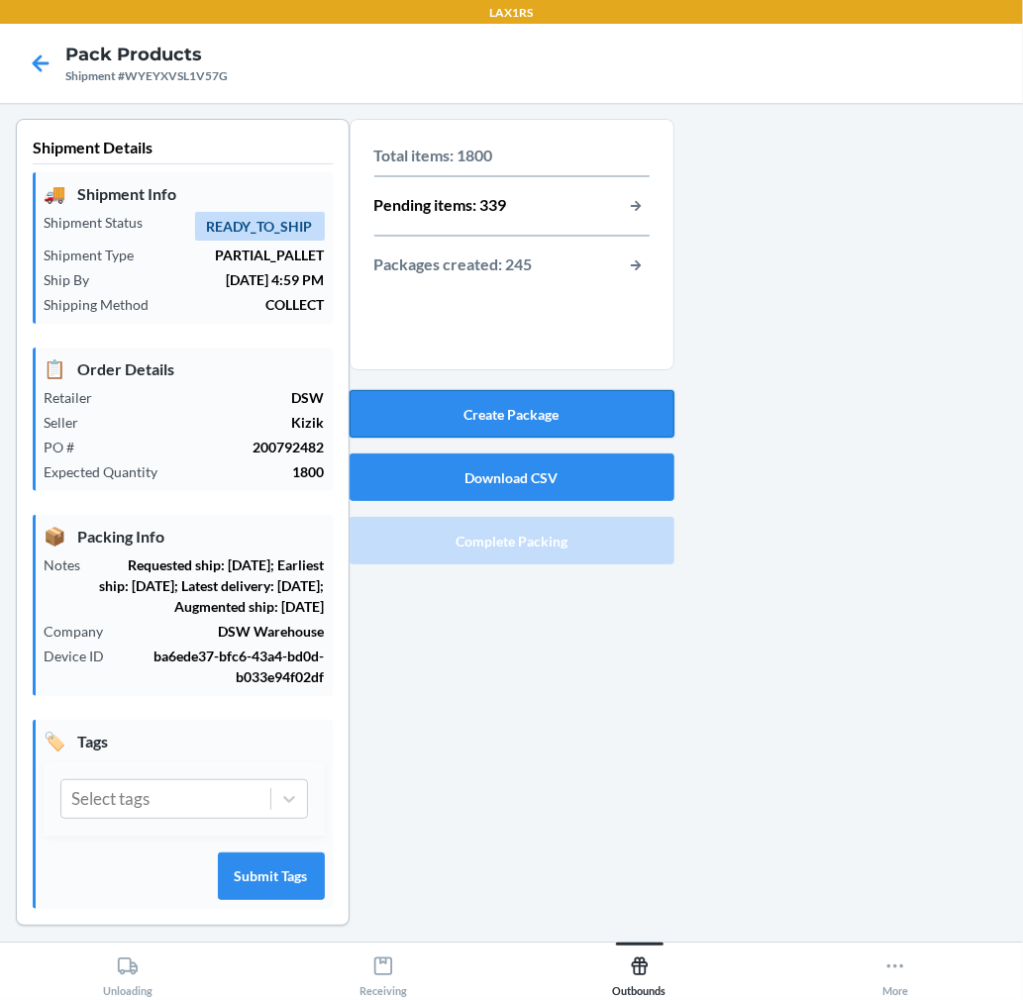
click at [594, 430] on button "Create Package" at bounding box center [512, 414] width 325 height 48
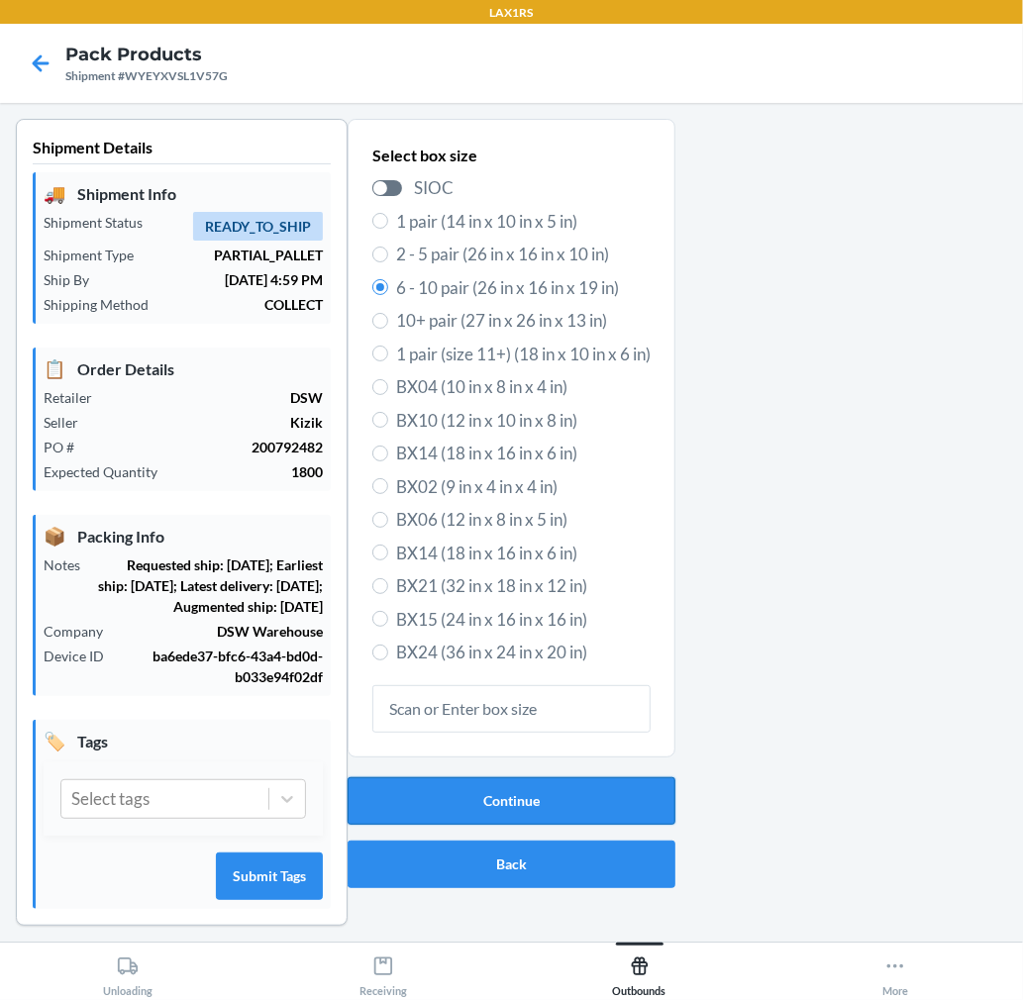
click at [584, 784] on button "Continue" at bounding box center [512, 801] width 328 height 48
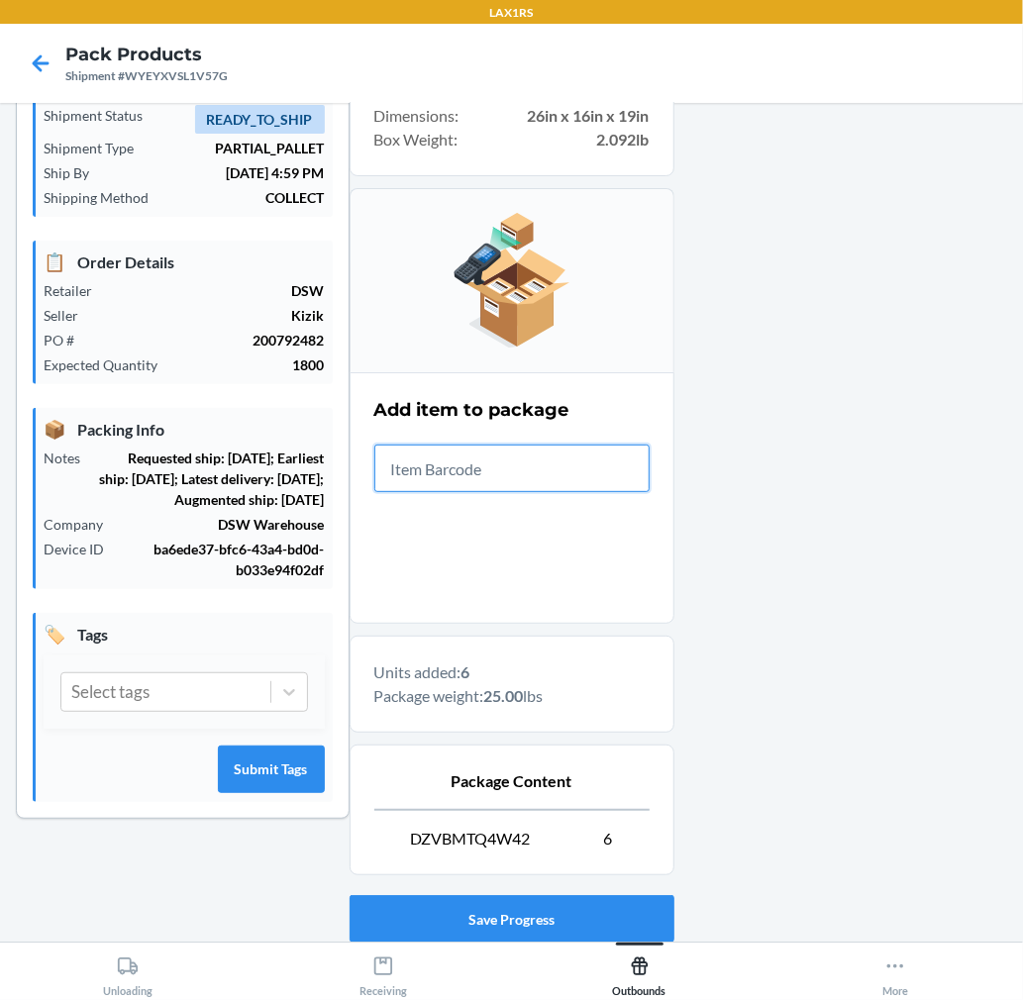
scroll to position [243, 0]
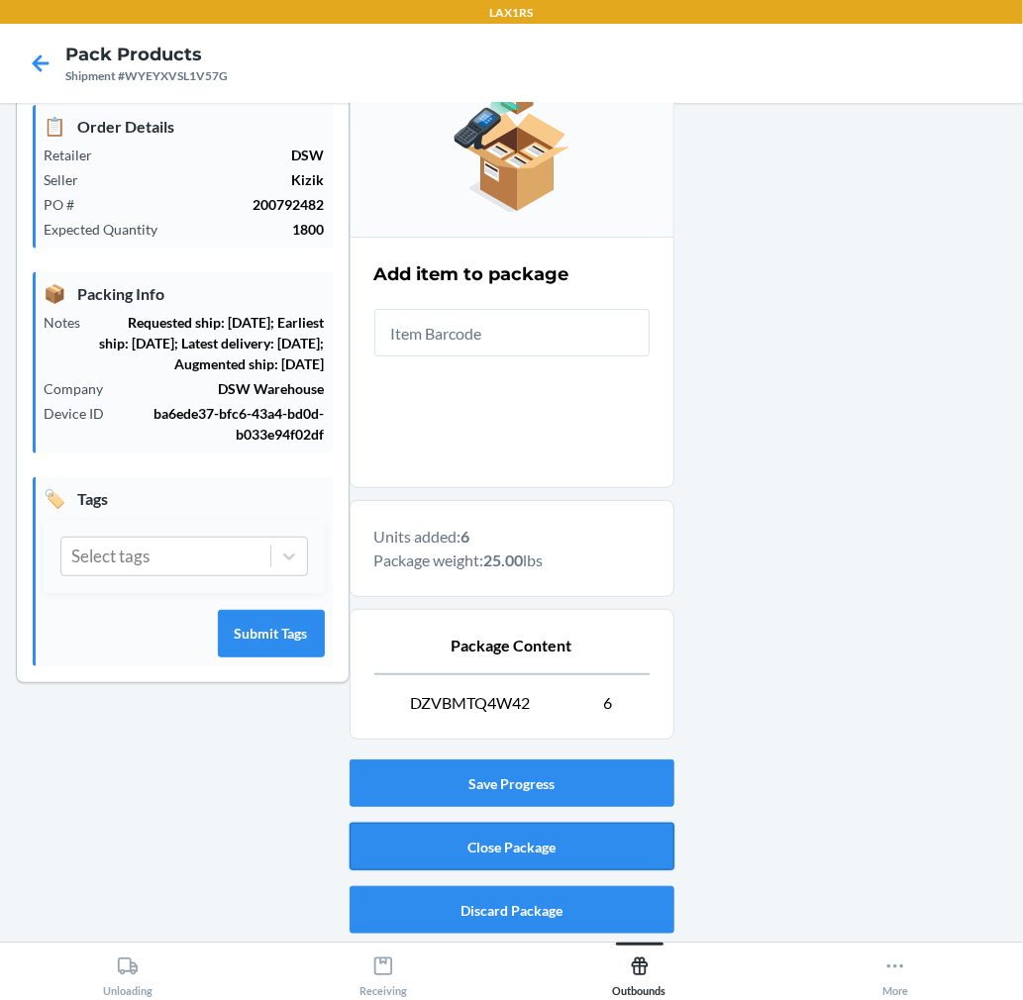
click at [590, 849] on button "Close Package" at bounding box center [512, 847] width 325 height 48
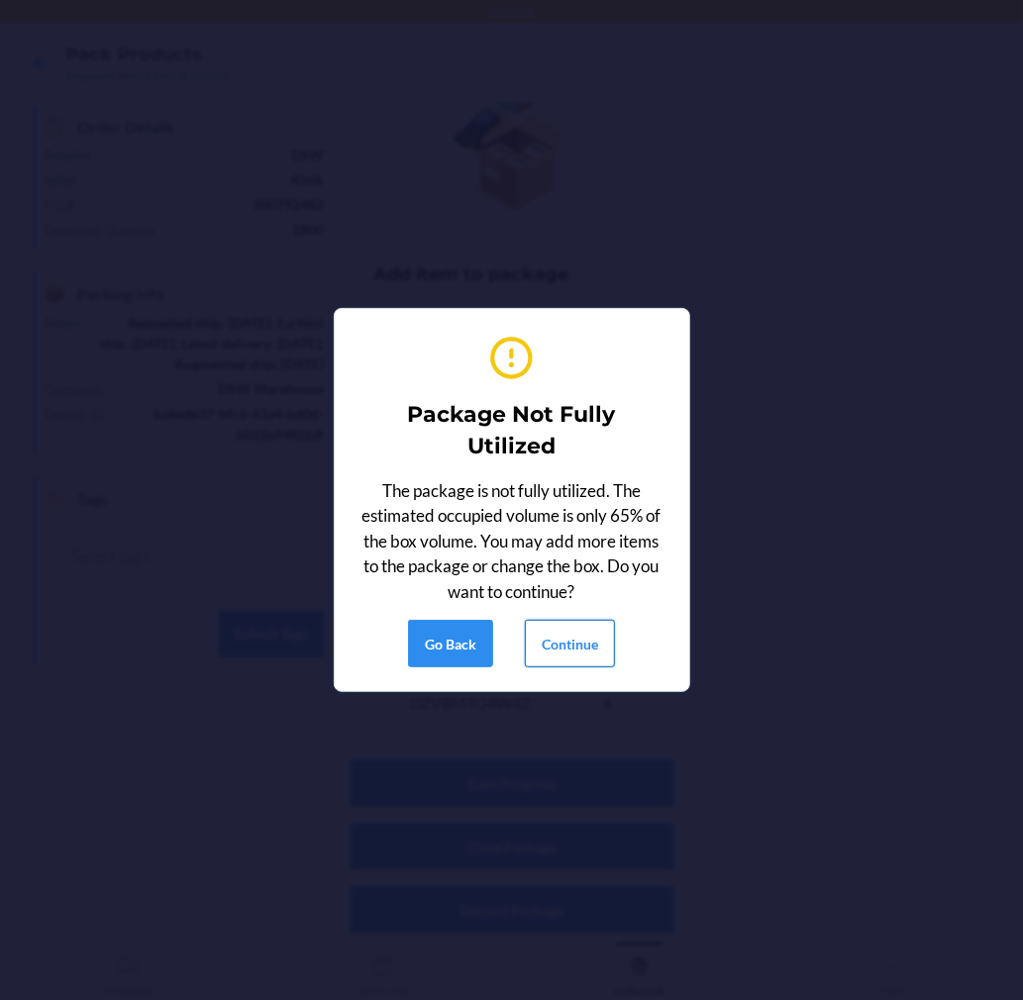
click at [577, 648] on button "Continue" at bounding box center [570, 644] width 90 height 48
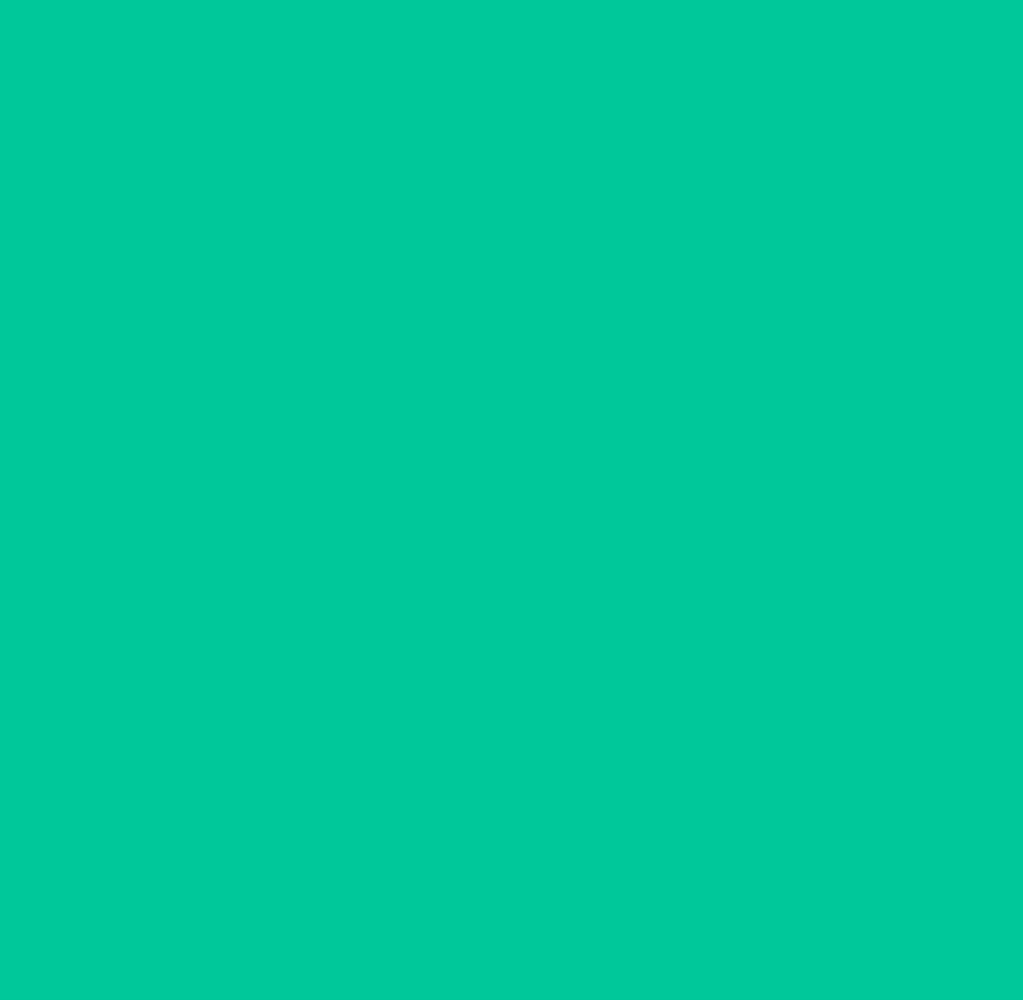
scroll to position [0, 0]
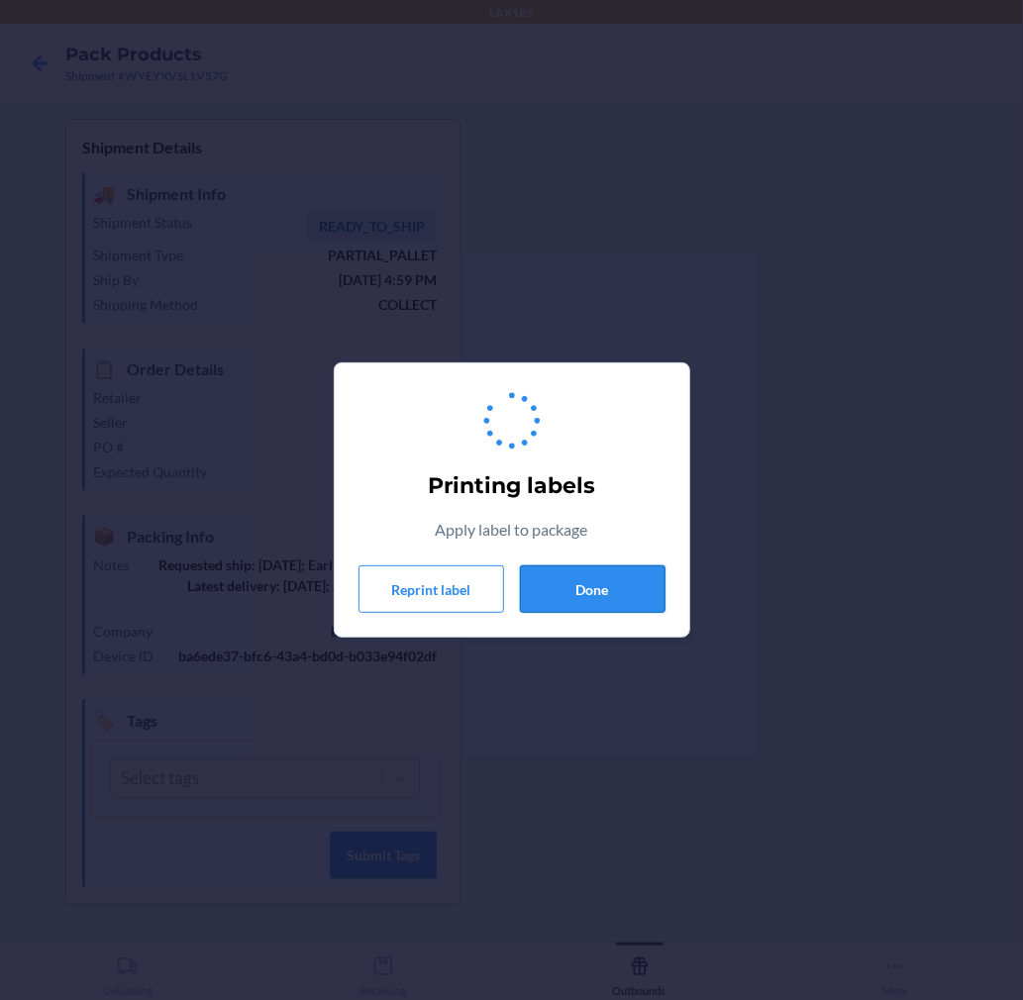
click at [619, 578] on button "Done" at bounding box center [593, 589] width 146 height 48
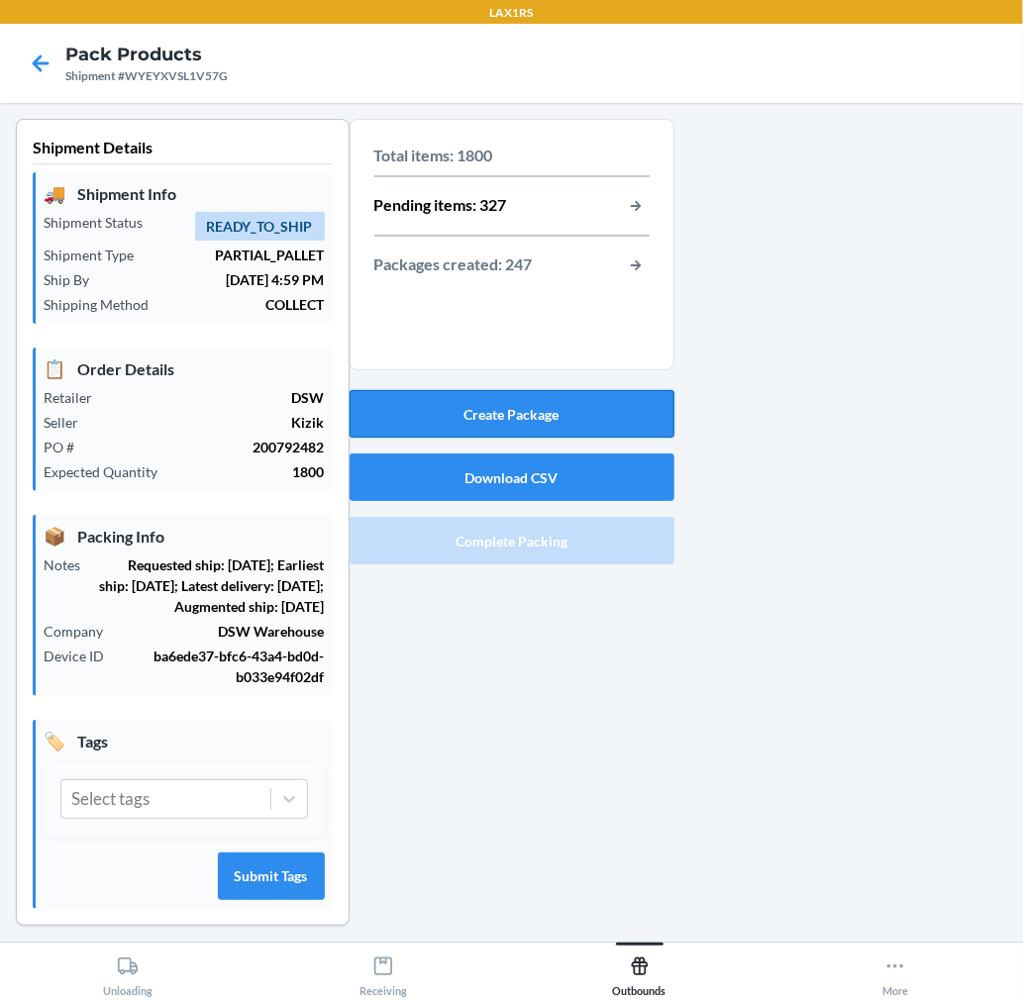
click at [609, 408] on button "Create Package" at bounding box center [512, 414] width 325 height 48
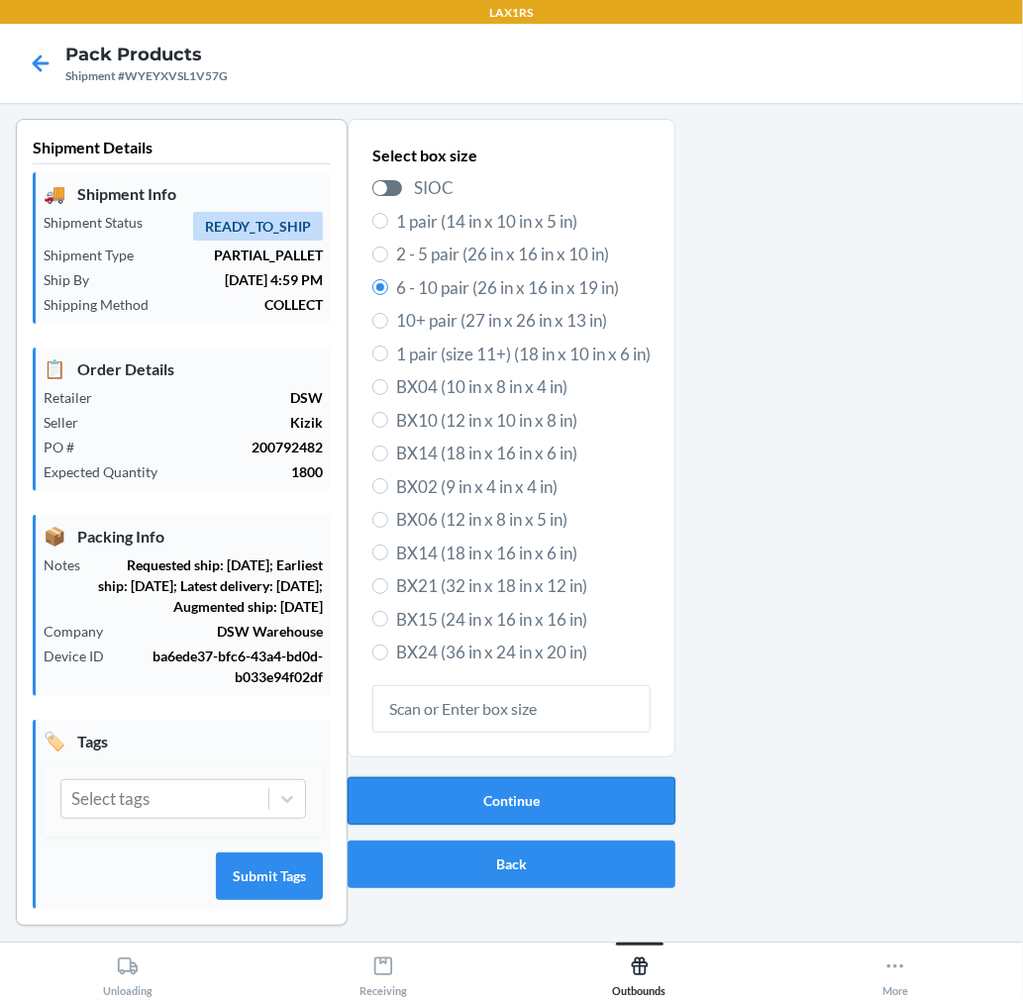
click at [605, 792] on button "Continue" at bounding box center [512, 801] width 328 height 48
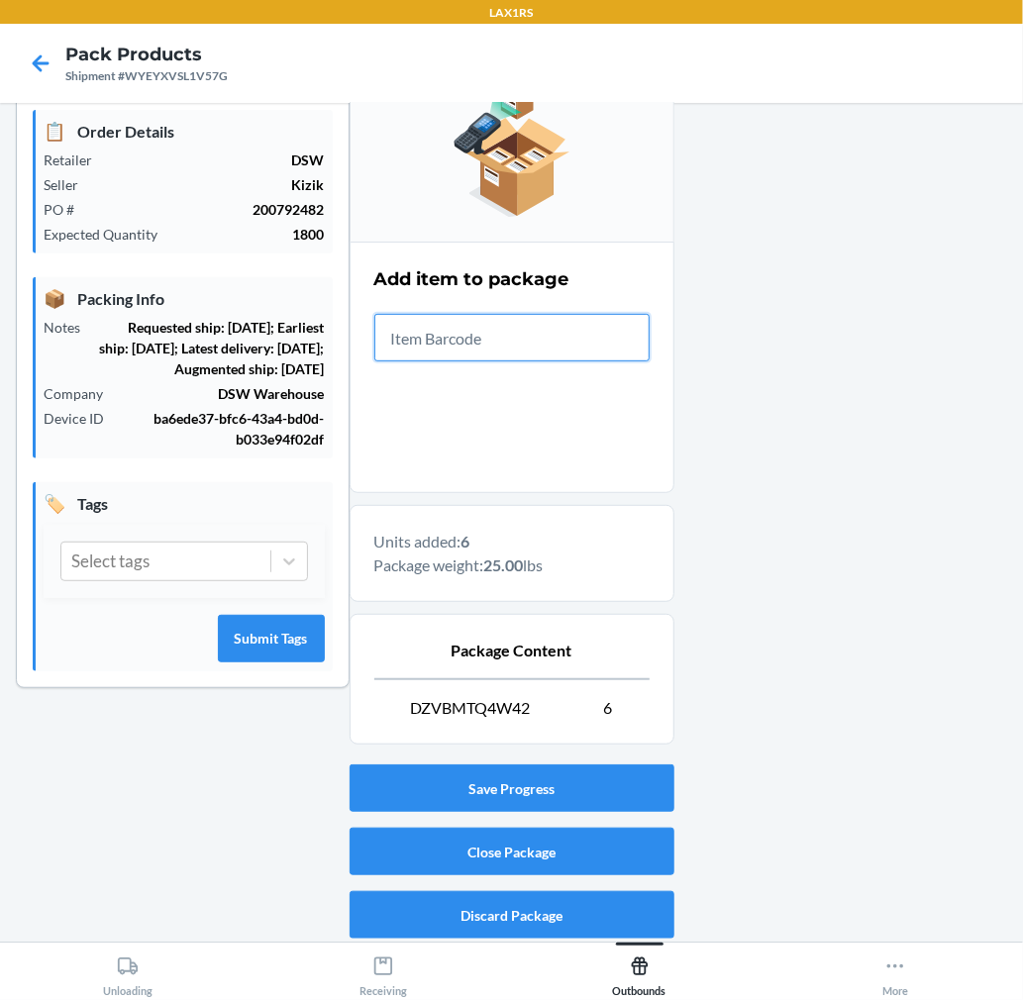
scroll to position [243, 0]
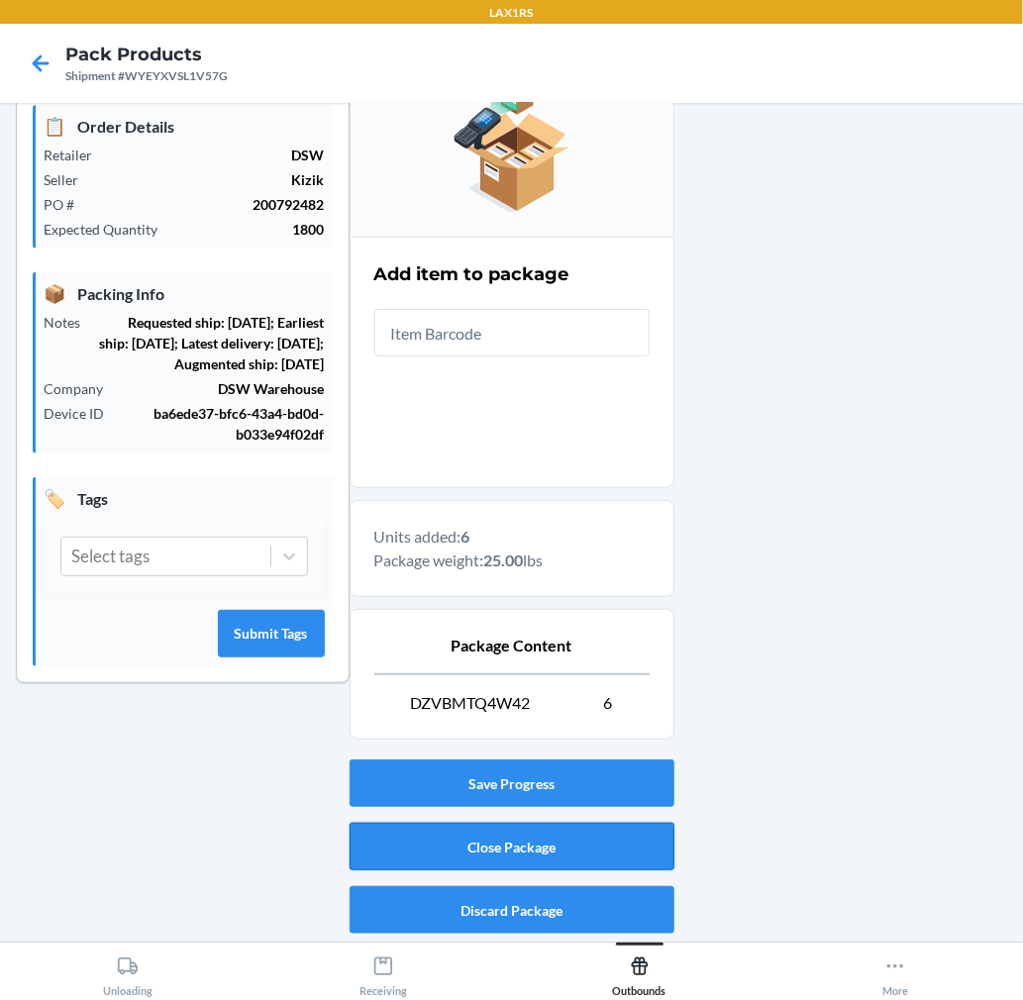
click at [608, 845] on button "Close Package" at bounding box center [512, 847] width 325 height 48
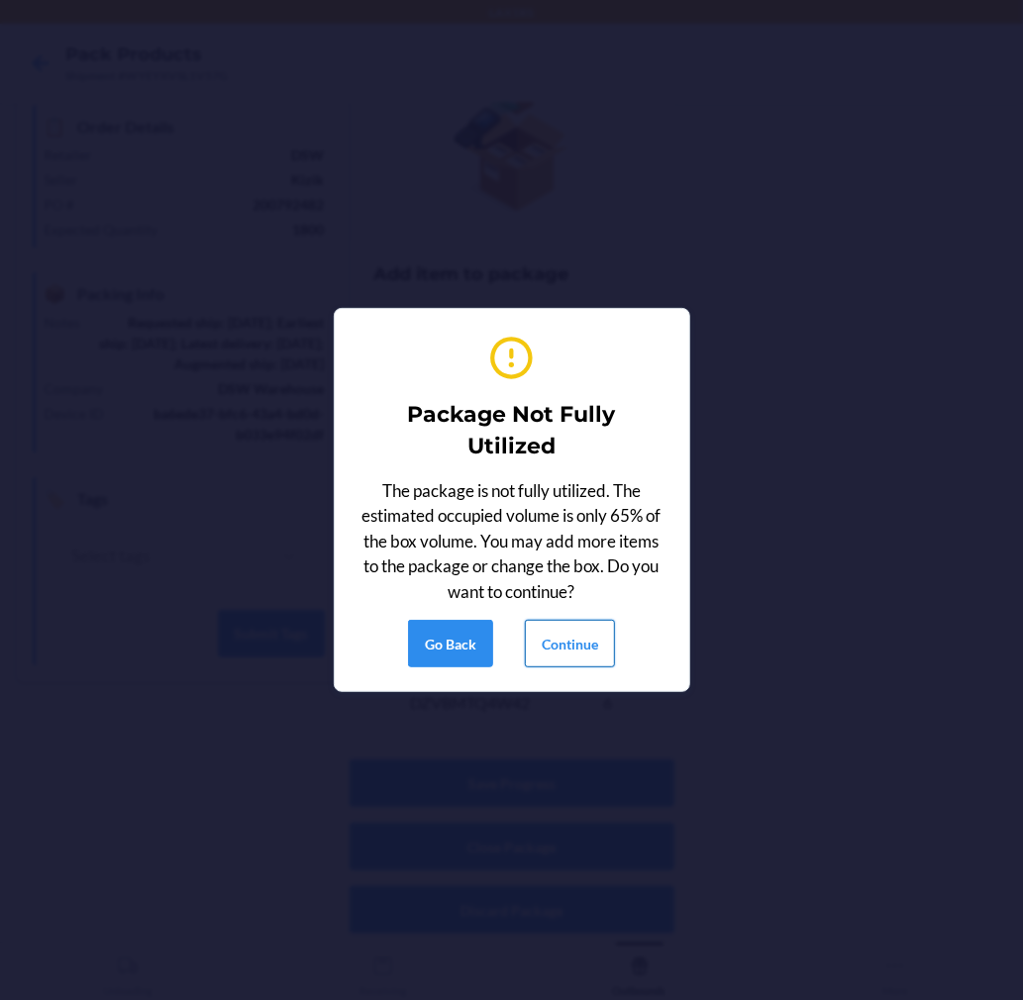
click at [562, 638] on button "Continue" at bounding box center [570, 644] width 90 height 48
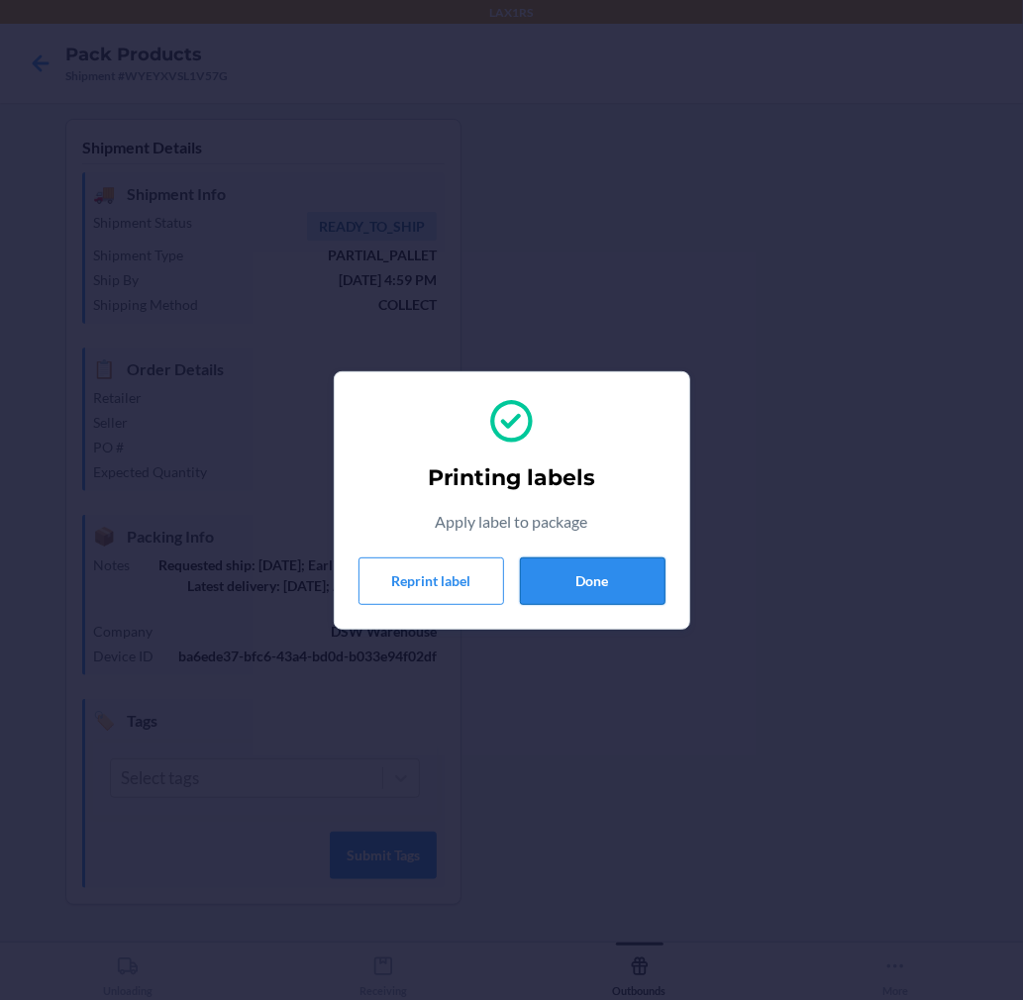
click at [548, 572] on button "Done" at bounding box center [593, 582] width 146 height 48
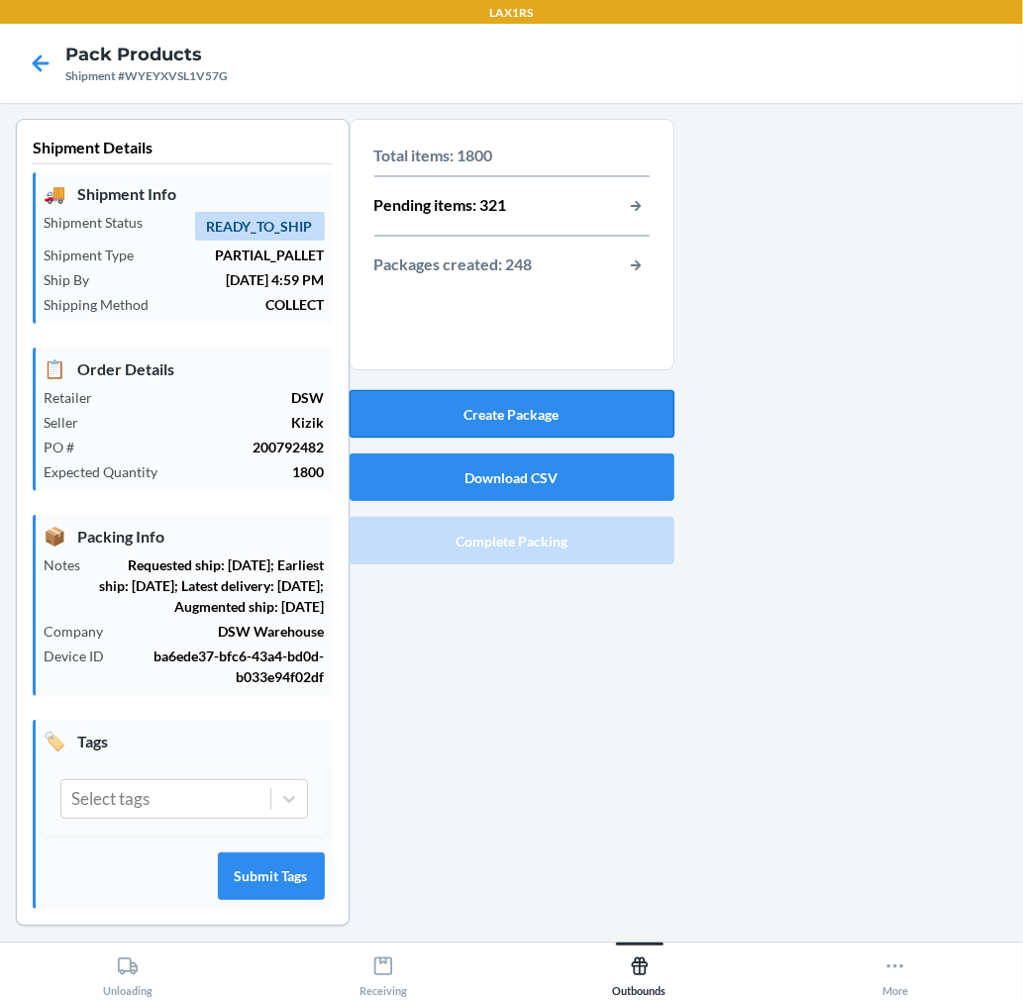
click at [621, 396] on button "Create Package" at bounding box center [512, 414] width 325 height 48
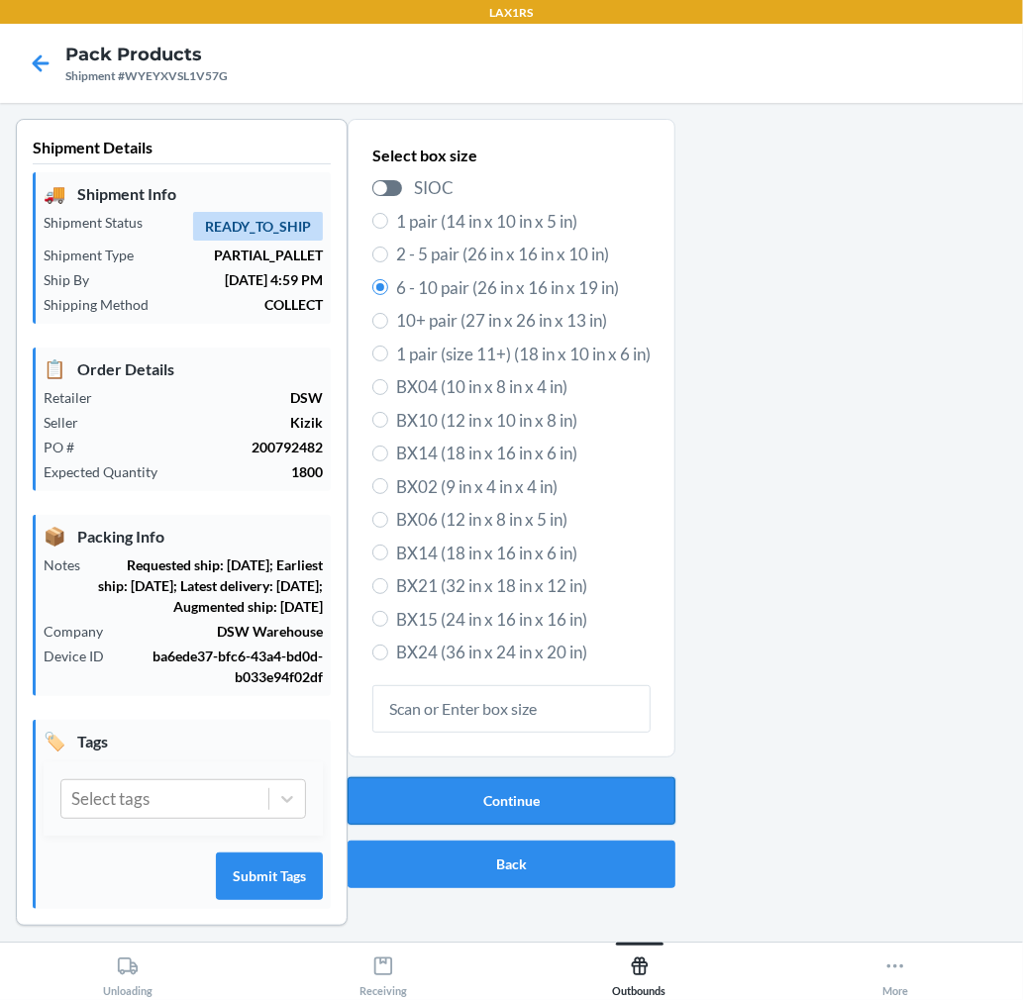
click at [575, 807] on button "Continue" at bounding box center [512, 801] width 328 height 48
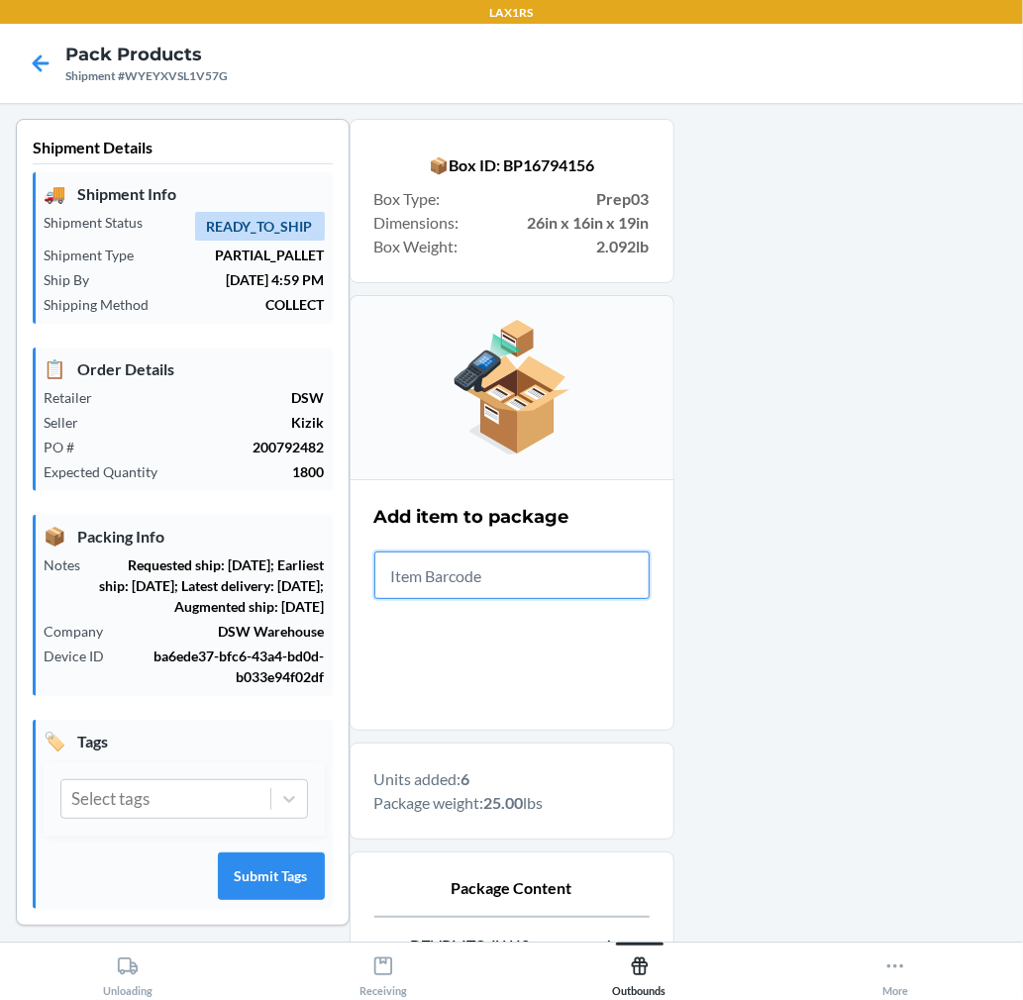
scroll to position [243, 0]
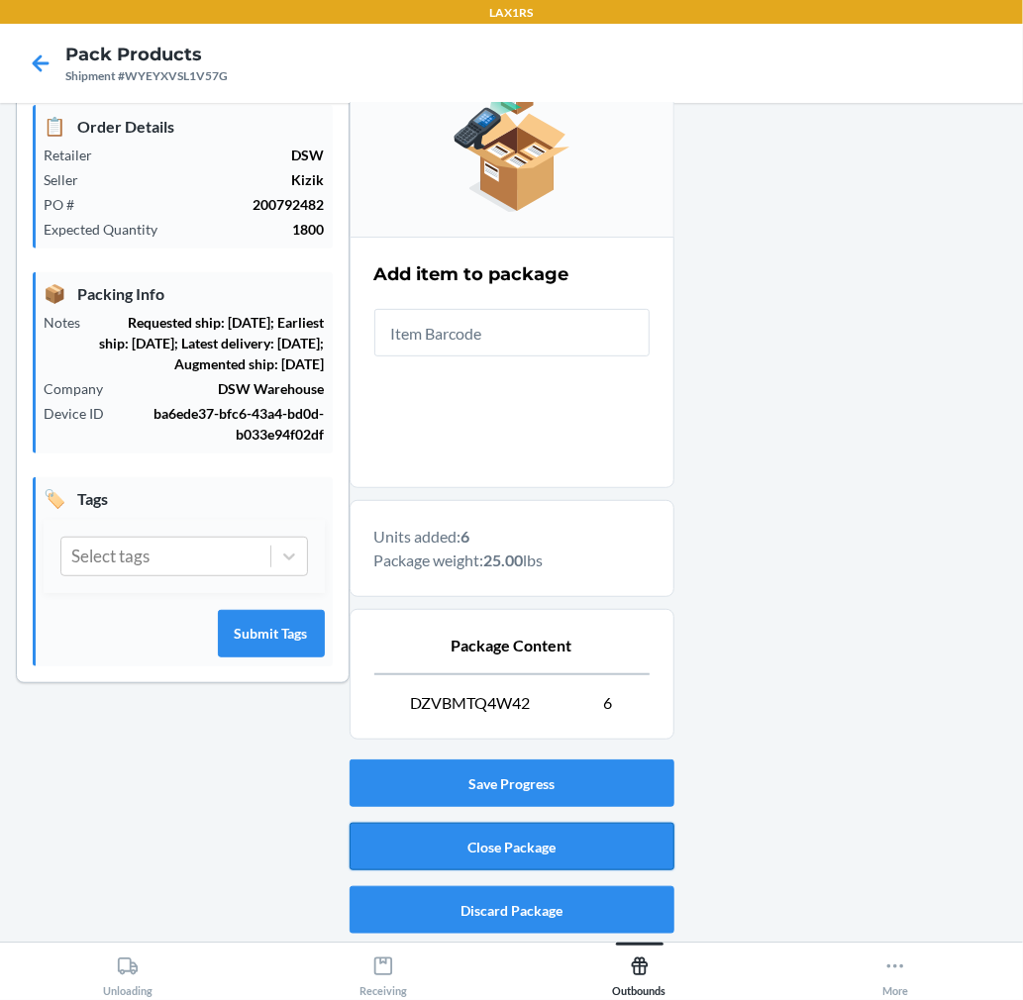
click at [596, 866] on button "Close Package" at bounding box center [512, 847] width 325 height 48
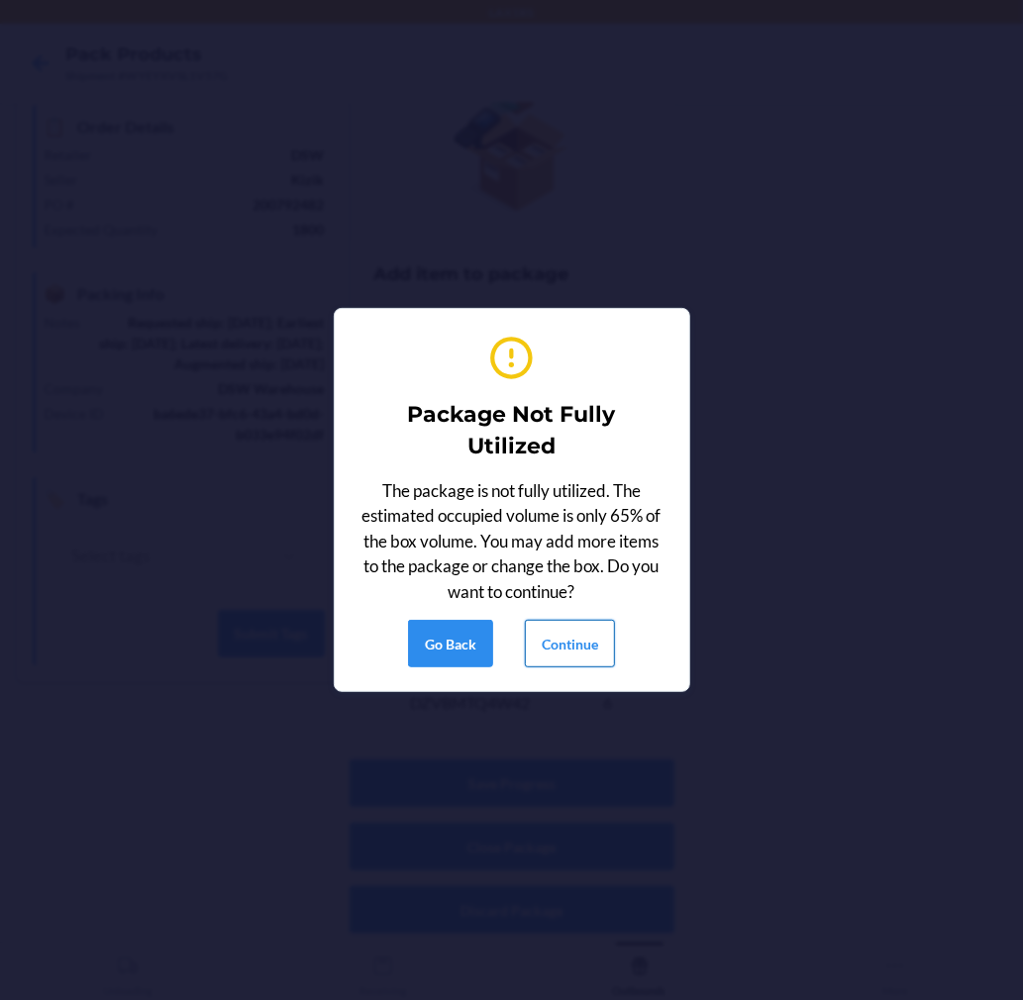
click at [537, 661] on button "Continue" at bounding box center [570, 644] width 90 height 48
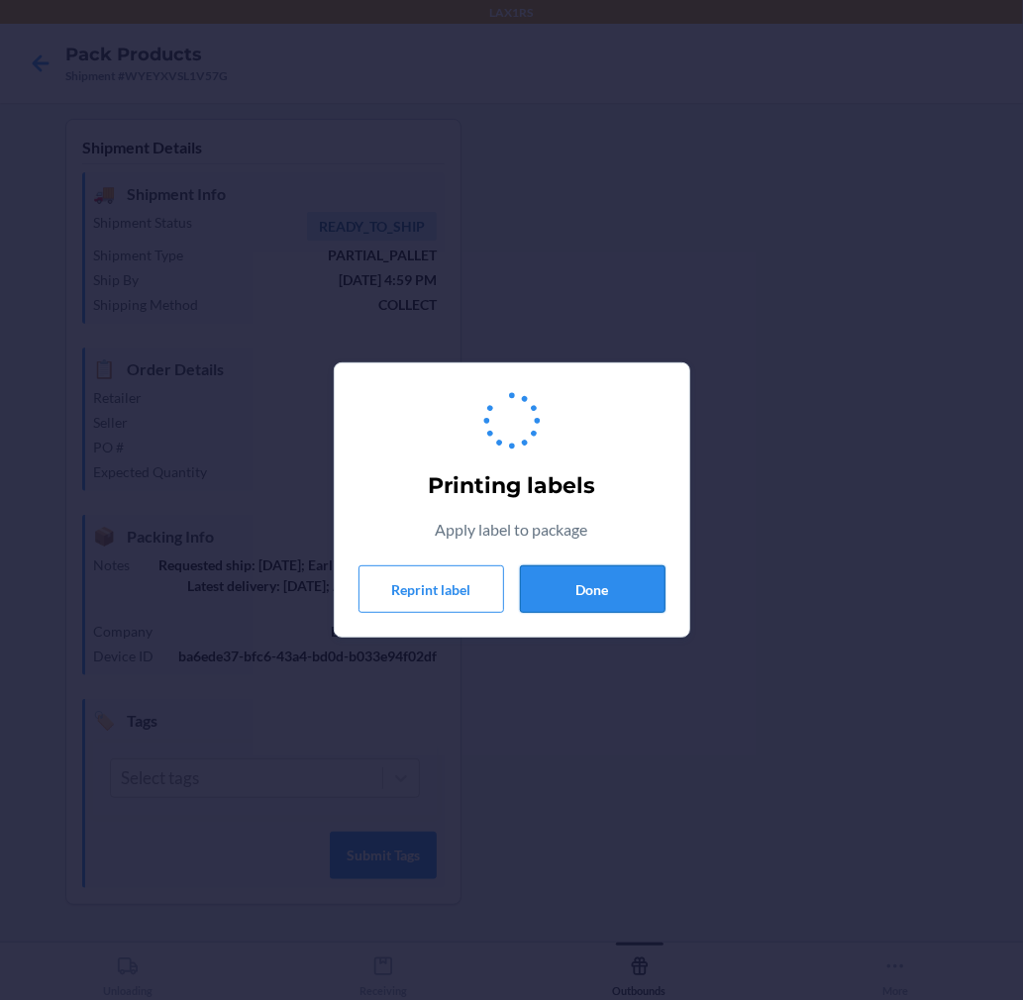
click at [619, 595] on button "Done" at bounding box center [593, 589] width 146 height 48
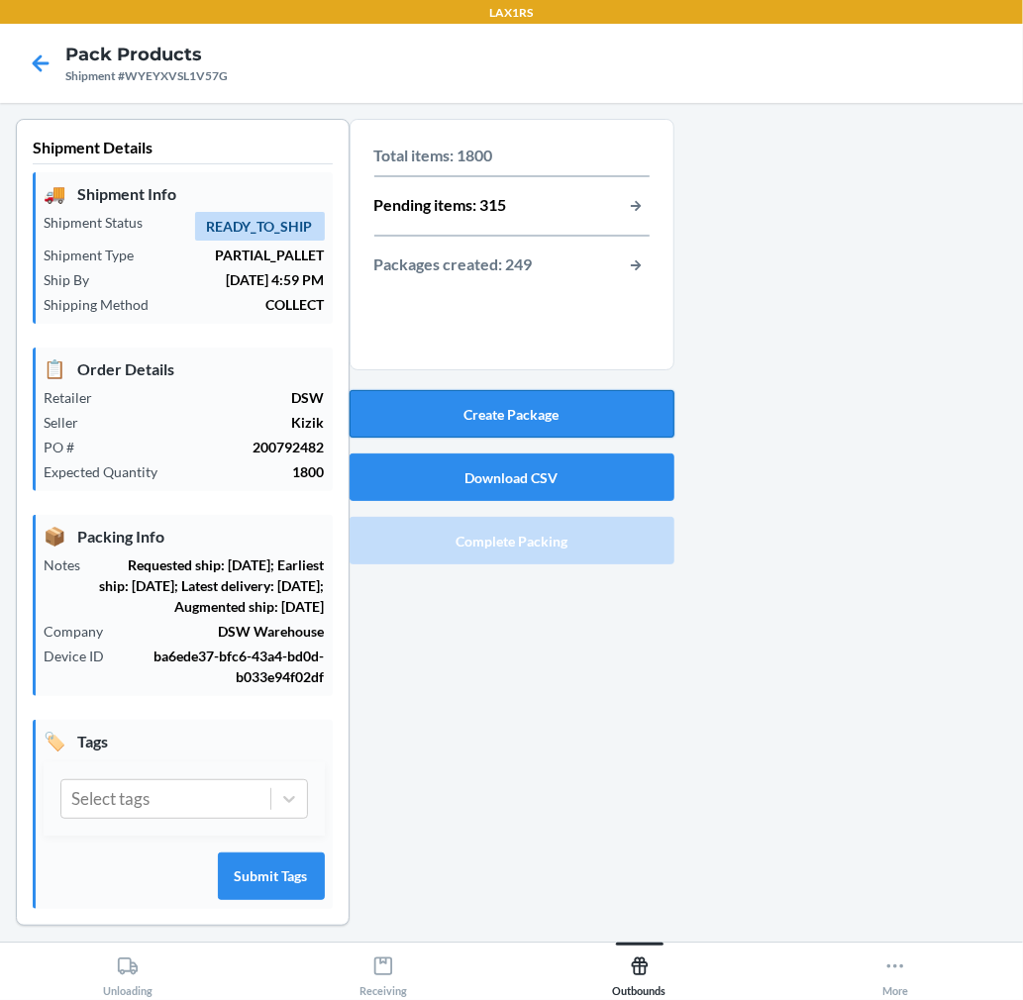
click at [549, 407] on button "Create Package" at bounding box center [512, 414] width 325 height 48
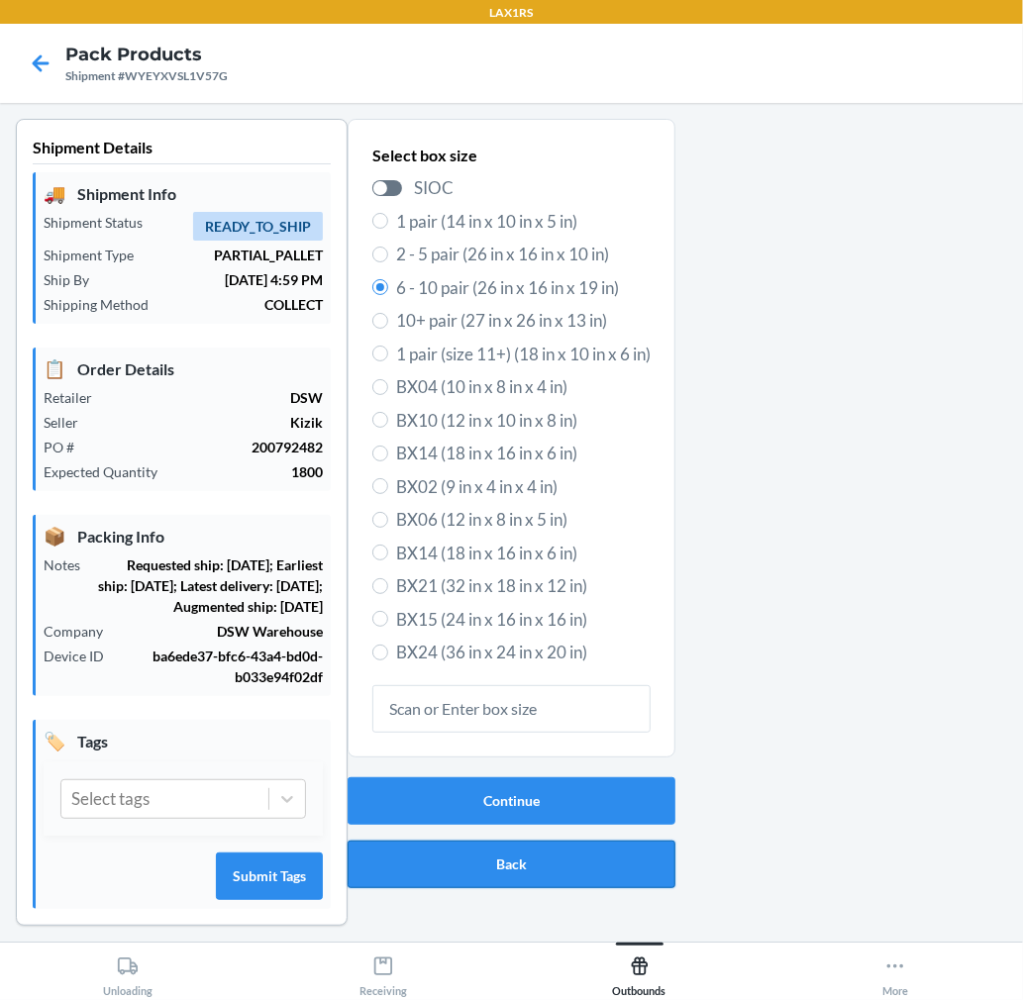
click at [491, 860] on button "Back" at bounding box center [512, 865] width 328 height 48
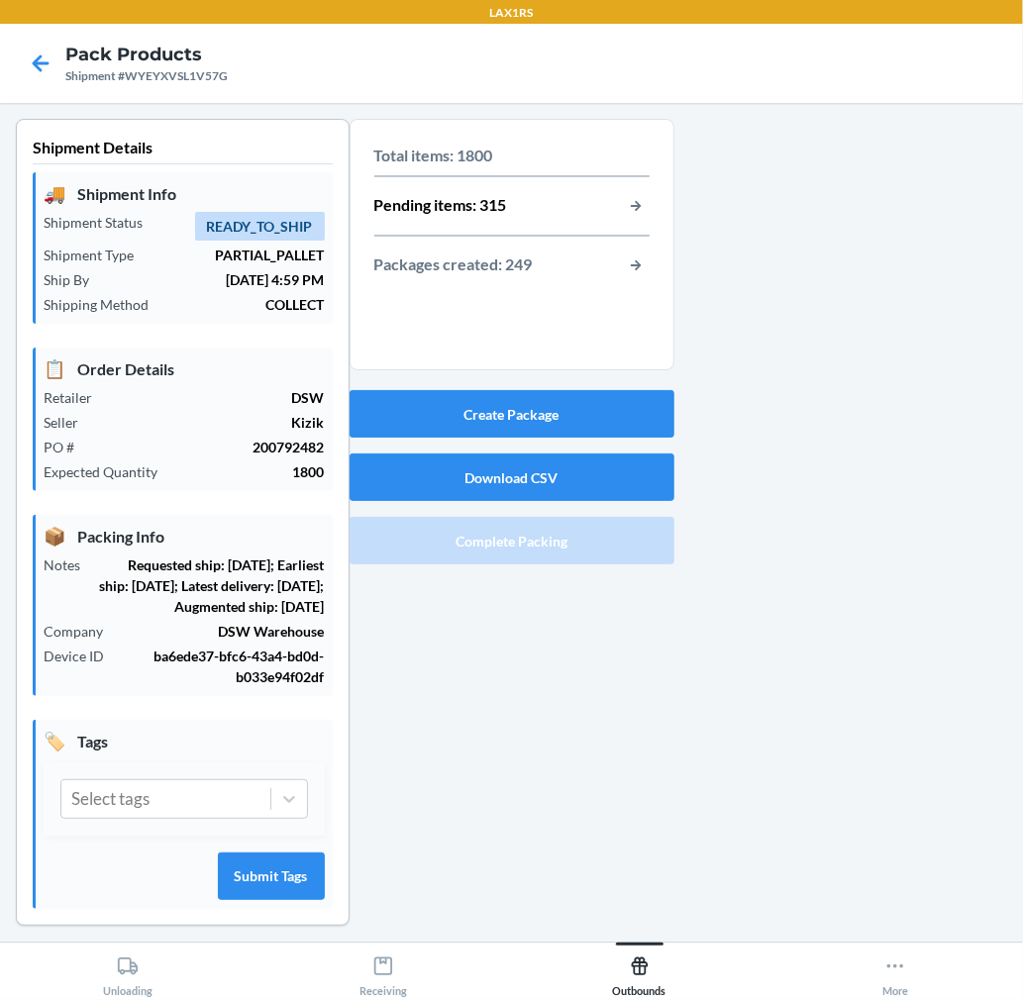
click at [57, 59] on div at bounding box center [41, 64] width 50 height 50
click at [42, 62] on icon at bounding box center [41, 62] width 17 height 17
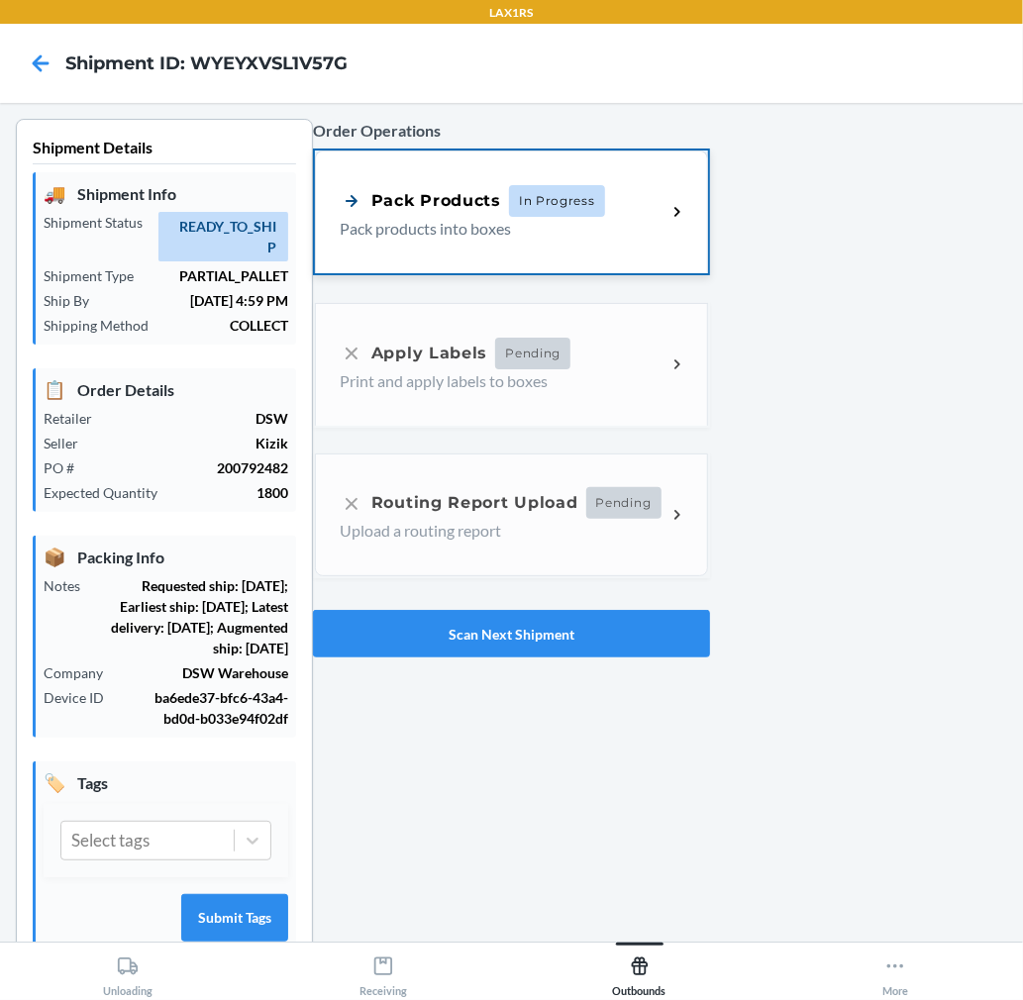
click at [441, 250] on div "Pack Products In Progress Pack products into boxes" at bounding box center [511, 212] width 393 height 123
